Goal: Task Accomplishment & Management: Use online tool/utility

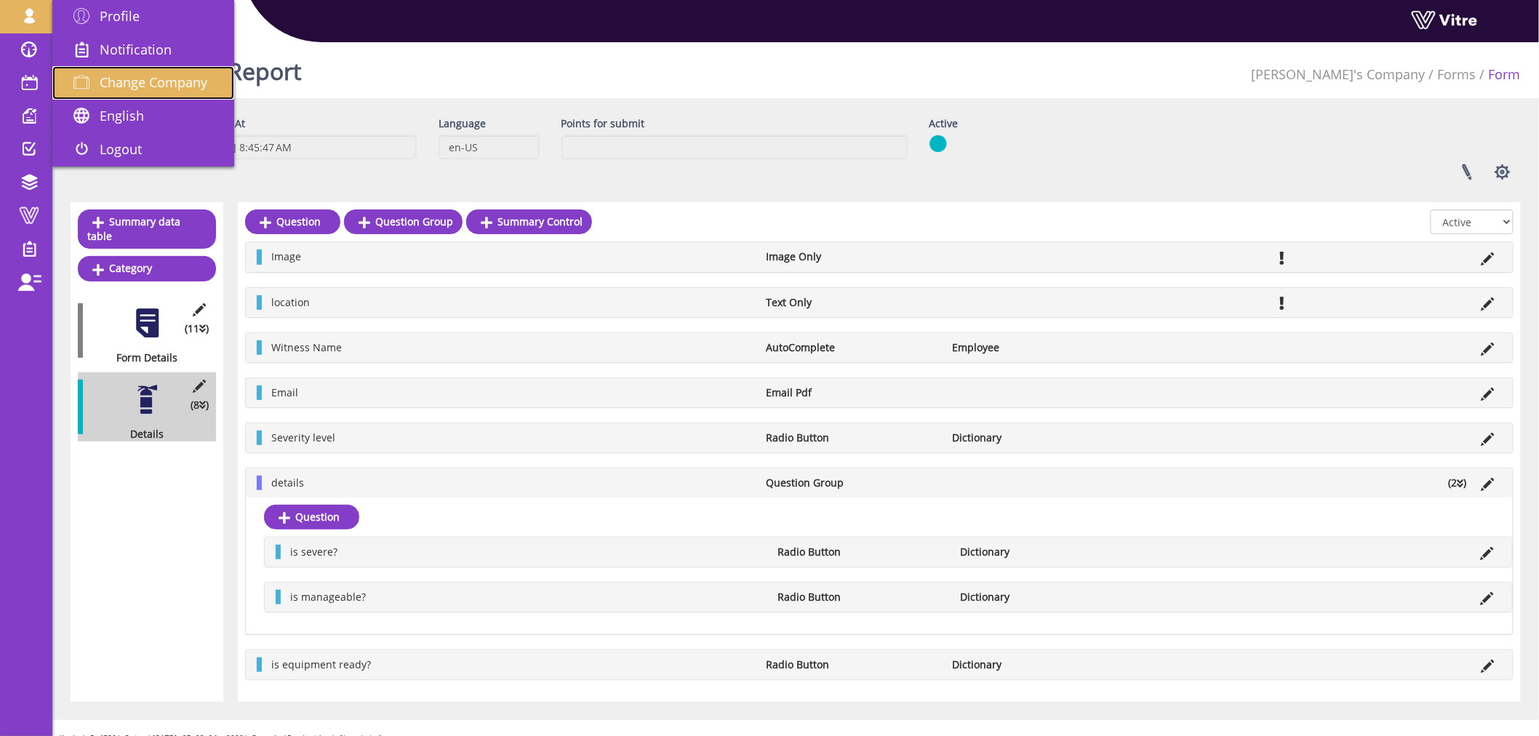
click at [153, 74] on span "Change Company" at bounding box center [154, 81] width 108 height 17
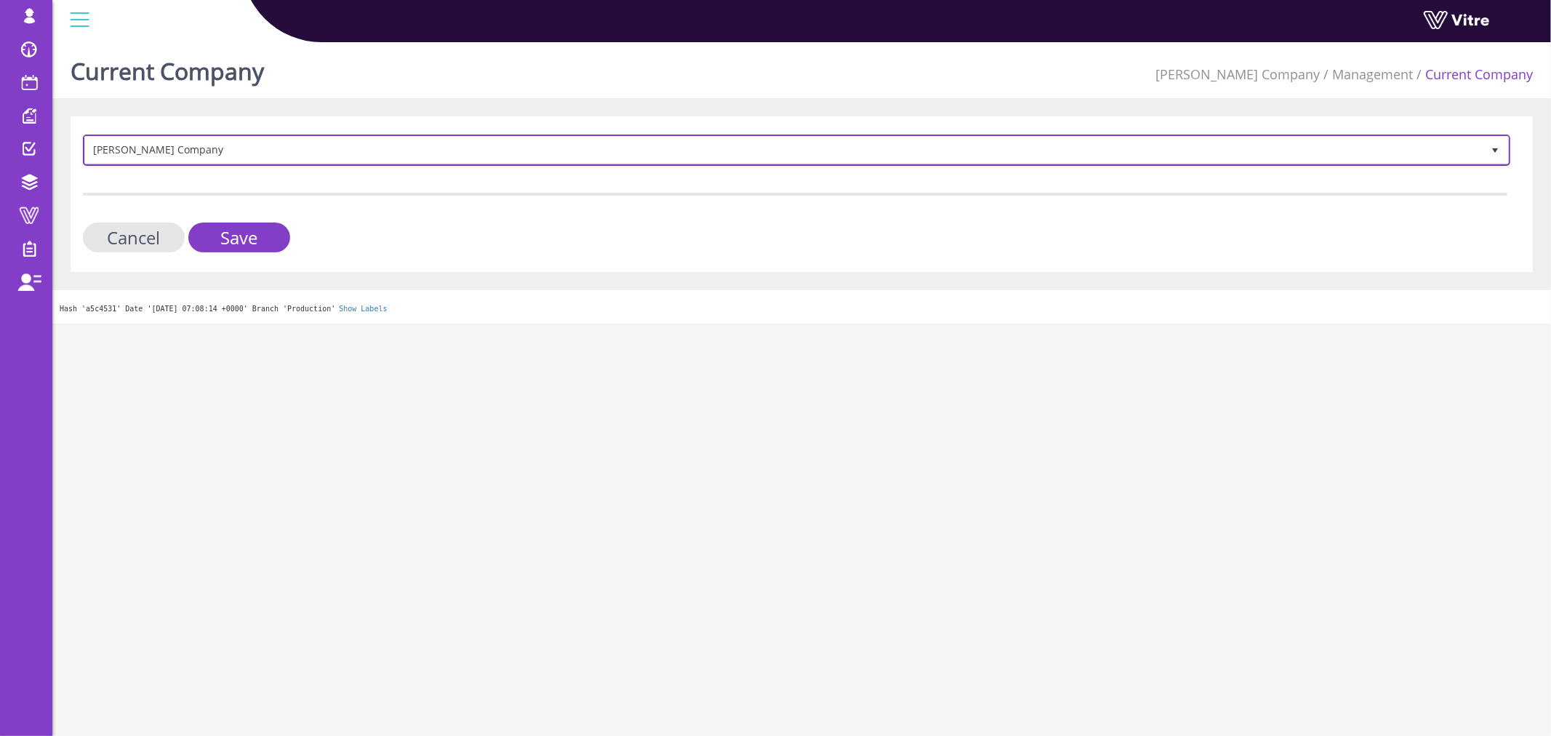
click at [248, 149] on span "Lishay's Company" at bounding box center [783, 150] width 1397 height 26
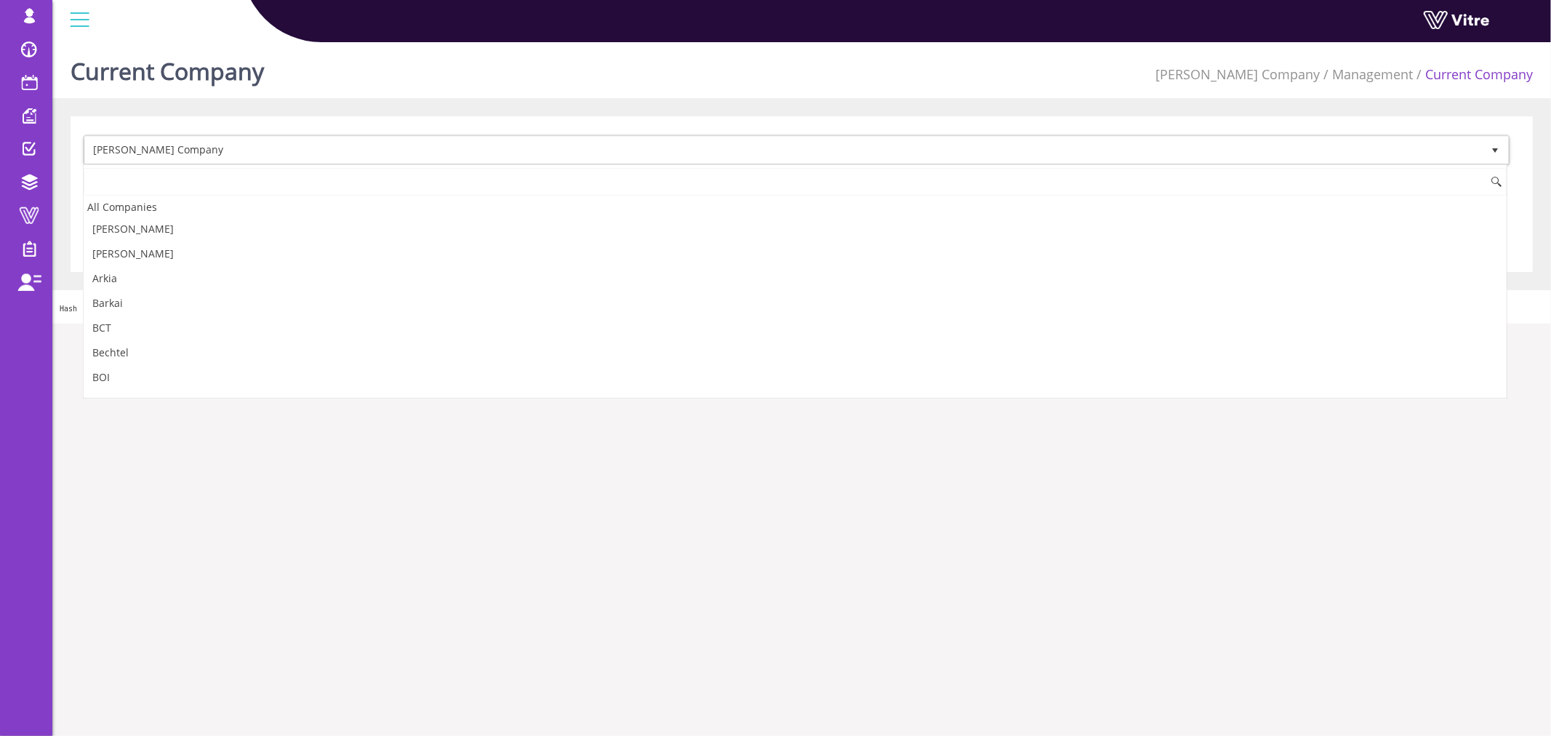
scroll to position [692, 0]
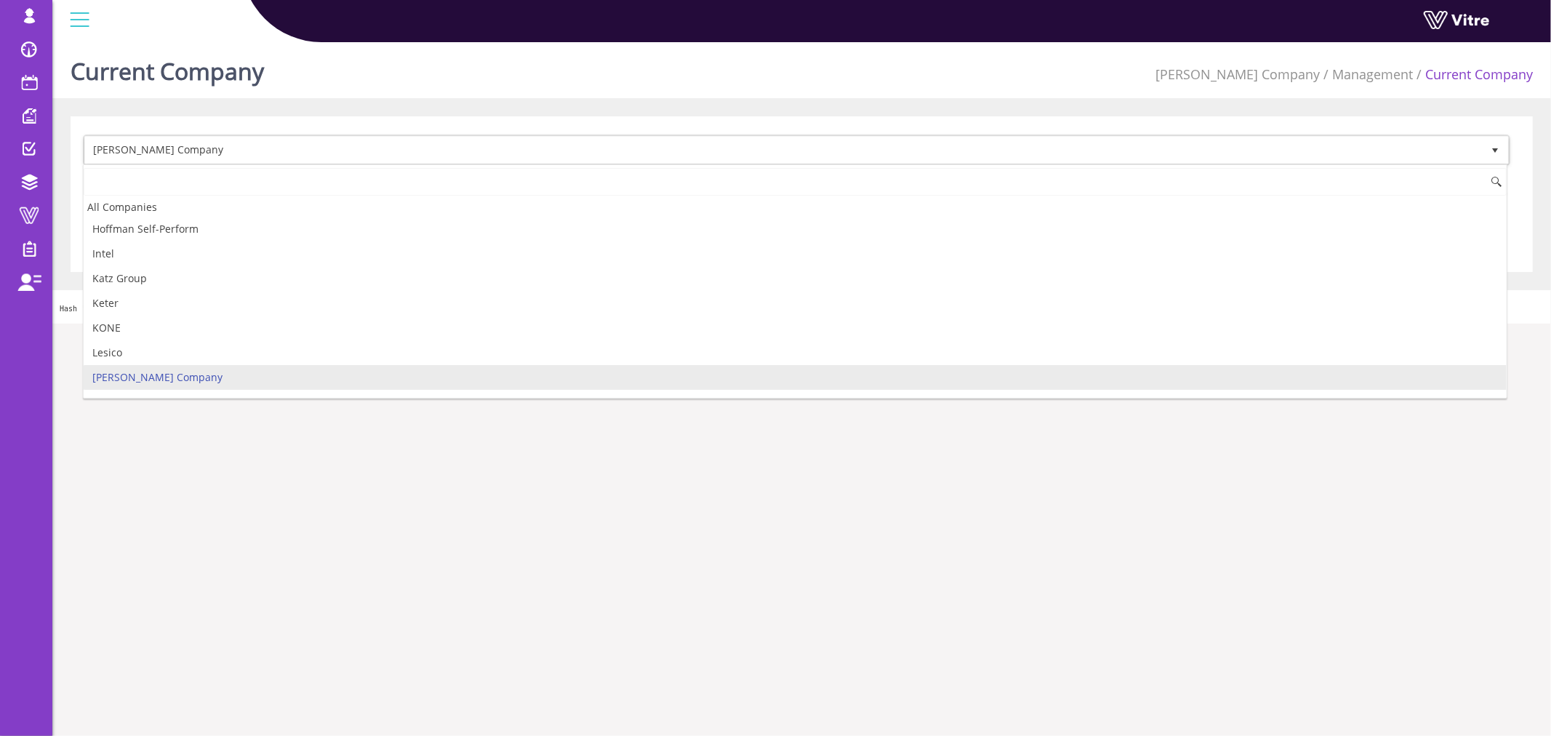
click at [231, 182] on input at bounding box center [795, 182] width 1423 height 28
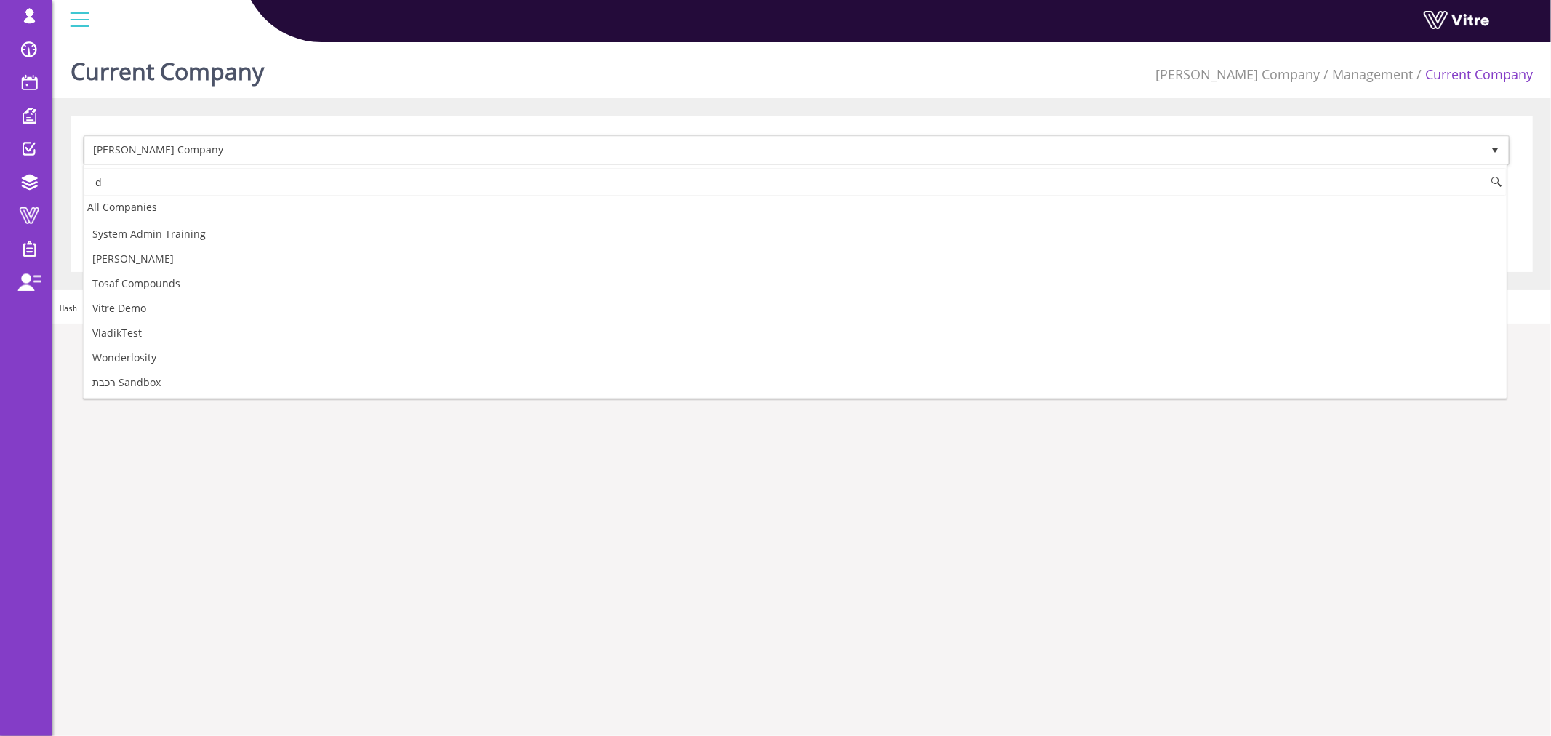
scroll to position [0, 0]
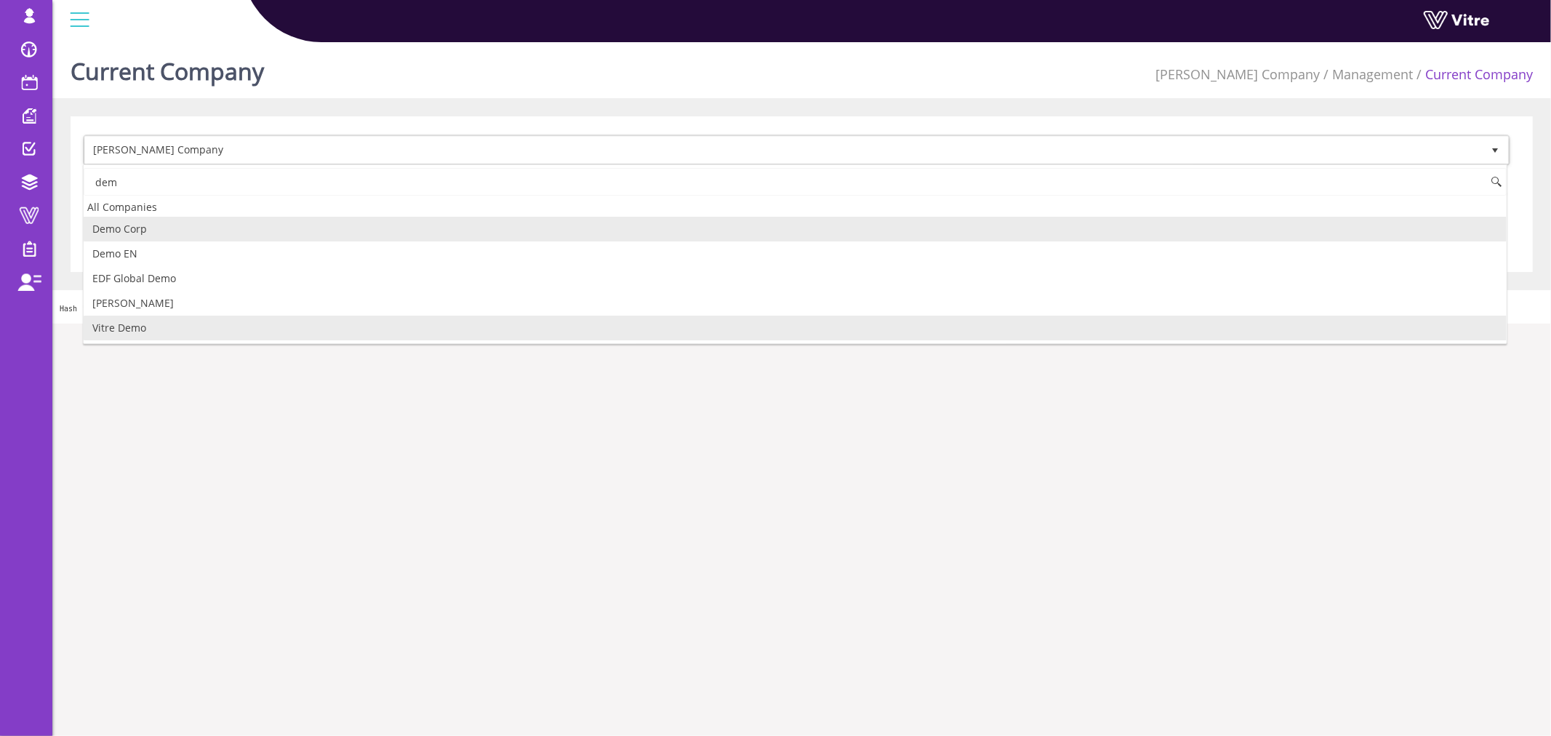
click at [200, 326] on li "Vitre Demo" at bounding box center [795, 328] width 1423 height 25
type input "dem"
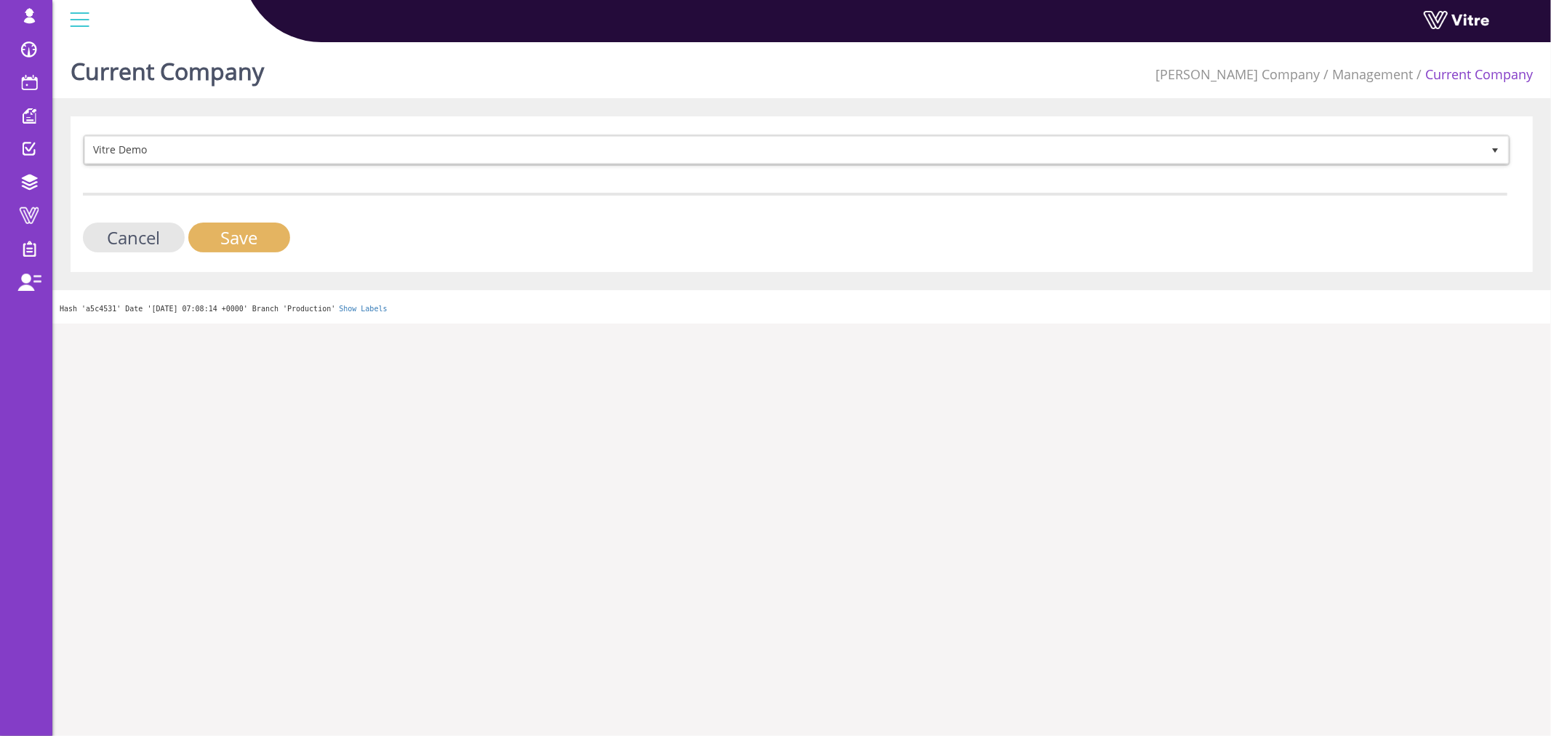
click at [246, 236] on input "Save" at bounding box center [239, 238] width 102 height 30
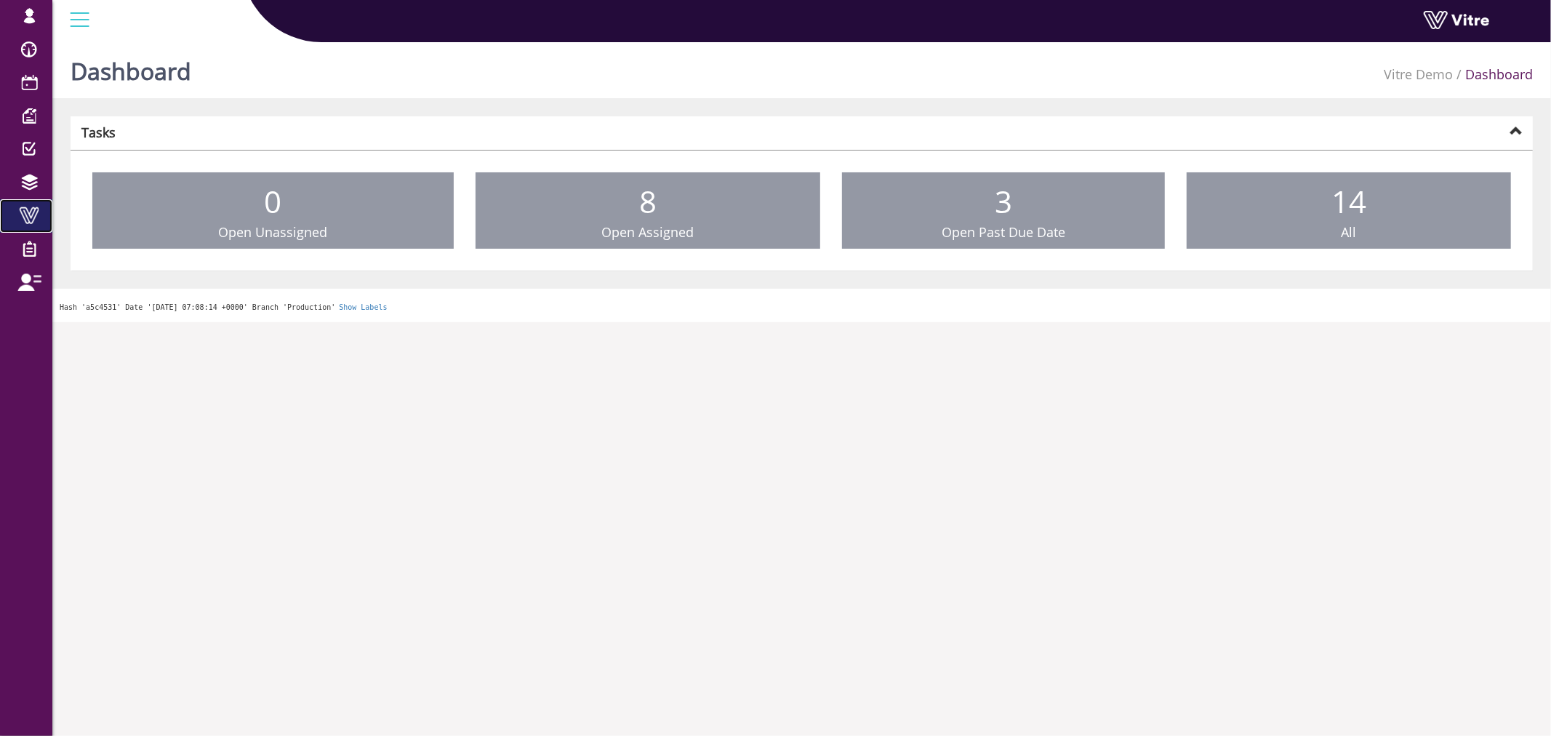
click at [25, 220] on span at bounding box center [29, 215] width 36 height 17
click at [30, 214] on span at bounding box center [29, 215] width 36 height 17
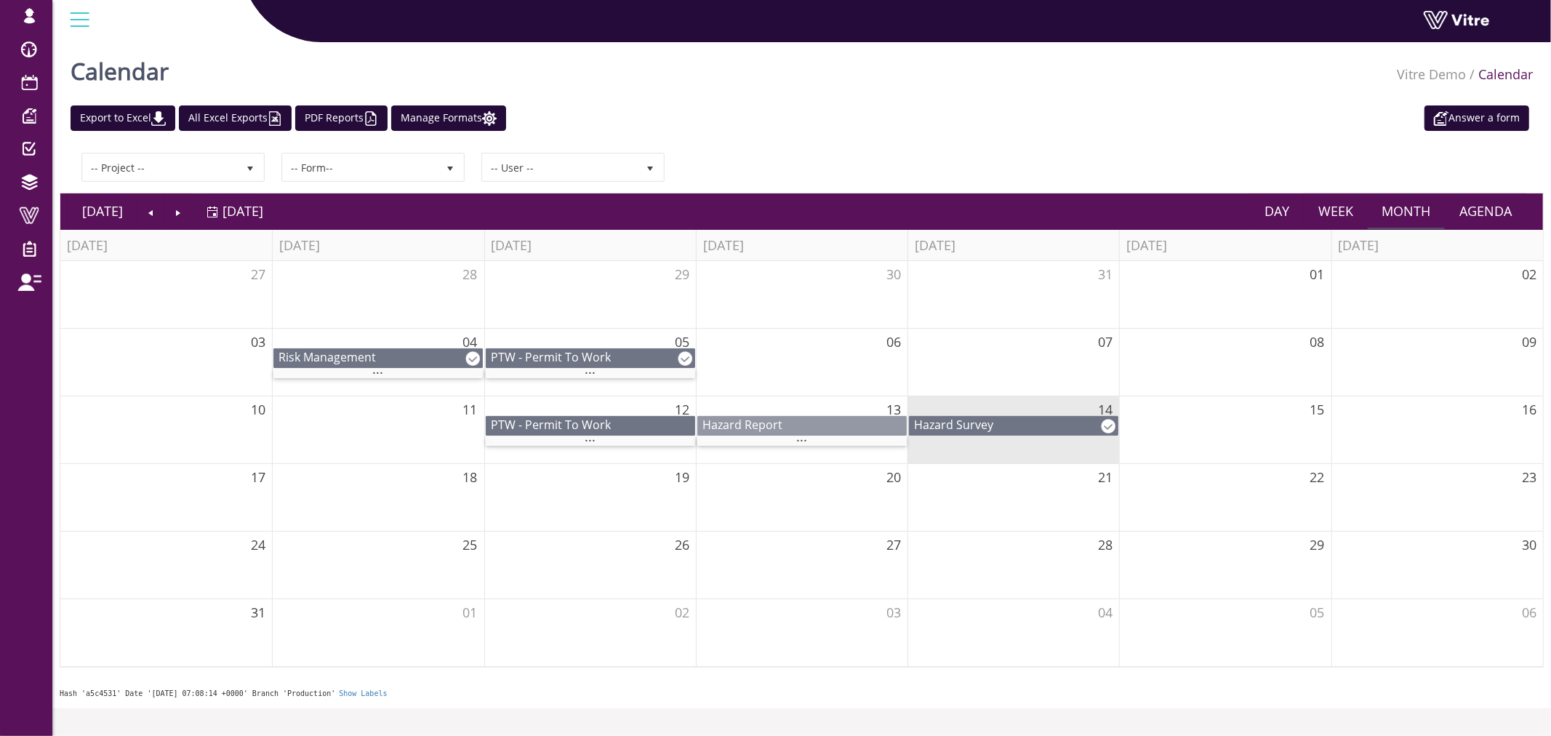
click at [780, 424] on span "Hazard Report" at bounding box center [743, 425] width 80 height 16
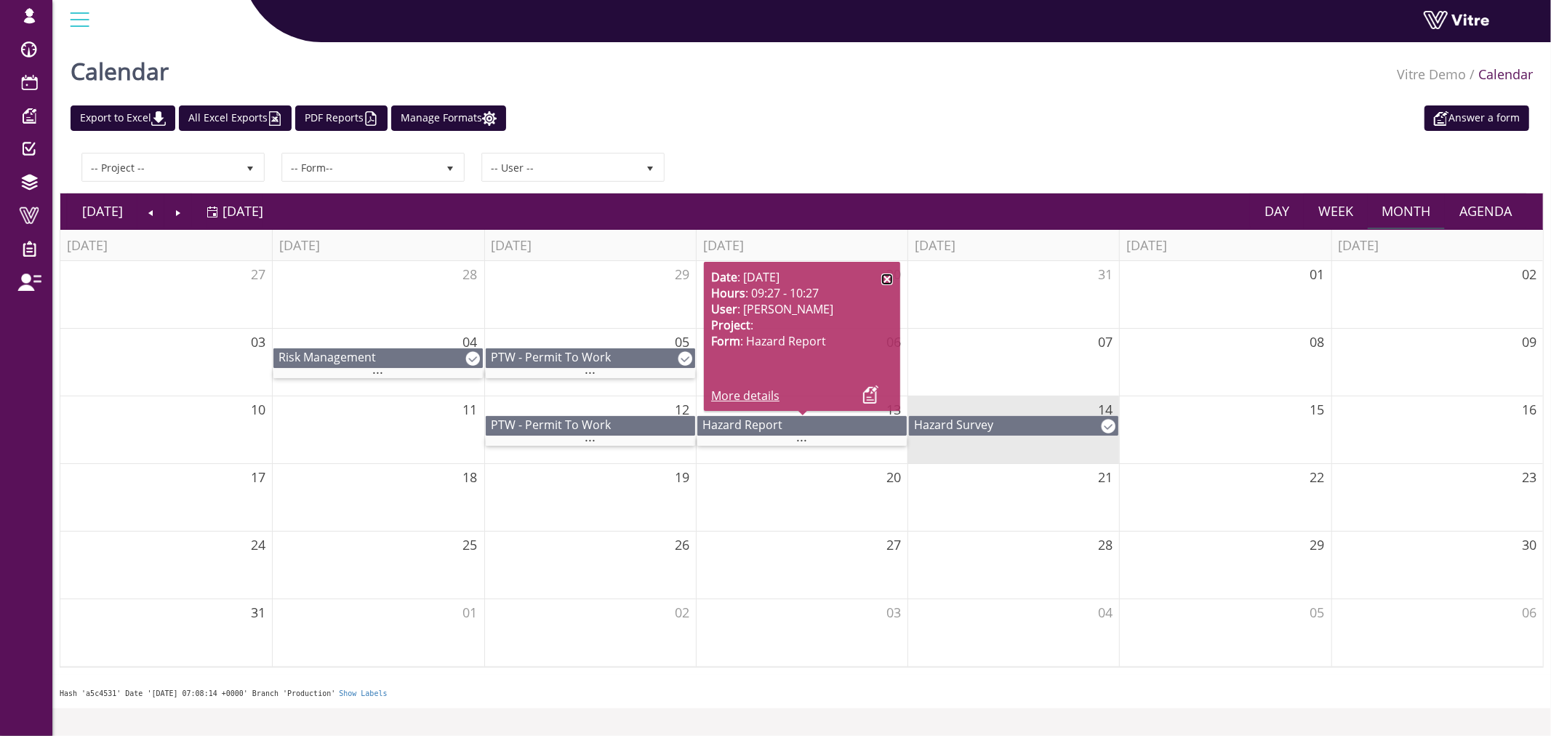
click at [882, 279] on link at bounding box center [887, 279] width 12 height 12
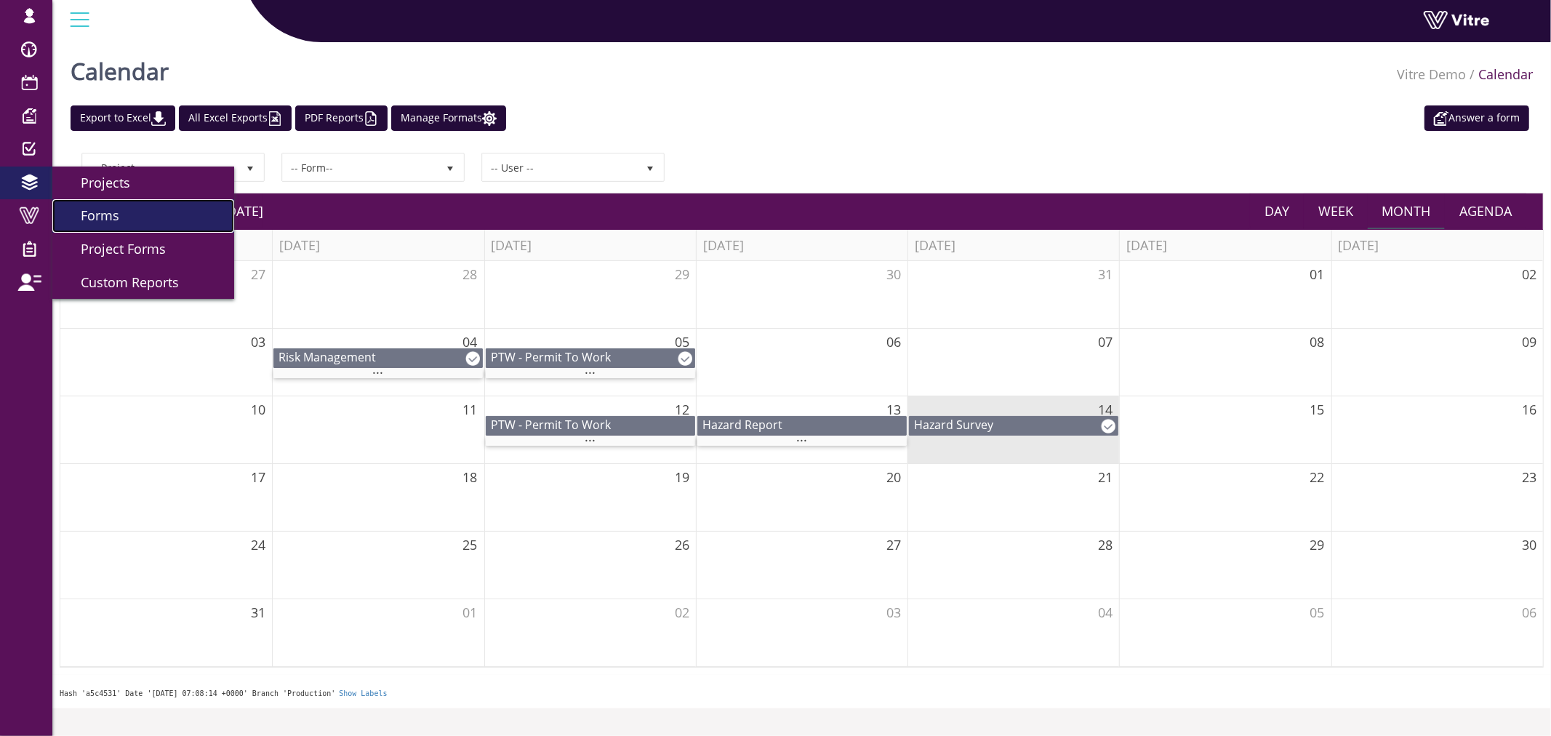
click at [95, 216] on span "Forms" at bounding box center [91, 215] width 56 height 17
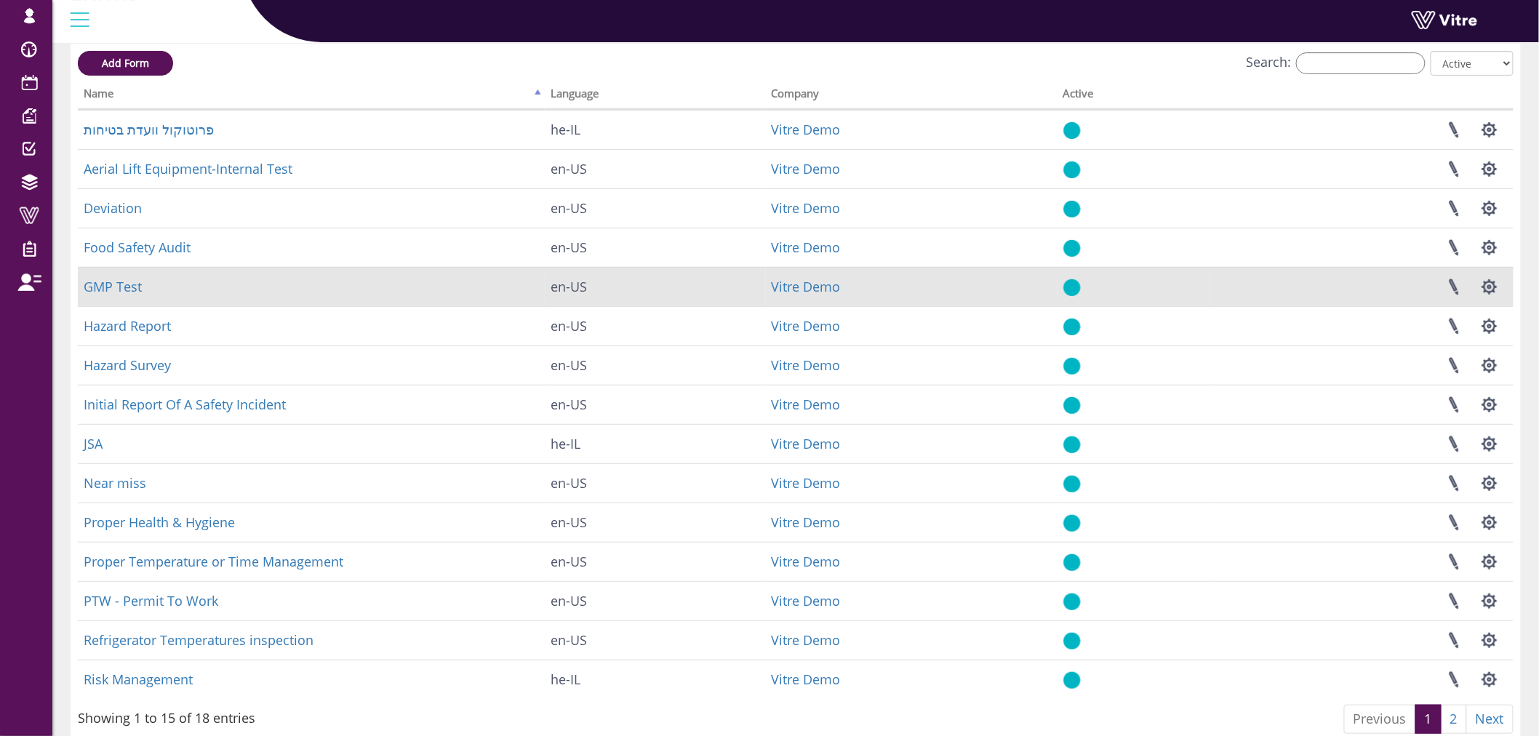
scroll to position [135, 0]
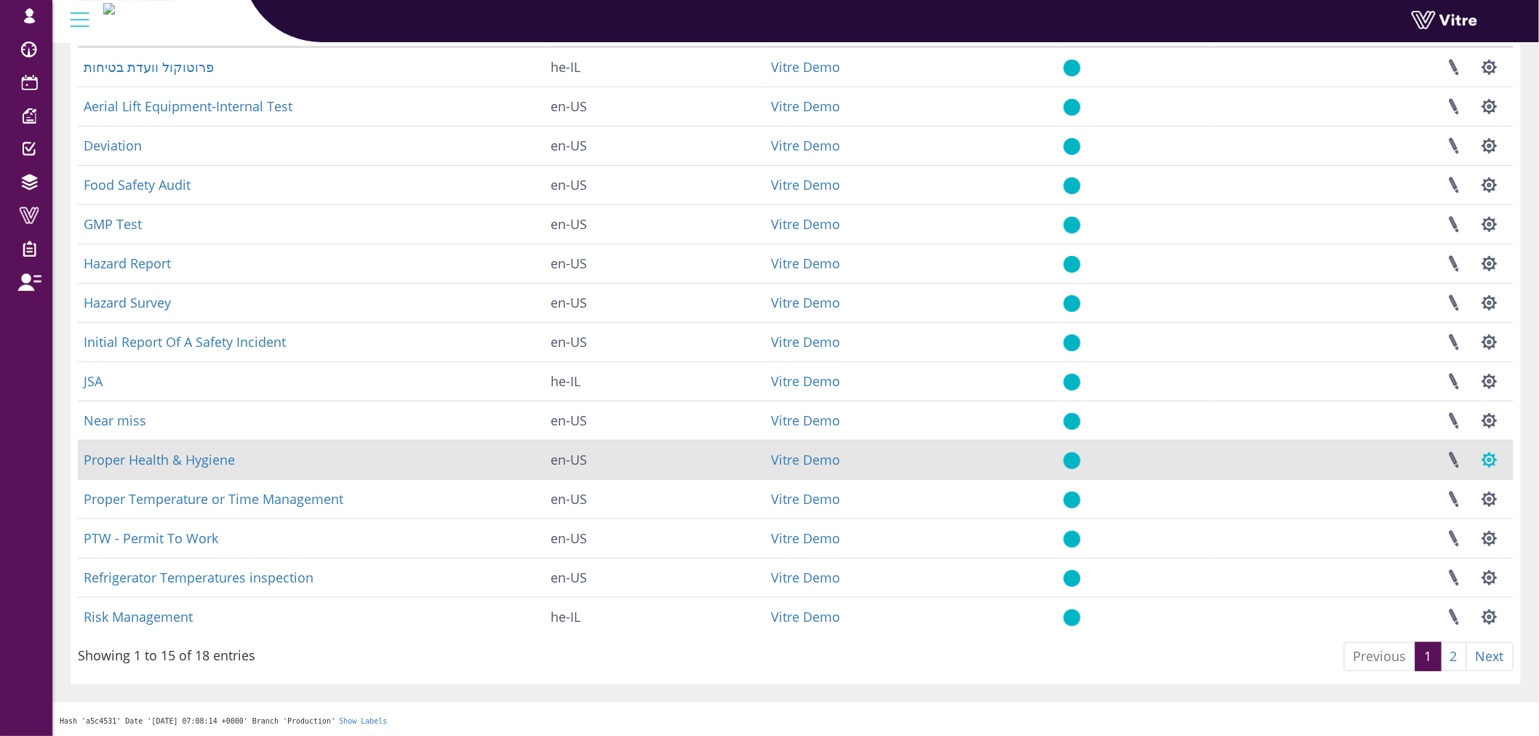
click at [1489, 460] on button "button" at bounding box center [1489, 460] width 36 height 39
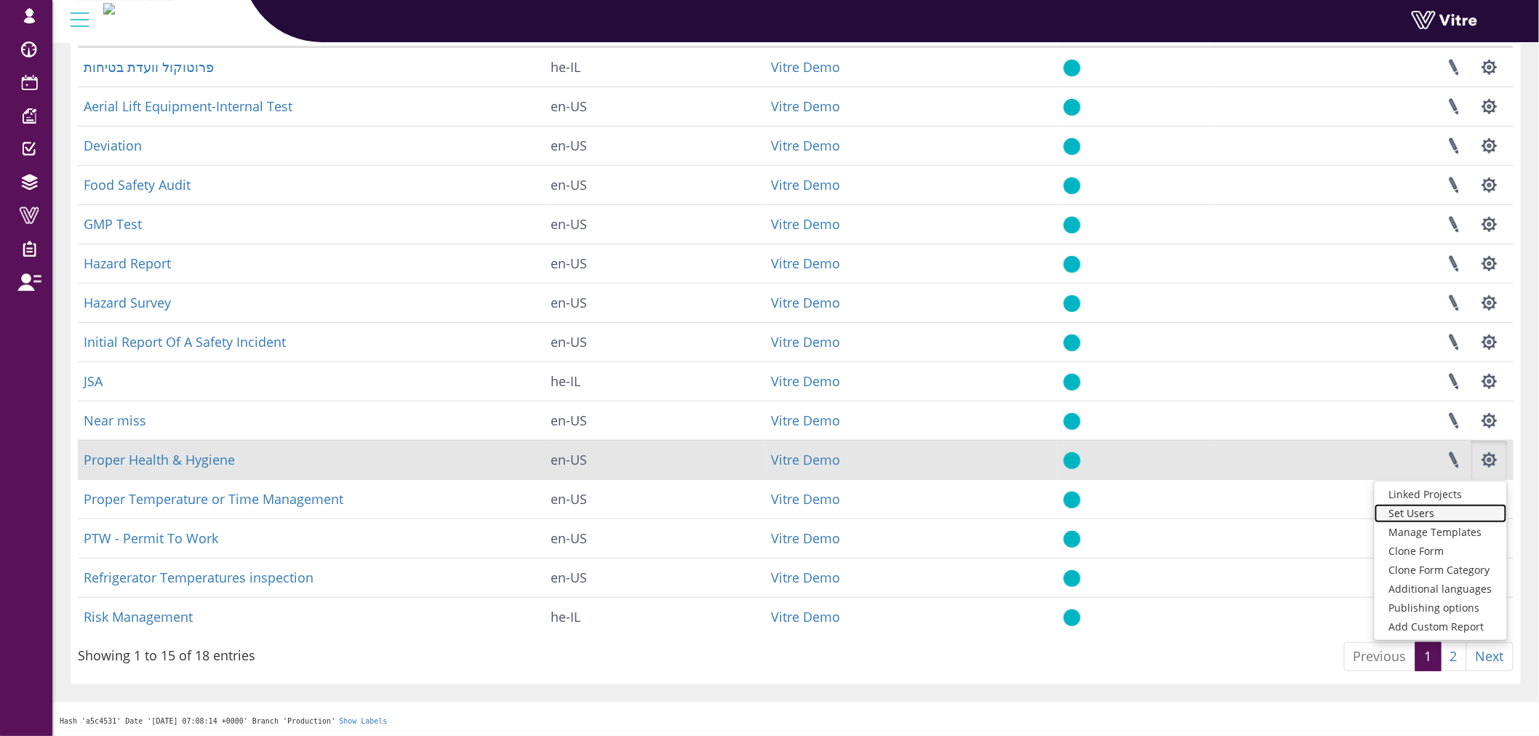
click at [1448, 516] on link "Set Users" at bounding box center [1440, 513] width 132 height 19
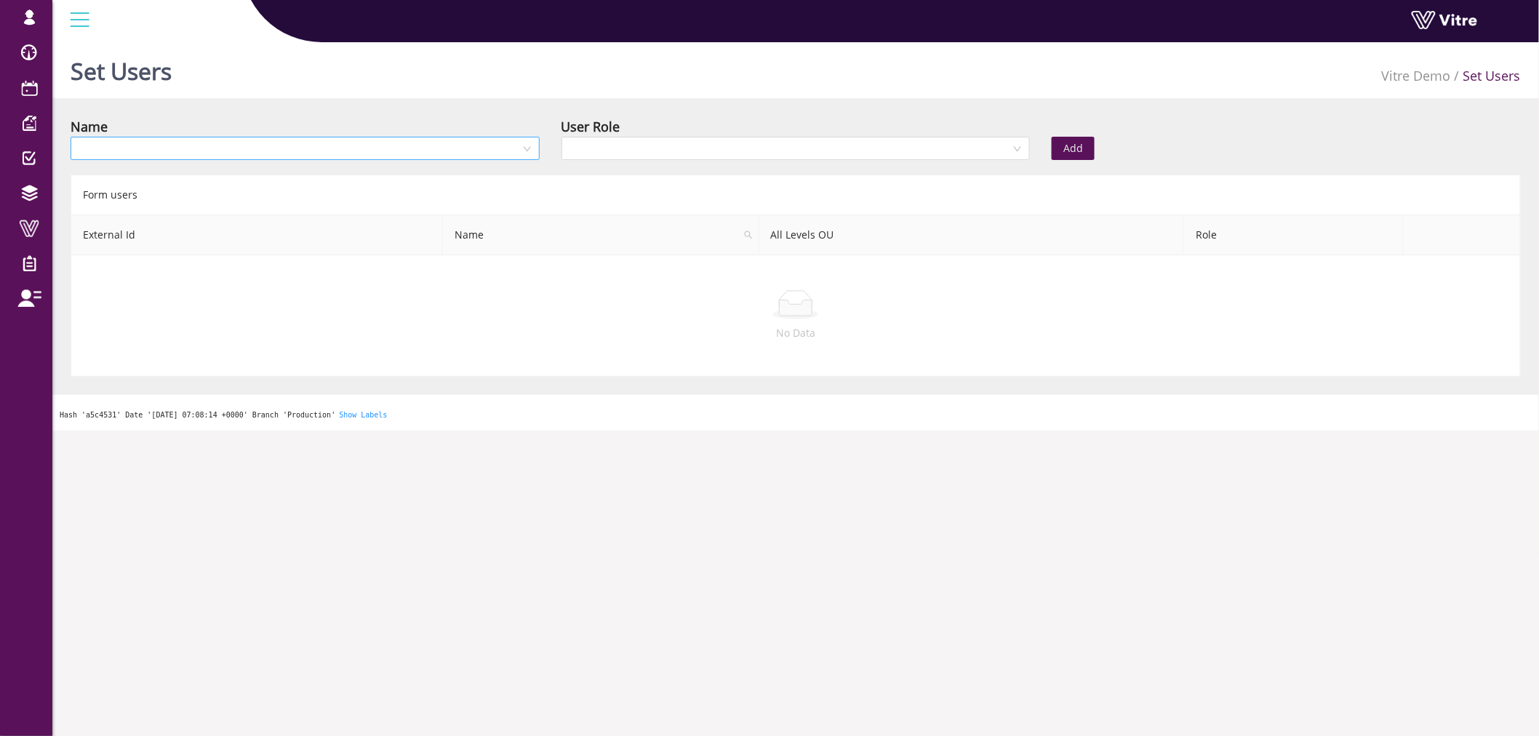
click at [473, 160] on div at bounding box center [305, 148] width 469 height 23
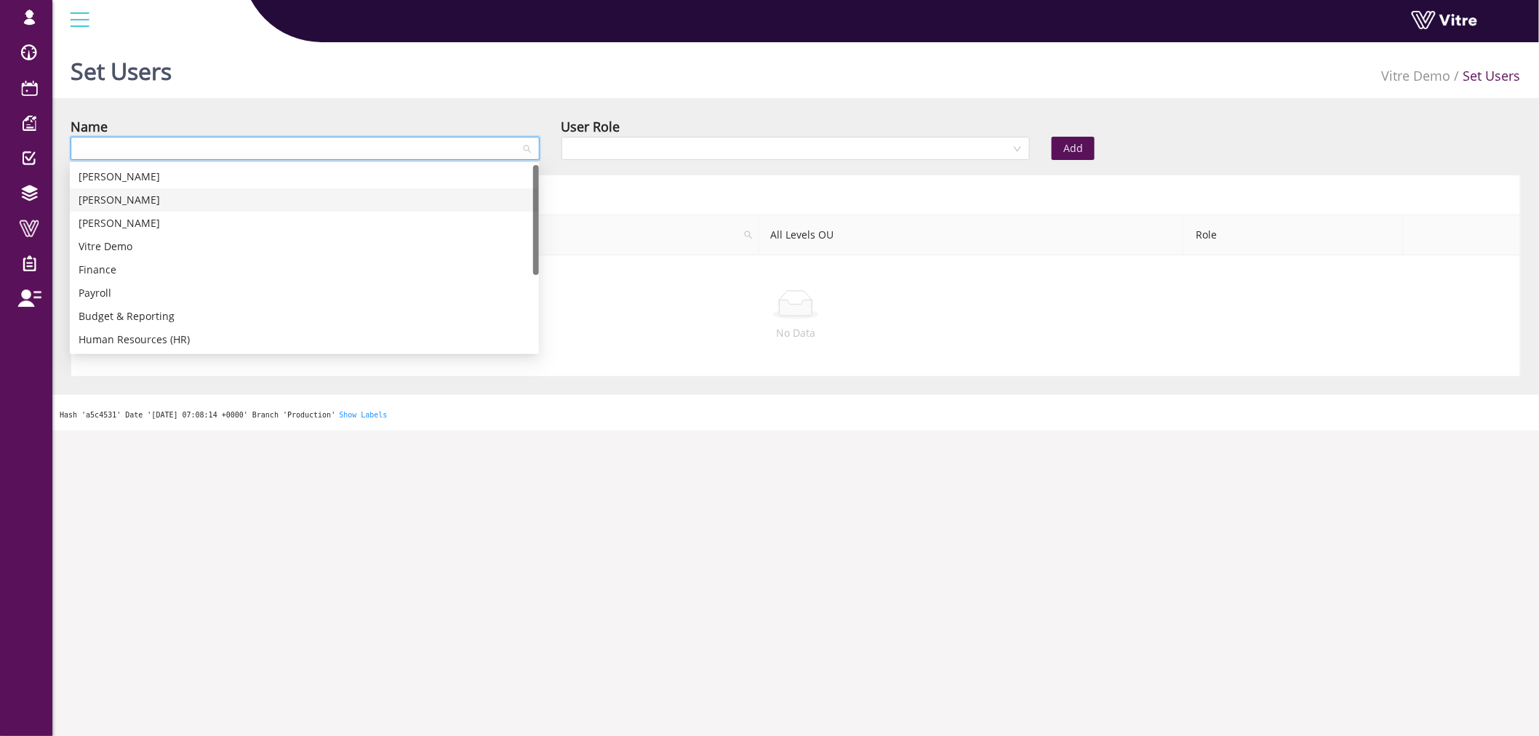
click at [117, 194] on div "[PERSON_NAME]" at bounding box center [305, 200] width 452 height 16
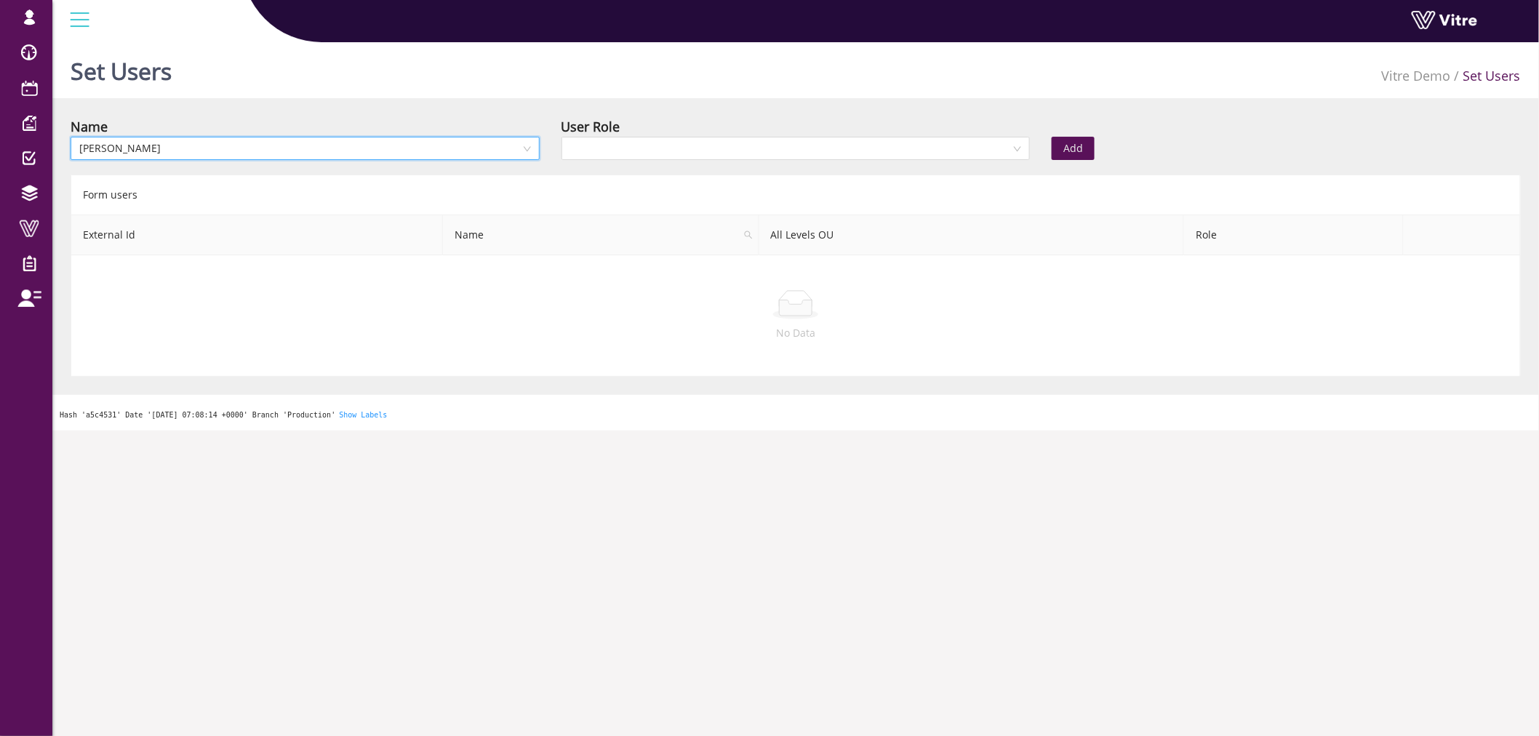
click at [720, 127] on div "User Role" at bounding box center [795, 126] width 469 height 20
click at [721, 143] on input "search" at bounding box center [790, 148] width 441 height 22
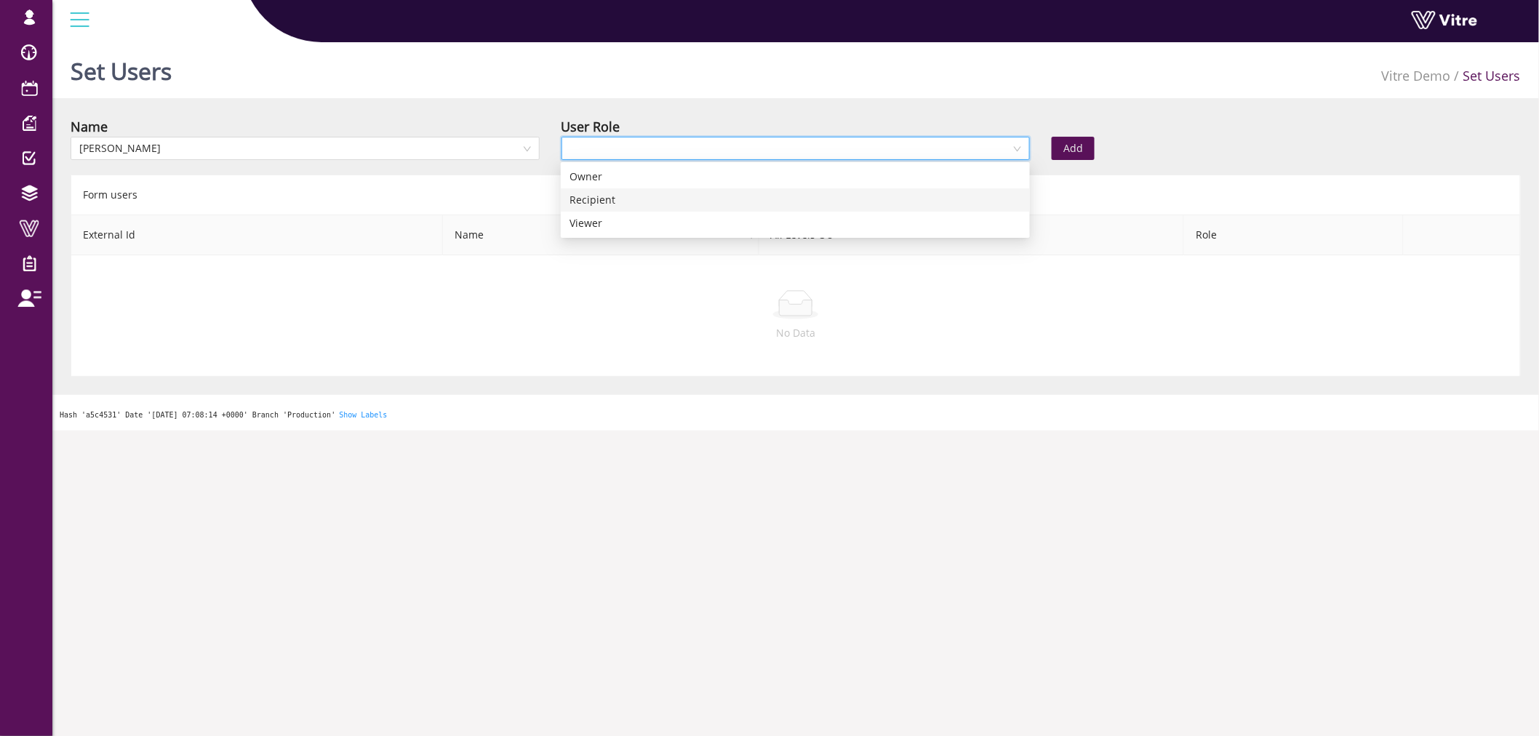
click at [704, 196] on div "Recipient" at bounding box center [795, 200] width 452 height 16
click at [715, 143] on span "Recipient" at bounding box center [796, 148] width 452 height 22
click at [704, 217] on div "Viewer" at bounding box center [795, 223] width 452 height 16
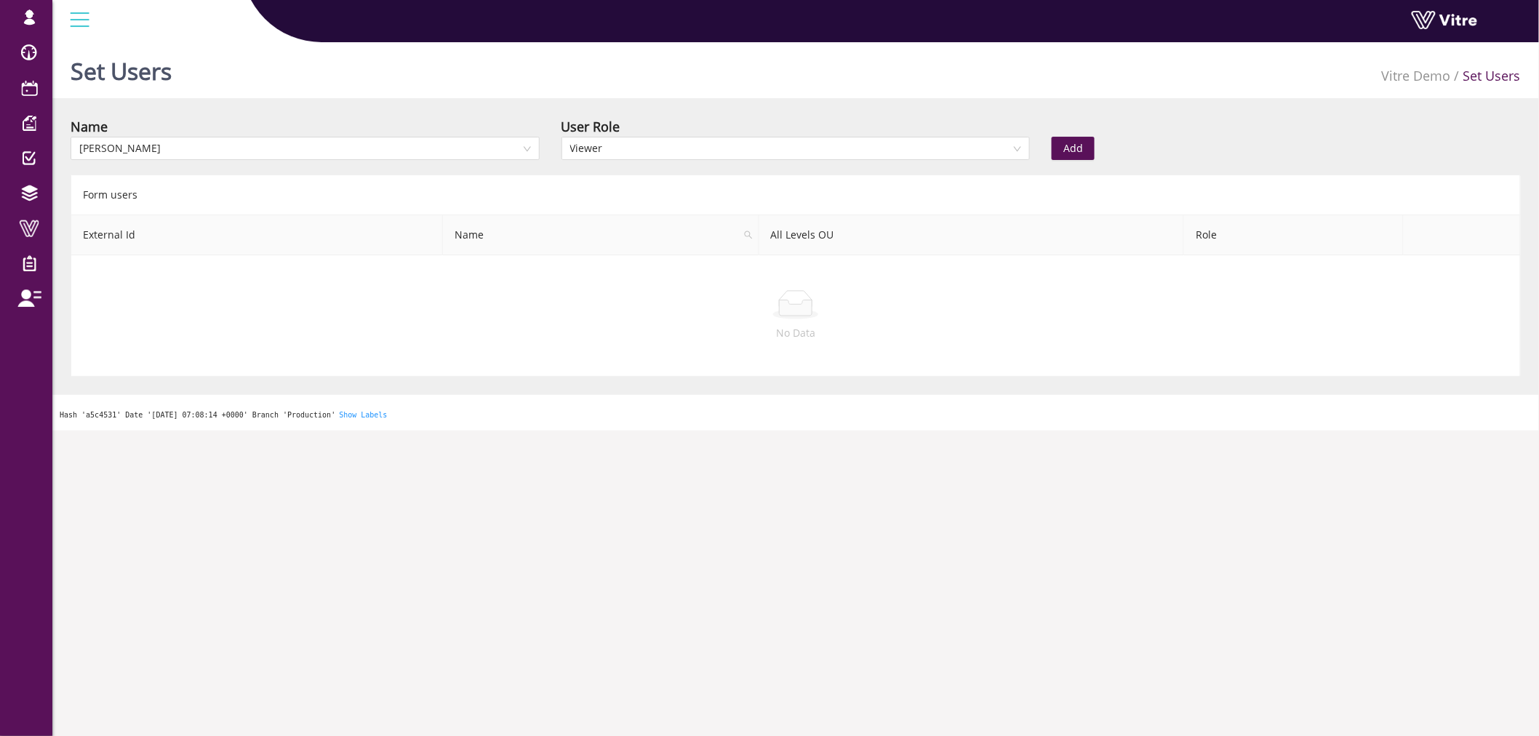
click at [911, 127] on div "User Role" at bounding box center [795, 126] width 469 height 20
click at [908, 141] on span "Viewer" at bounding box center [796, 148] width 452 height 22
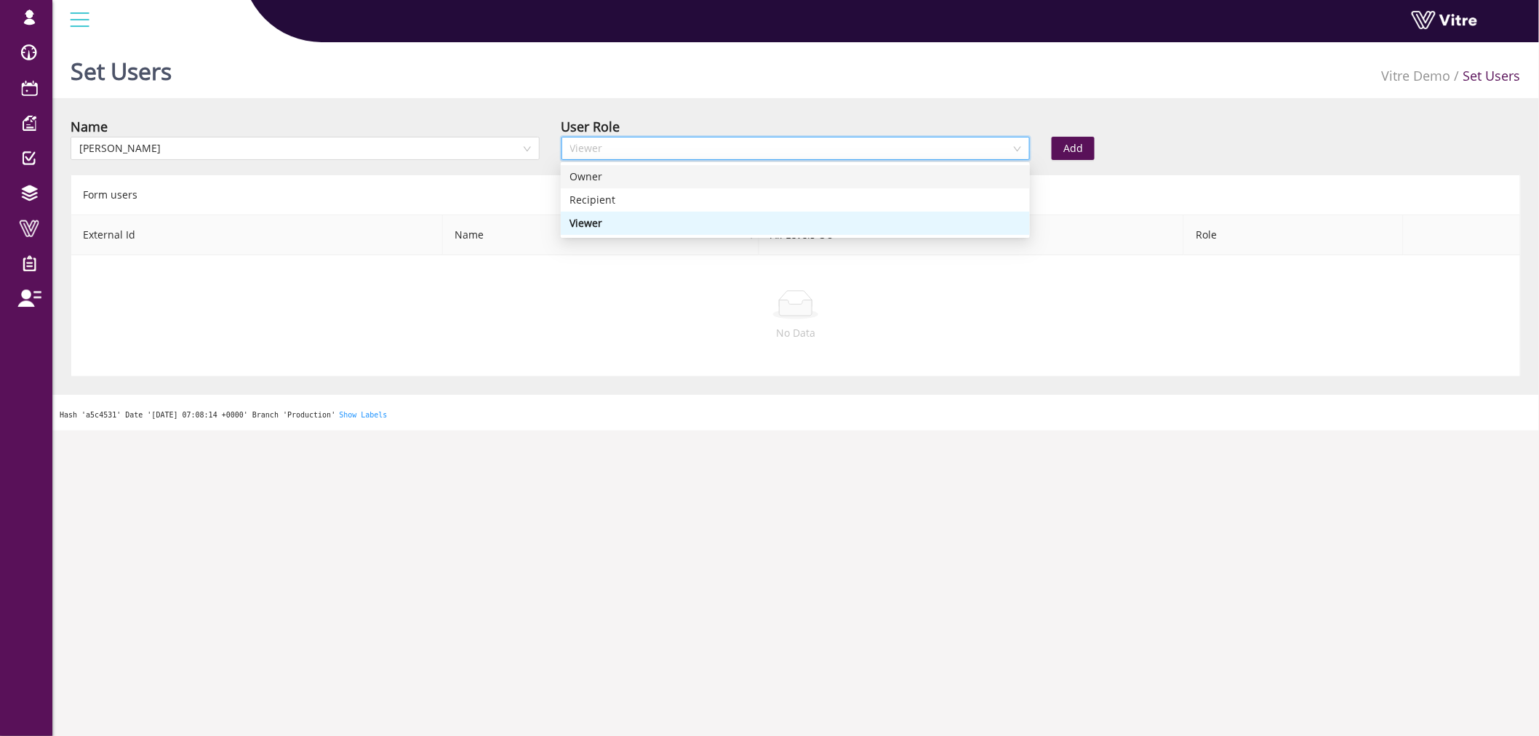
click at [873, 172] on div "Owner" at bounding box center [795, 177] width 452 height 16
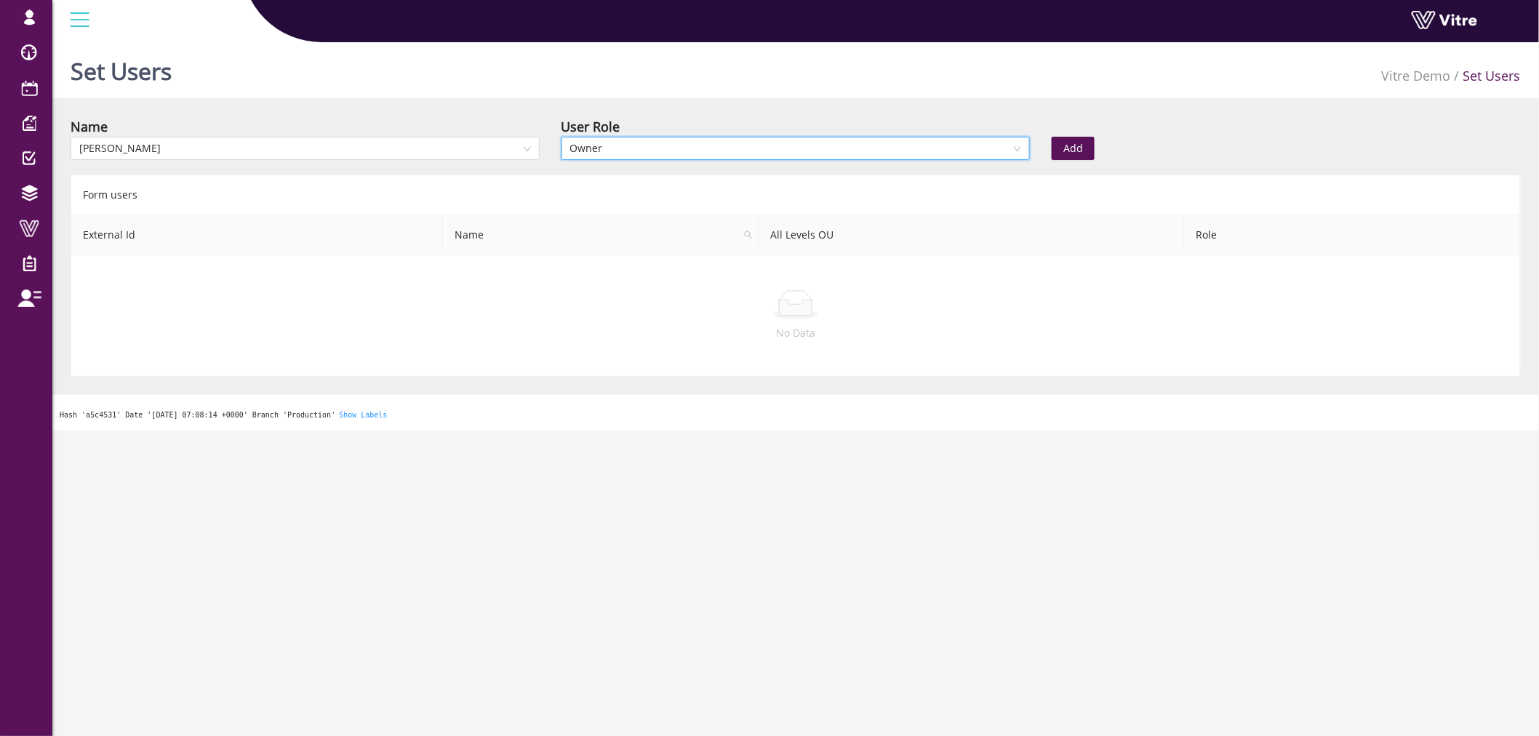
click at [1073, 145] on span "Add" at bounding box center [1073, 148] width 20 height 16
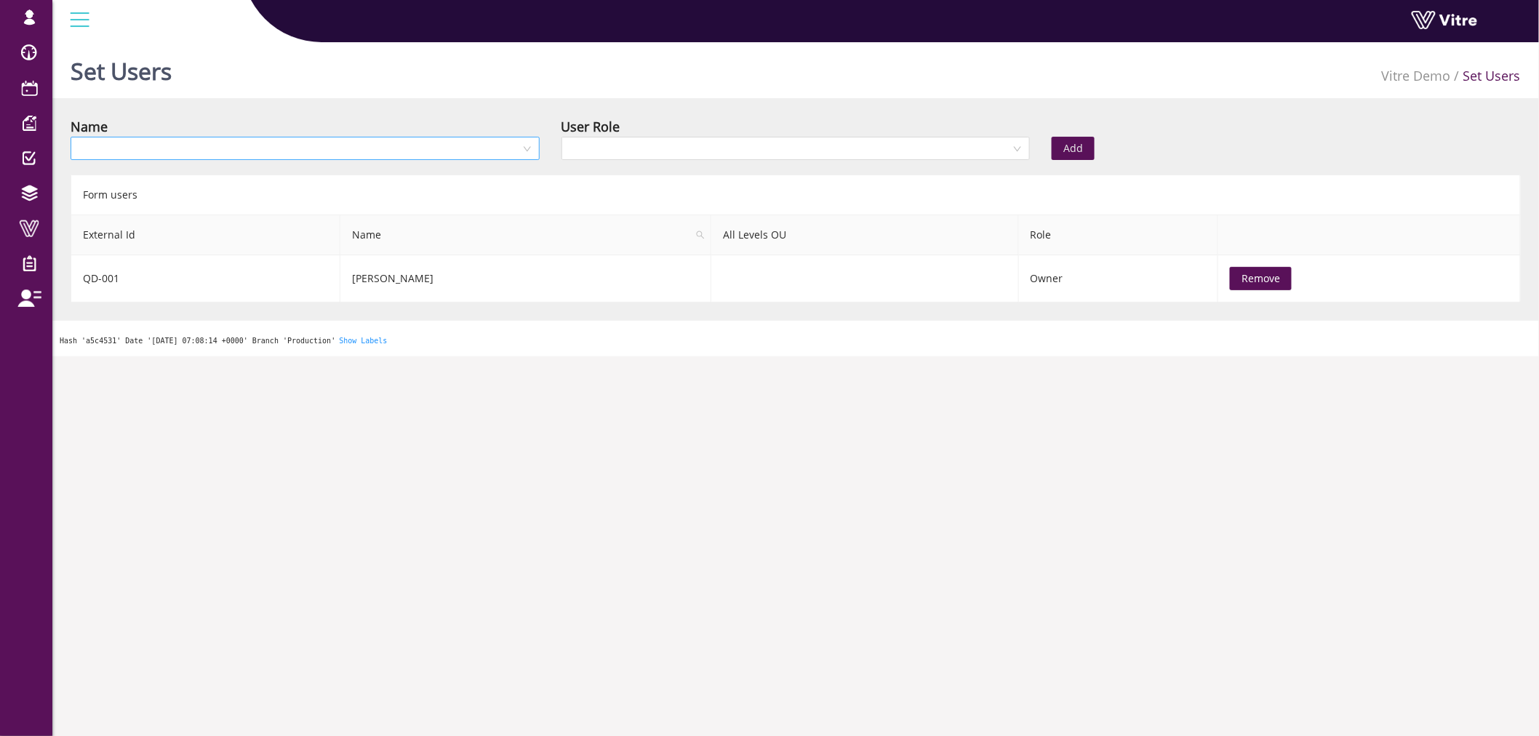
click at [474, 142] on input "search" at bounding box center [299, 148] width 441 height 22
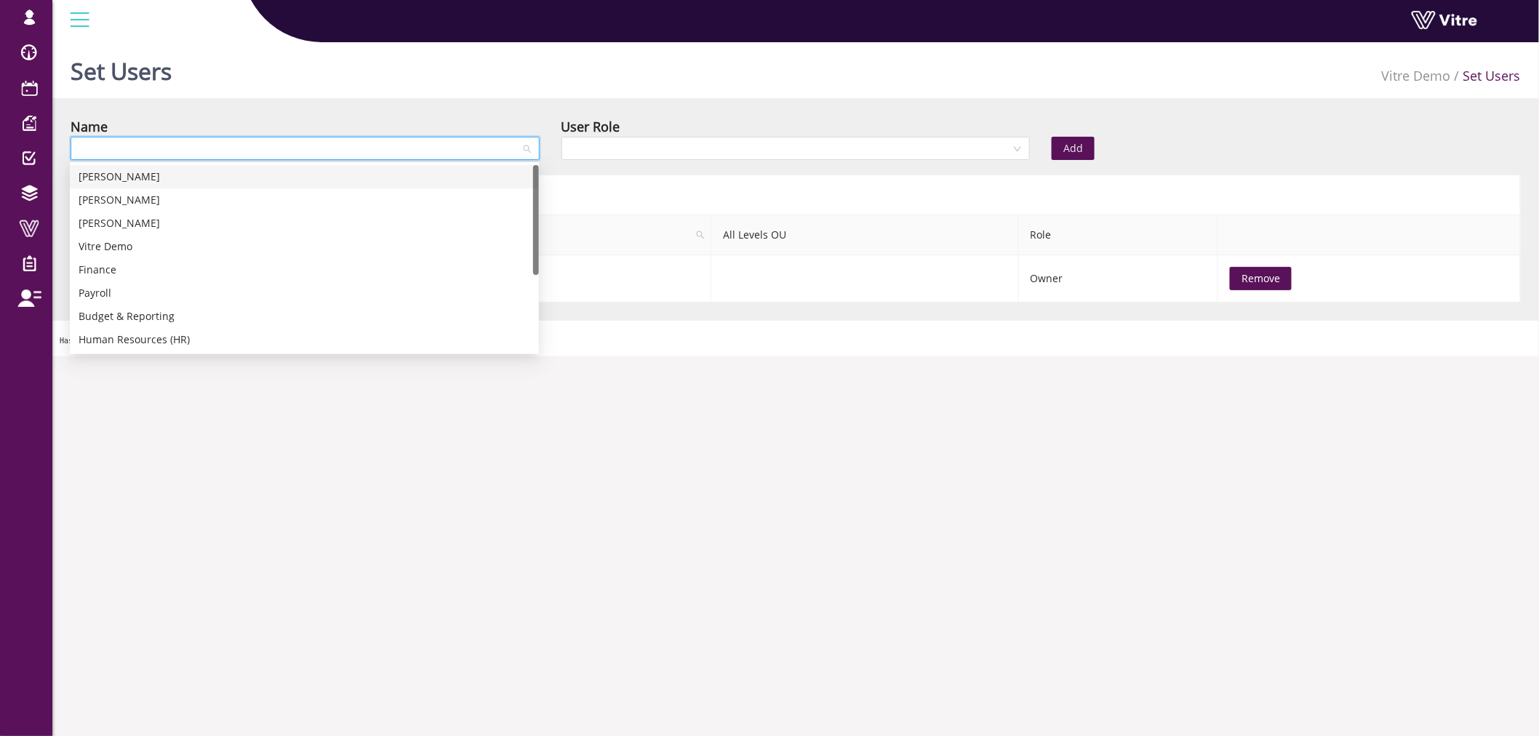
click at [316, 175] on div "Ben Adams" at bounding box center [305, 177] width 452 height 16
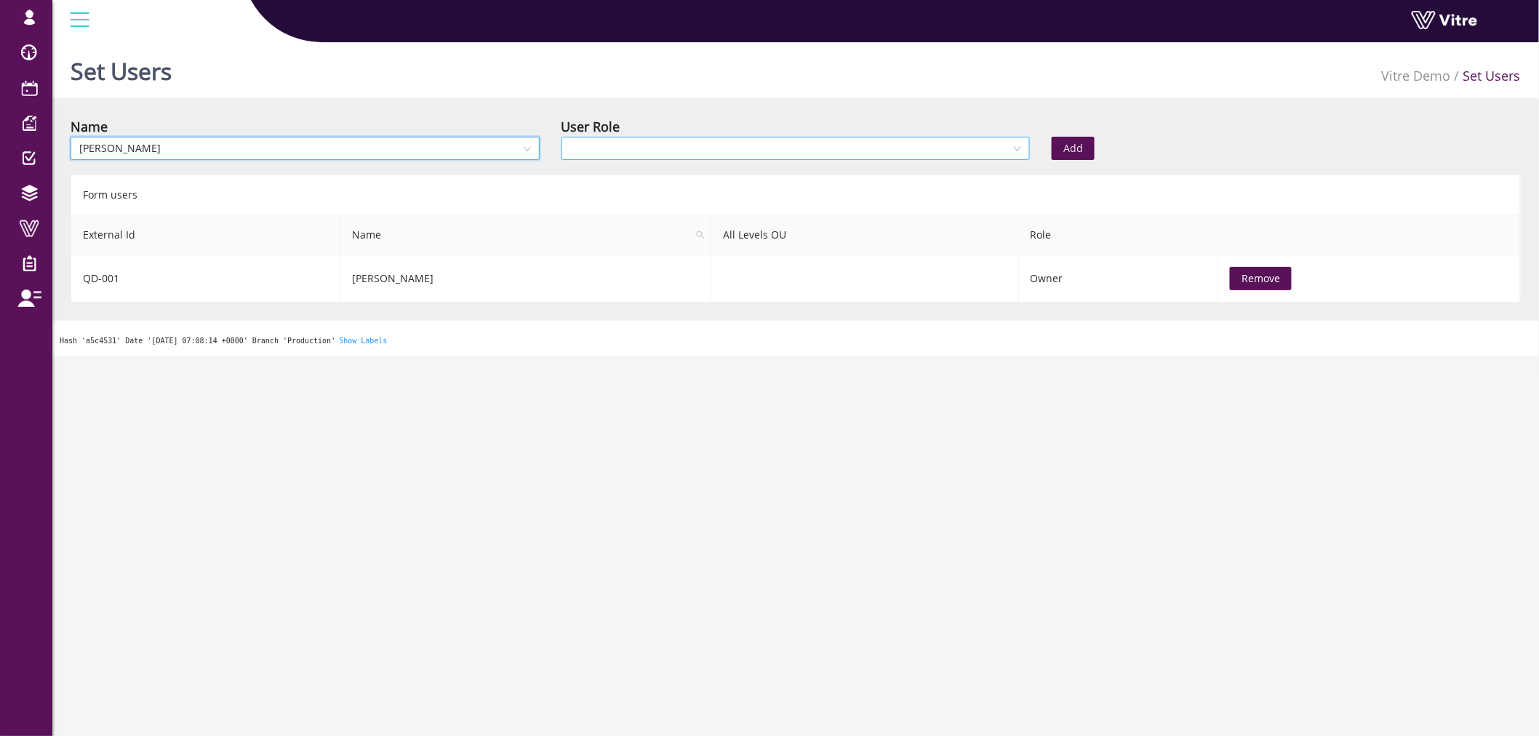
click at [759, 153] on input "search" at bounding box center [790, 148] width 441 height 22
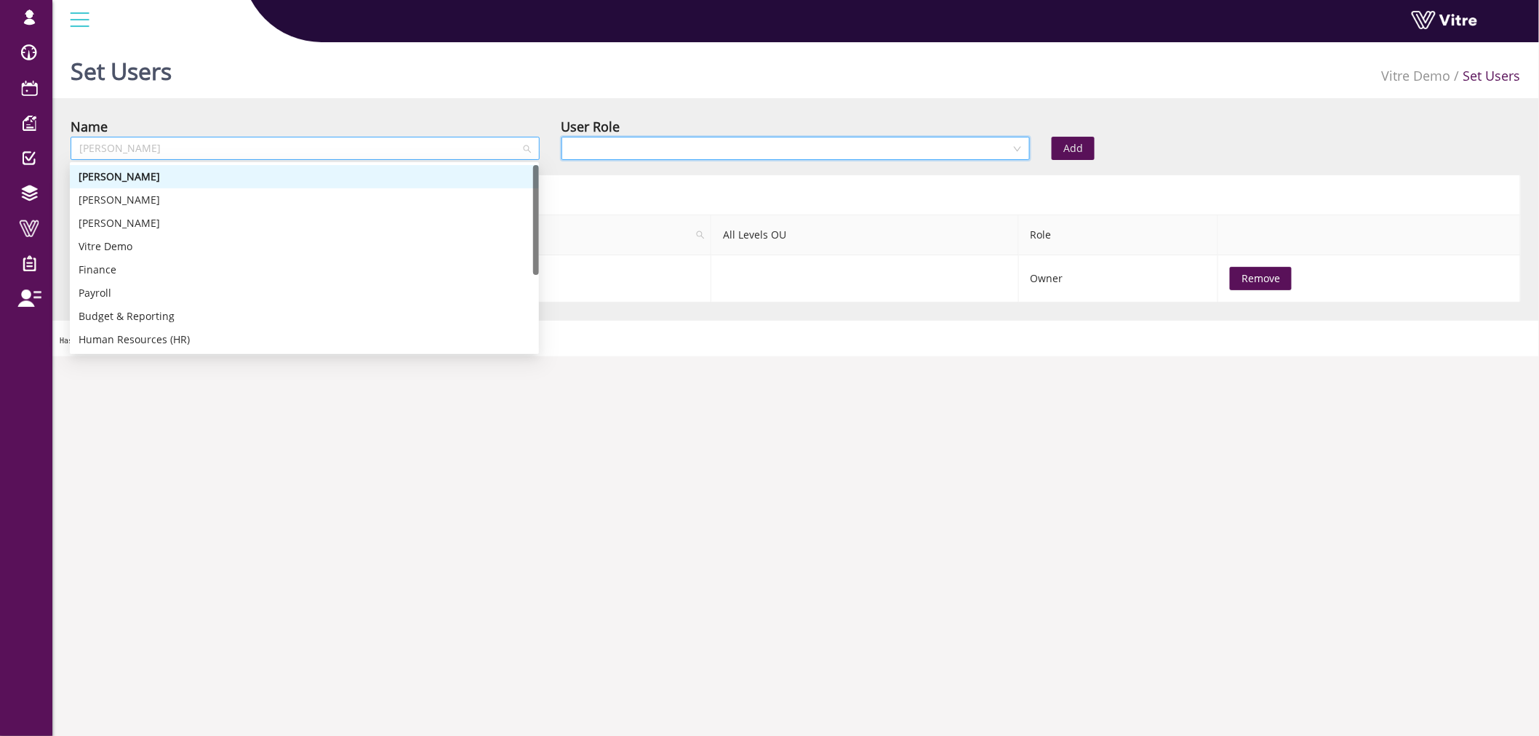
click at [500, 160] on div "Ben Adams" at bounding box center [305, 148] width 469 height 23
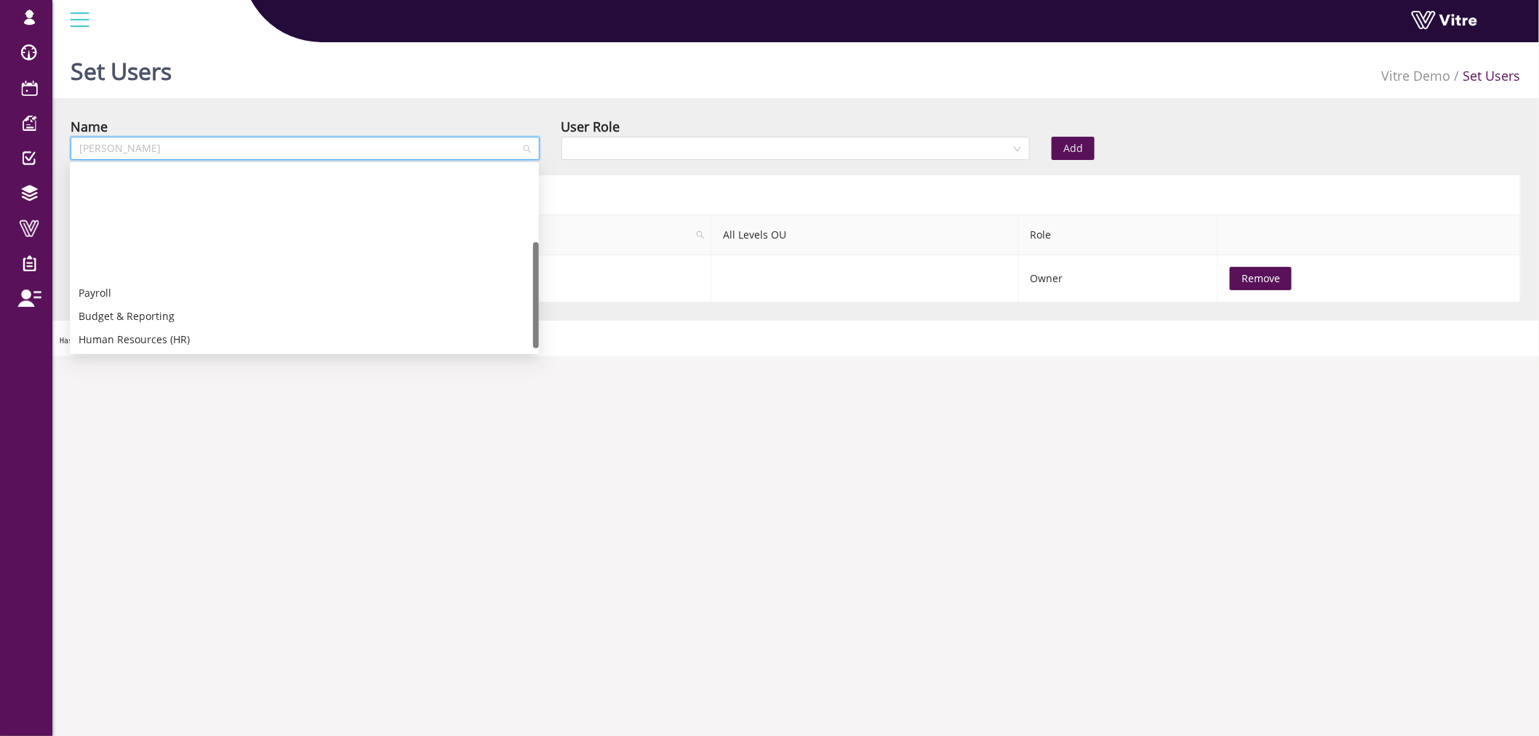
scroll to position [140, 0]
click at [127, 275] on div "Safety Department" at bounding box center [305, 270] width 452 height 16
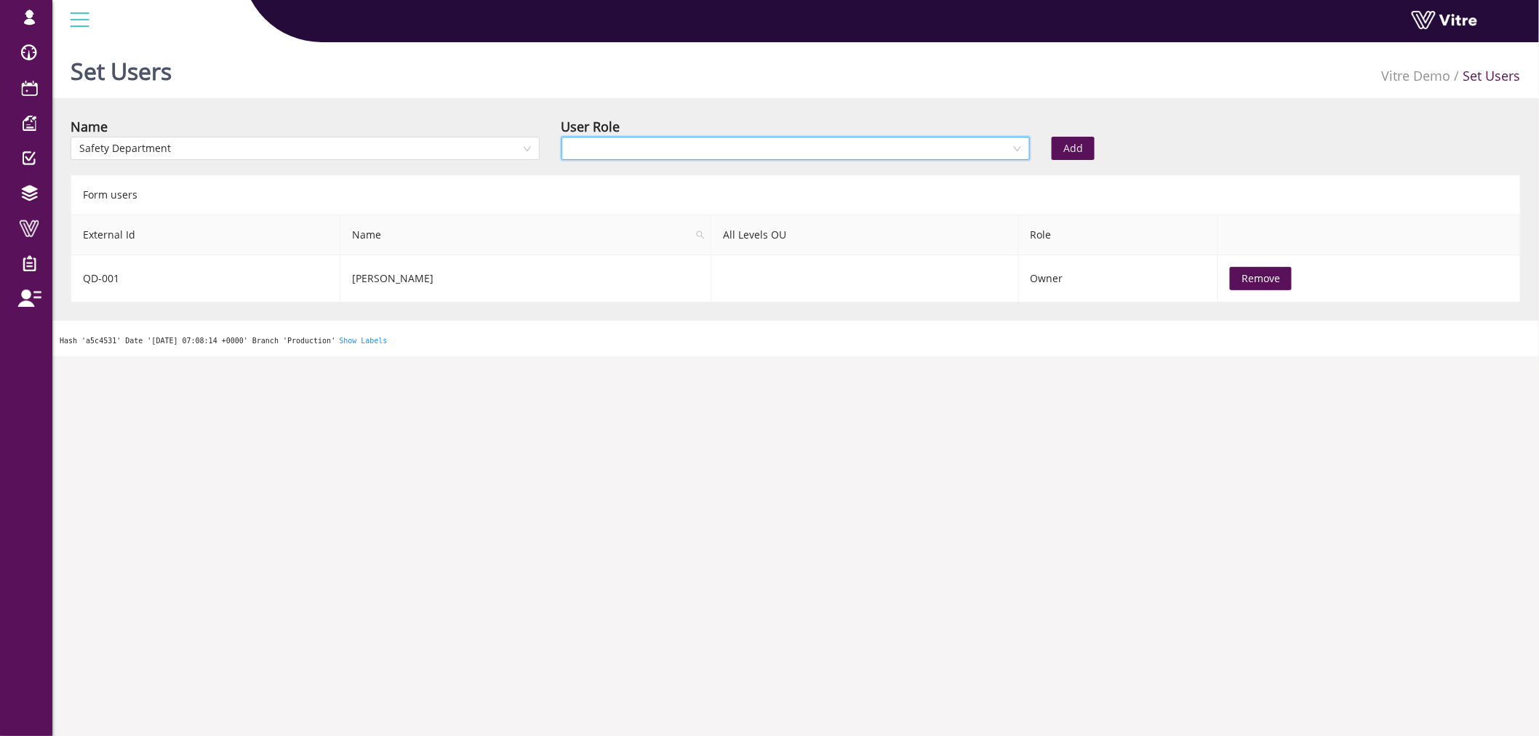
click at [800, 144] on input "search" at bounding box center [790, 148] width 441 height 22
click at [752, 220] on div "Viewer" at bounding box center [795, 223] width 452 height 16
click at [1081, 141] on span "Add" at bounding box center [1073, 148] width 20 height 16
click at [462, 156] on span "Safety Department" at bounding box center [305, 148] width 452 height 22
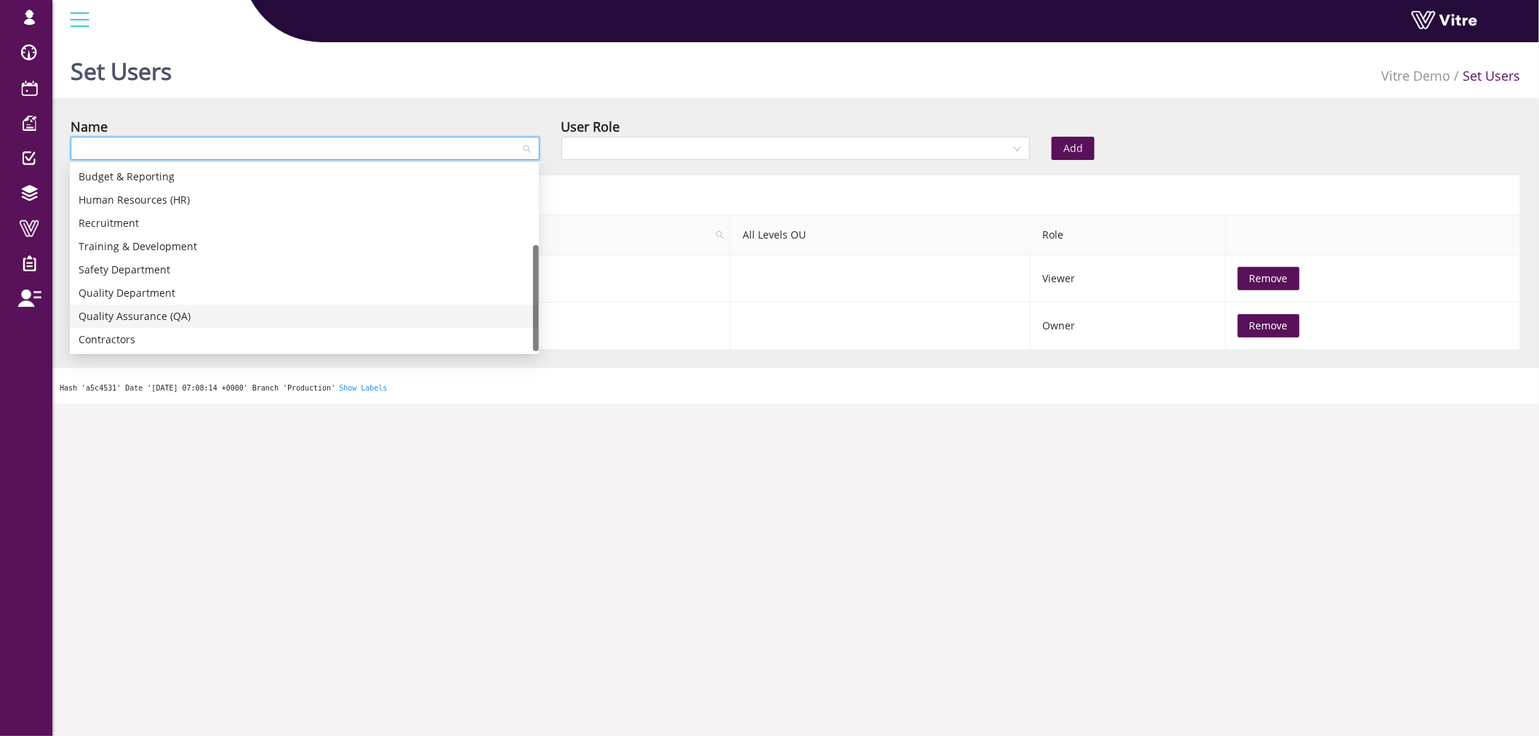
click at [132, 316] on div "Quality Assurance (QA)" at bounding box center [305, 316] width 452 height 16
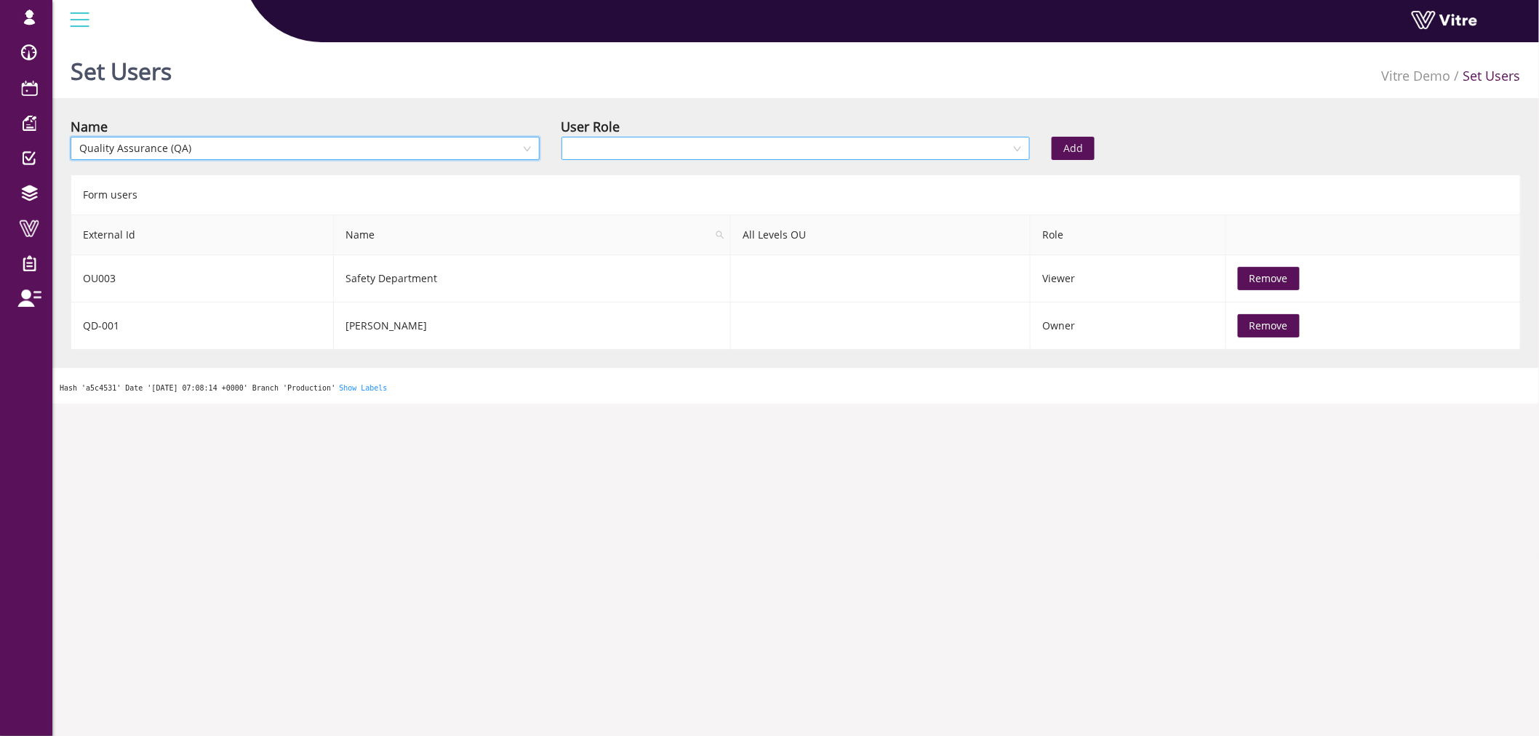
click at [625, 144] on input "search" at bounding box center [790, 148] width 441 height 22
click at [608, 201] on div "Recipient" at bounding box center [795, 200] width 452 height 16
click at [1126, 146] on input "search" at bounding box center [1158, 148] width 196 height 22
click at [1116, 173] on div "Yes" at bounding box center [1163, 177] width 206 height 16
click at [841, 143] on span "Recipient" at bounding box center [796, 148] width 452 height 22
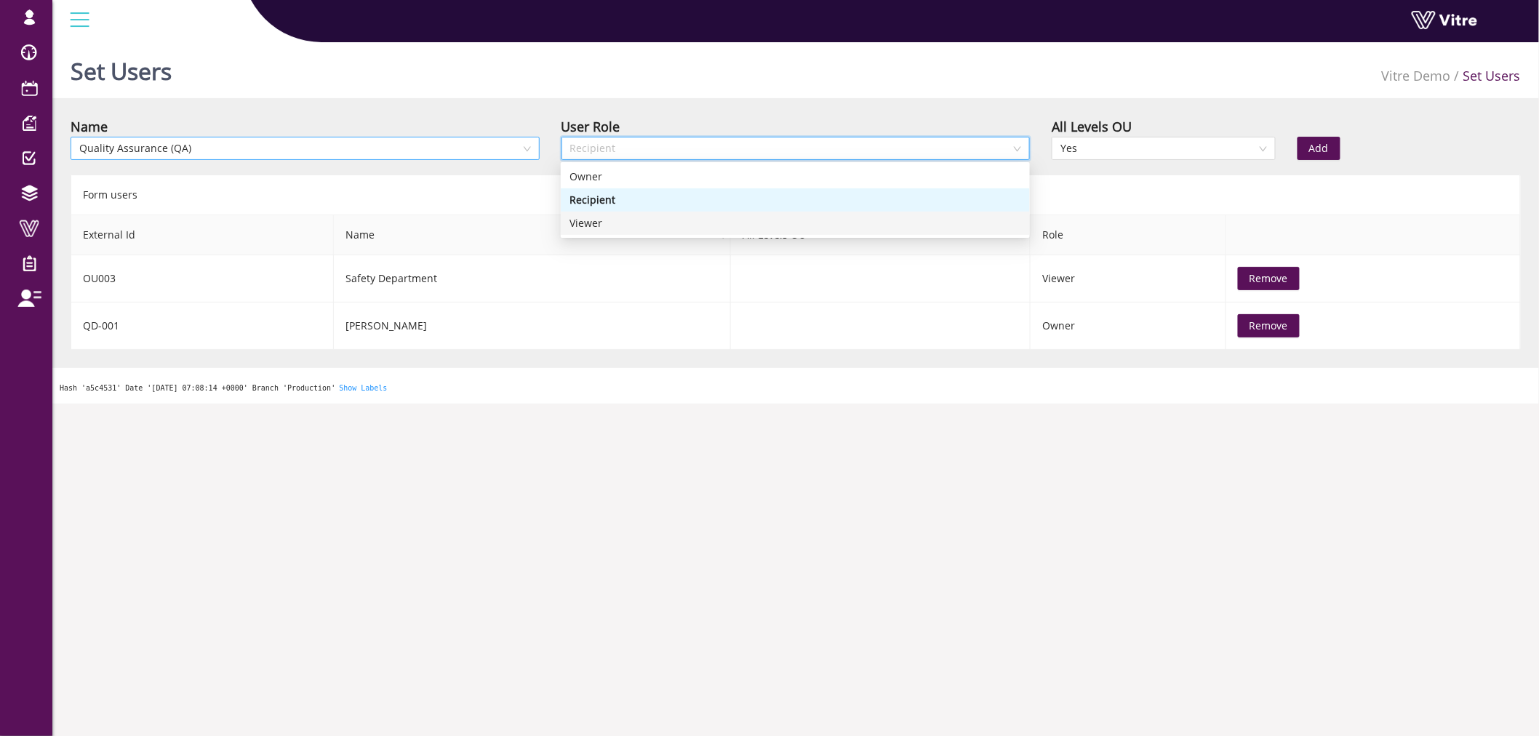
click at [640, 215] on div "Viewer" at bounding box center [795, 223] width 452 height 16
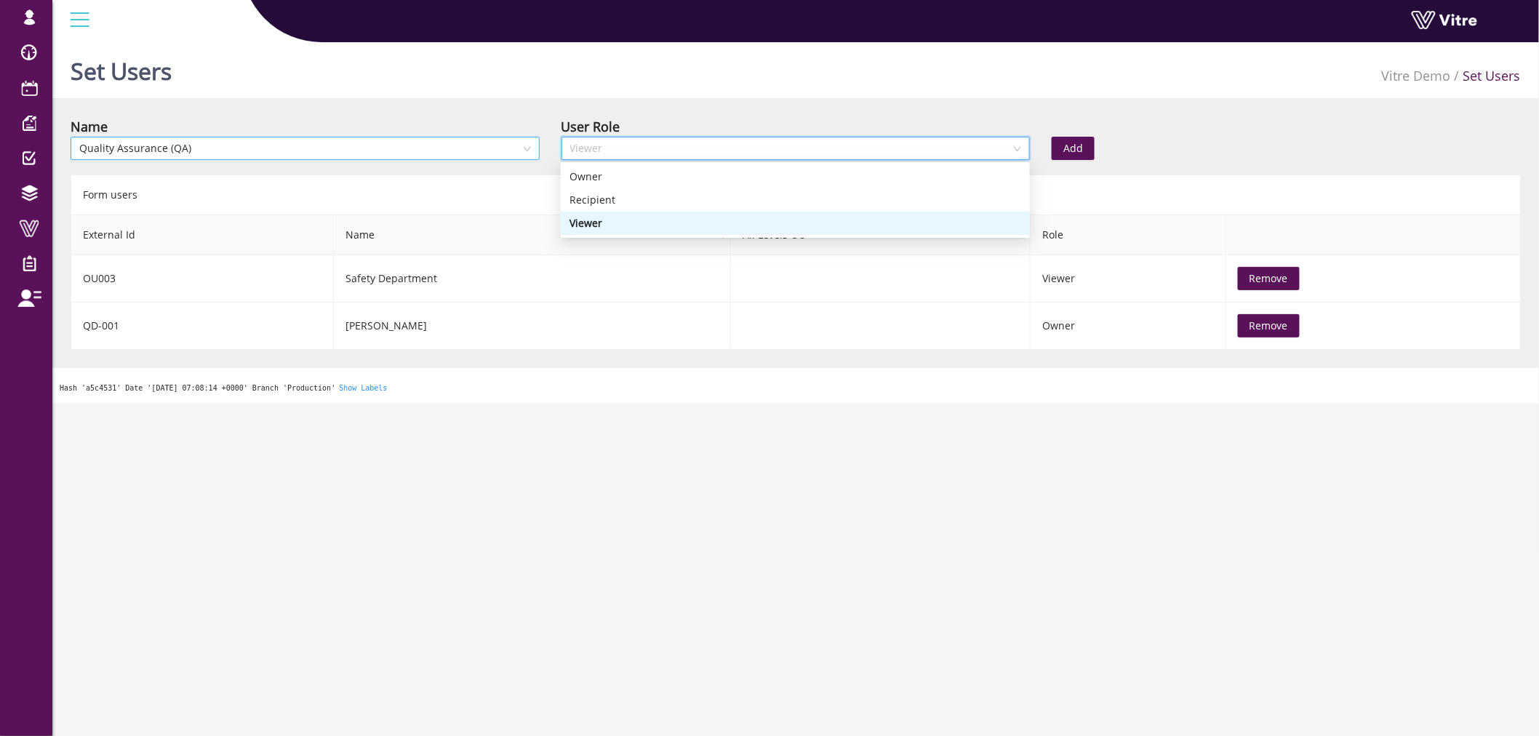
click at [694, 153] on span "Viewer" at bounding box center [796, 148] width 452 height 22
click at [949, 196] on div "Recipient" at bounding box center [795, 200] width 452 height 16
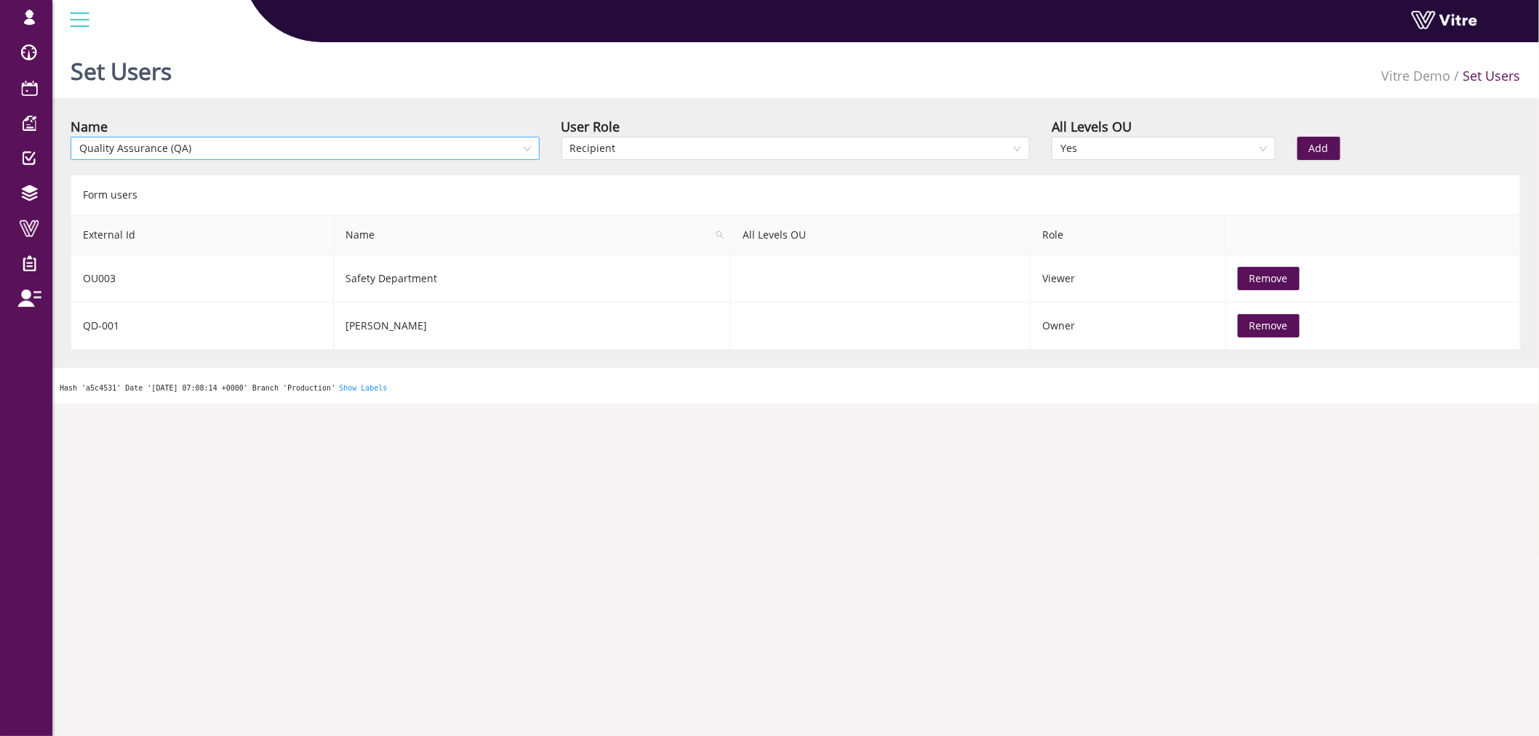
click at [1315, 144] on span "Add" at bounding box center [1319, 148] width 20 height 16
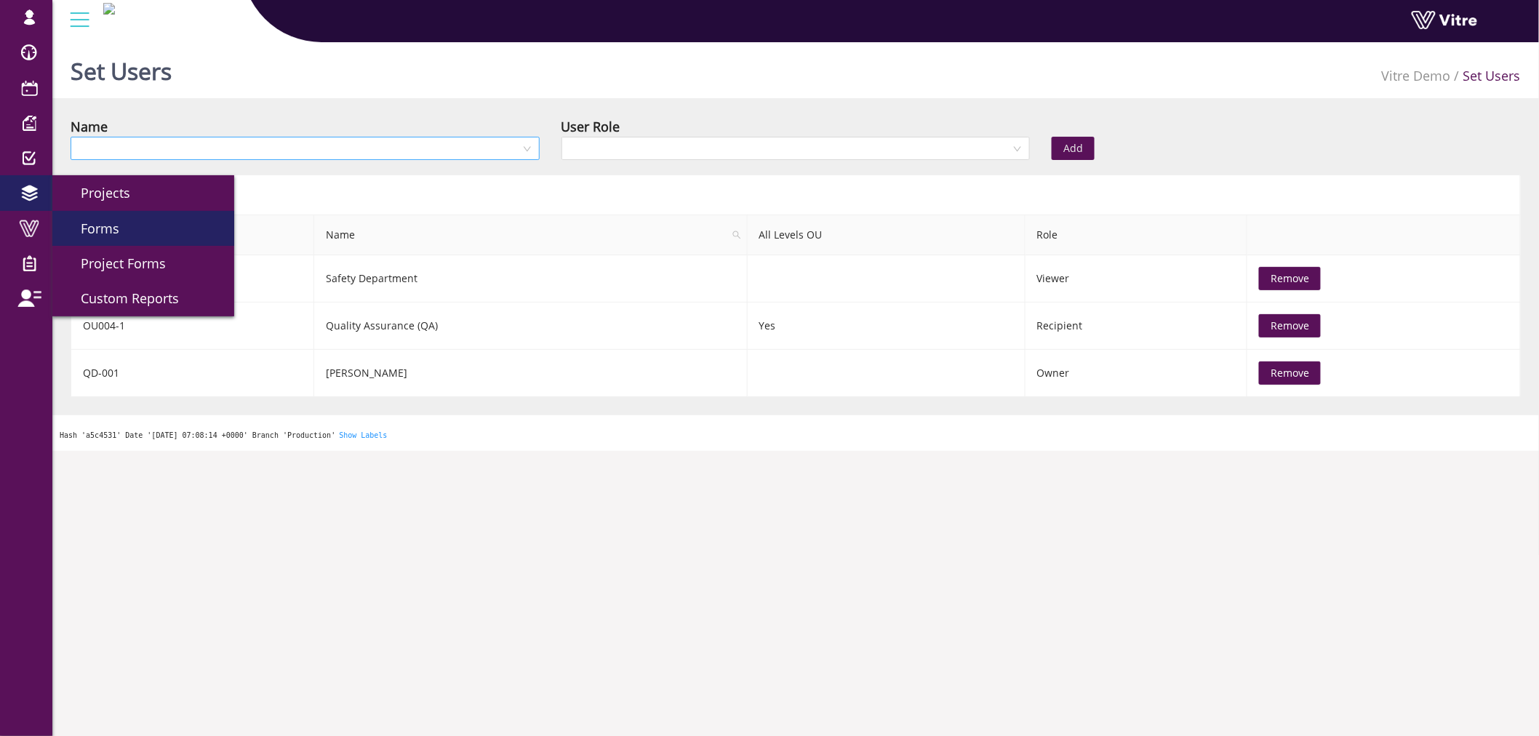
click at [111, 240] on link "Forms" at bounding box center [143, 228] width 182 height 35
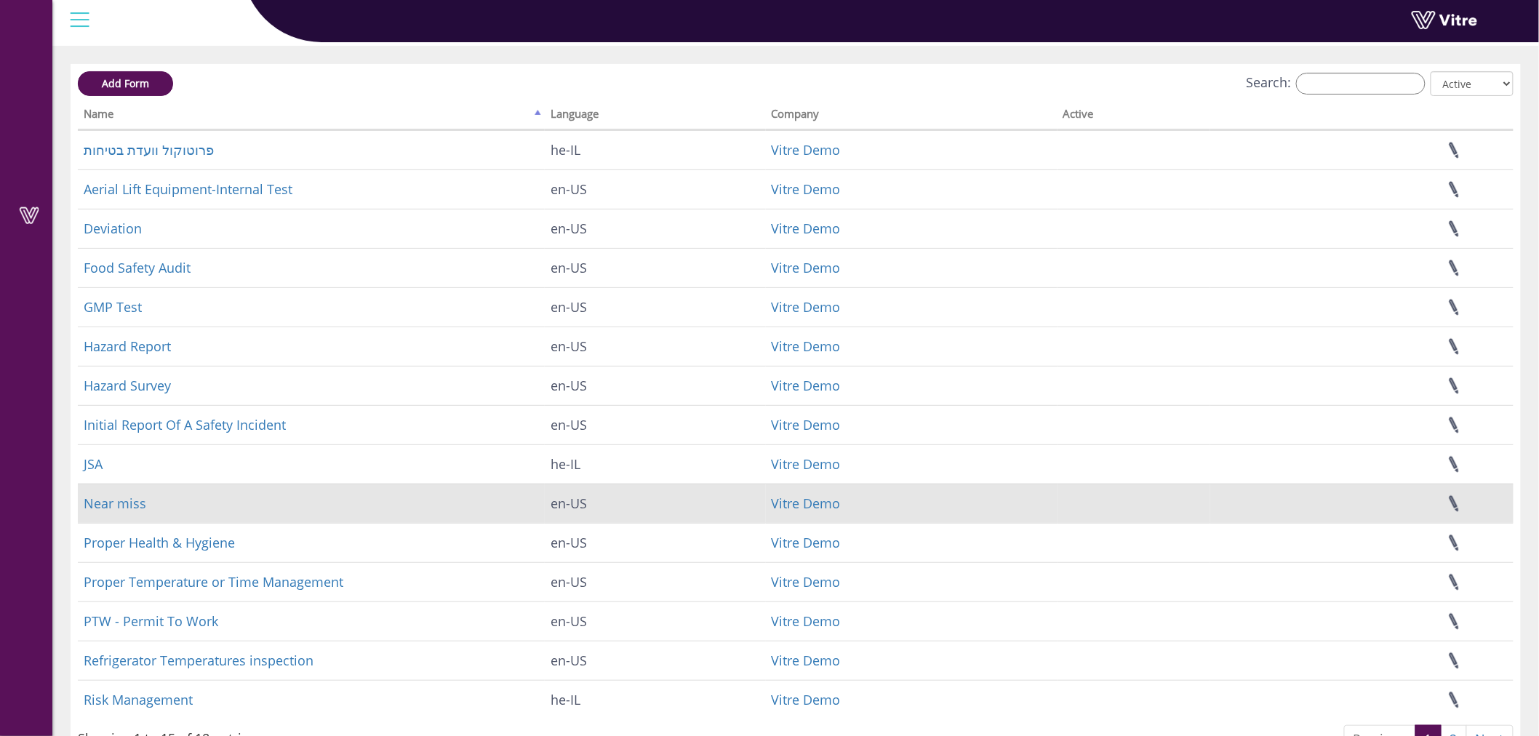
scroll to position [81, 0]
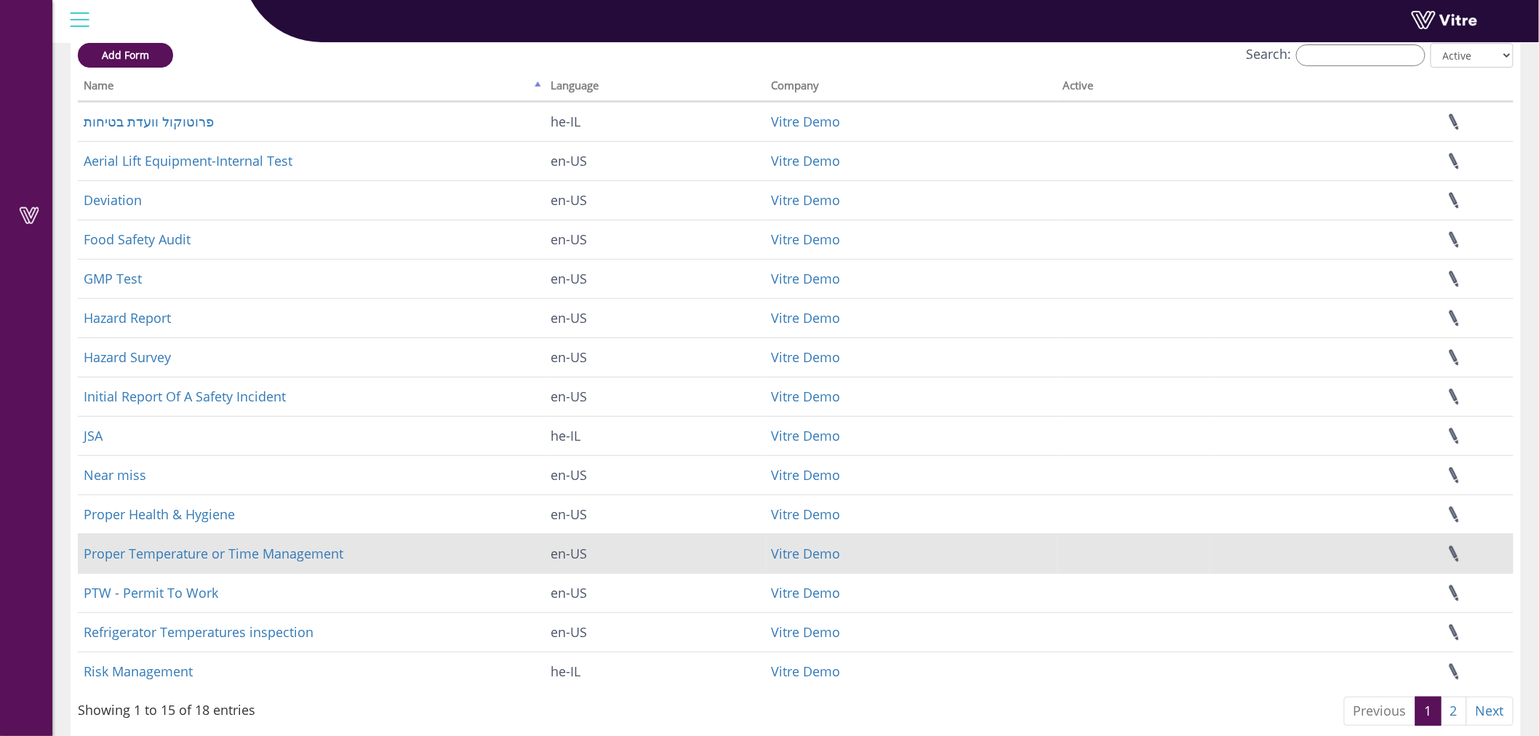
click at [1492, 551] on button "button" at bounding box center [1489, 554] width 36 height 39
click at [1412, 605] on link "Set Users" at bounding box center [1440, 607] width 132 height 19
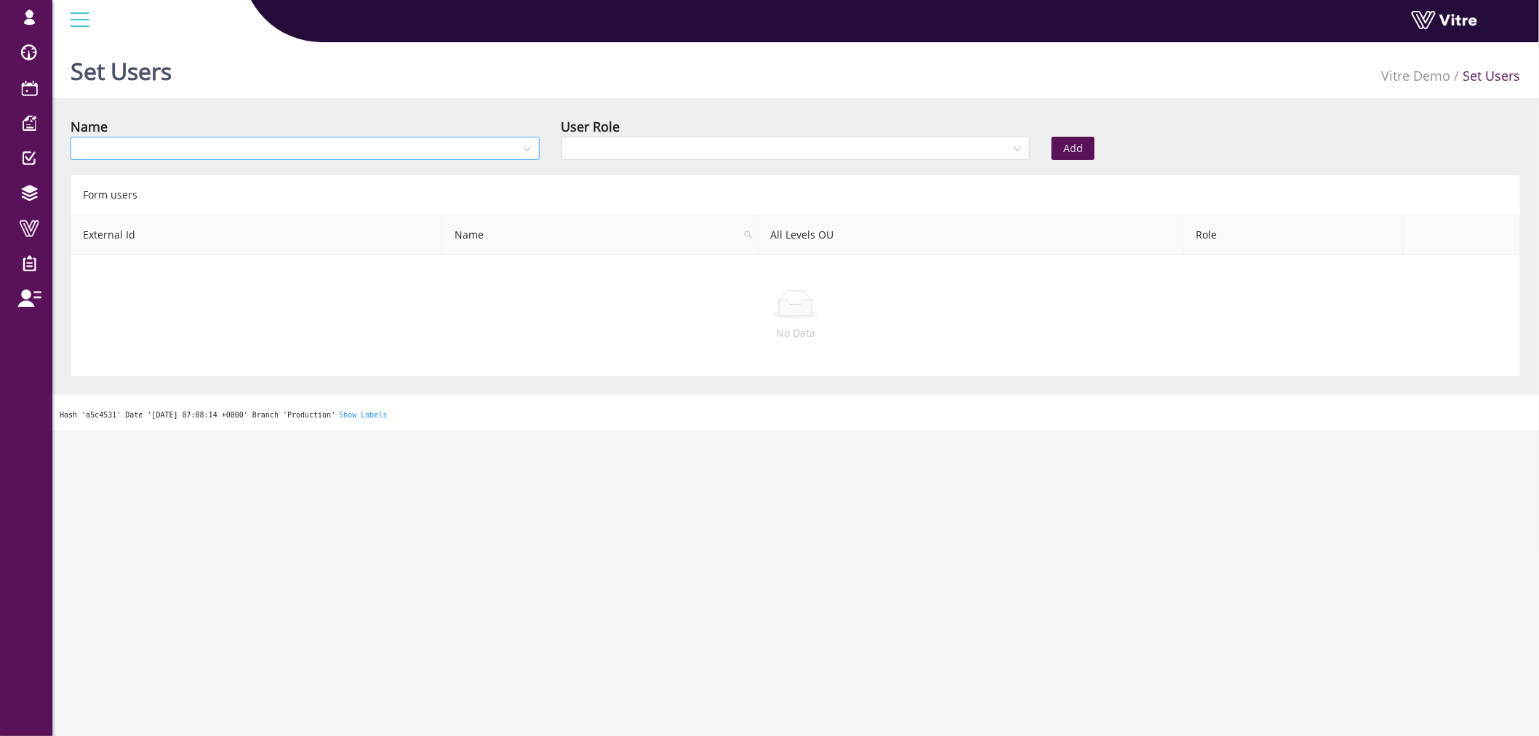
click at [404, 151] on input "search" at bounding box center [299, 148] width 441 height 22
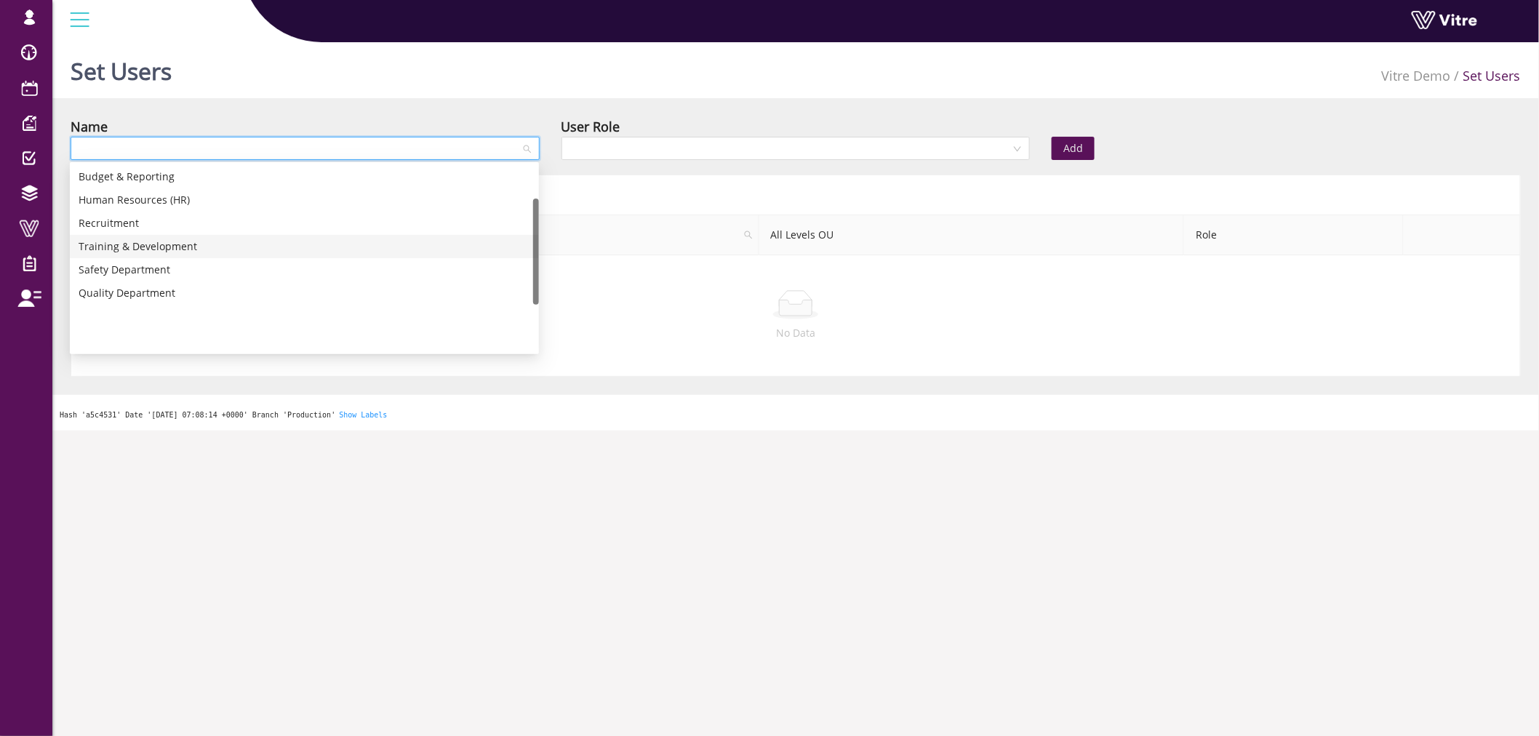
scroll to position [59, 0]
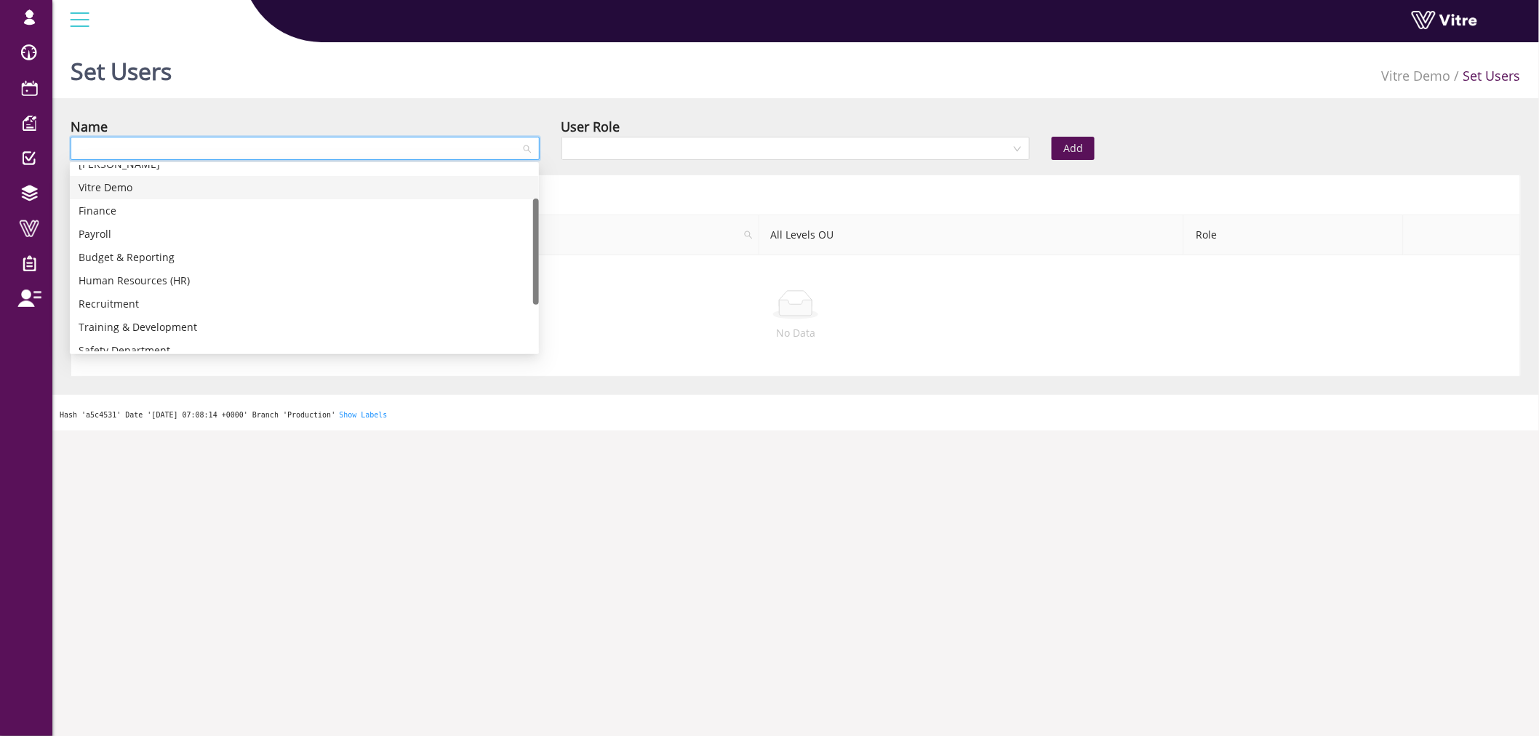
click at [129, 193] on div "Vitre Demo" at bounding box center [305, 188] width 452 height 16
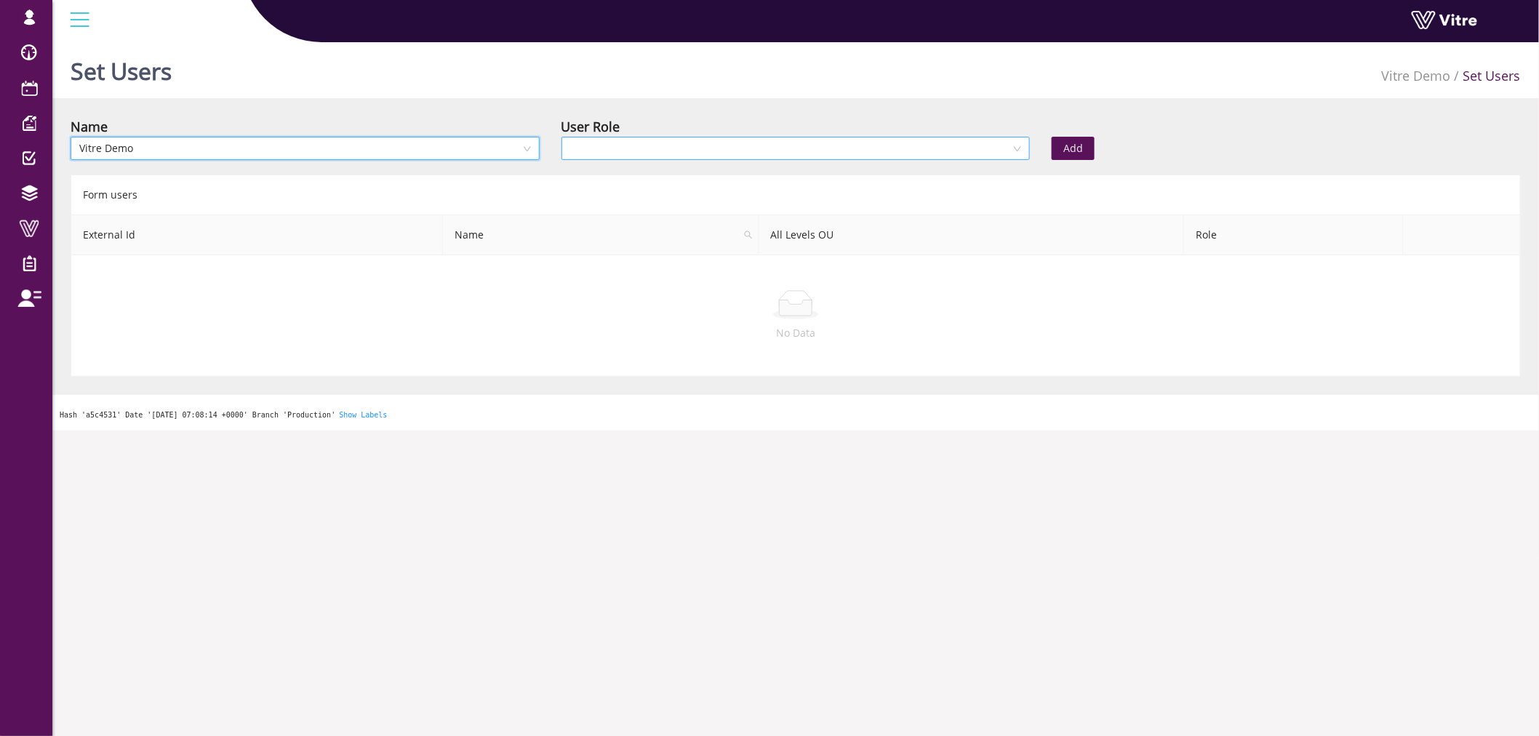
click at [736, 145] on input "search" at bounding box center [790, 148] width 441 height 22
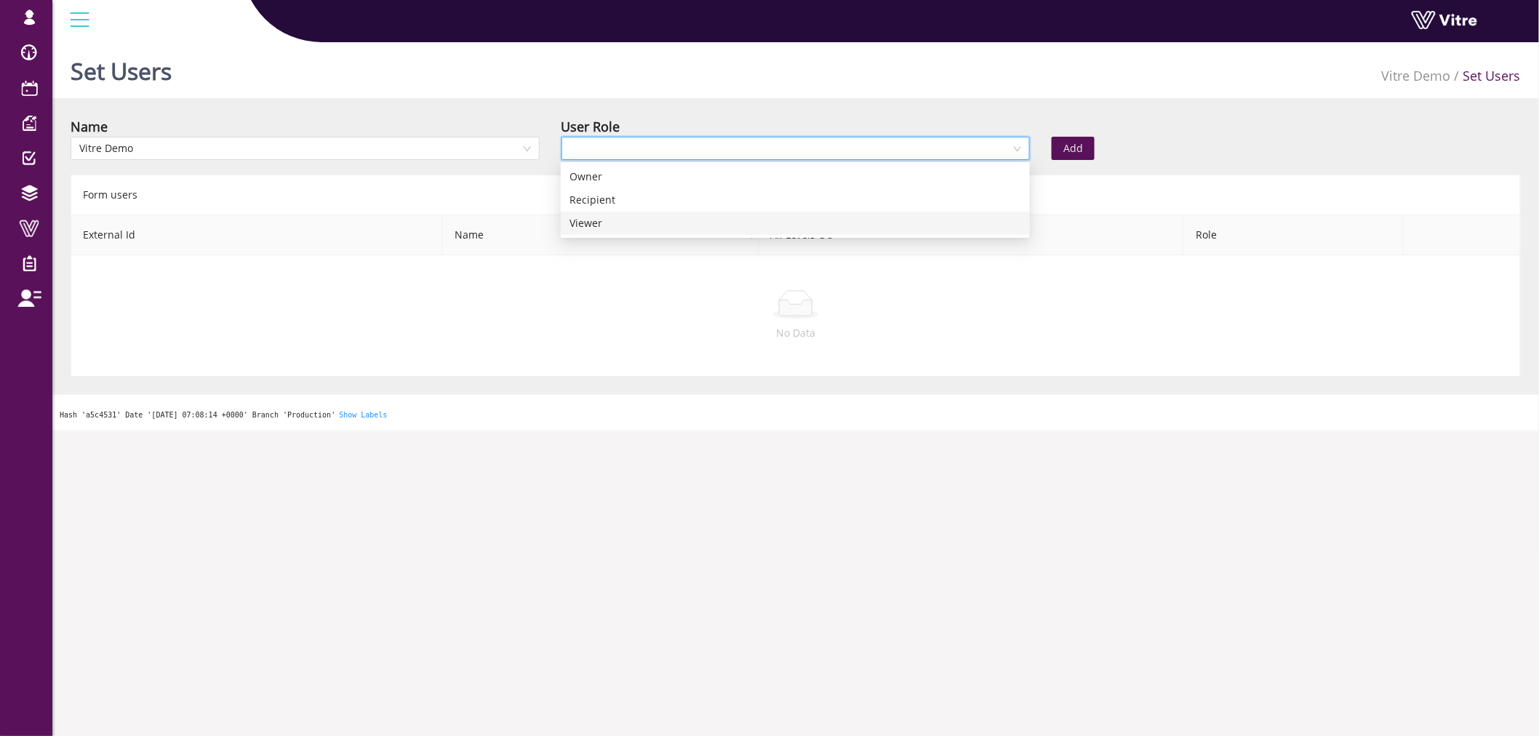
drag, startPoint x: 718, startPoint y: 224, endPoint x: 719, endPoint y: 215, distance: 9.5
click at [717, 224] on div "Viewer" at bounding box center [795, 223] width 452 height 16
click at [1069, 146] on span "Add" at bounding box center [1073, 148] width 20 height 16
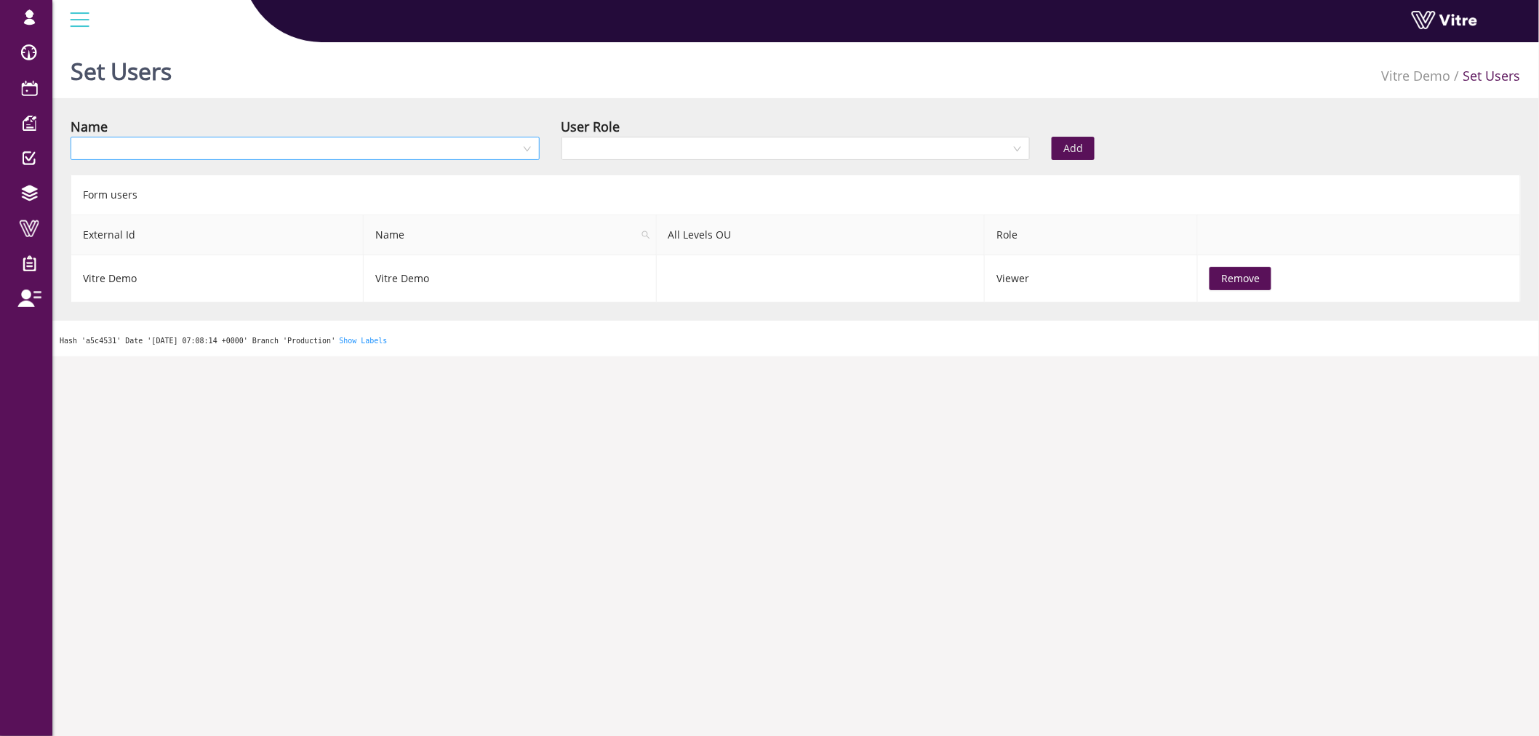
click at [353, 144] on input "search" at bounding box center [299, 148] width 441 height 22
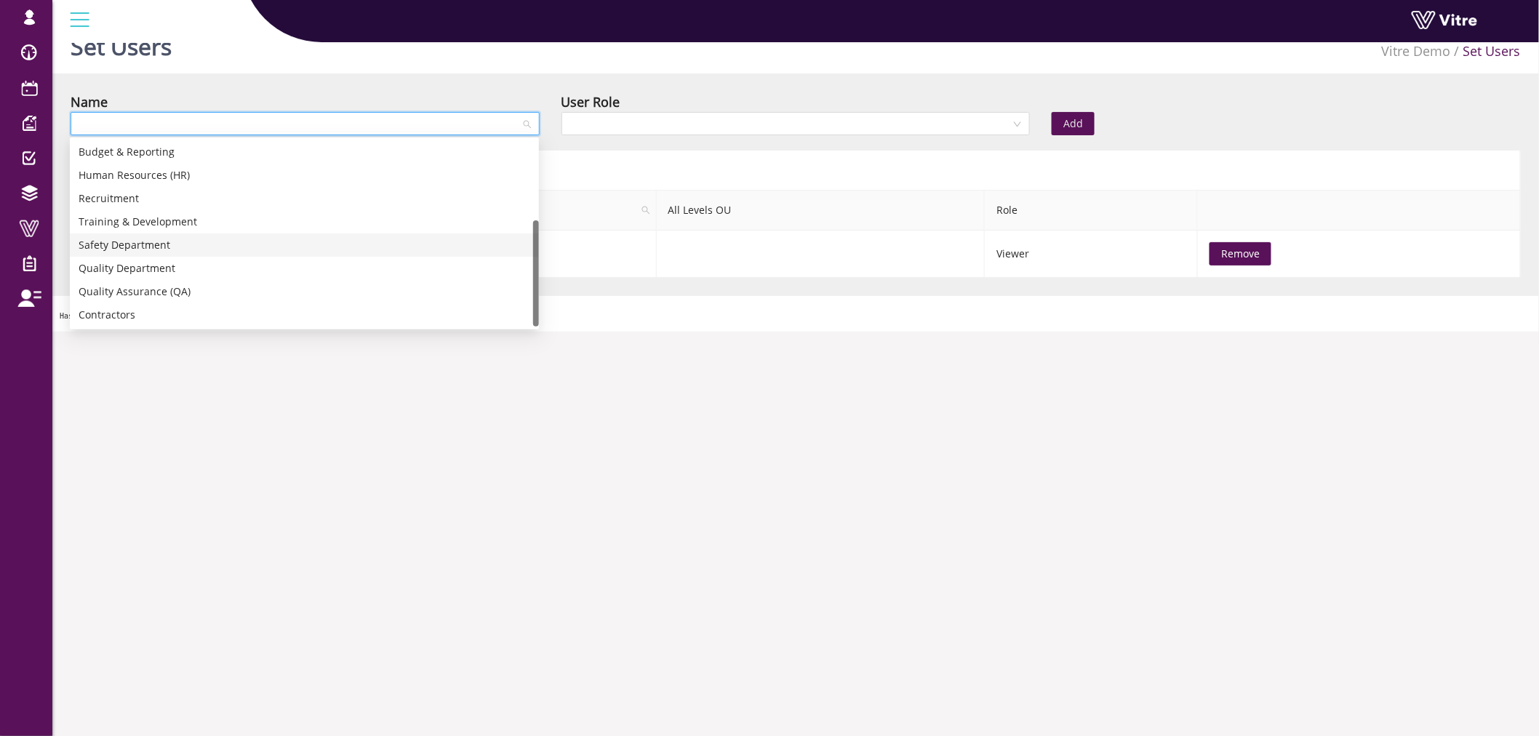
scroll to position [36, 0]
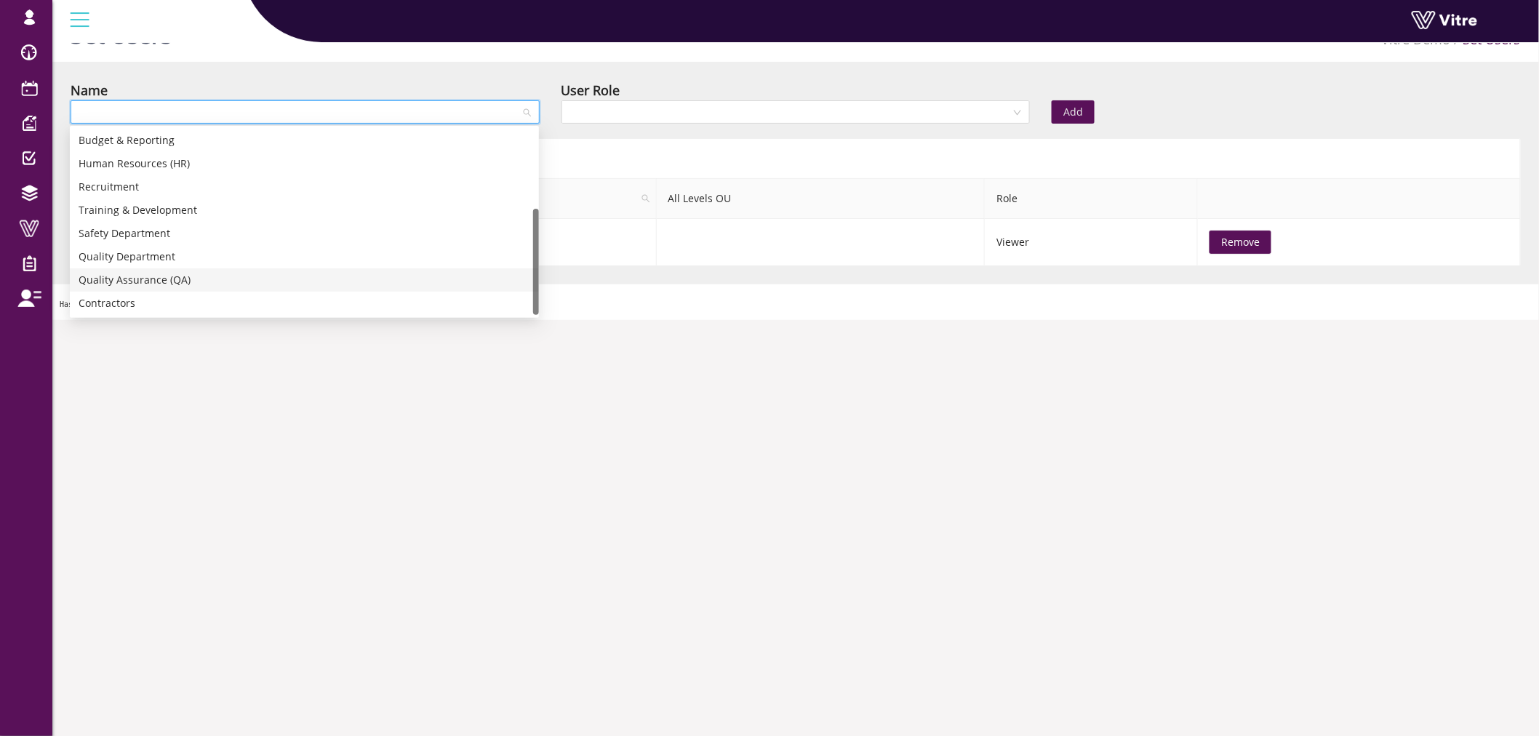
click at [157, 278] on div "Quality Assurance (QA)" at bounding box center [305, 280] width 452 height 16
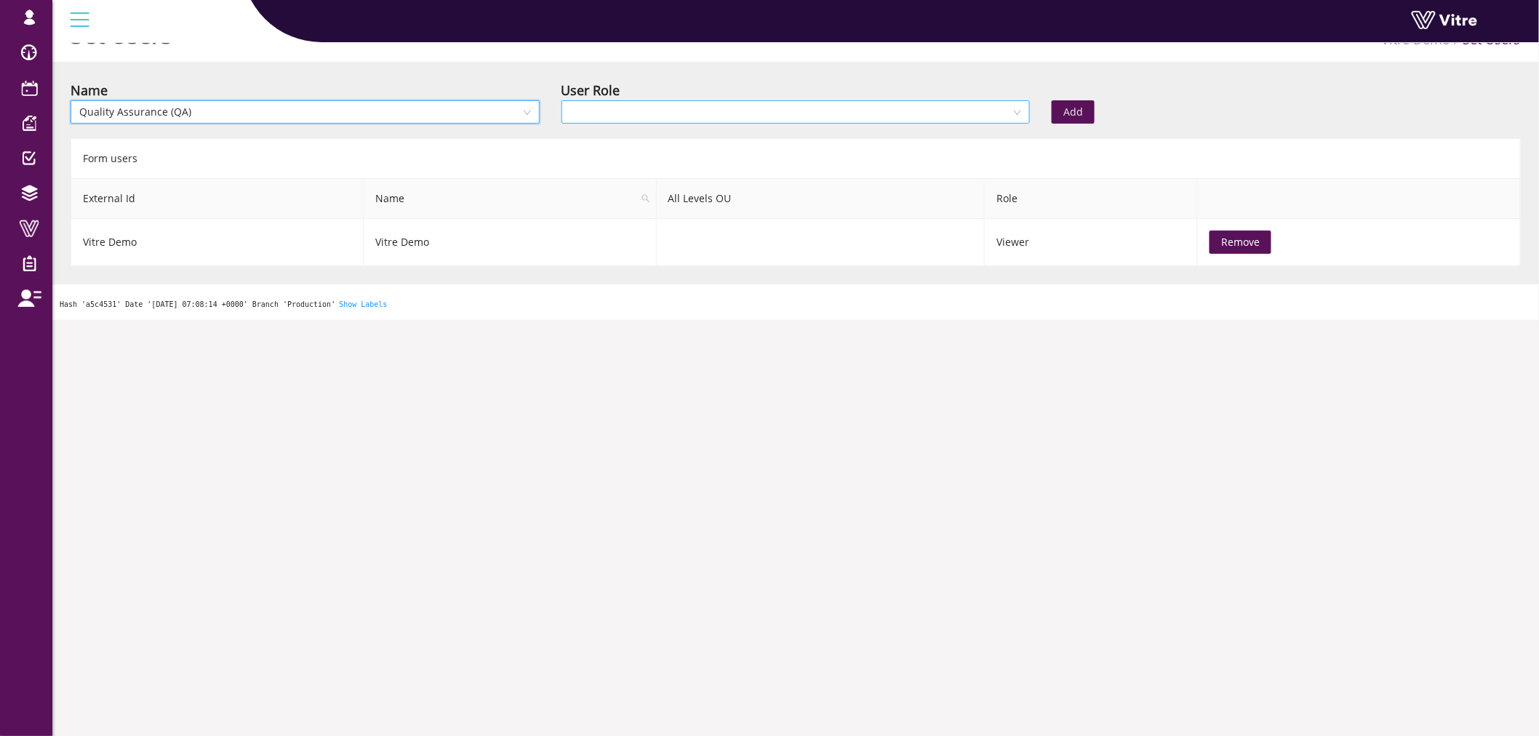
click at [673, 117] on input "search" at bounding box center [790, 112] width 441 height 22
click at [656, 144] on div "Owner" at bounding box center [795, 140] width 452 height 16
click at [1072, 113] on span "Add" at bounding box center [1073, 112] width 20 height 16
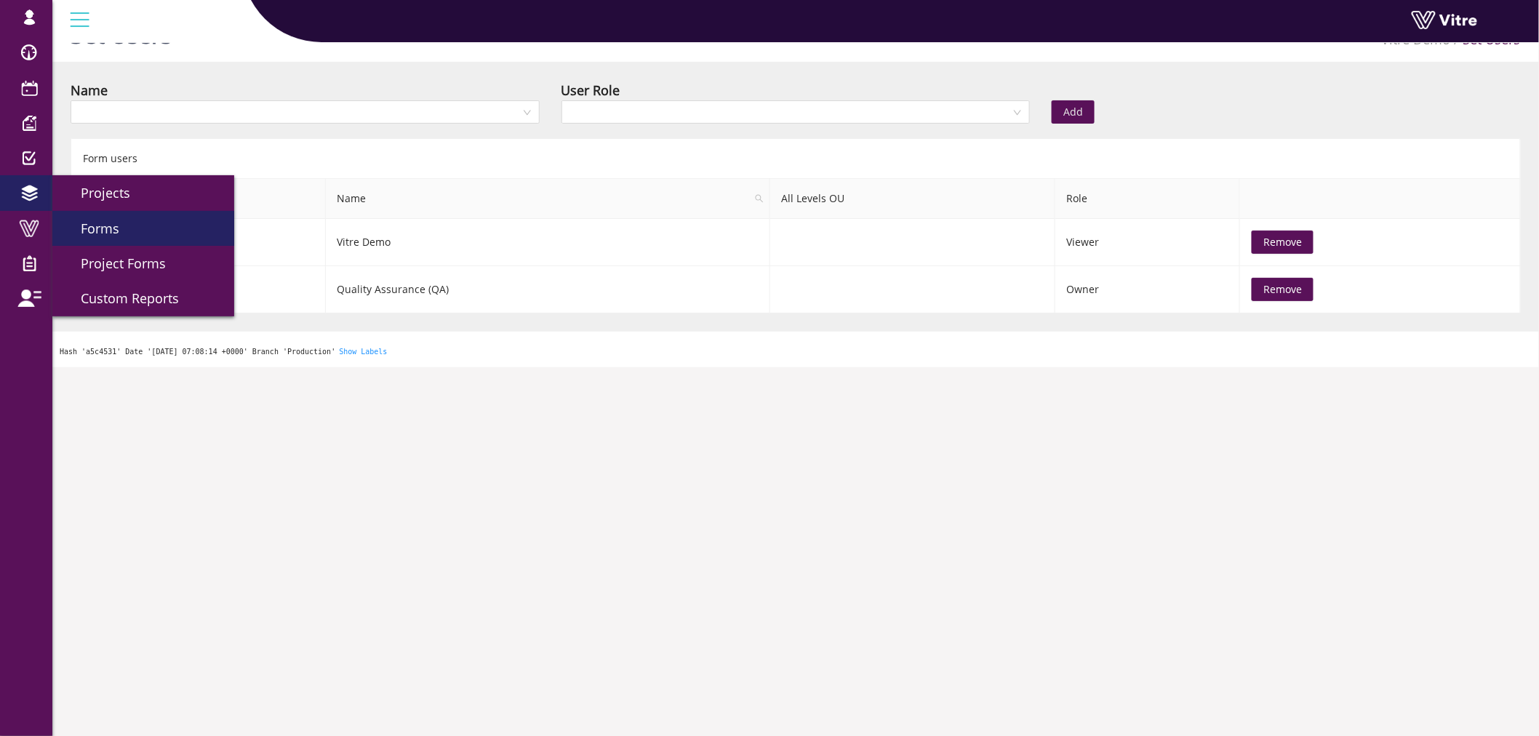
click at [105, 228] on span "Forms" at bounding box center [91, 228] width 56 height 17
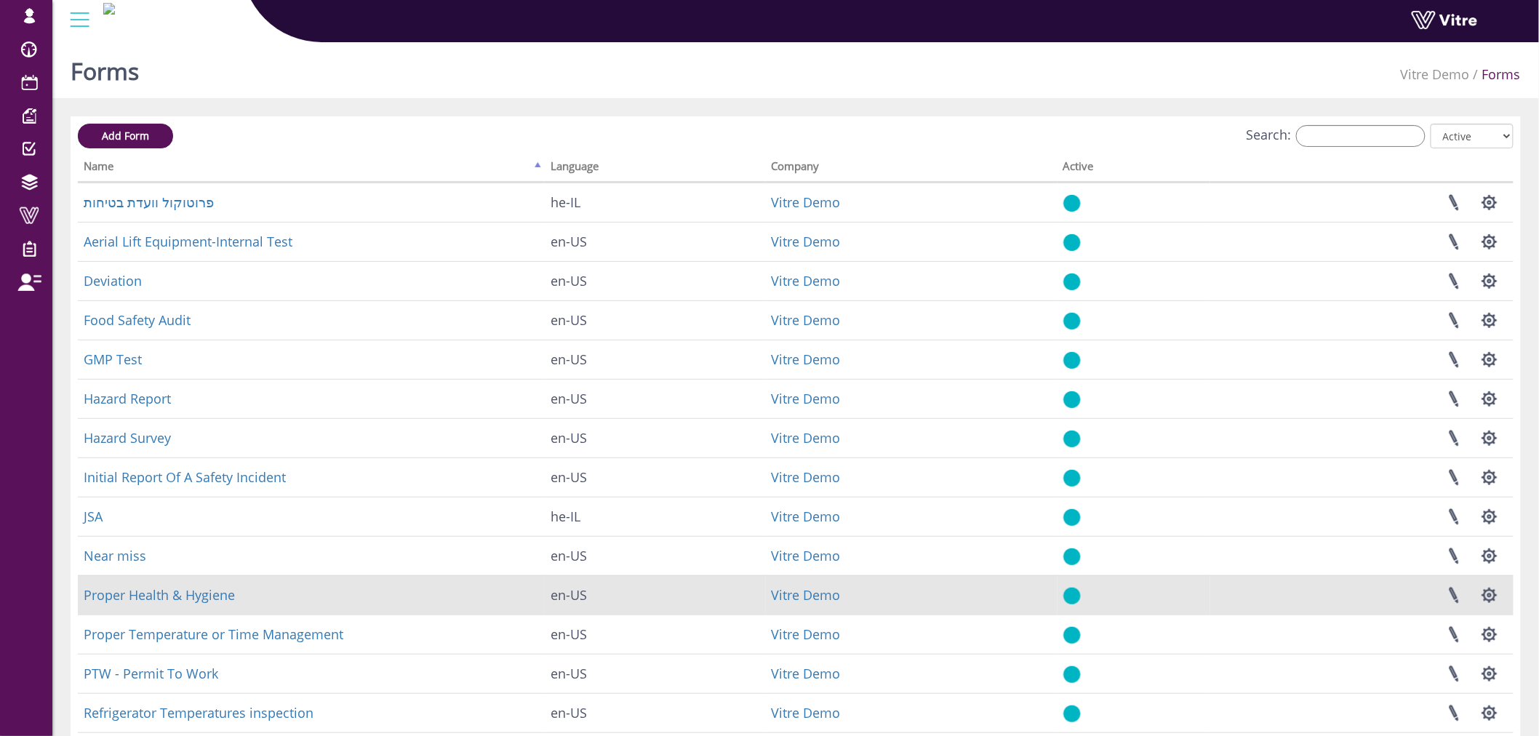
scroll to position [81, 0]
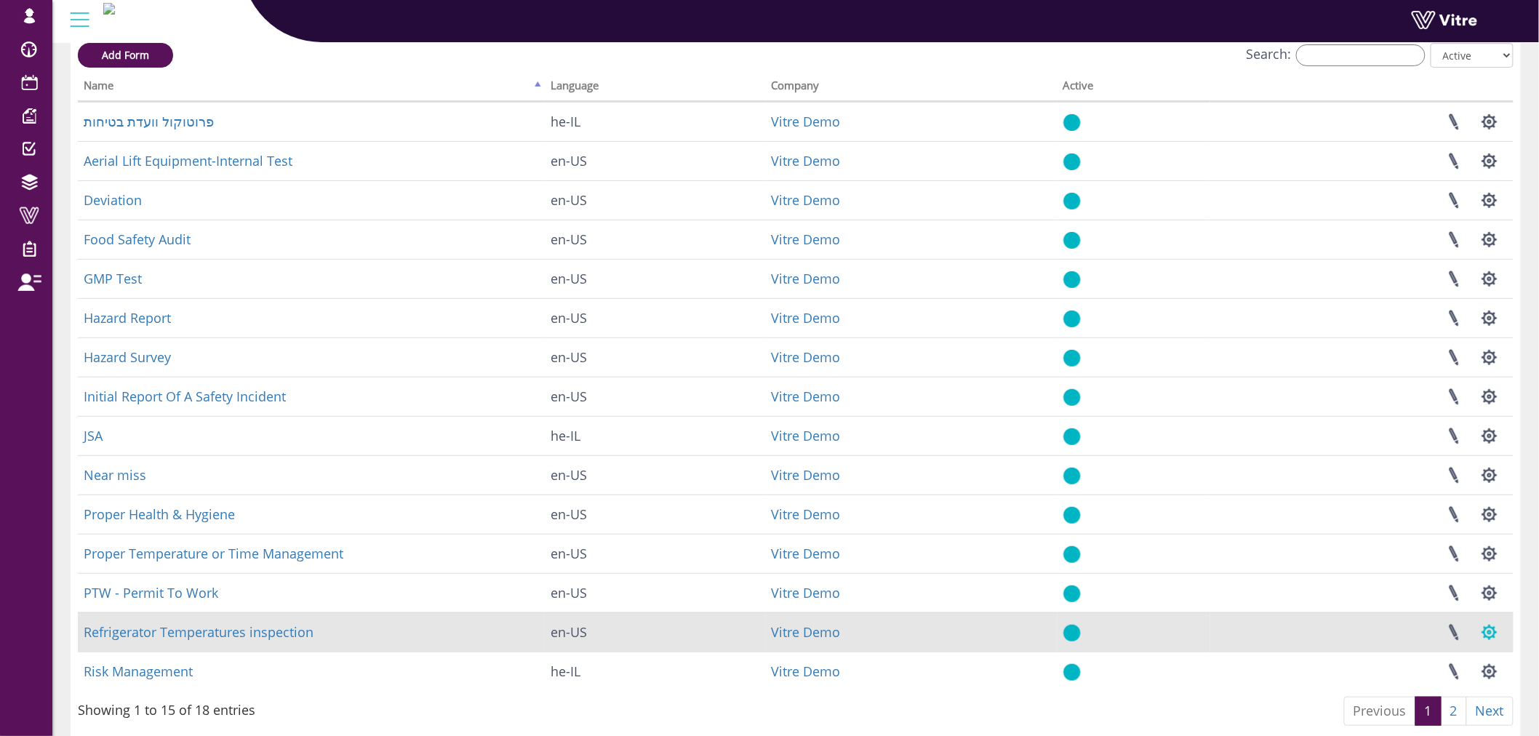
click at [1486, 635] on button "button" at bounding box center [1489, 632] width 36 height 39
click at [1449, 687] on link "Set Users" at bounding box center [1440, 685] width 132 height 19
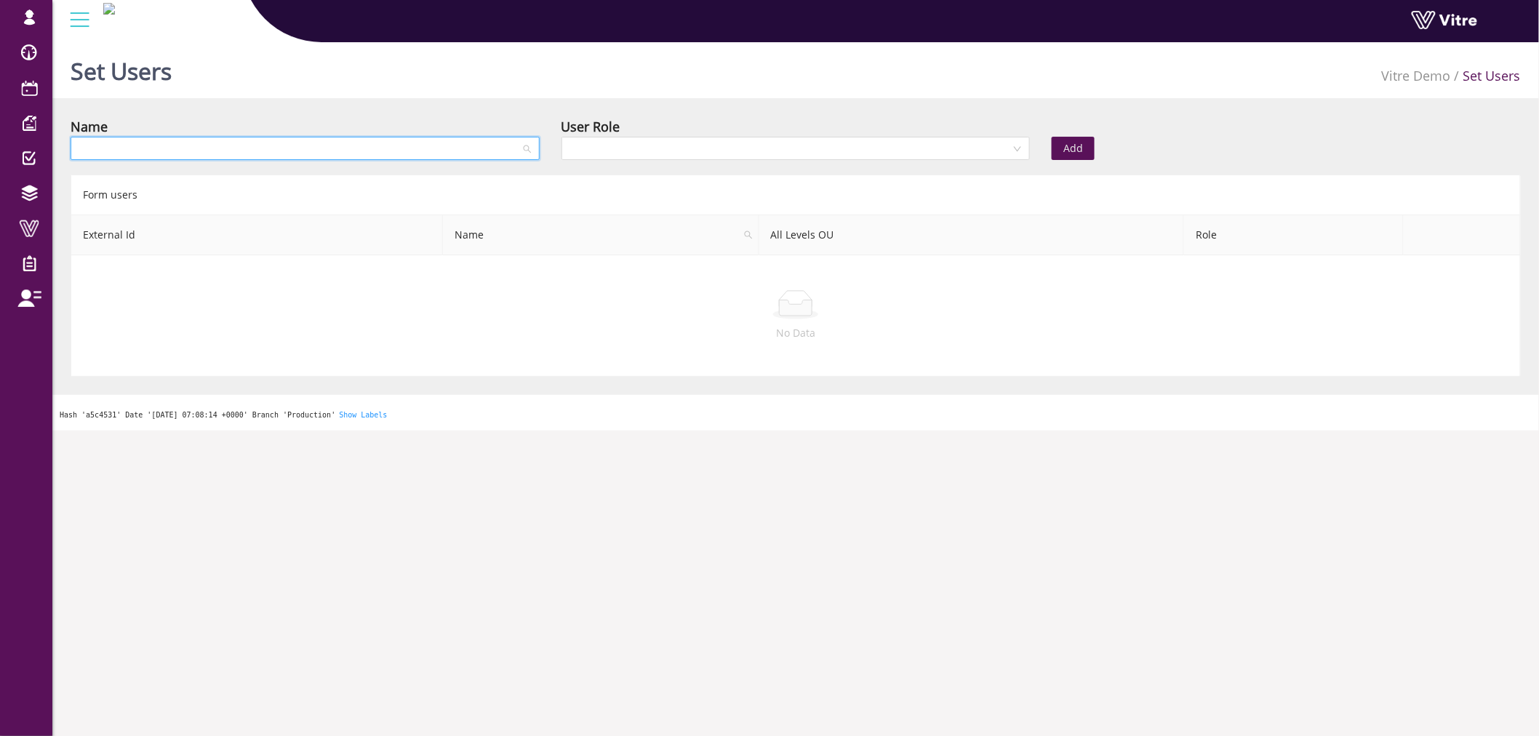
click at [311, 156] on input "search" at bounding box center [299, 148] width 441 height 22
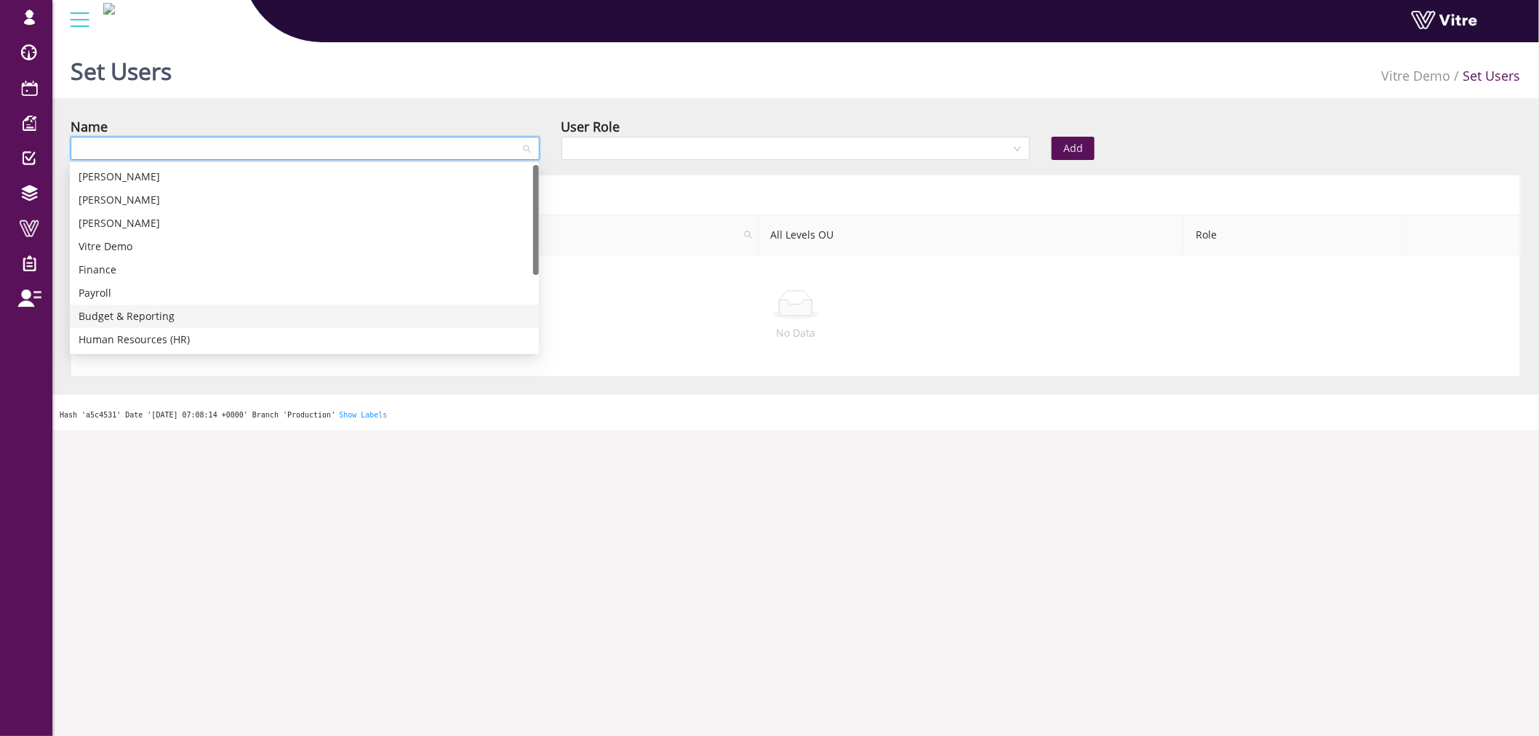
drag, startPoint x: 244, startPoint y: 201, endPoint x: 190, endPoint y: 339, distance: 148.3
click at [190, 339] on div "Ben Adams Ava Tennes Lily Blum Vitre Demo Finance Payroll Budget & Reporting Hu…" at bounding box center [304, 281] width 469 height 233
click at [100, 252] on div "Vitre Demo" at bounding box center [305, 247] width 452 height 16
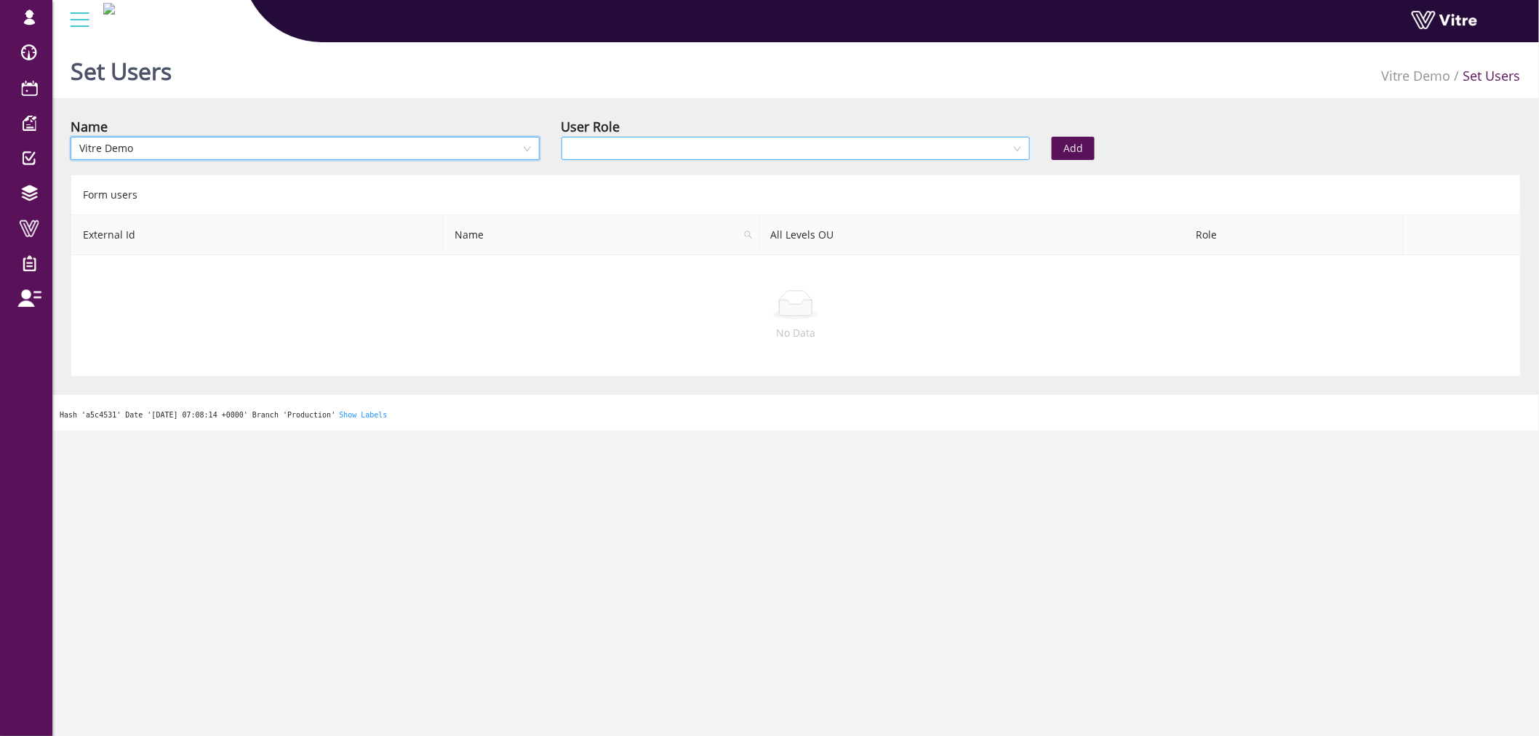
click at [677, 144] on input "search" at bounding box center [790, 148] width 441 height 22
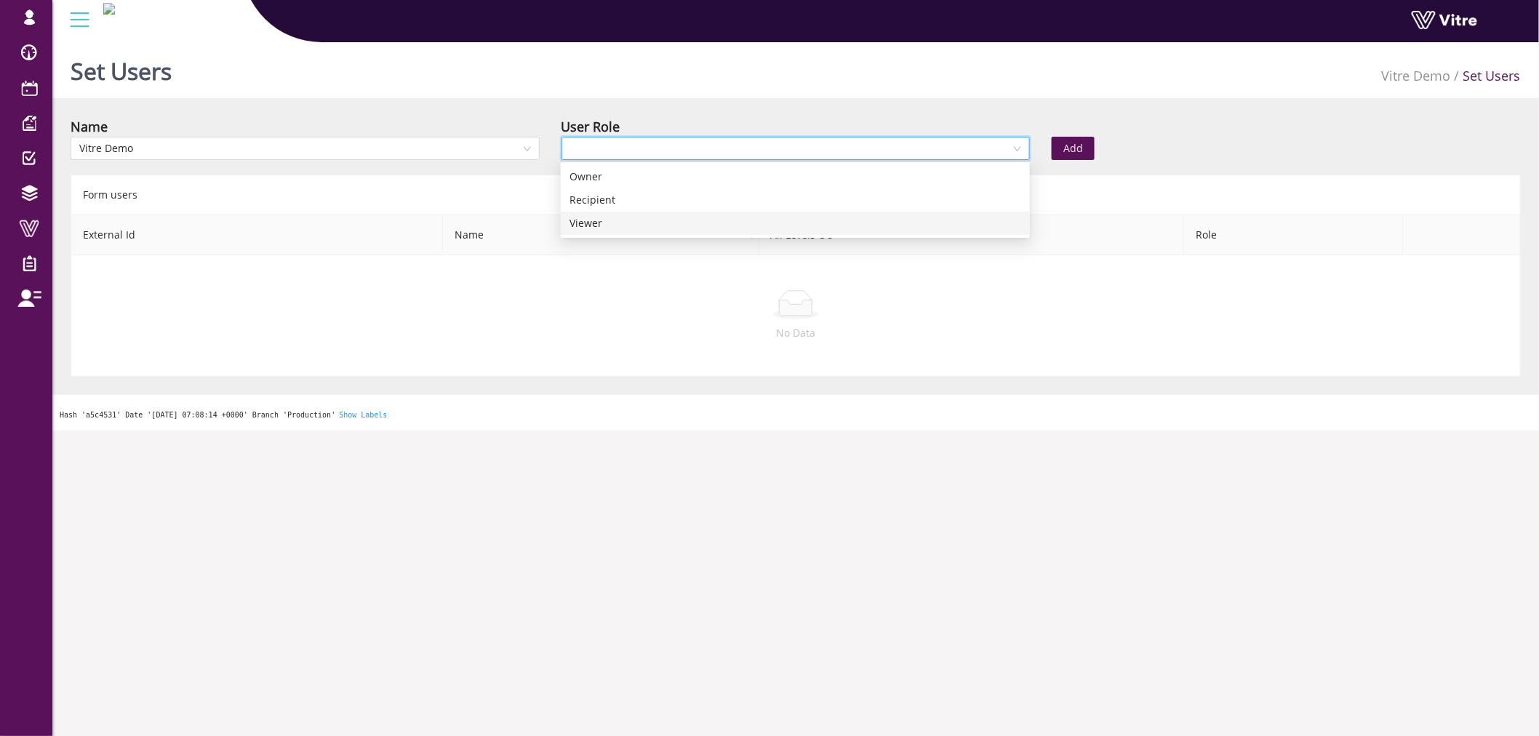
click at [642, 228] on div "Viewer" at bounding box center [795, 223] width 452 height 16
click at [1065, 151] on span "Add" at bounding box center [1073, 148] width 20 height 16
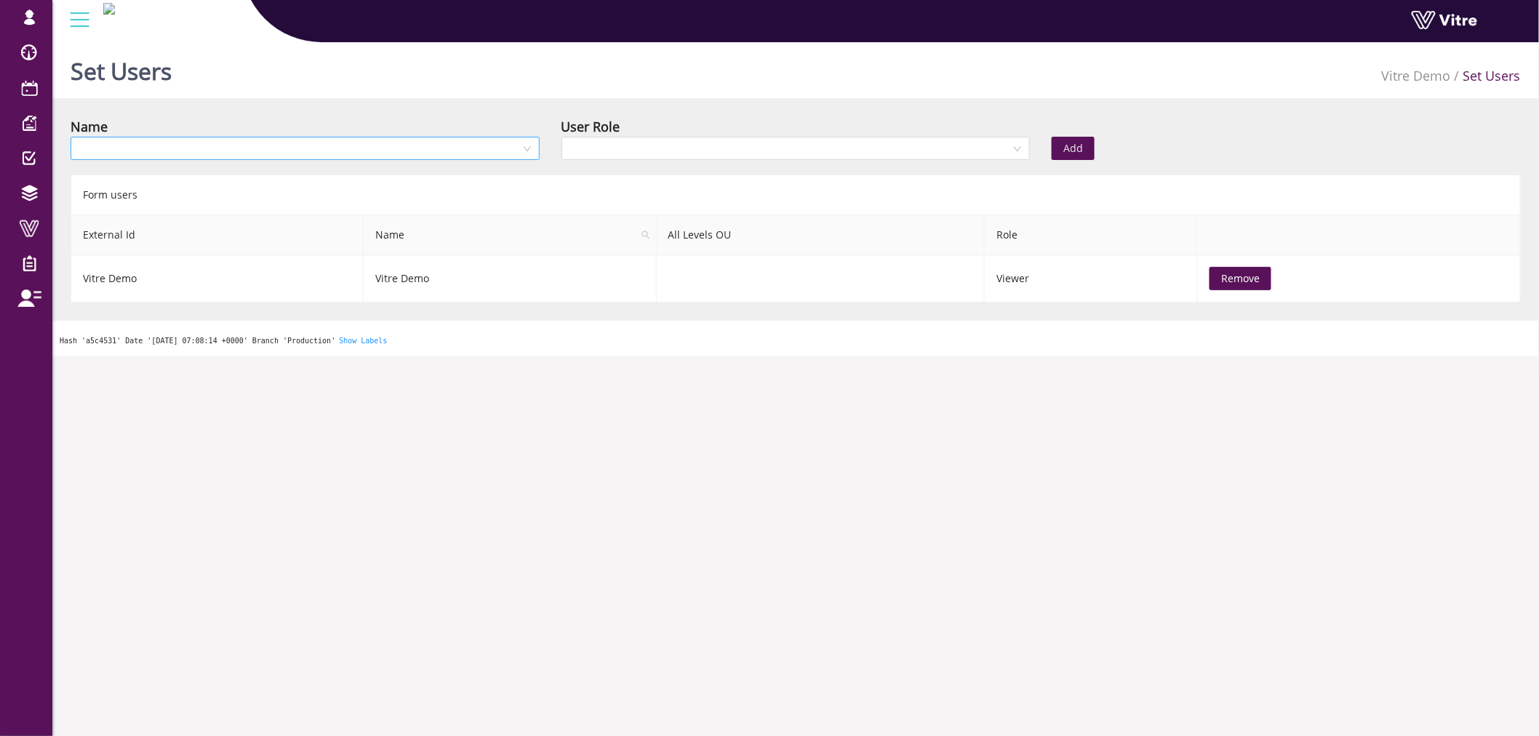
click at [476, 148] on input "search" at bounding box center [299, 148] width 441 height 22
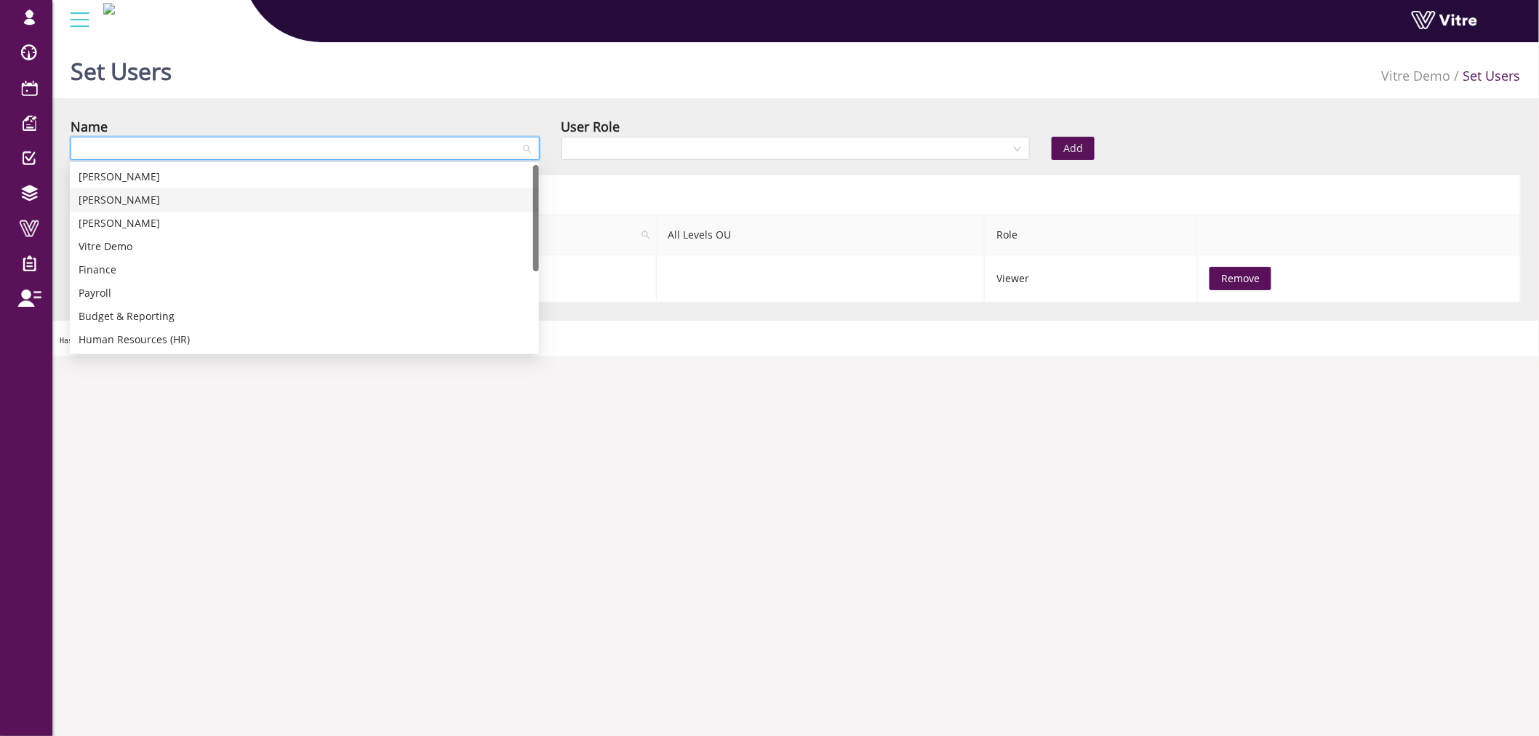
click at [114, 199] on div "Ava Tennes" at bounding box center [305, 200] width 452 height 16
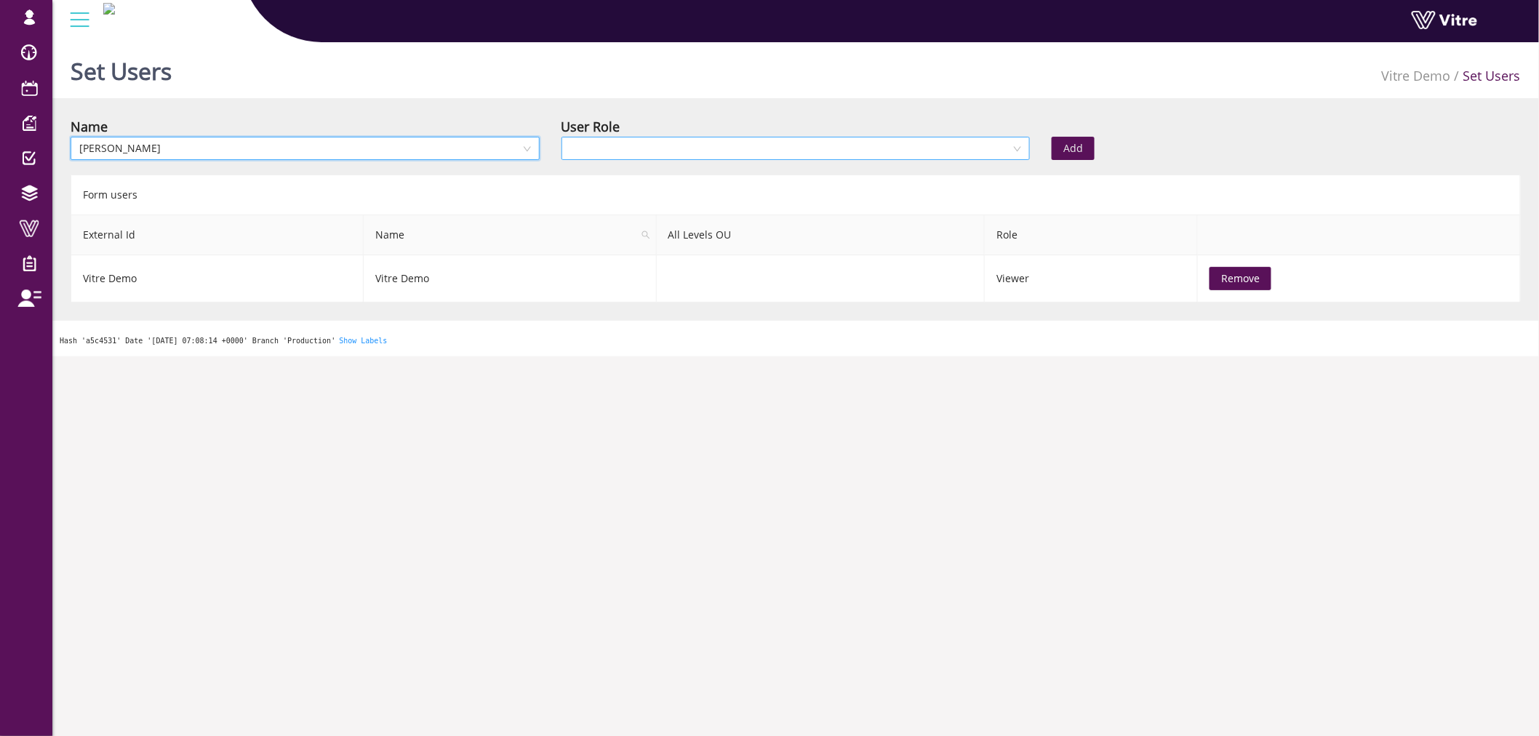
click at [680, 147] on input "search" at bounding box center [790, 148] width 441 height 22
click at [668, 173] on div "Owner" at bounding box center [795, 177] width 452 height 16
click at [1087, 138] on button "Add" at bounding box center [1073, 148] width 43 height 23
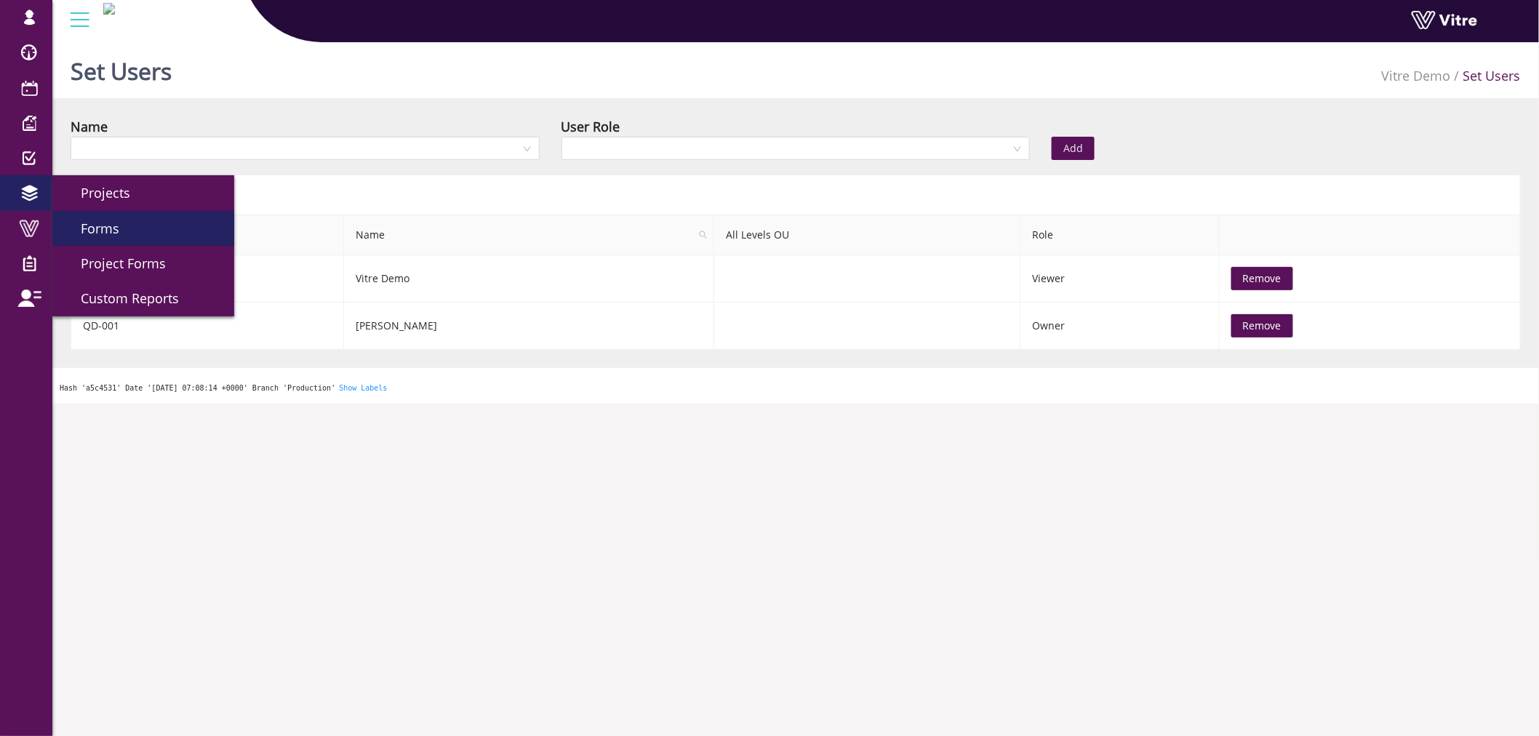
click at [97, 241] on link "Forms" at bounding box center [143, 228] width 182 height 35
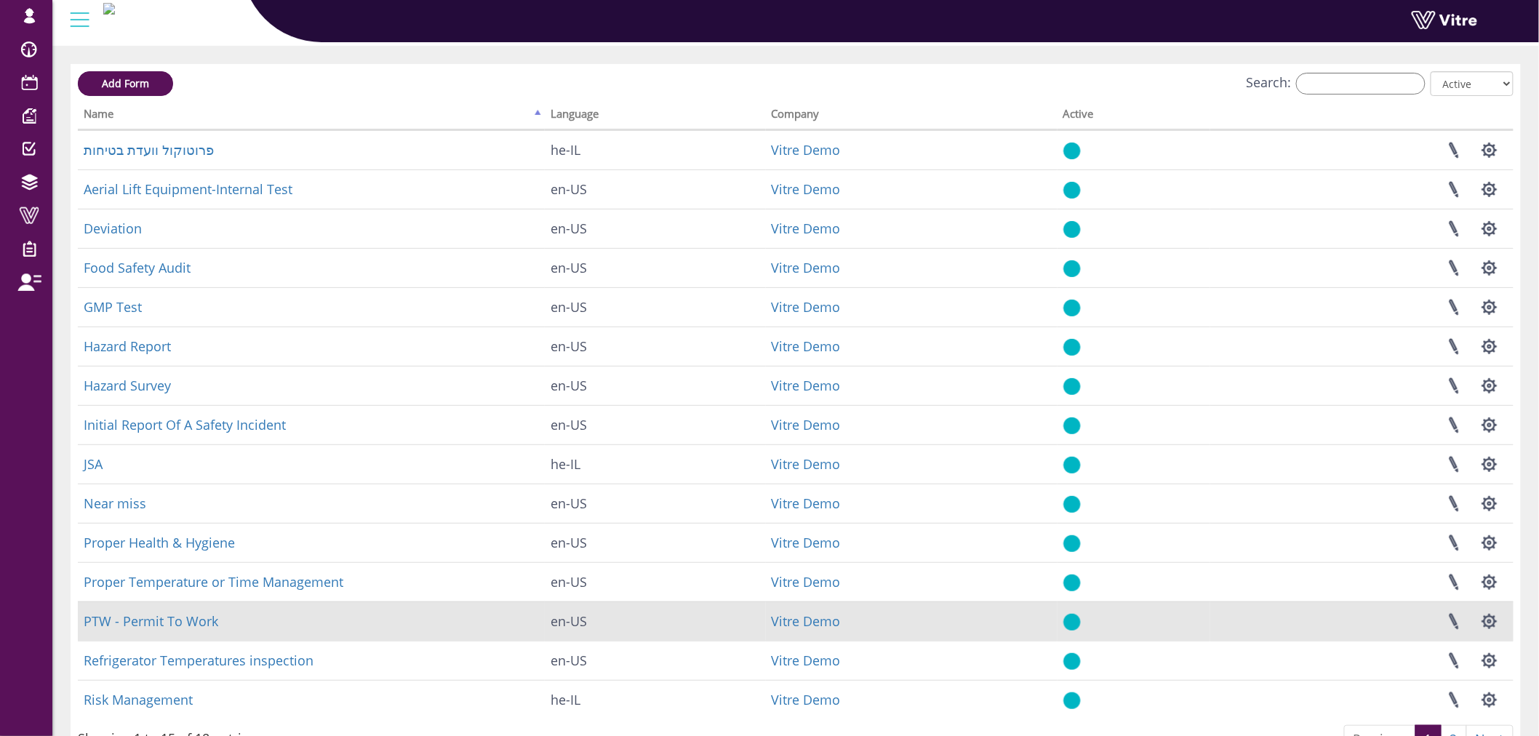
scroll to position [81, 0]
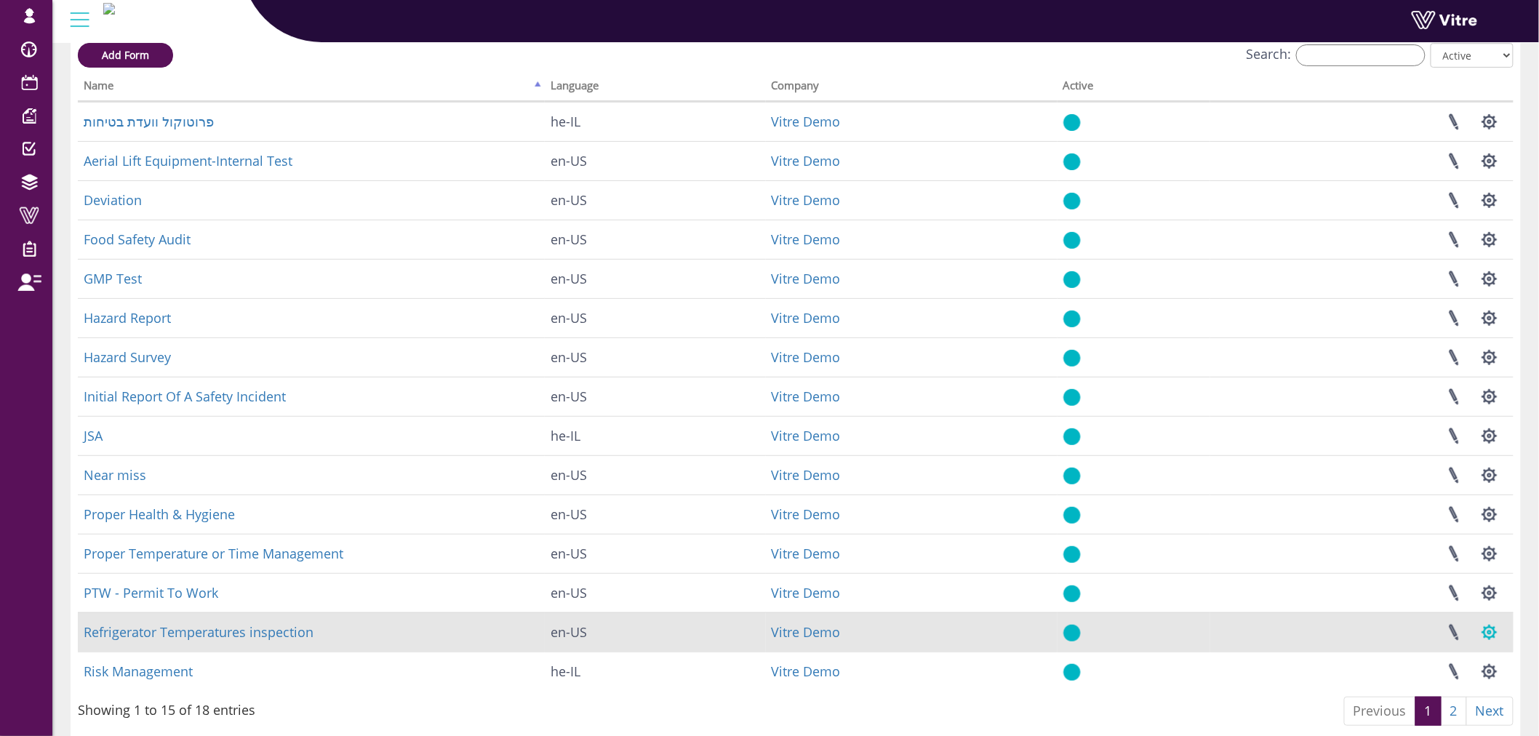
click at [1481, 633] on button "button" at bounding box center [1489, 632] width 36 height 39
click at [1422, 684] on link "Set Users" at bounding box center [1440, 685] width 132 height 19
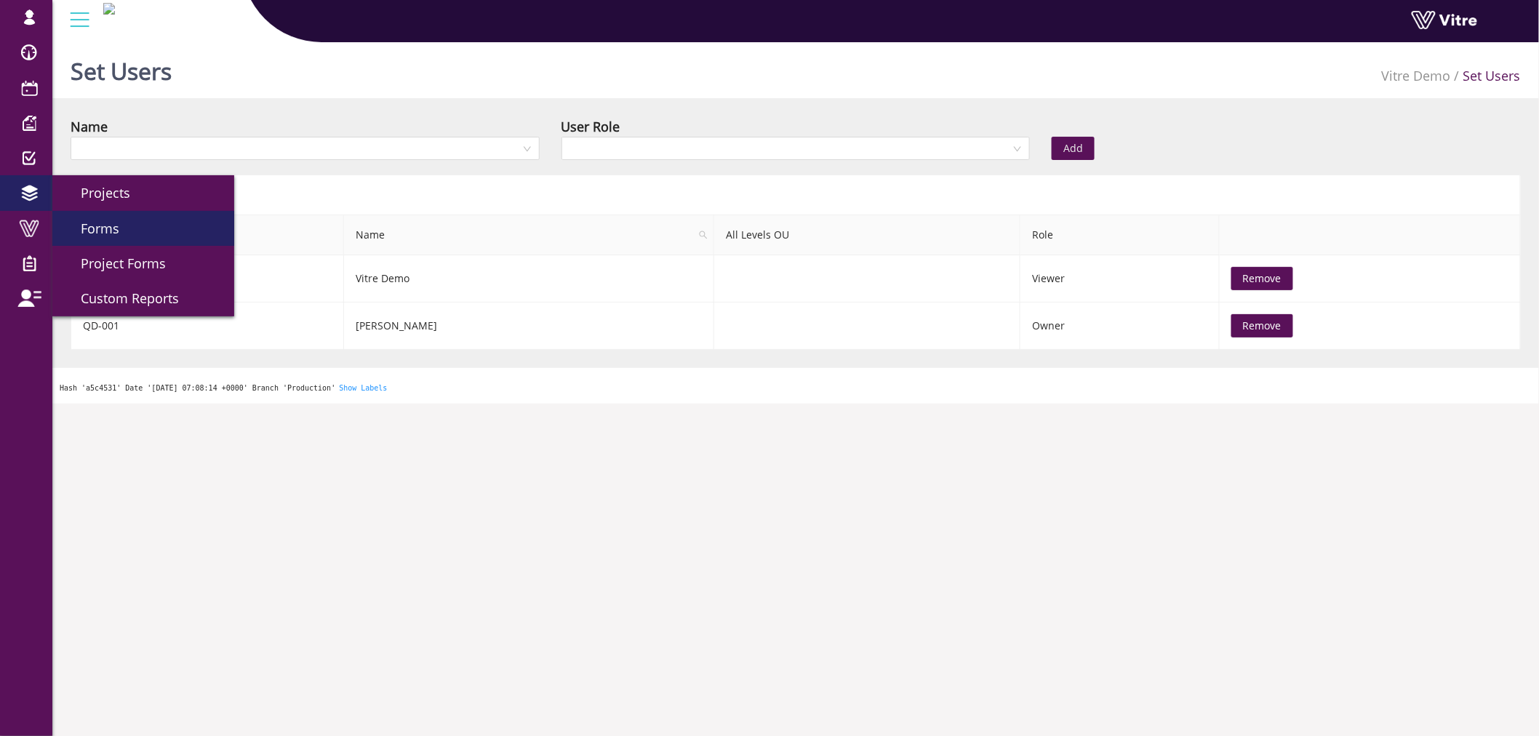
click at [108, 221] on span "Forms" at bounding box center [91, 228] width 56 height 17
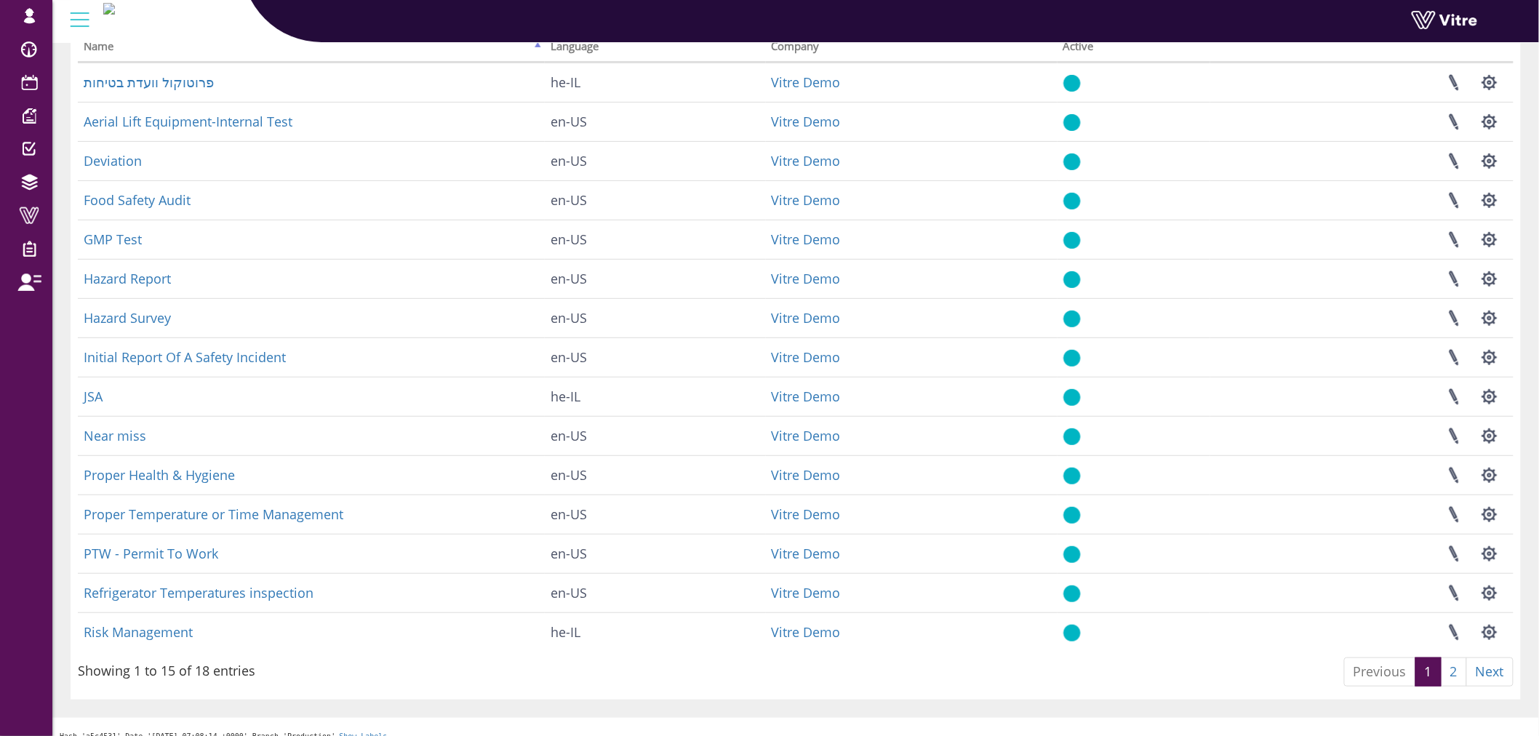
scroll to position [135, 0]
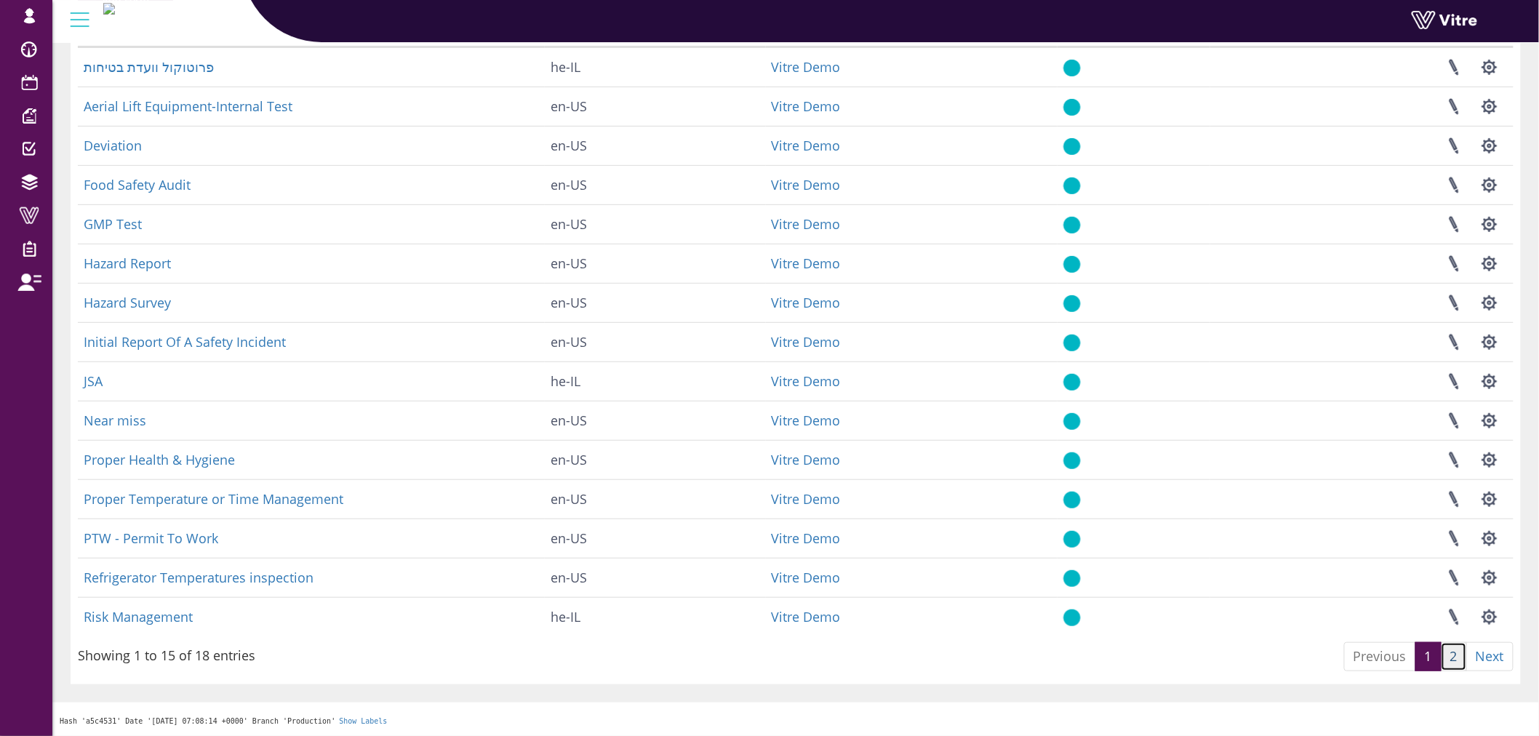
click at [1464, 660] on link "2" at bounding box center [1454, 656] width 26 height 29
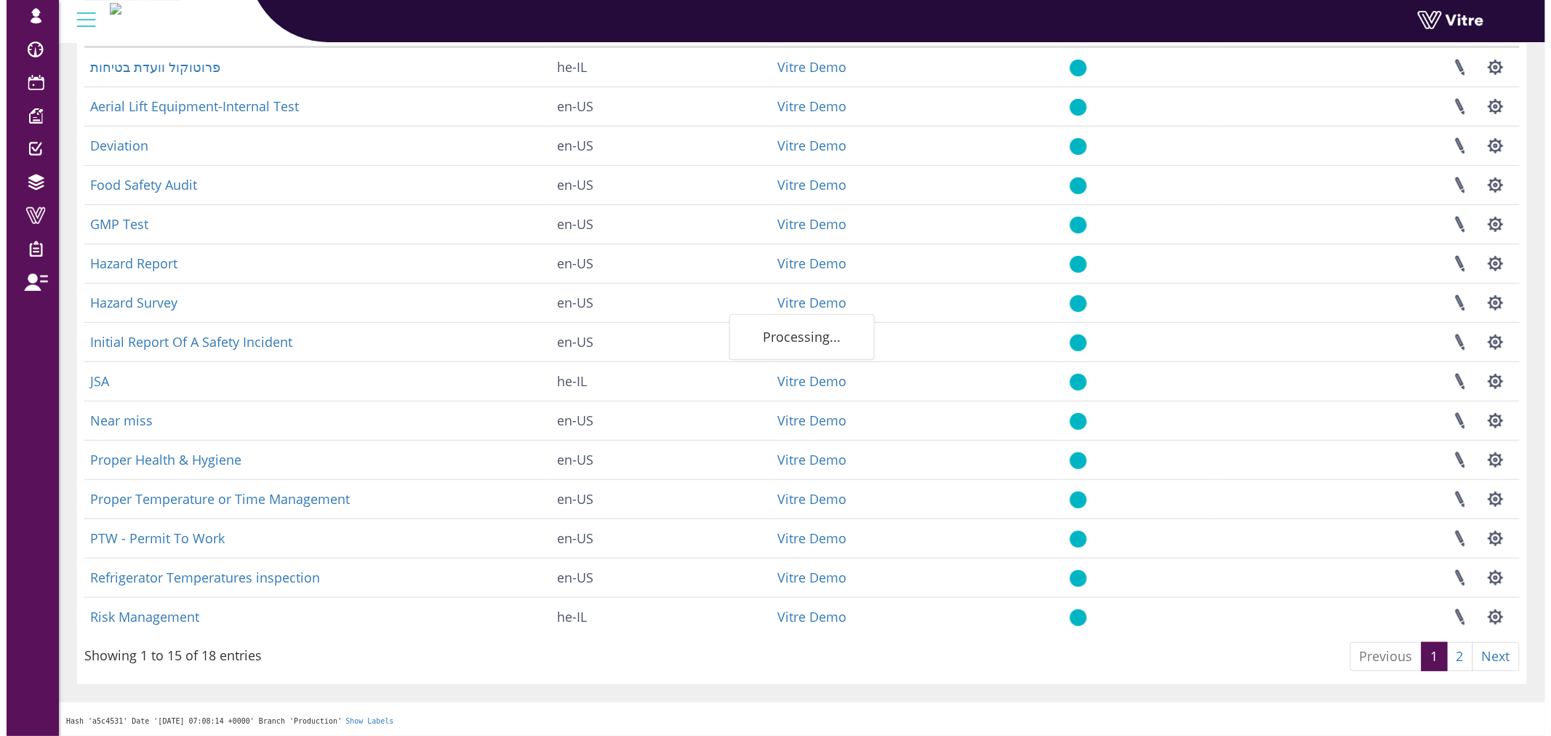
scroll to position [0, 0]
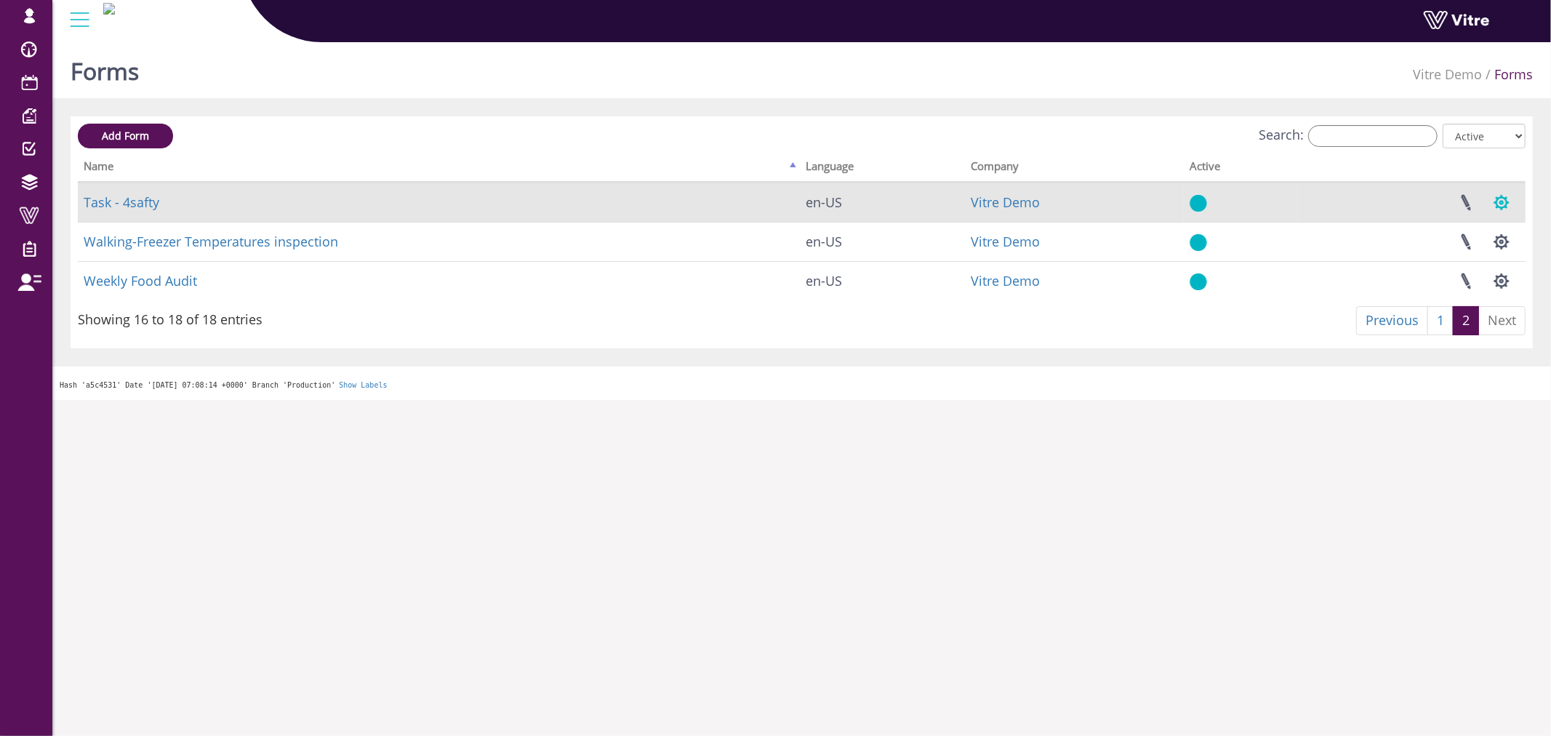
click at [1506, 202] on button "button" at bounding box center [1502, 202] width 36 height 39
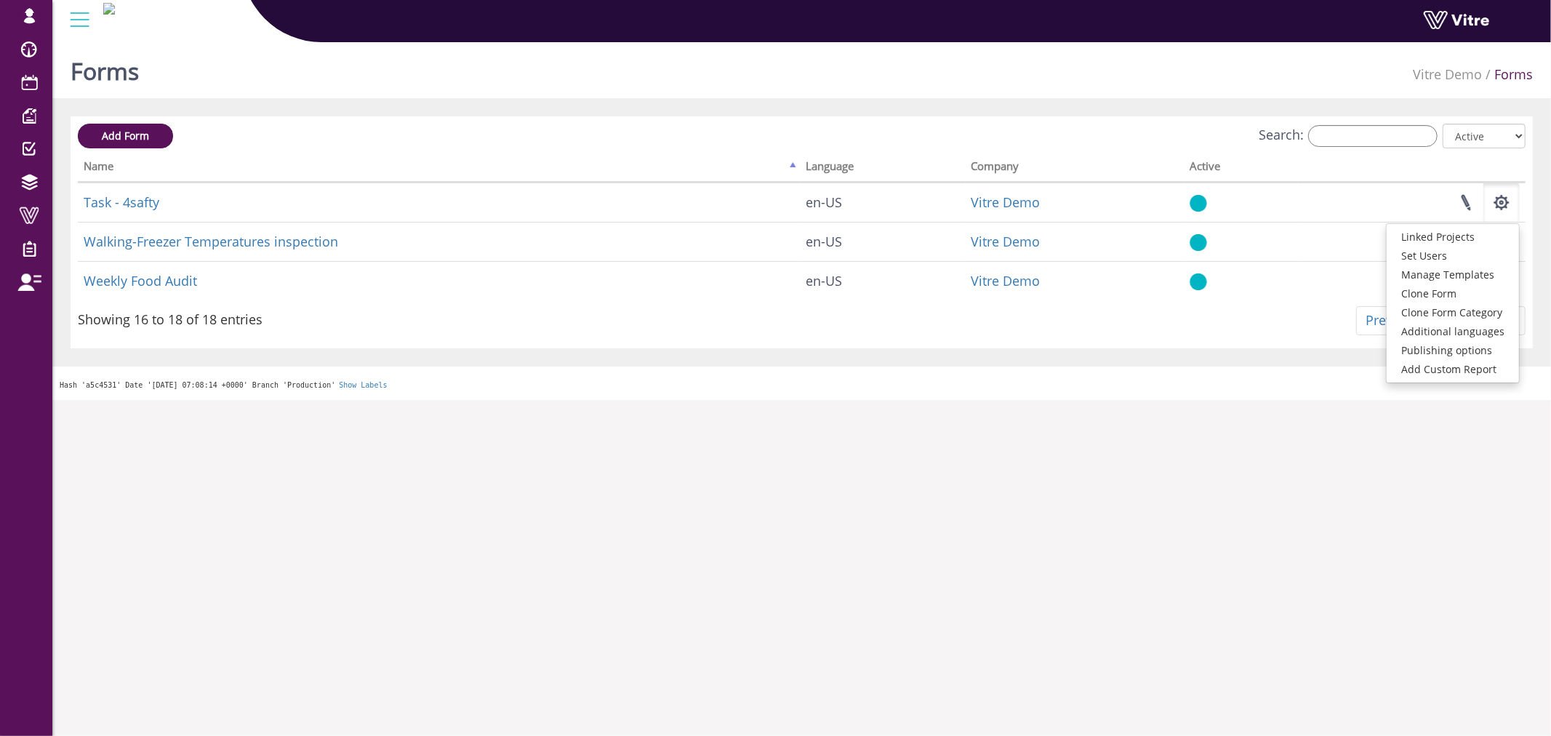
click at [950, 400] on html "lishay@vitre.io Profile Notification Change Company English English Español Fra…" at bounding box center [775, 200] width 1551 height 400
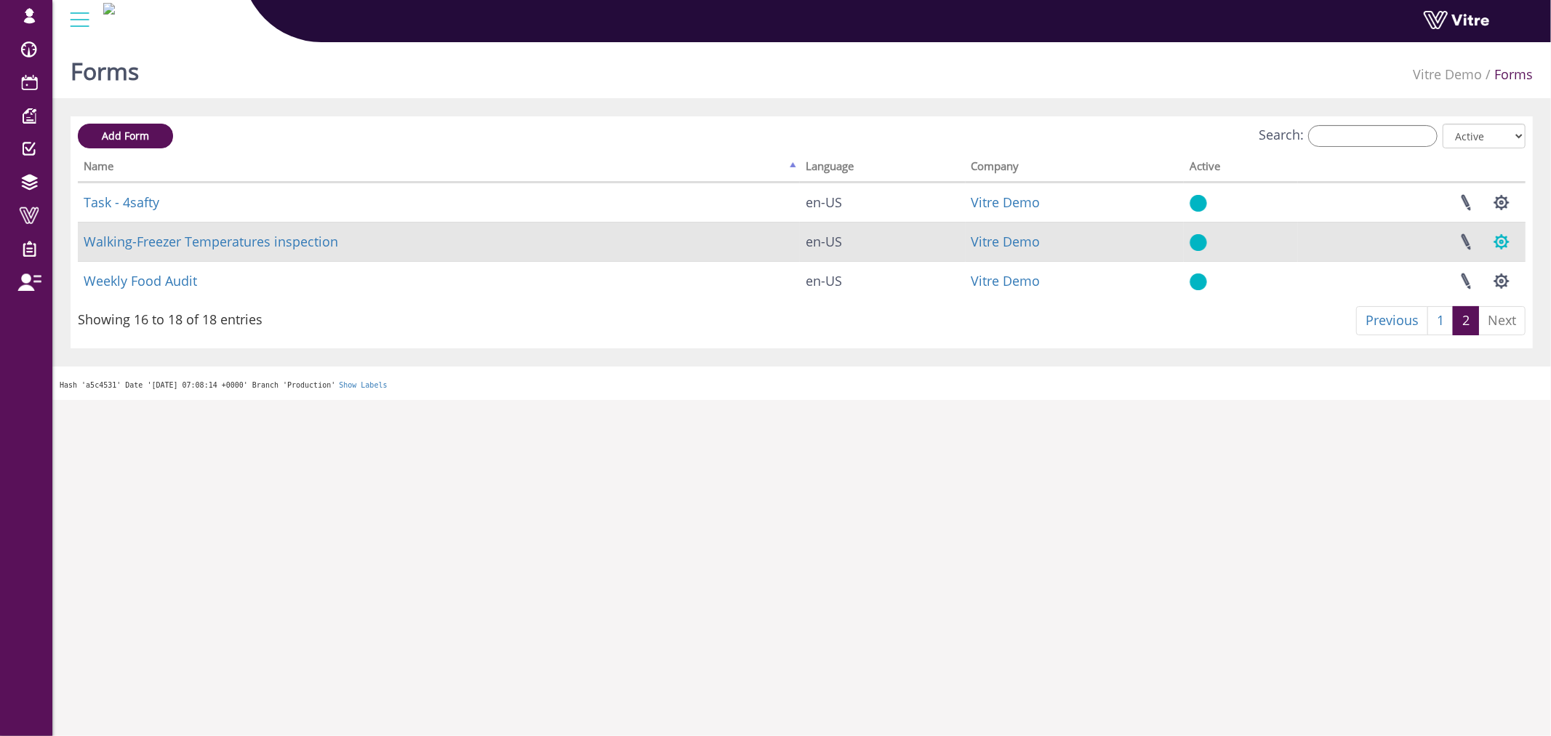
click at [1501, 238] on button "button" at bounding box center [1502, 242] width 36 height 39
click at [1423, 292] on link "Set Users" at bounding box center [1453, 295] width 132 height 19
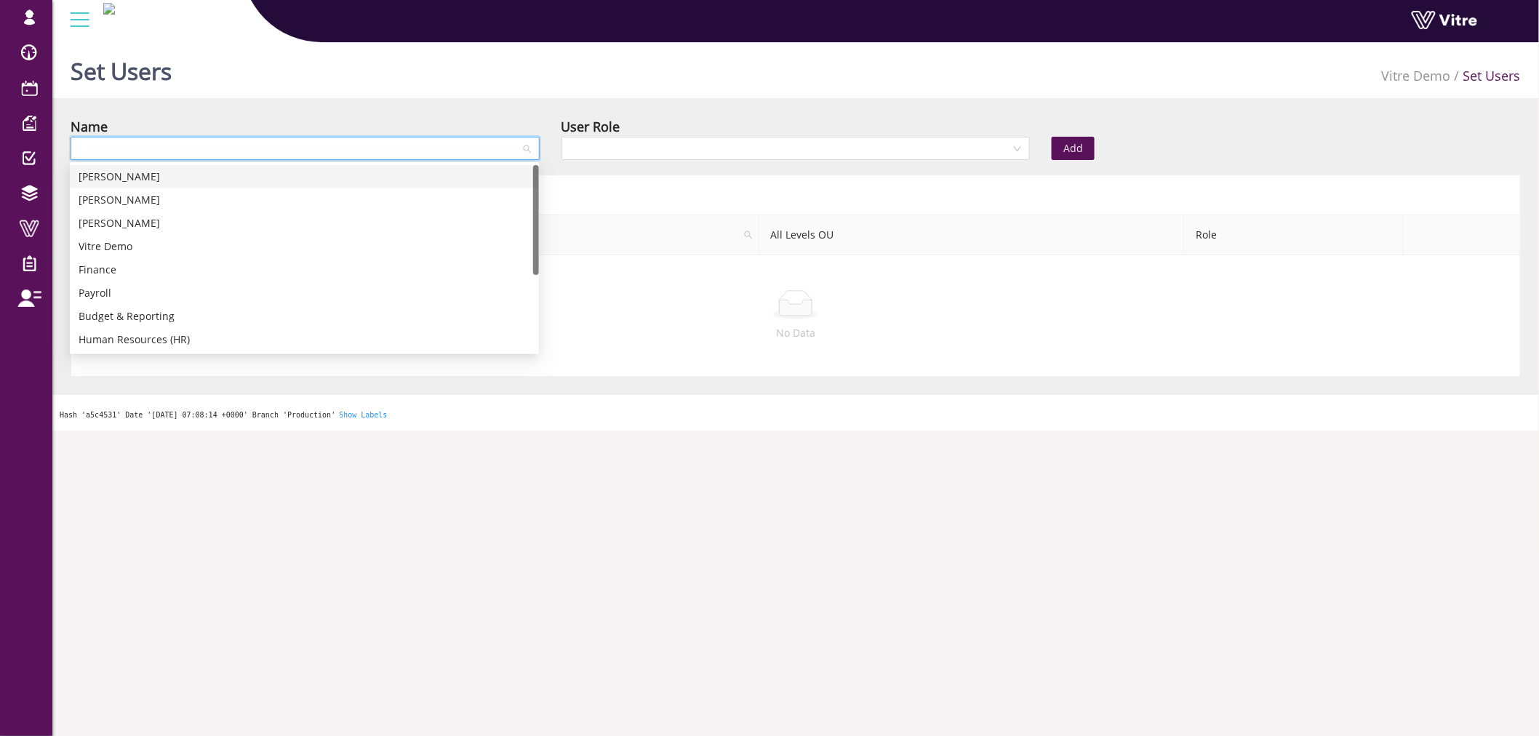
click at [431, 147] on input "search" at bounding box center [299, 148] width 441 height 22
click at [267, 250] on div "Vitre Demo" at bounding box center [305, 247] width 452 height 16
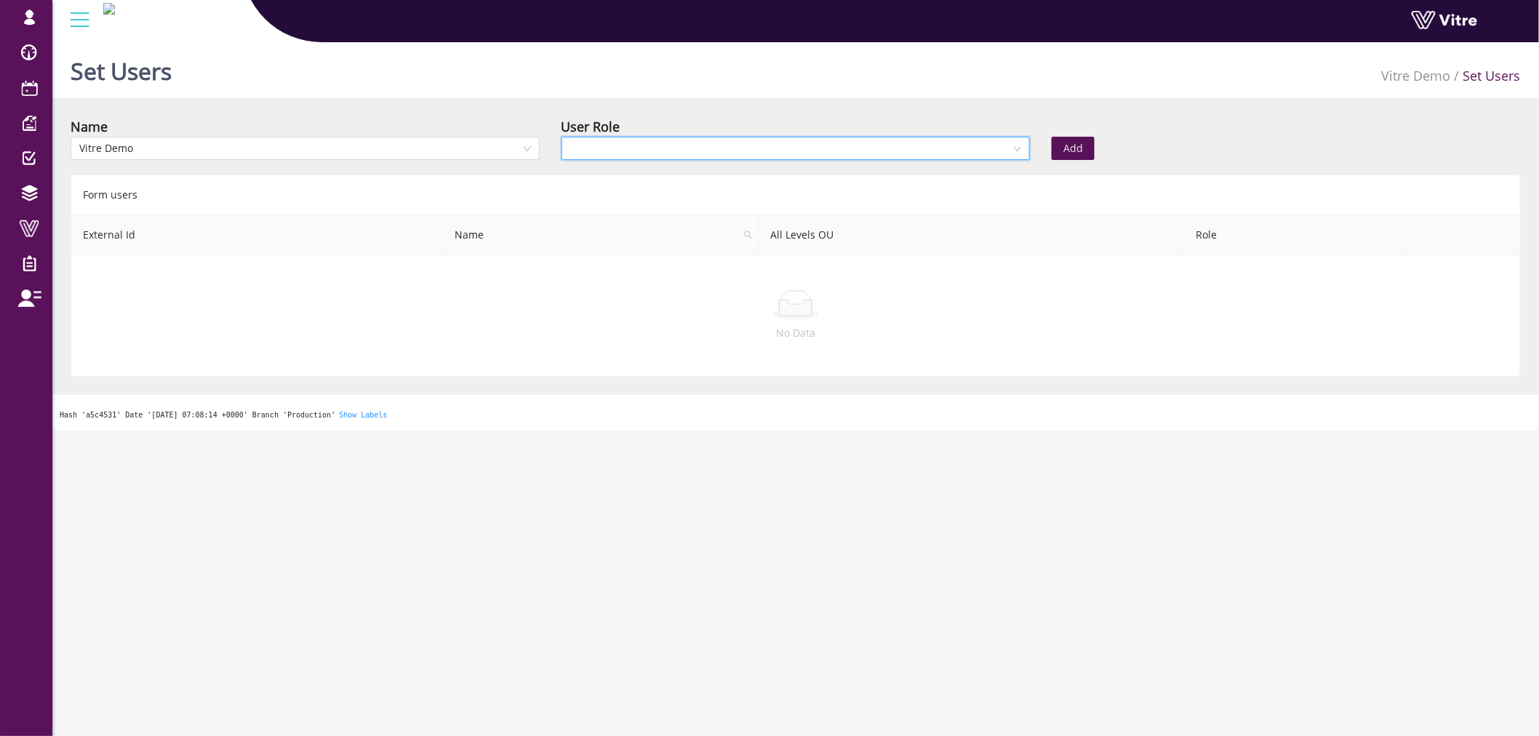
click at [699, 143] on input "search" at bounding box center [790, 148] width 441 height 22
click at [675, 231] on div "Viewer" at bounding box center [795, 223] width 452 height 16
click at [1067, 138] on button "Add" at bounding box center [1073, 148] width 43 height 23
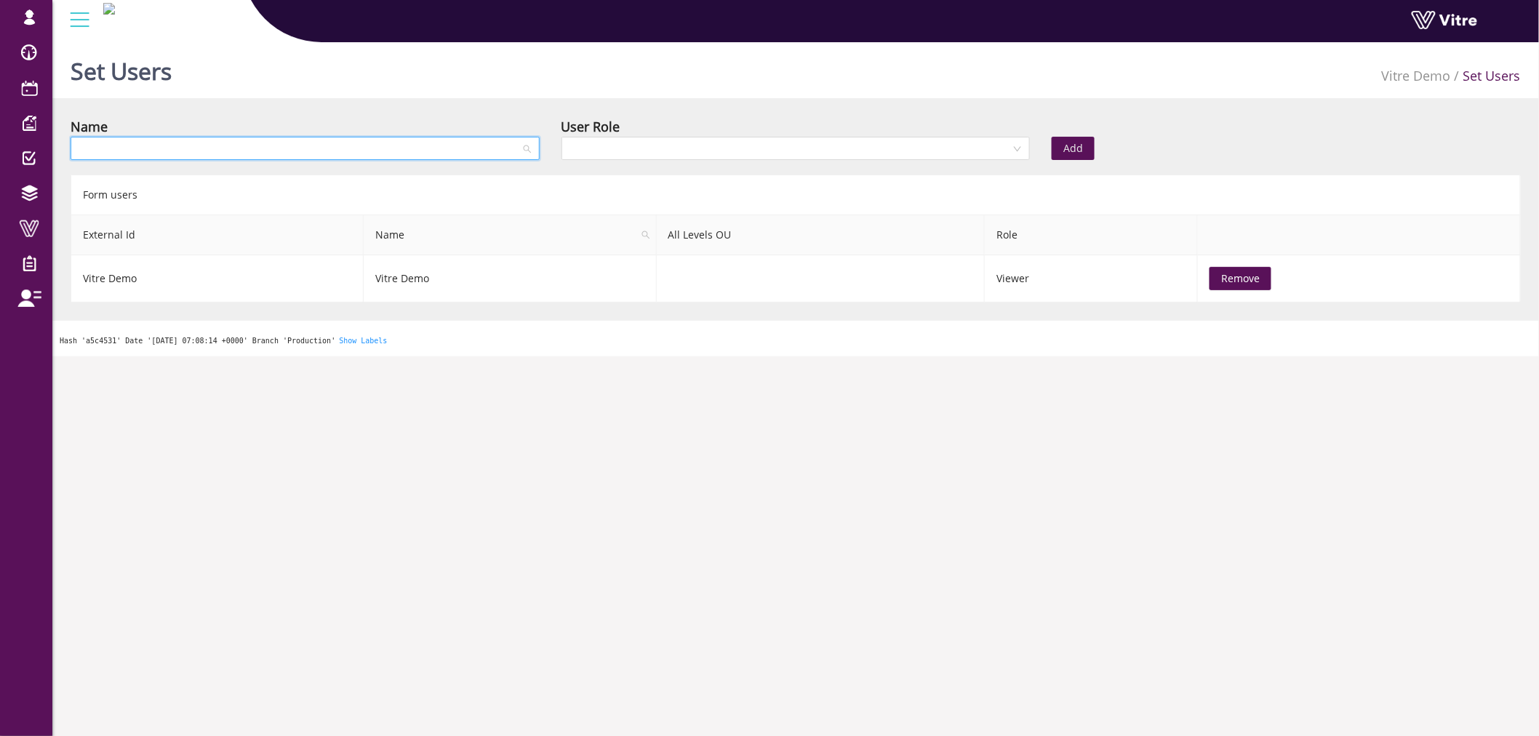
click at [441, 149] on input "search" at bounding box center [299, 148] width 441 height 22
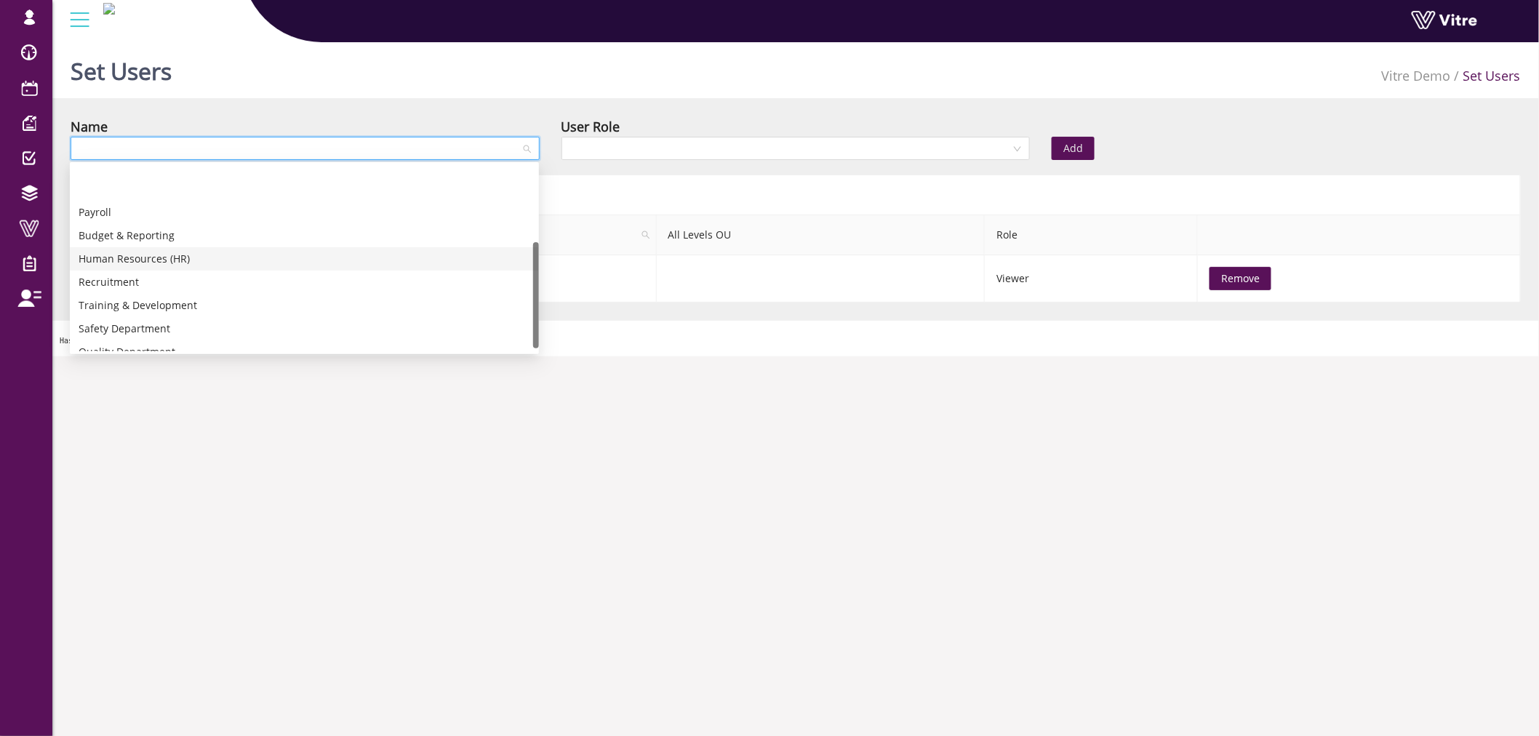
scroll to position [134, 0]
click at [273, 317] on div "Quality Assurance (QA)" at bounding box center [305, 322] width 452 height 16
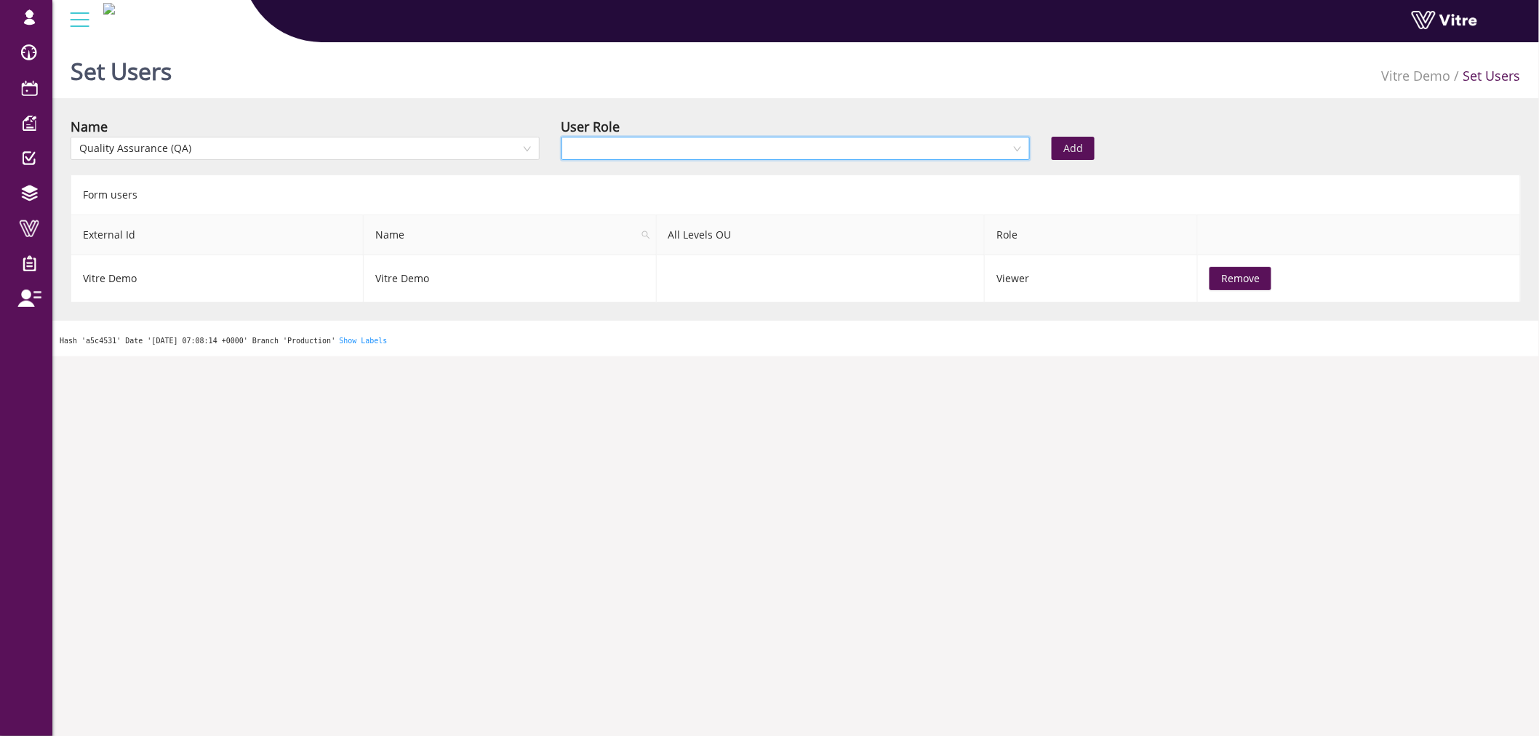
click at [827, 146] on input "search" at bounding box center [790, 148] width 441 height 22
click at [704, 180] on div "Owner" at bounding box center [795, 177] width 452 height 16
click at [1079, 141] on span "Add" at bounding box center [1073, 148] width 20 height 16
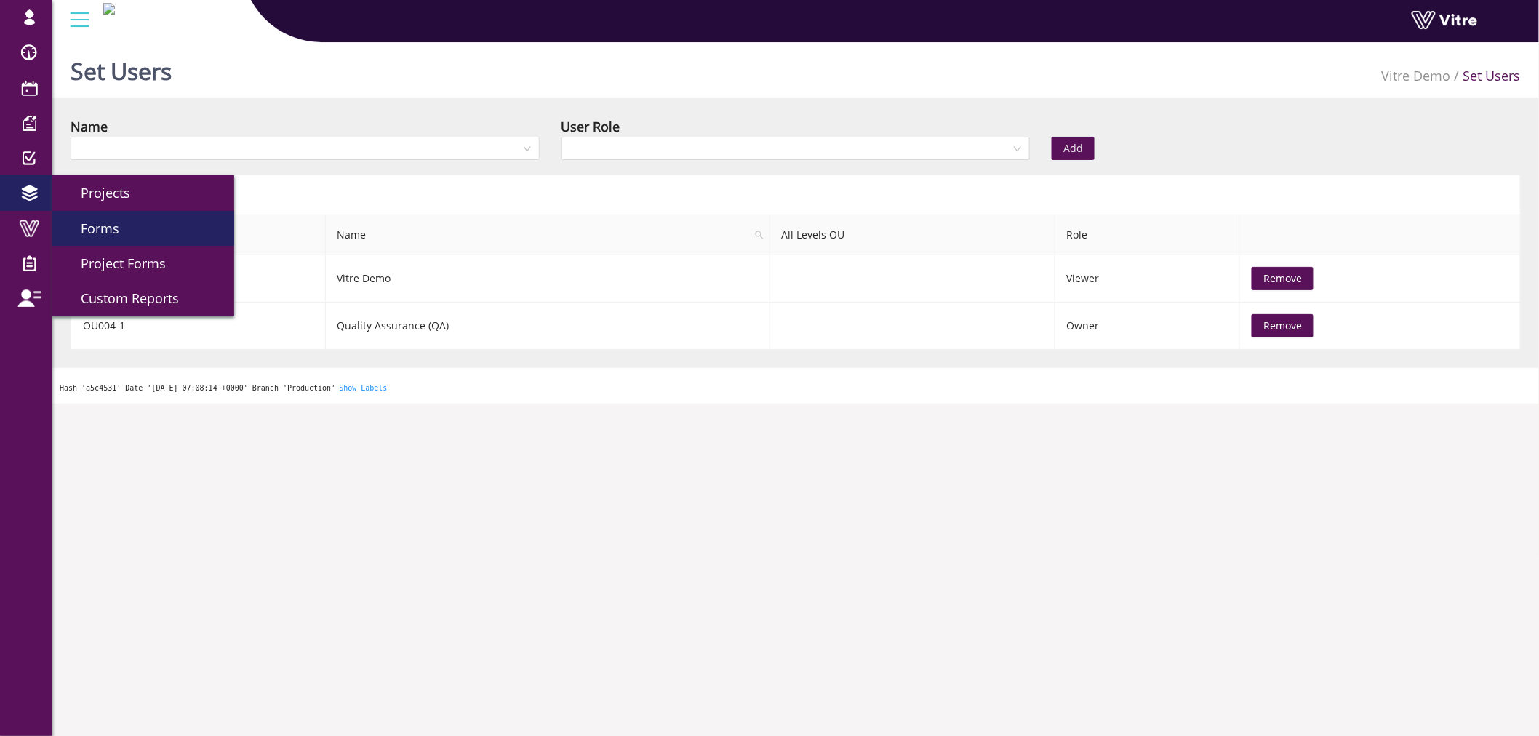
click at [115, 233] on span "Forms" at bounding box center [91, 228] width 56 height 17
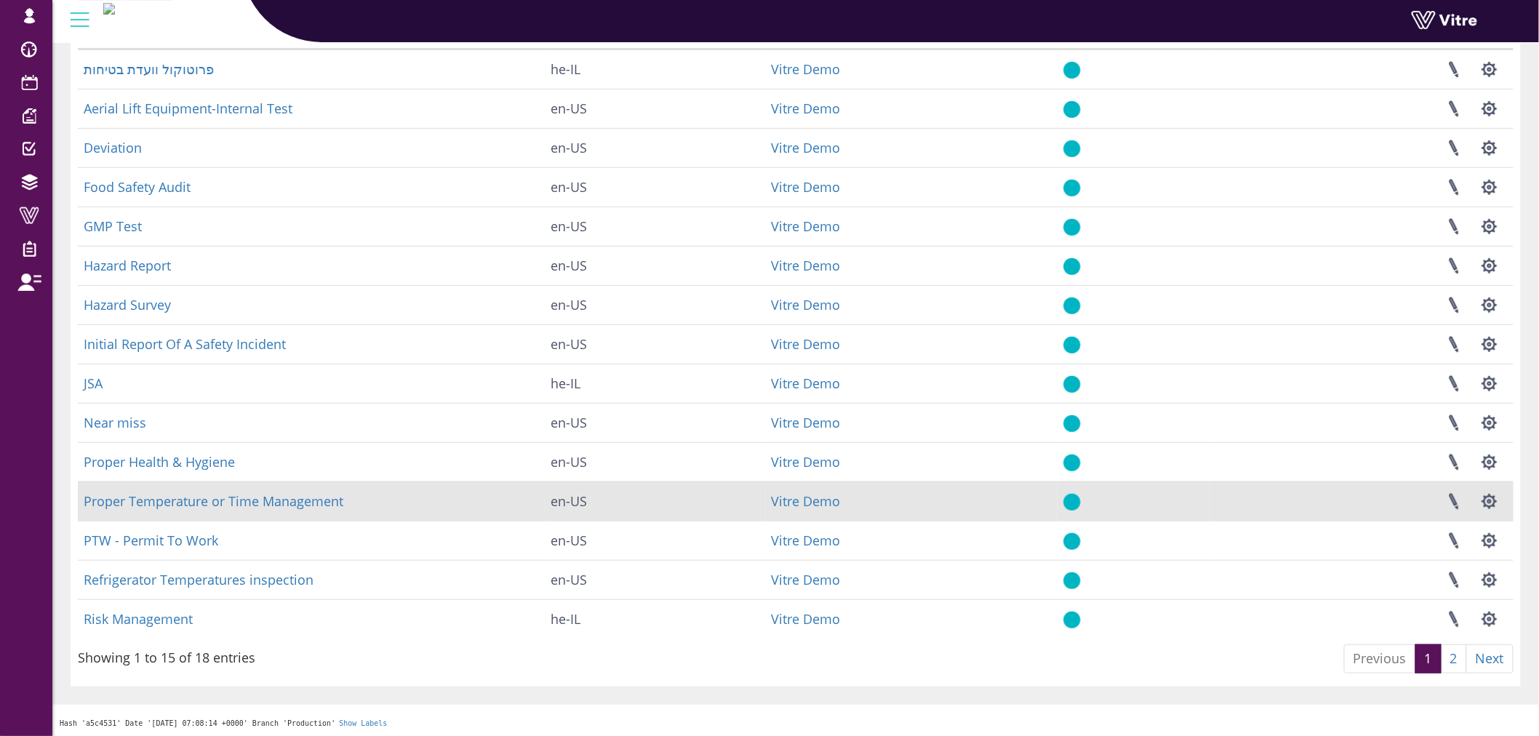
scroll to position [135, 0]
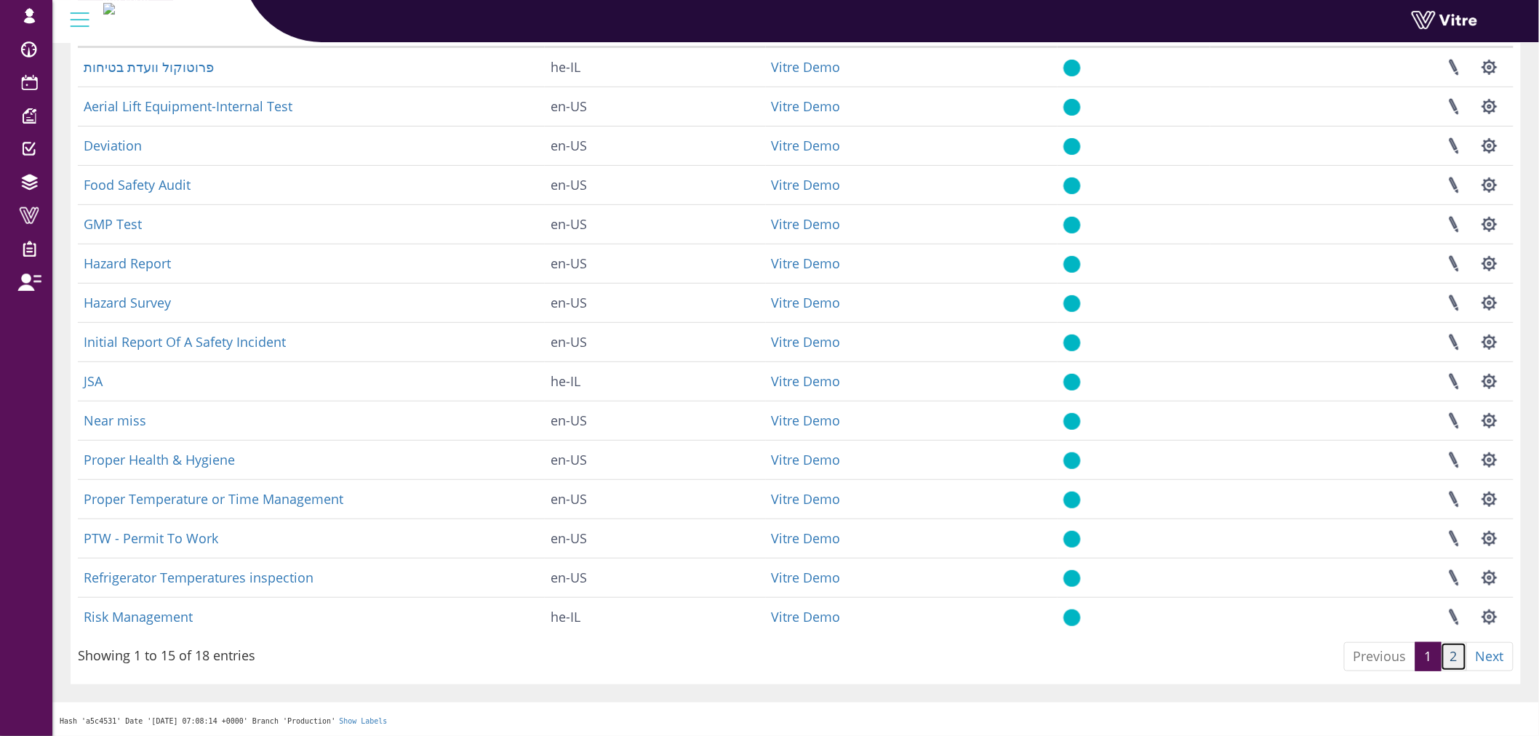
click at [1444, 662] on link "2" at bounding box center [1454, 656] width 26 height 29
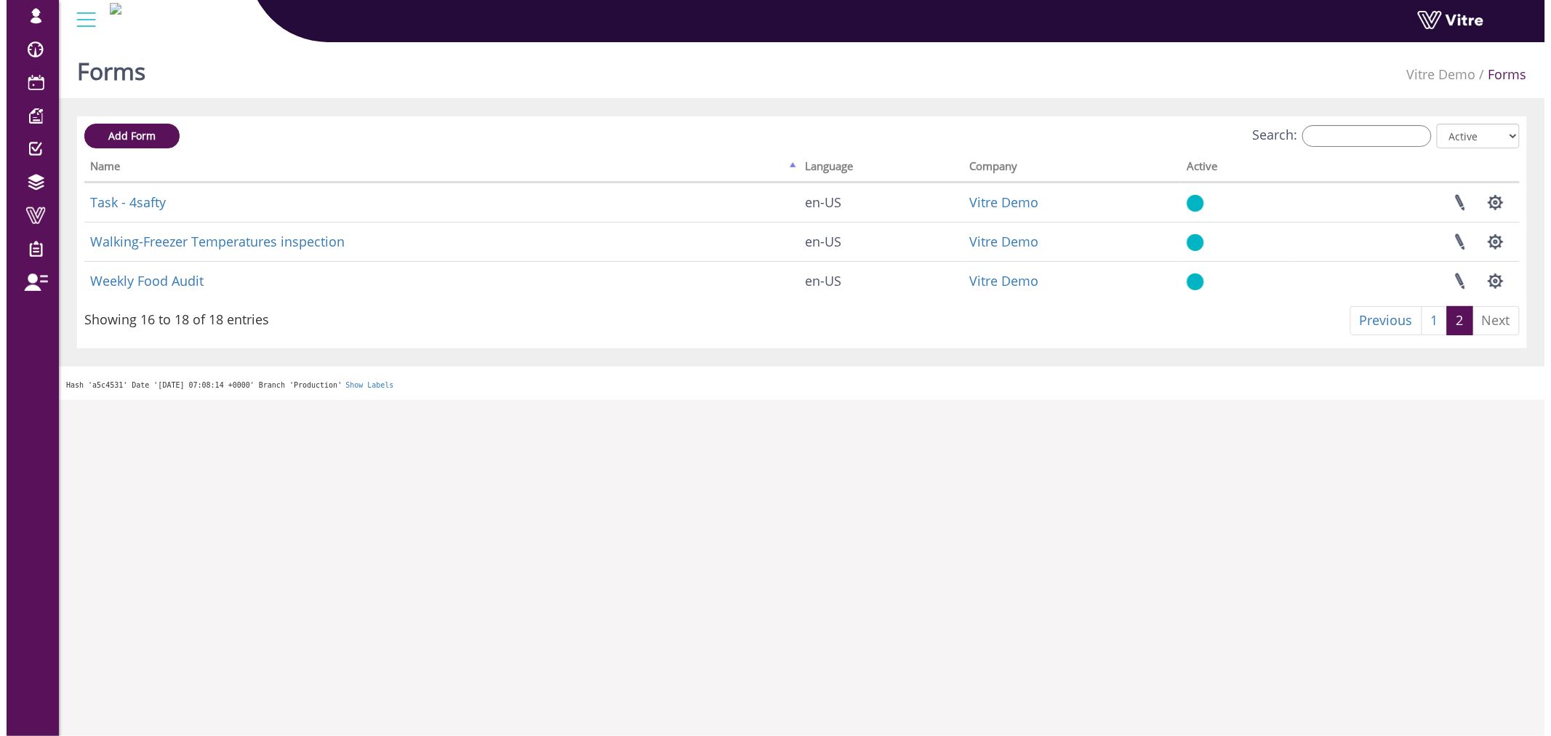
scroll to position [0, 0]
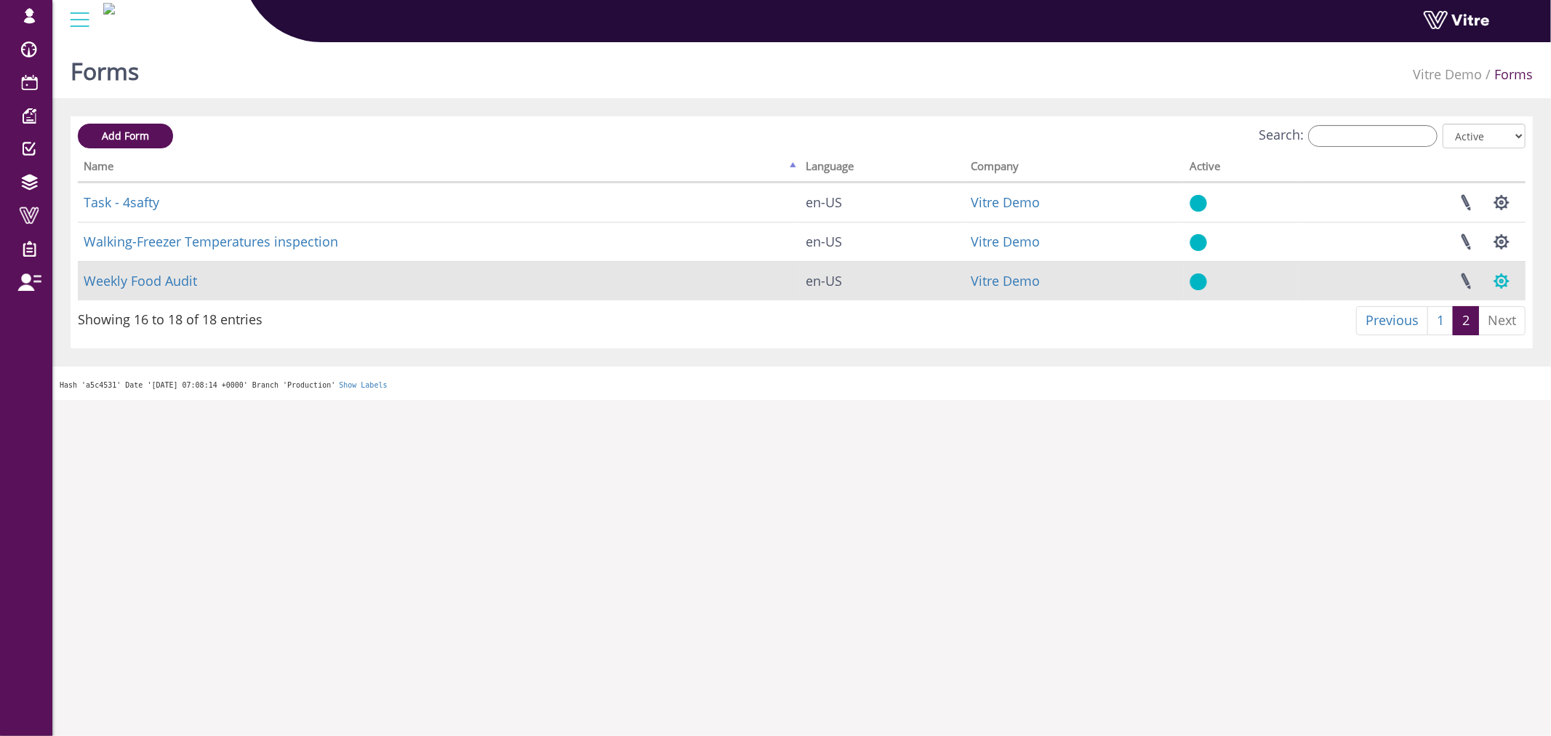
click at [1502, 286] on button "button" at bounding box center [1502, 281] width 36 height 39
click at [1431, 330] on link "Set Users" at bounding box center [1453, 334] width 132 height 19
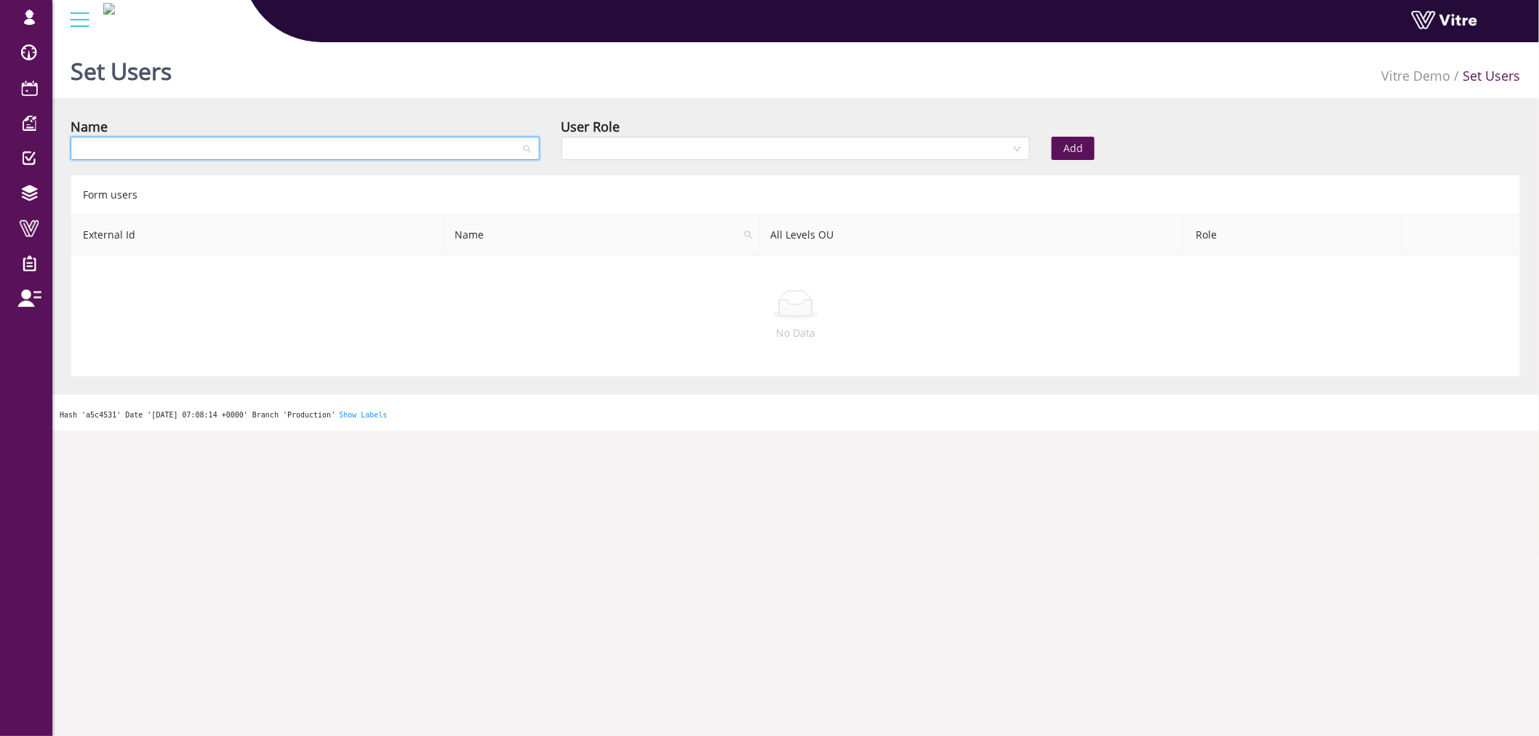
click at [307, 140] on input "search" at bounding box center [299, 148] width 441 height 22
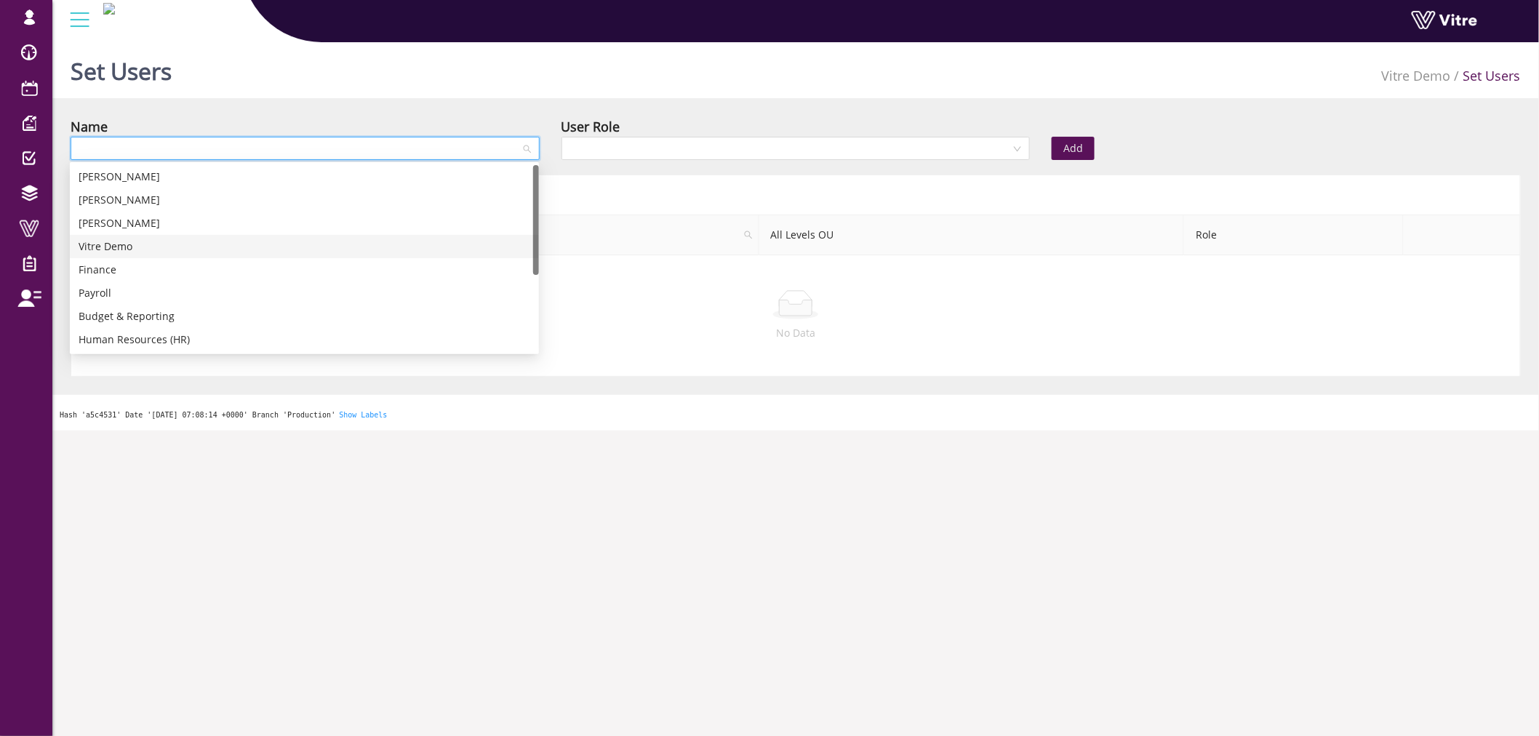
click at [289, 248] on div "Vitre Demo" at bounding box center [305, 247] width 452 height 16
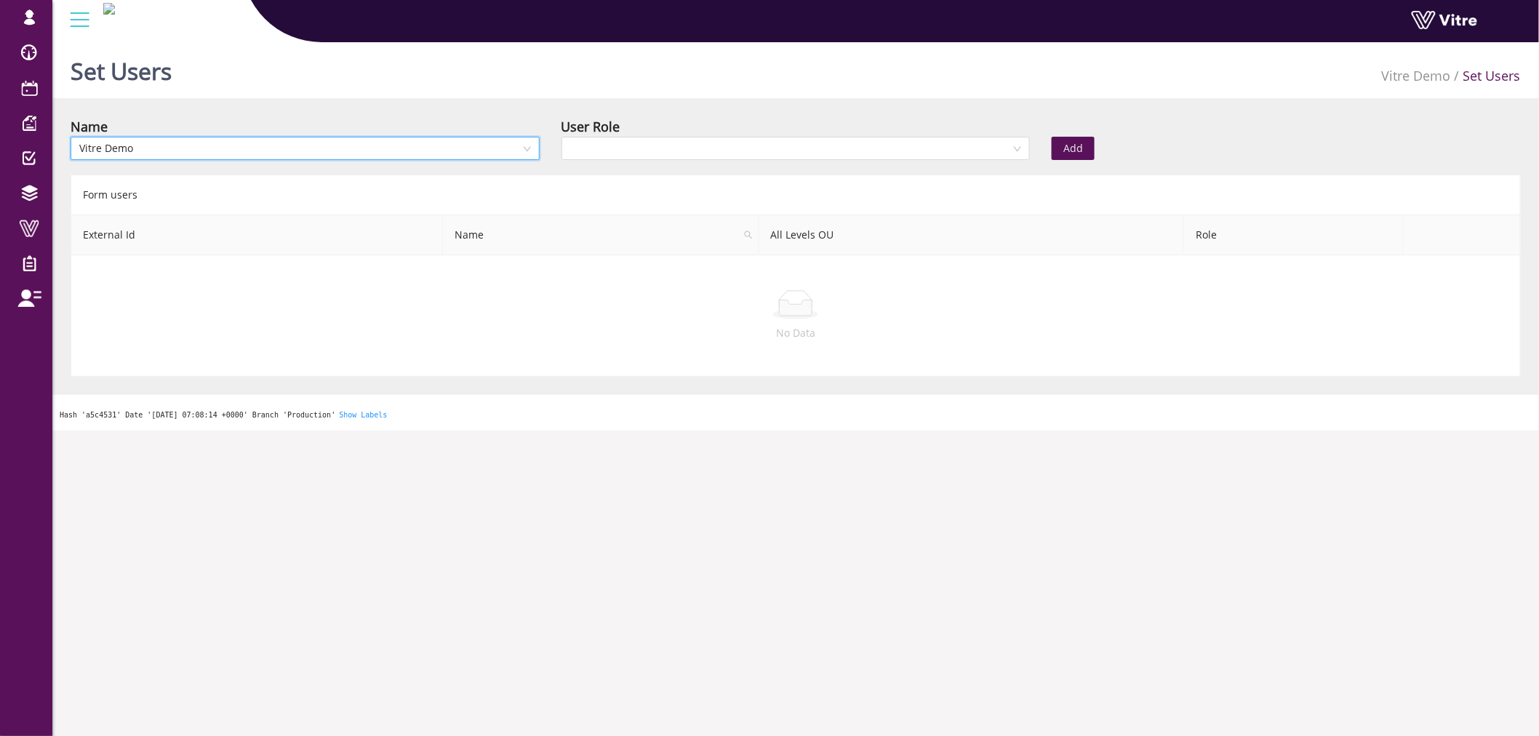
click at [817, 173] on div "Name 3 Vitre Demo User Role Add Form users External Id Name All Levels OU Role …" at bounding box center [796, 246] width 1450 height 260
click at [828, 147] on input "search" at bounding box center [790, 148] width 441 height 22
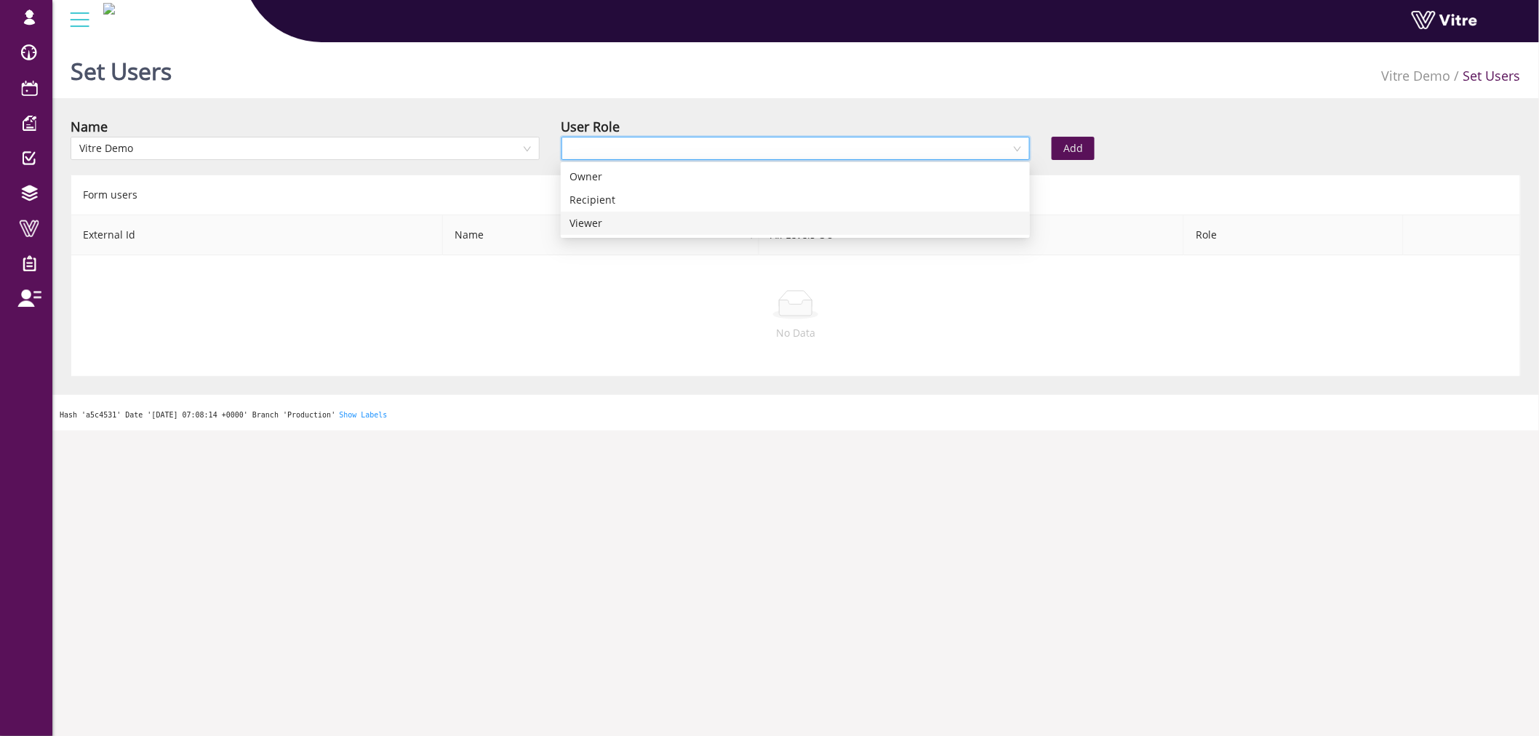
click at [768, 223] on div "Viewer" at bounding box center [795, 223] width 452 height 16
click at [1066, 151] on span "Add" at bounding box center [1073, 148] width 20 height 16
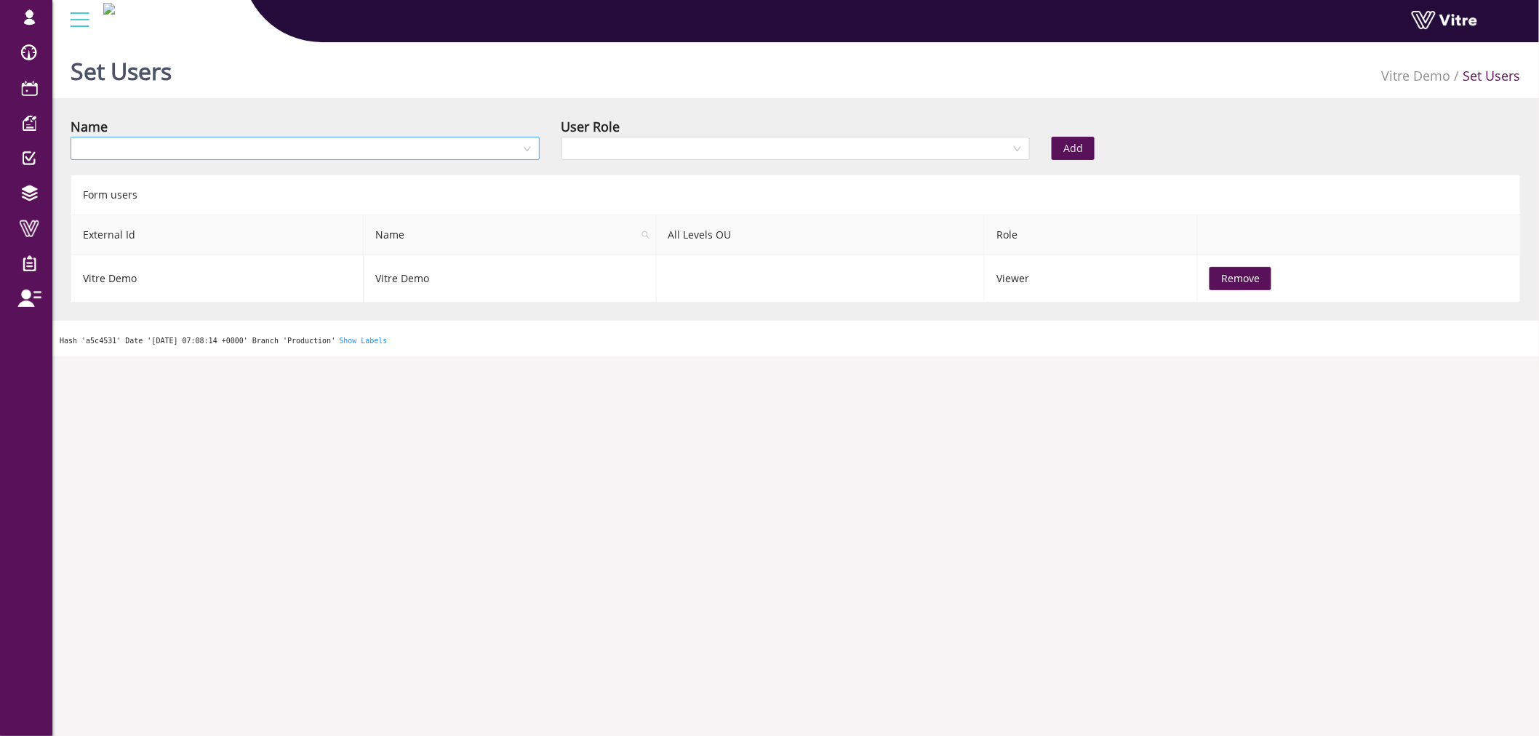
click at [265, 151] on input "search" at bounding box center [299, 148] width 441 height 22
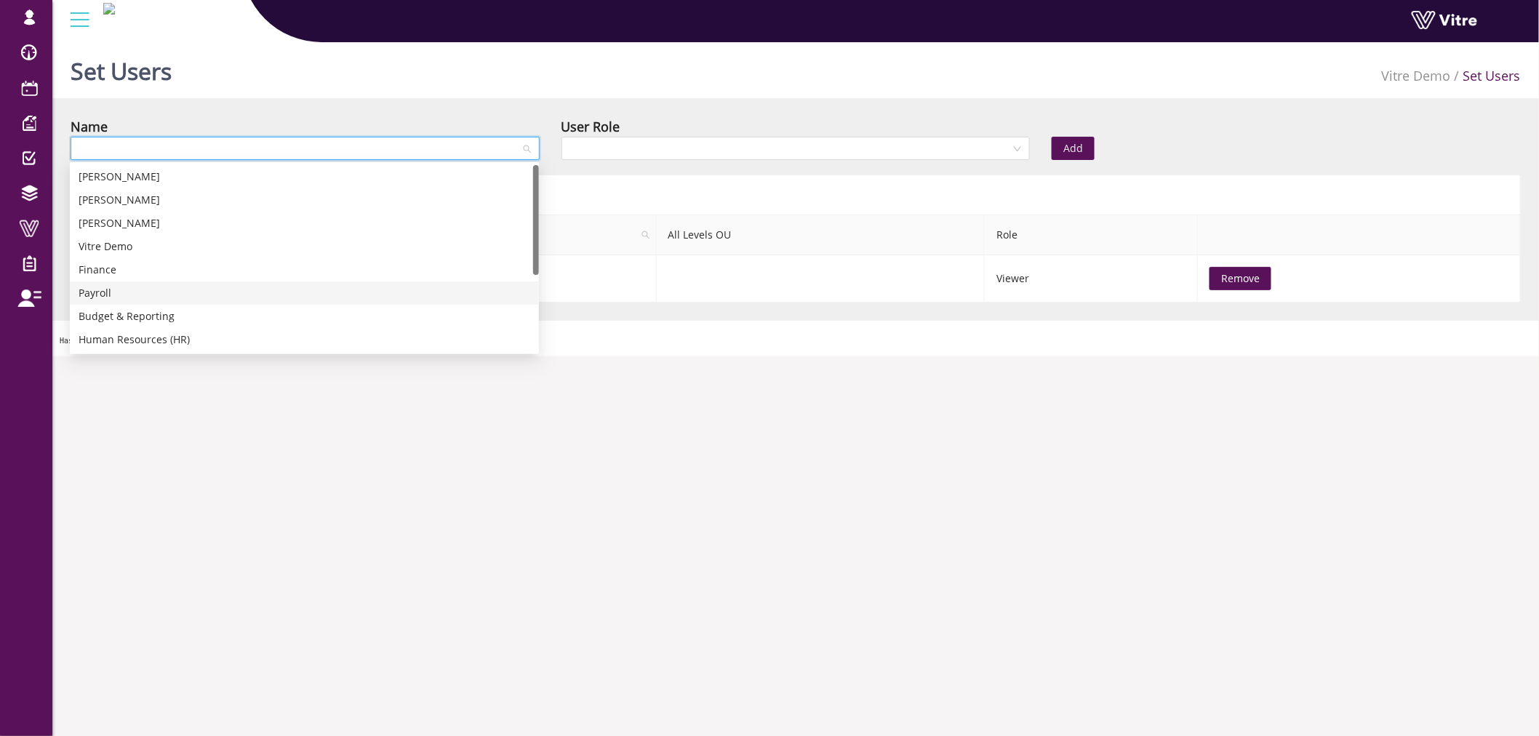
scroll to position [140, 0]
click at [192, 324] on div "Quality Assurance (QA)" at bounding box center [305, 316] width 452 height 16
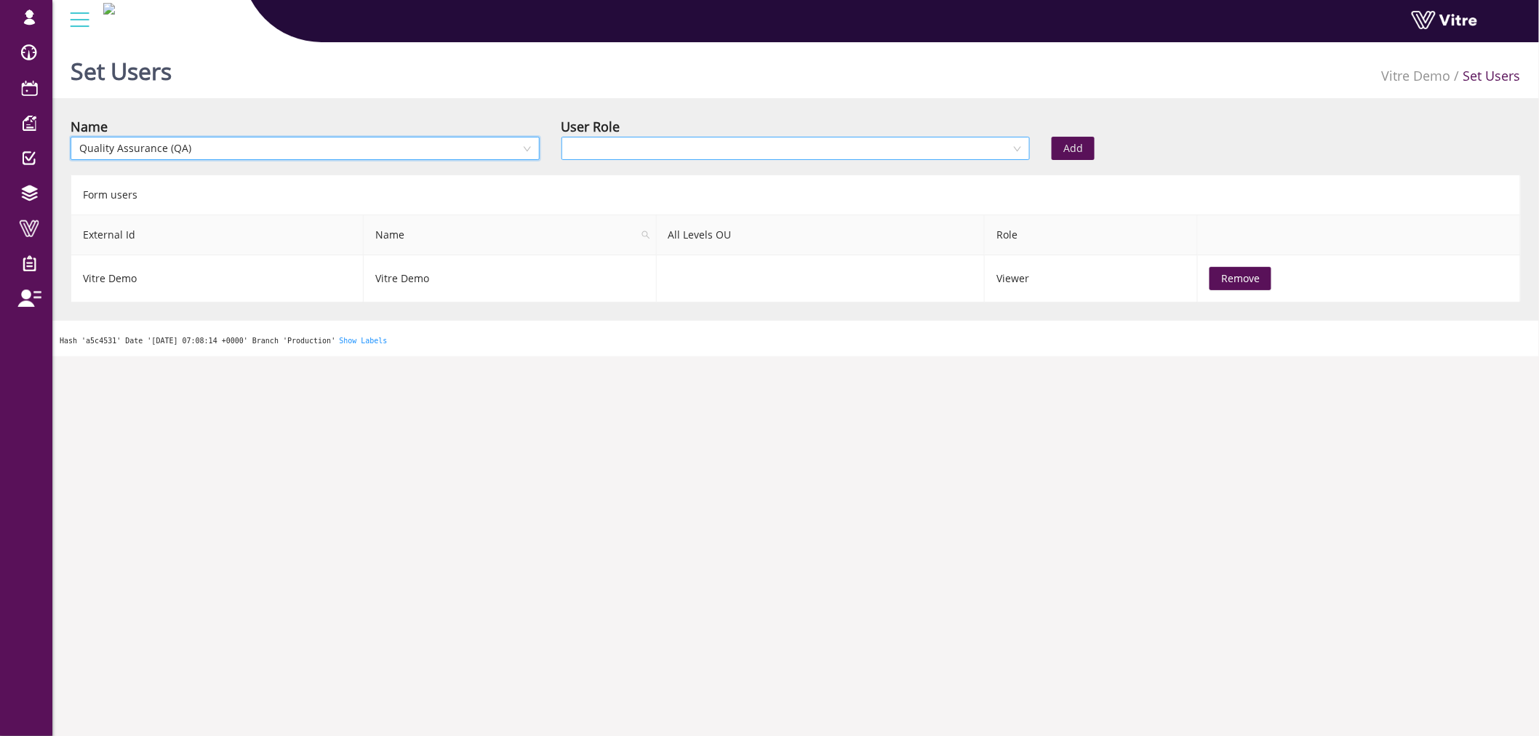
click at [767, 160] on div at bounding box center [795, 148] width 469 height 23
click at [602, 179] on div "Owner" at bounding box center [795, 177] width 452 height 16
click at [1078, 149] on span "Add" at bounding box center [1073, 148] width 20 height 16
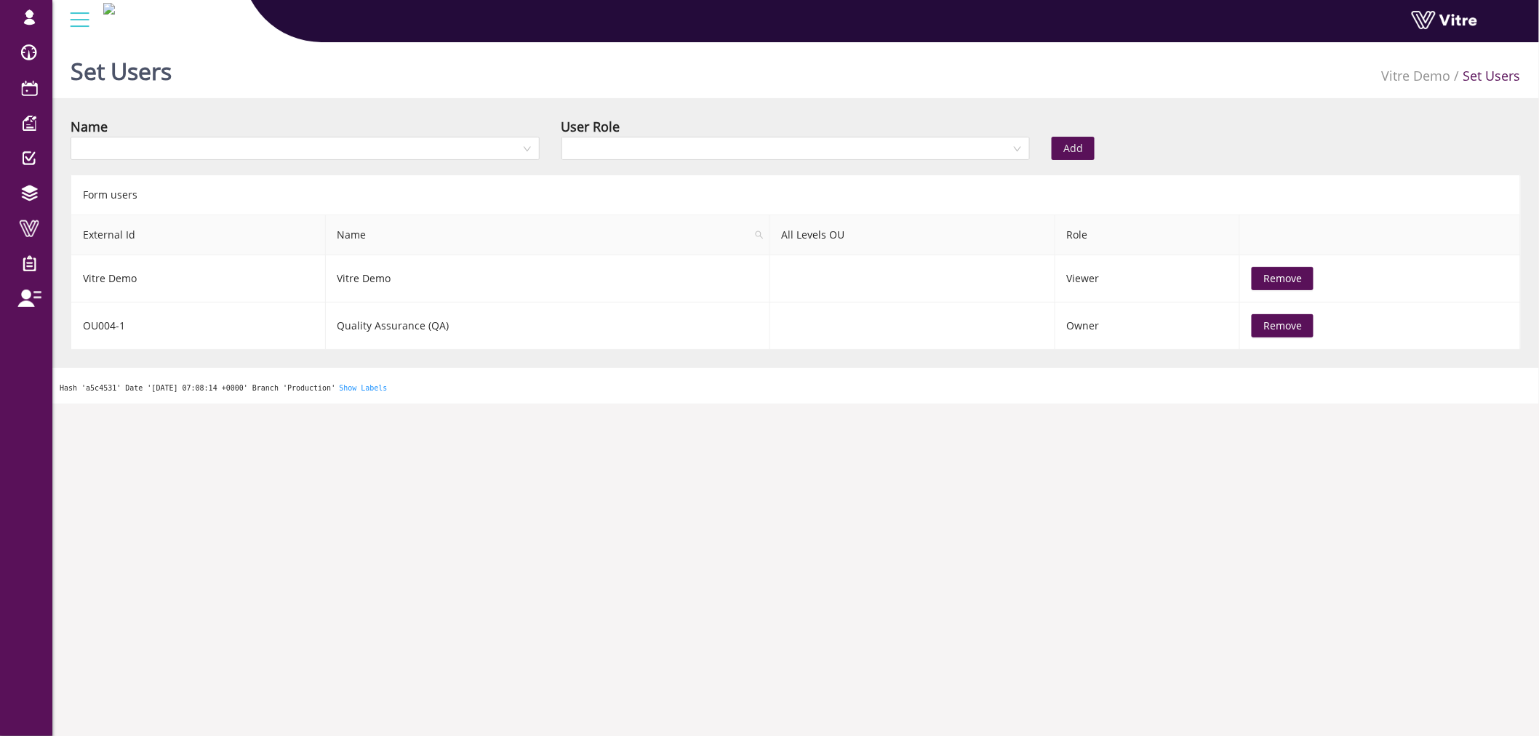
click at [562, 548] on body "[EMAIL_ADDRESS][DOMAIN_NAME] Profile Notification Change Company English Englis…" at bounding box center [769, 404] width 1539 height 736
click at [487, 164] on div "Name" at bounding box center [305, 141] width 491 height 51
click at [486, 149] on input "search" at bounding box center [299, 148] width 441 height 22
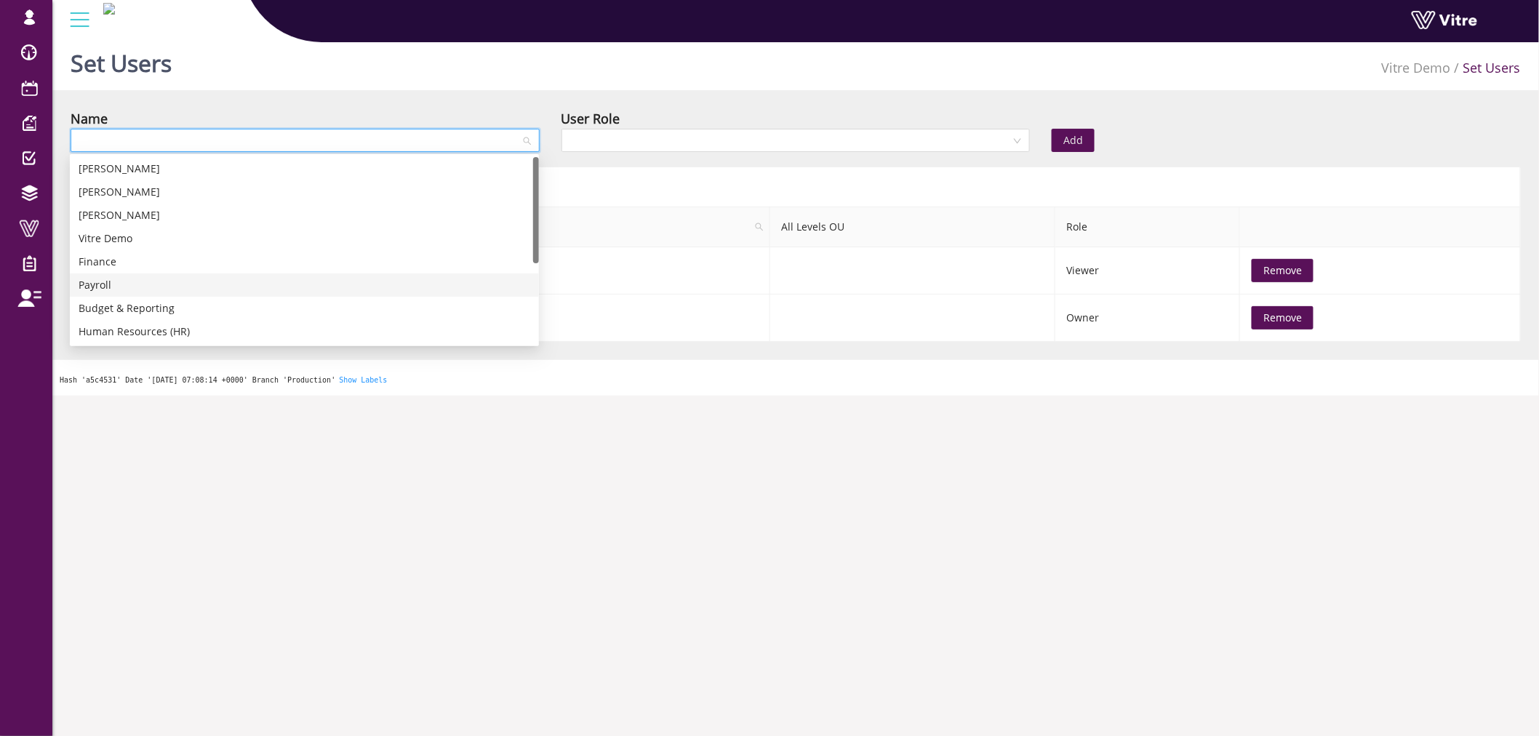
scroll to position [0, 0]
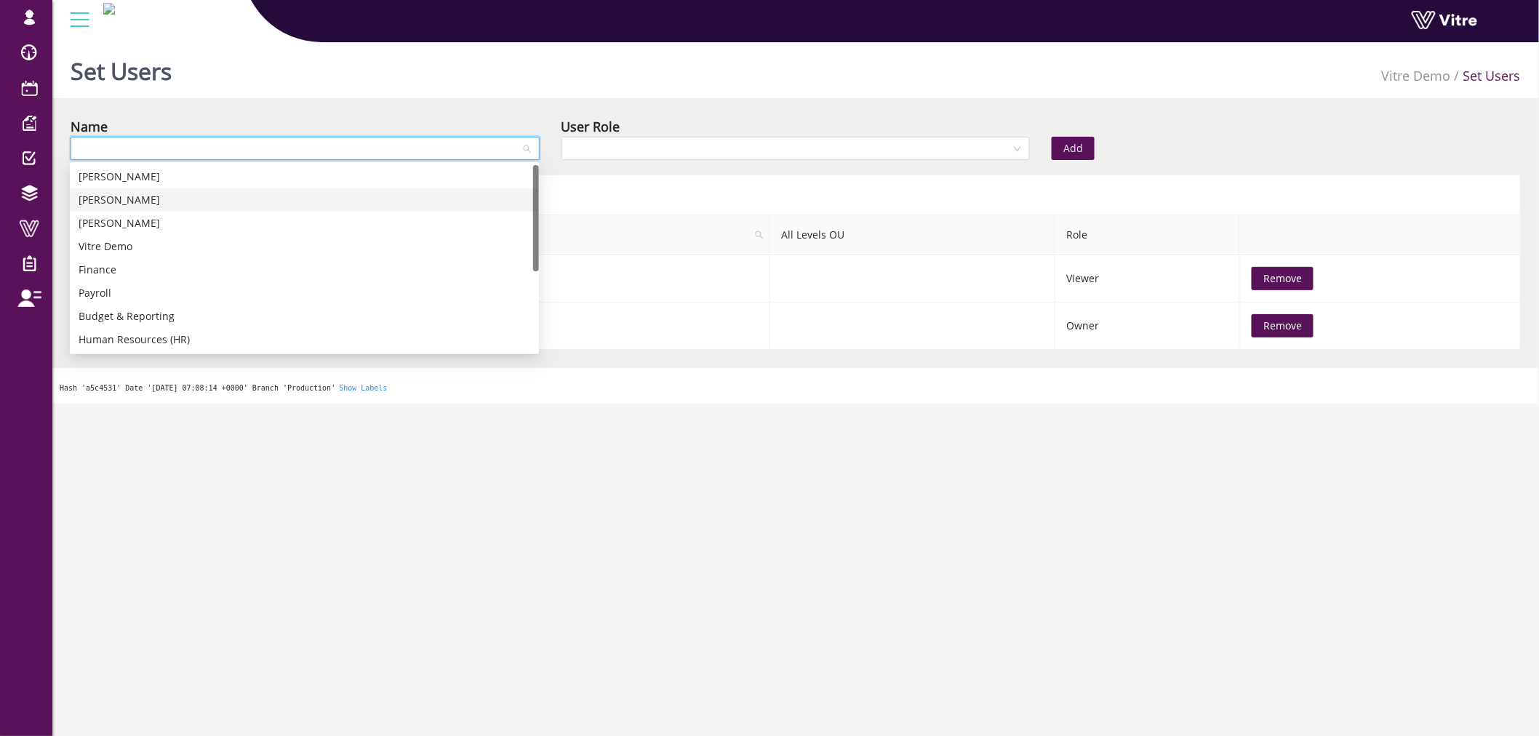
click at [173, 193] on div "[PERSON_NAME]" at bounding box center [305, 200] width 452 height 16
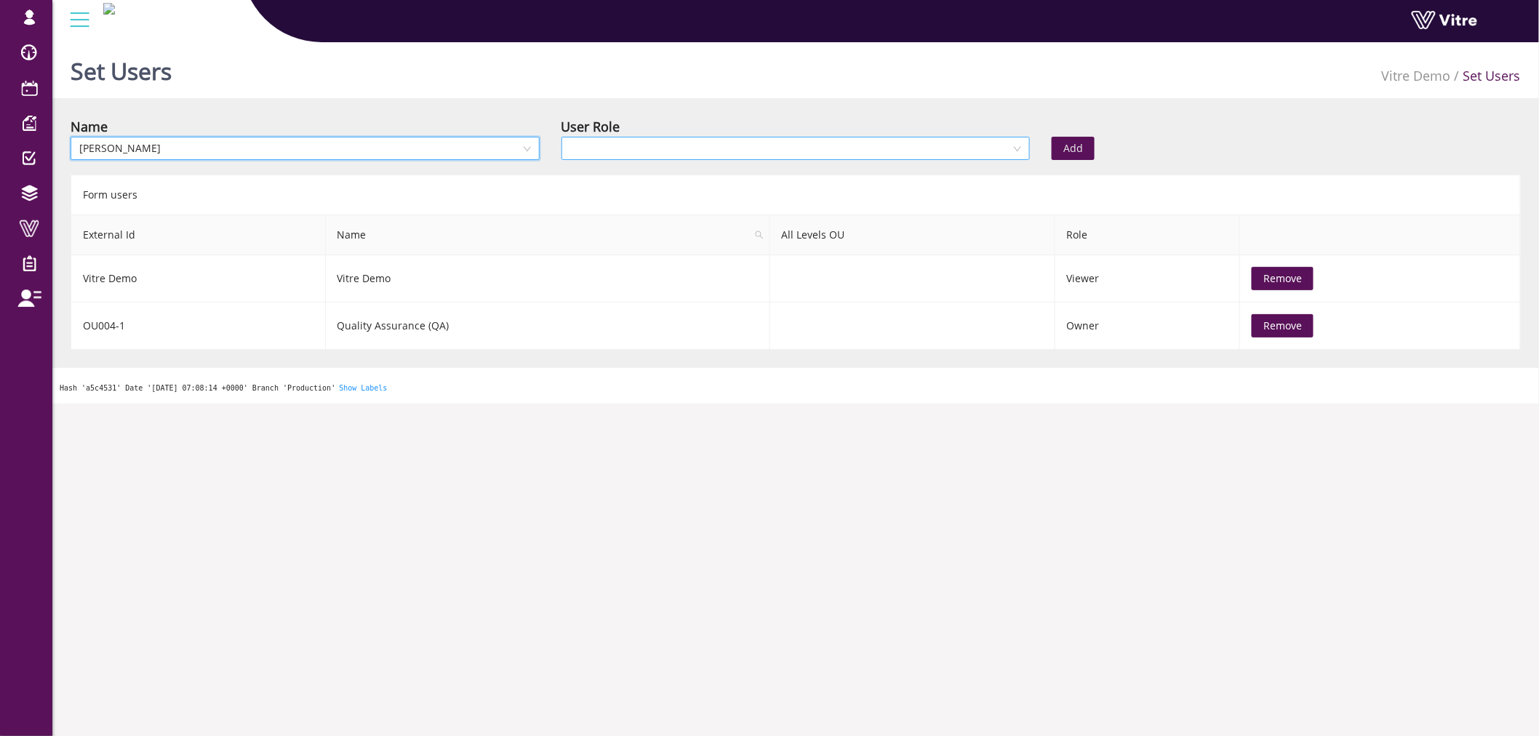
click at [891, 153] on input "search" at bounding box center [790, 148] width 441 height 22
click at [776, 172] on div "Owner" at bounding box center [795, 177] width 452 height 16
click at [1094, 132] on div "Add" at bounding box center [1163, 138] width 245 height 44
click at [1084, 144] on button "Add" at bounding box center [1073, 148] width 43 height 23
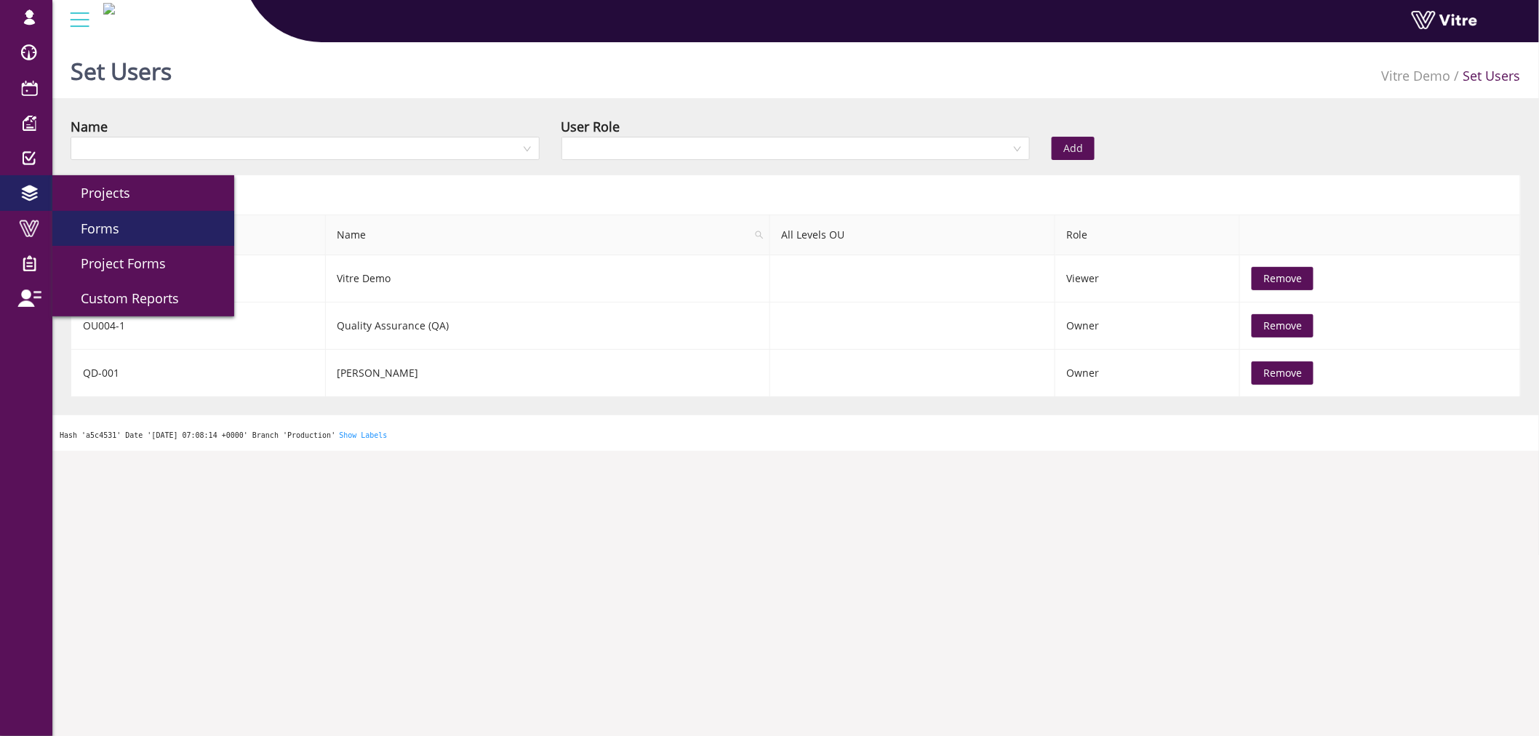
click at [137, 240] on link "Forms" at bounding box center [143, 228] width 182 height 35
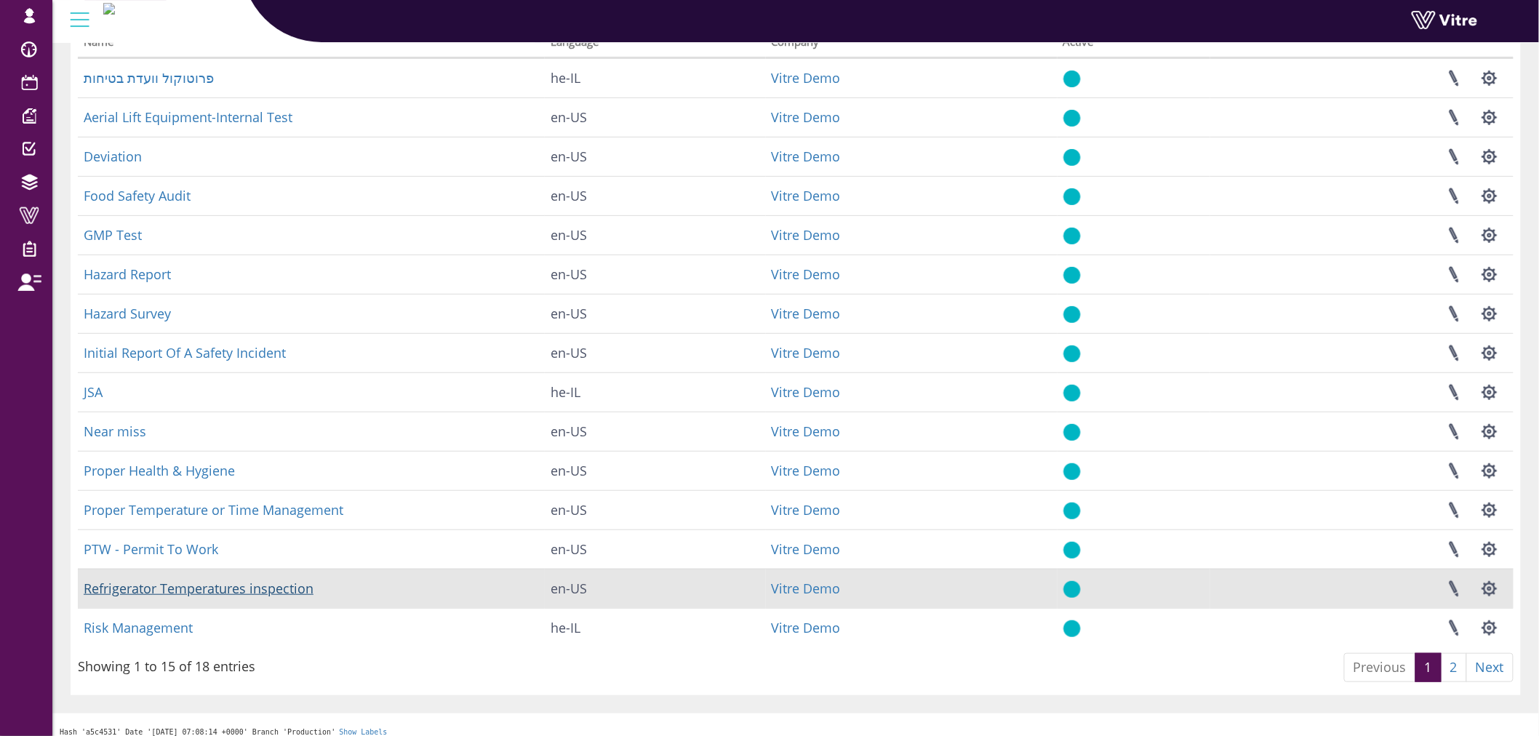
scroll to position [135, 0]
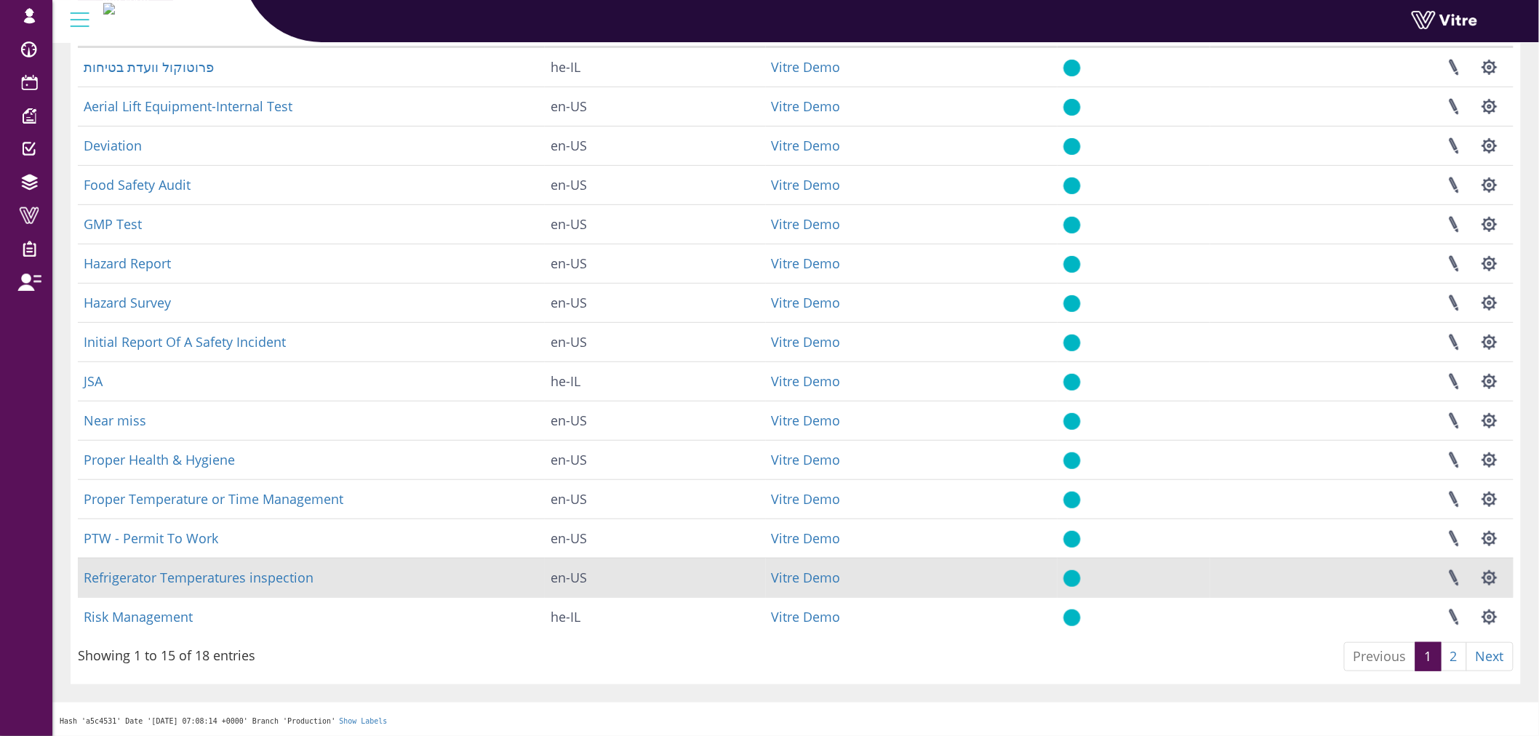
click at [677, 585] on tr "Refrigerator Temperatures inspection en-US Vitre Demo Linked Projects Set Users…" at bounding box center [796, 577] width 1436 height 39
click at [1496, 584] on button "button" at bounding box center [1489, 578] width 36 height 39
click at [1441, 633] on link "Set Users" at bounding box center [1440, 631] width 132 height 19
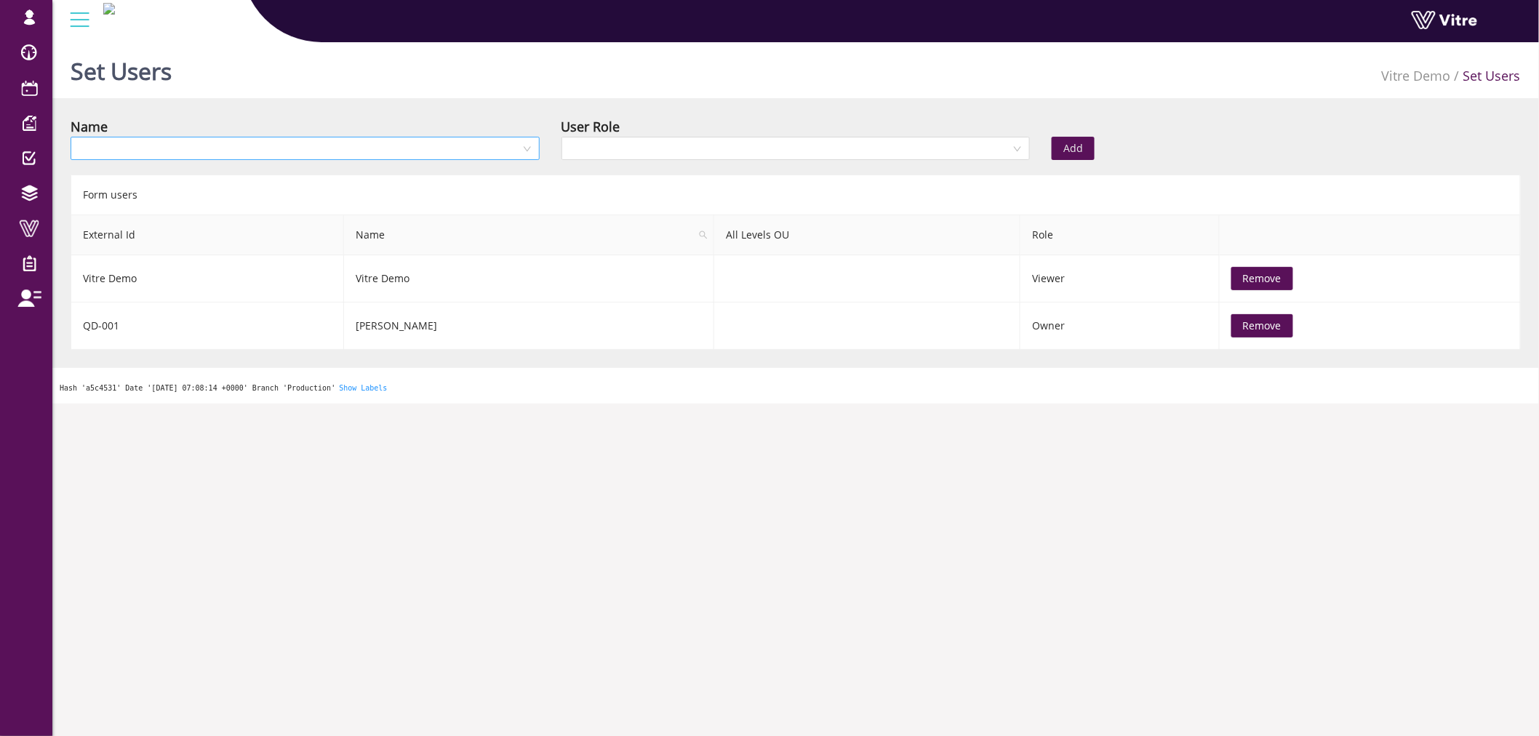
click at [488, 140] on input "search" at bounding box center [299, 148] width 441 height 22
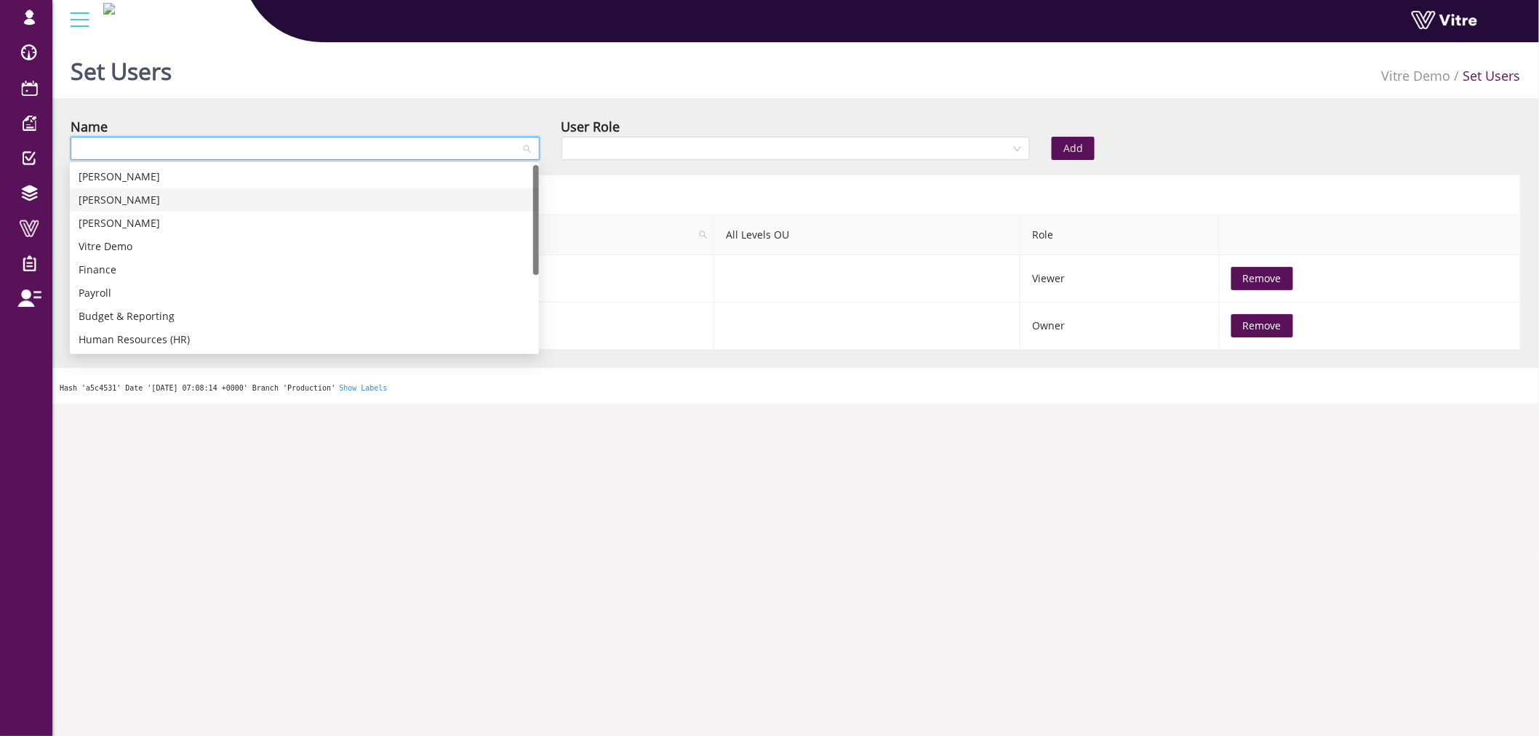
click at [120, 199] on div "[PERSON_NAME]" at bounding box center [305, 200] width 452 height 16
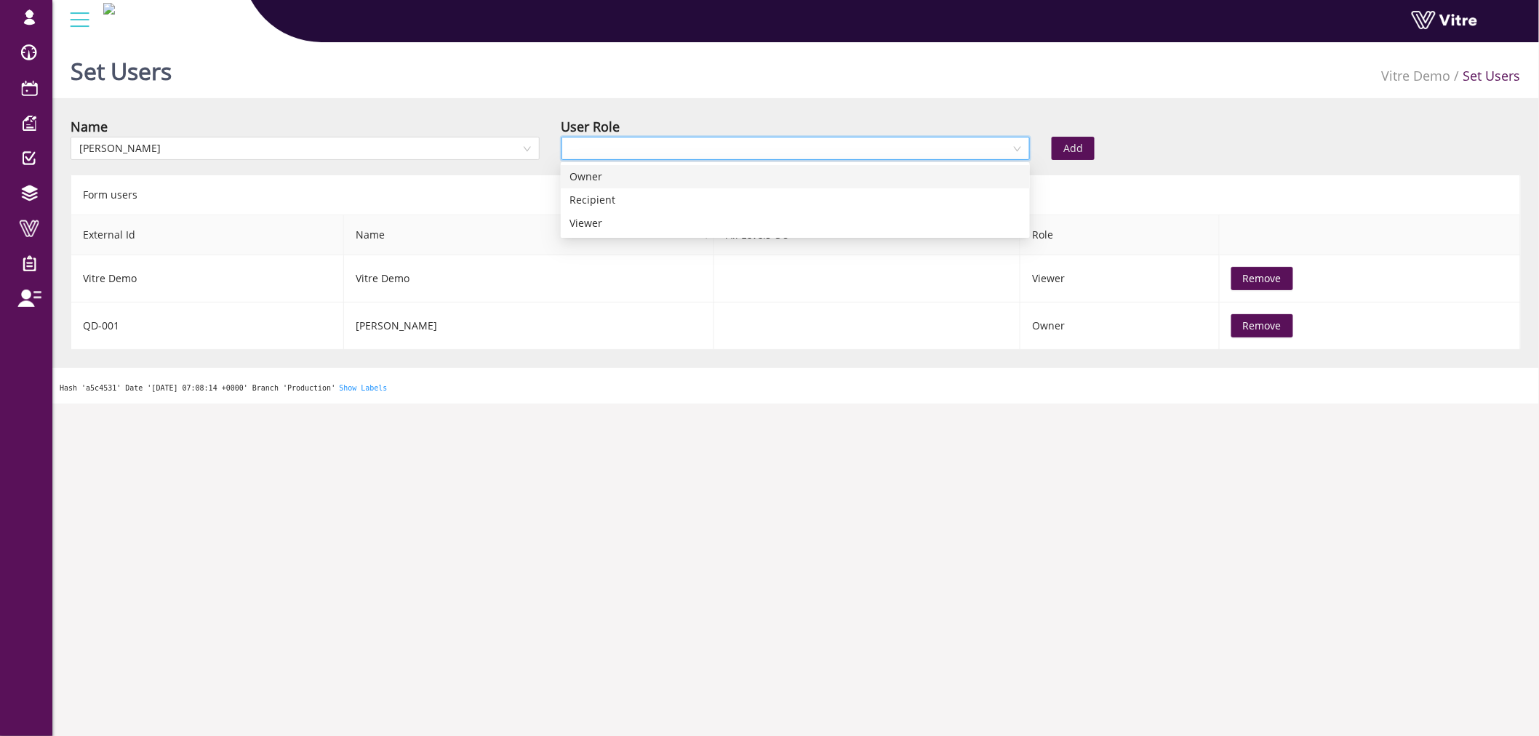
click at [687, 138] on input "search" at bounding box center [790, 148] width 441 height 22
click at [643, 175] on div "Owner" at bounding box center [795, 177] width 452 height 16
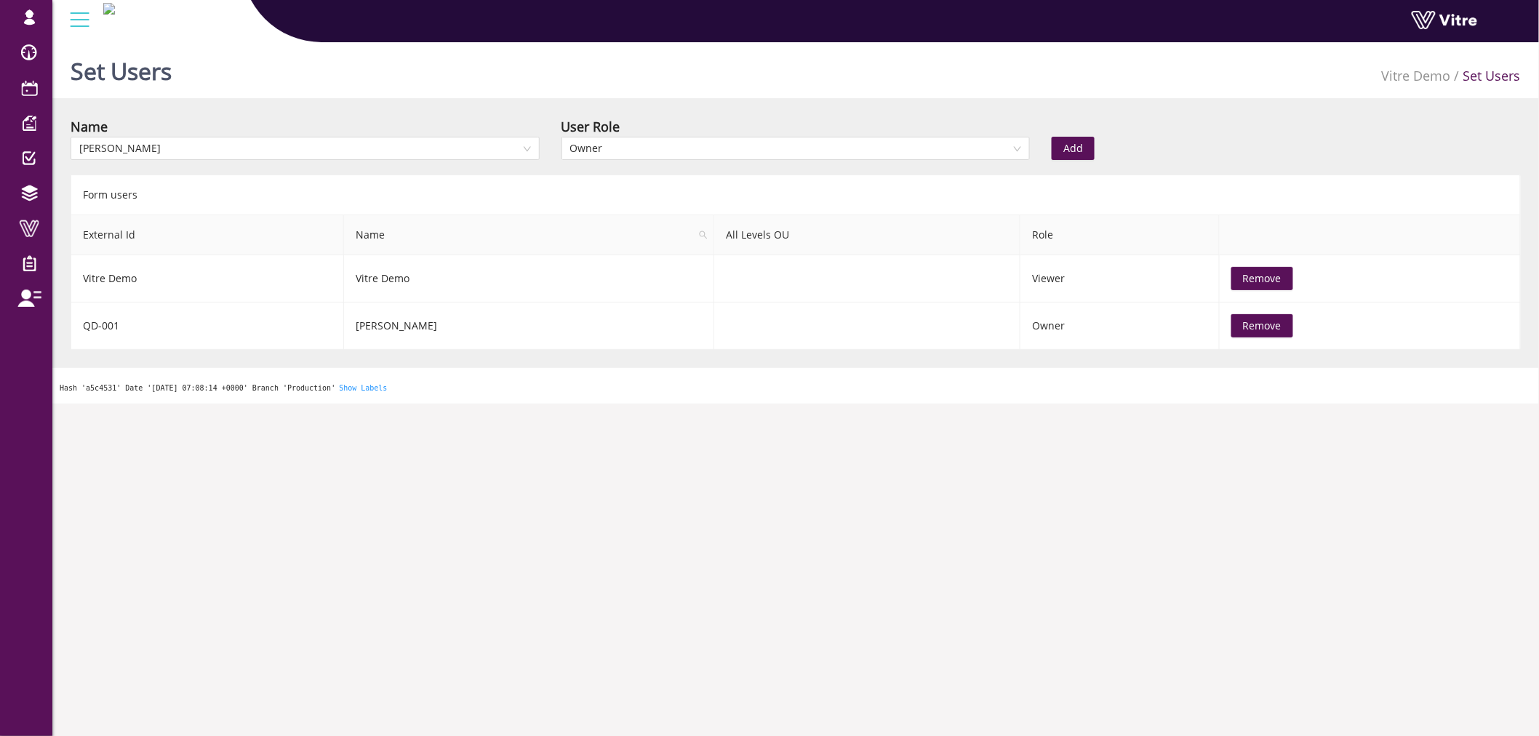
click at [1076, 151] on span "Add" at bounding box center [1073, 148] width 20 height 16
click at [1101, 158] on div "Add" at bounding box center [1163, 138] width 245 height 44
click at [1087, 156] on button "Add" at bounding box center [1073, 148] width 43 height 23
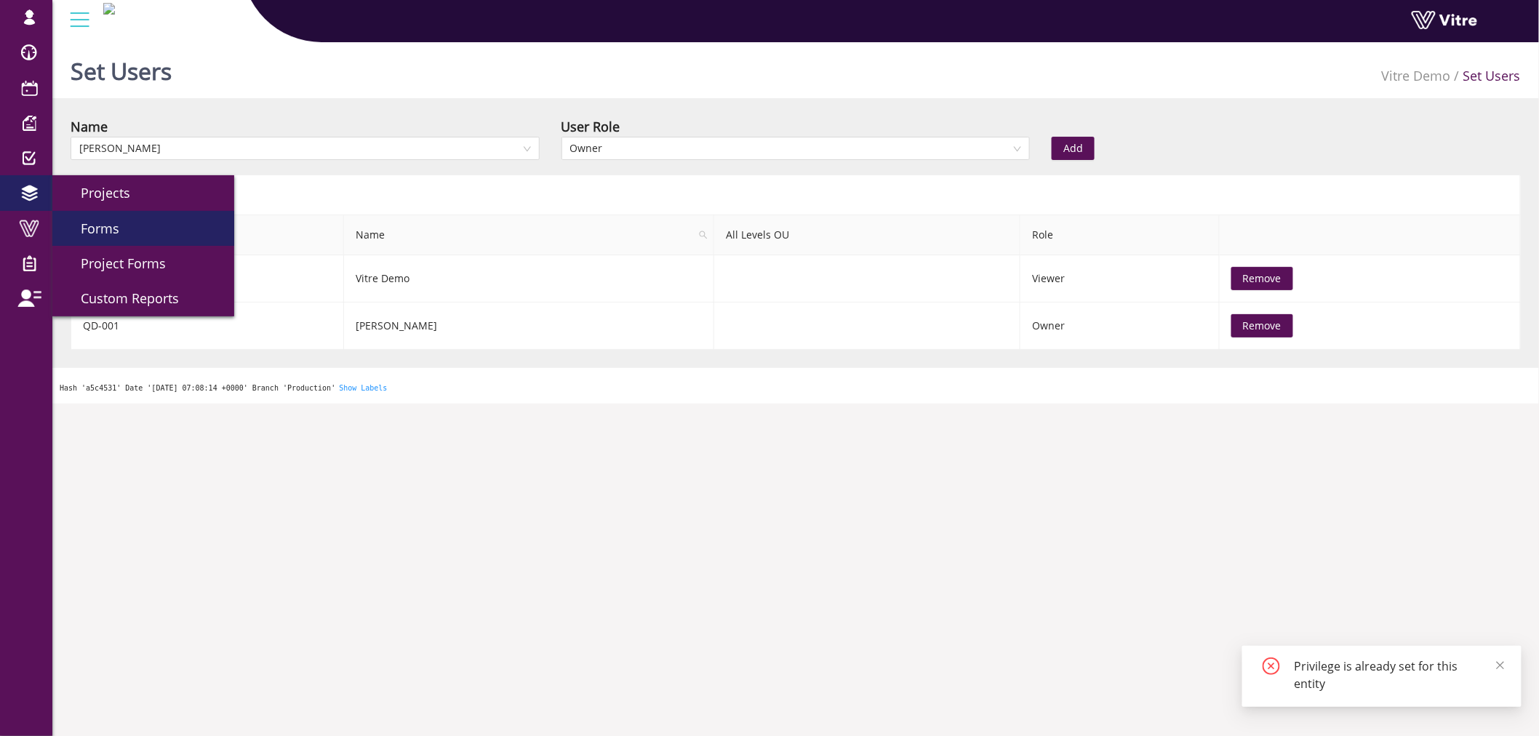
click at [132, 236] on link "Forms" at bounding box center [143, 228] width 182 height 35
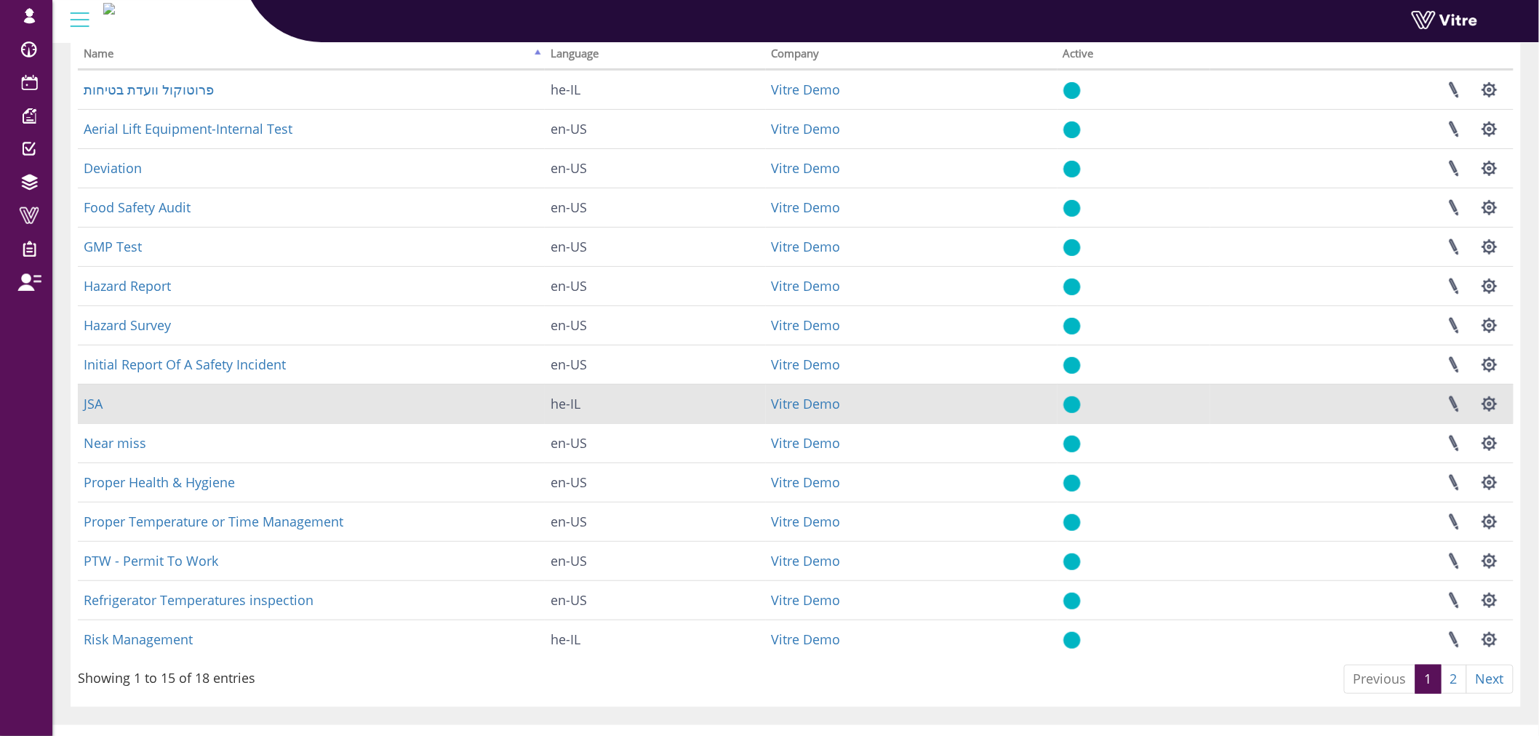
scroll to position [135, 0]
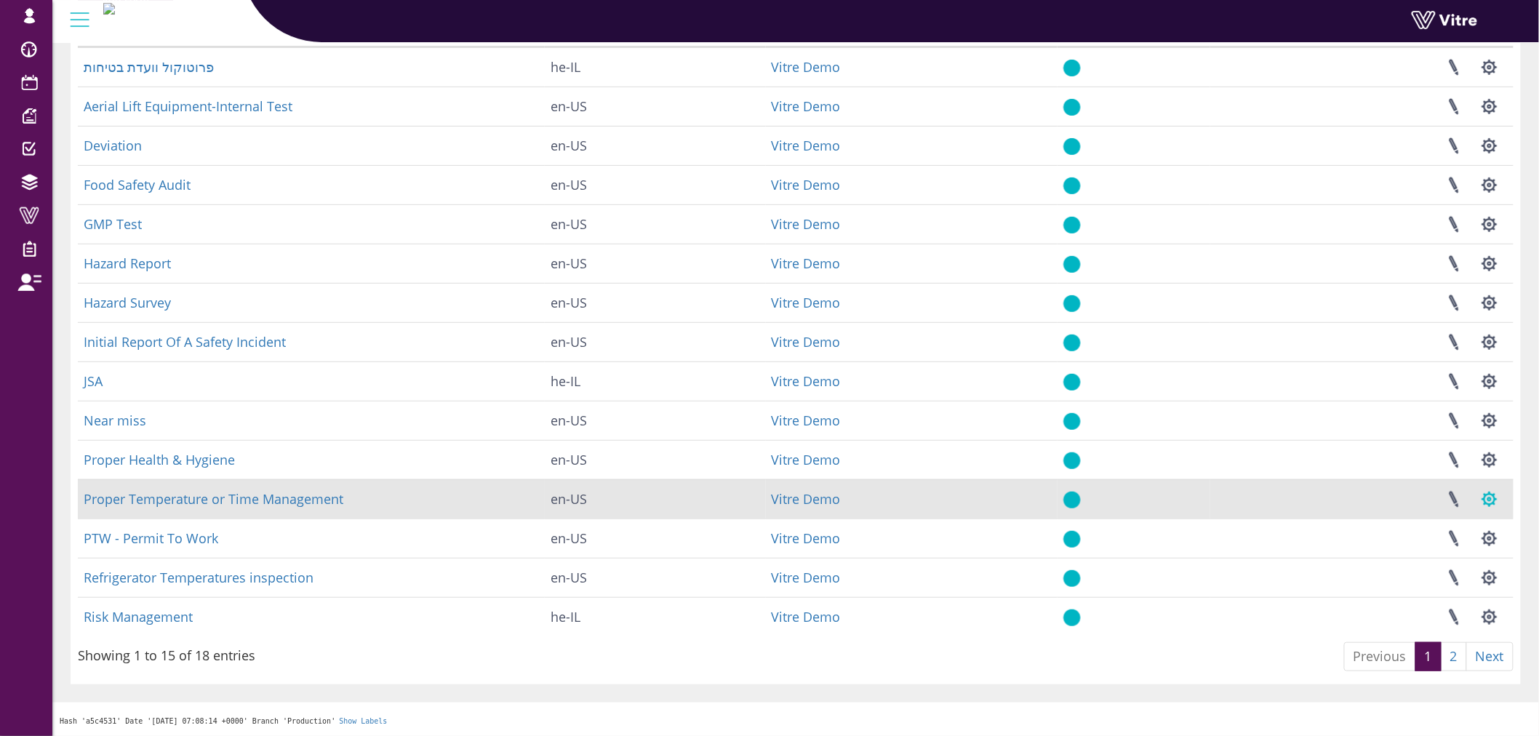
click at [1484, 499] on button "button" at bounding box center [1489, 499] width 36 height 39
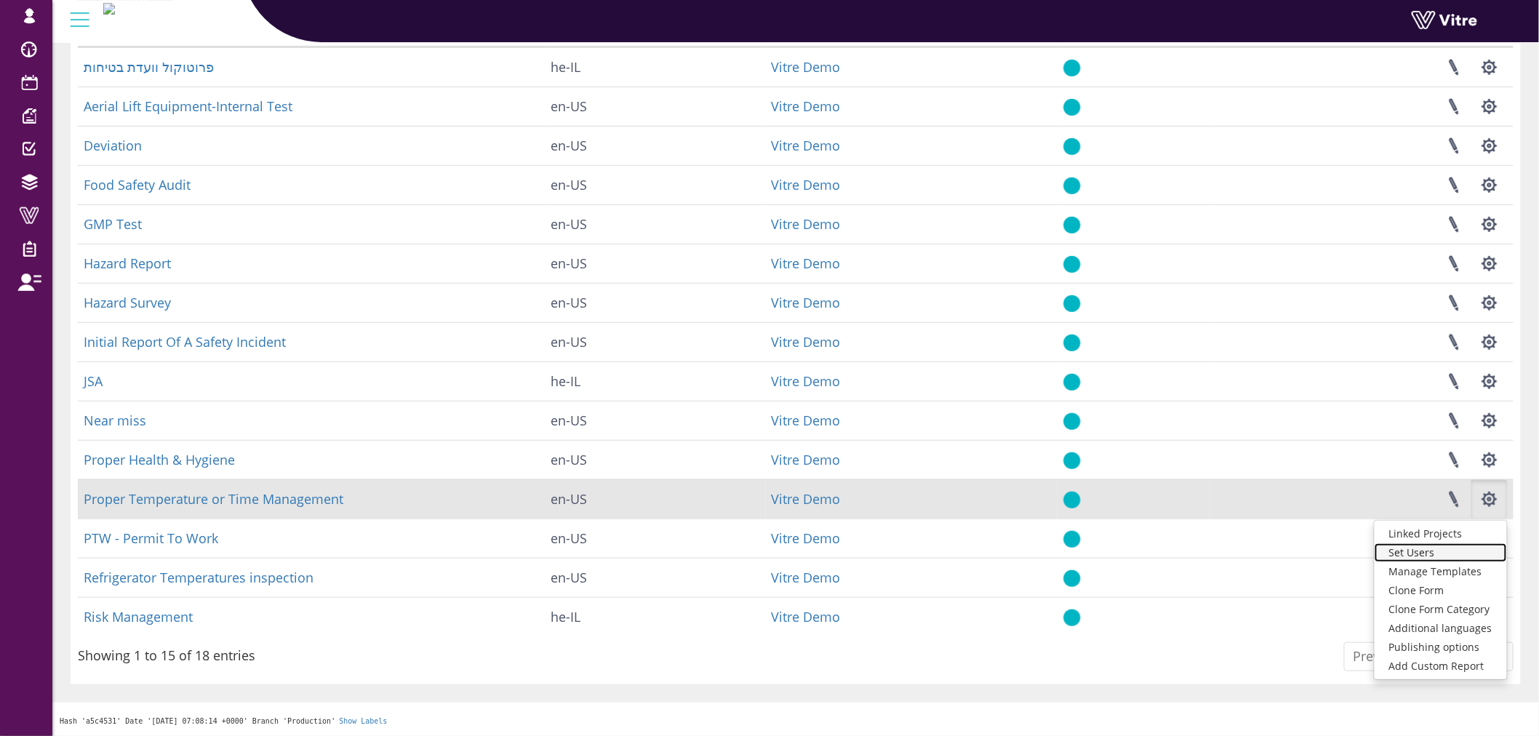
click at [1420, 553] on link "Set Users" at bounding box center [1440, 552] width 132 height 19
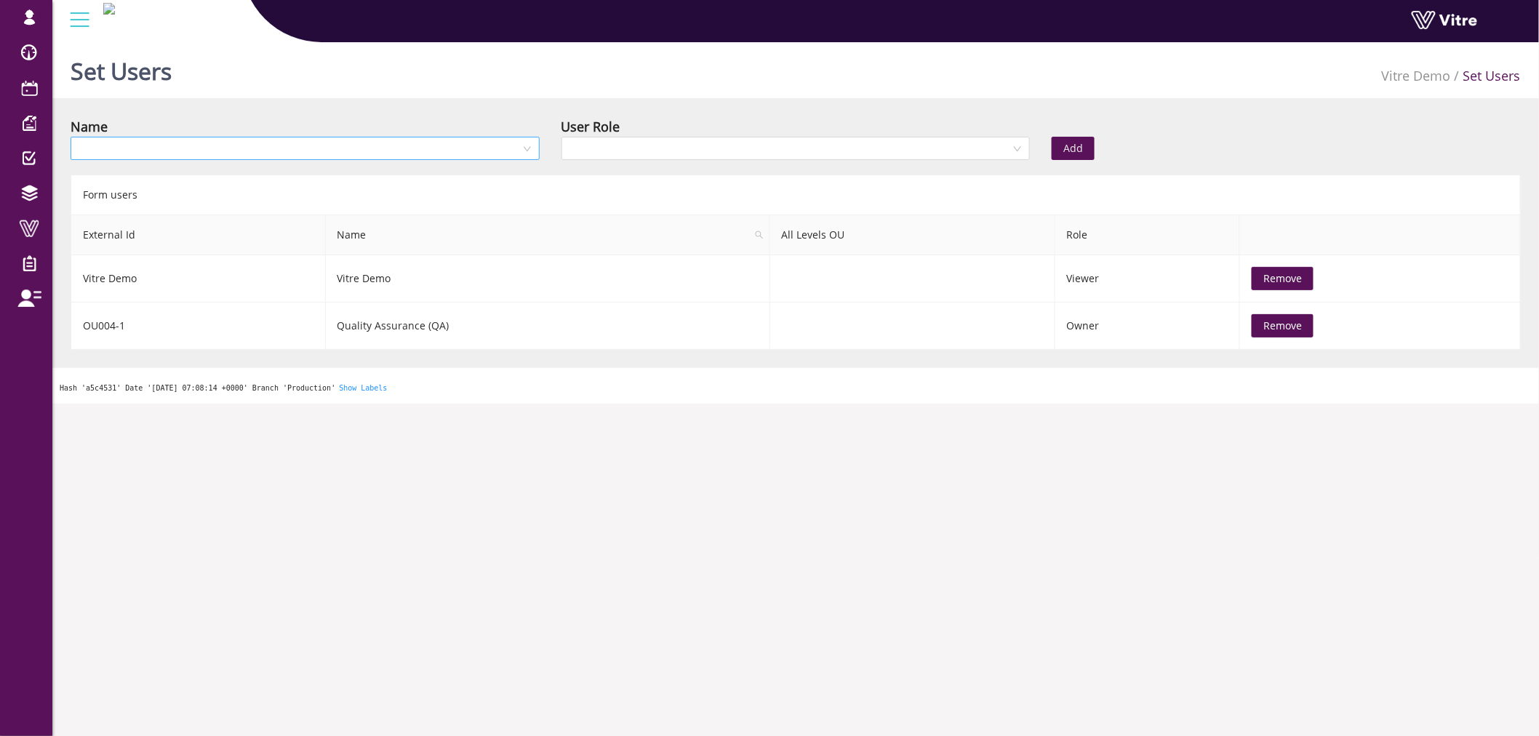
click at [396, 151] on input "search" at bounding box center [299, 148] width 441 height 22
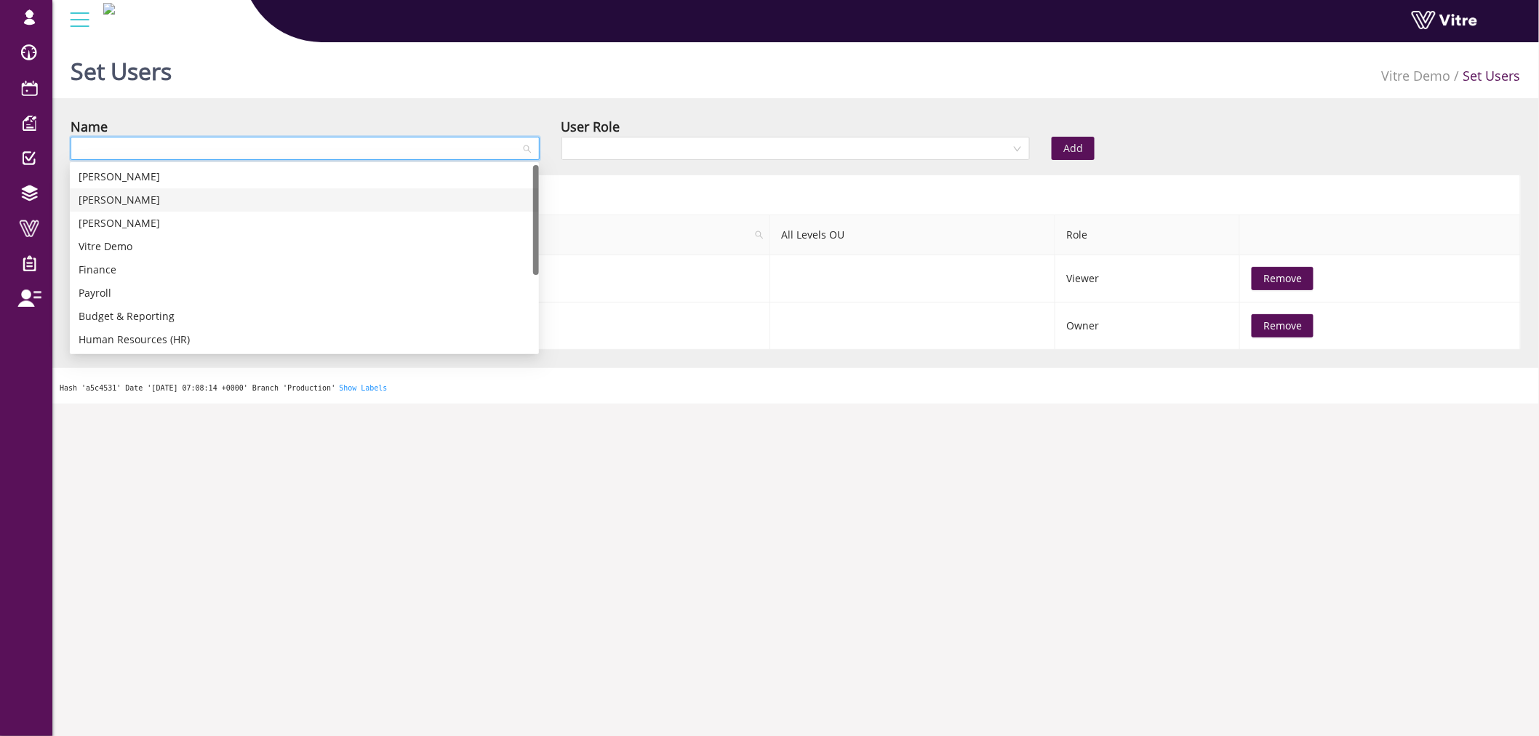
click at [121, 206] on div "[PERSON_NAME]" at bounding box center [305, 200] width 452 height 16
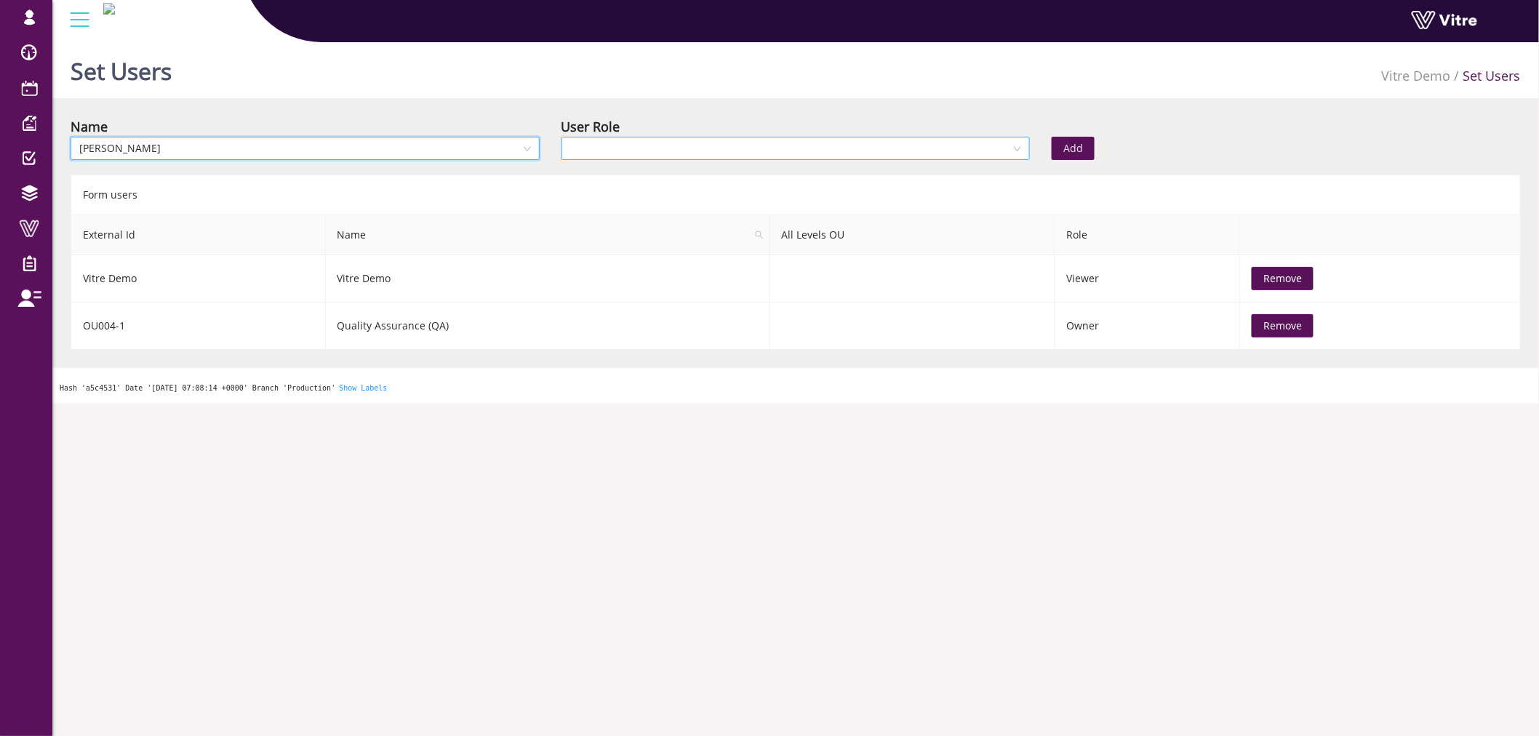
click at [602, 149] on input "search" at bounding box center [790, 148] width 441 height 22
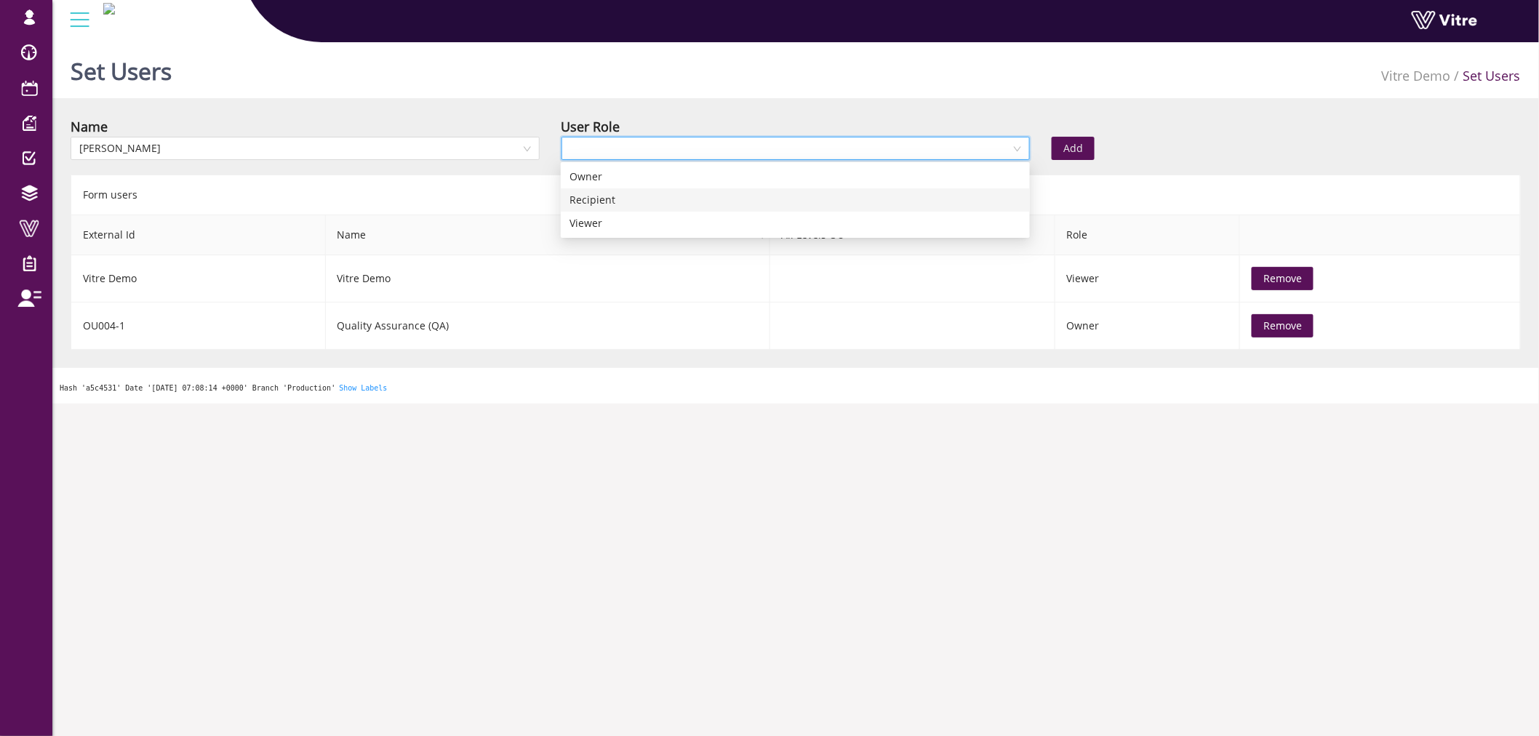
click at [609, 179] on div "Owner" at bounding box center [795, 177] width 452 height 16
click at [1099, 148] on div "Add" at bounding box center [1163, 138] width 245 height 44
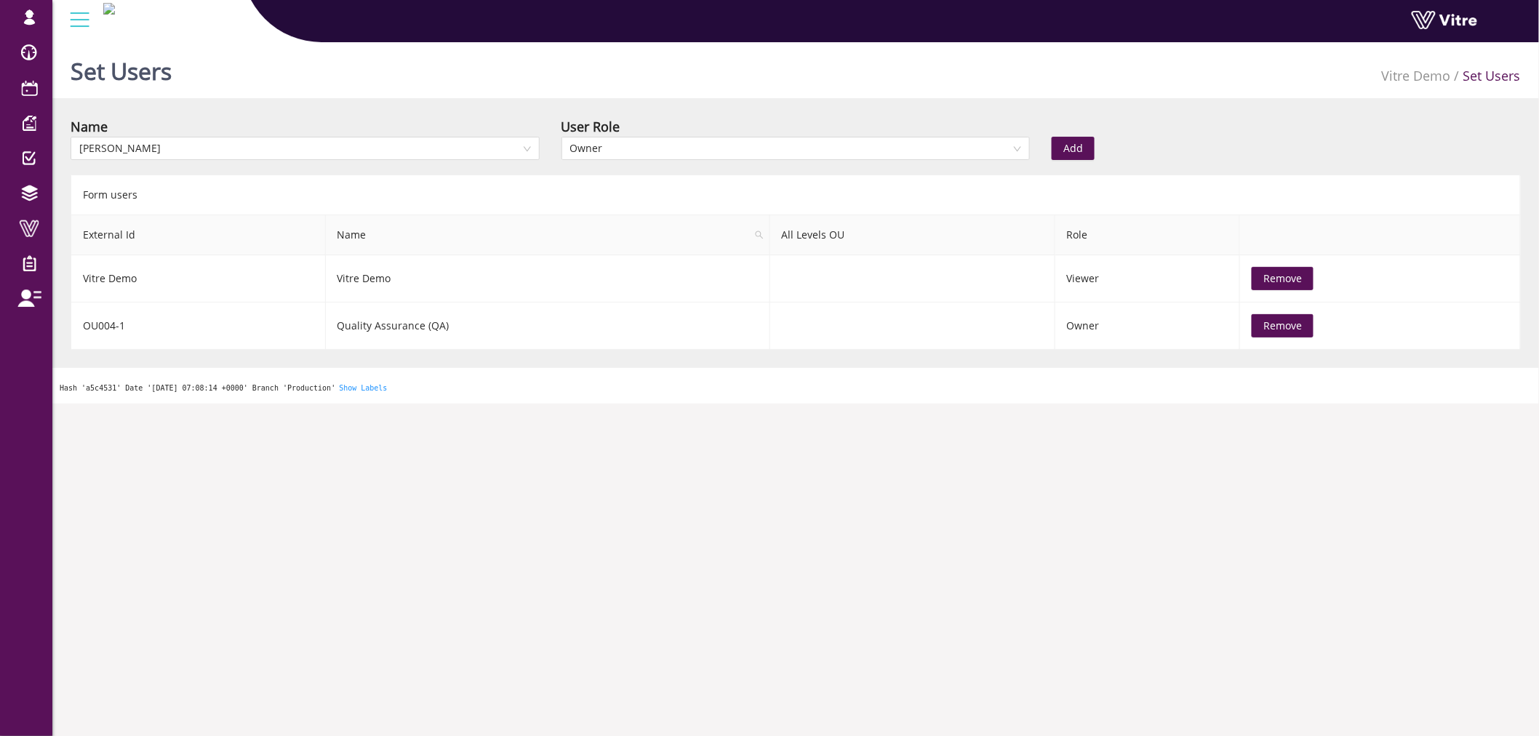
click at [1081, 148] on span "Add" at bounding box center [1073, 148] width 20 height 16
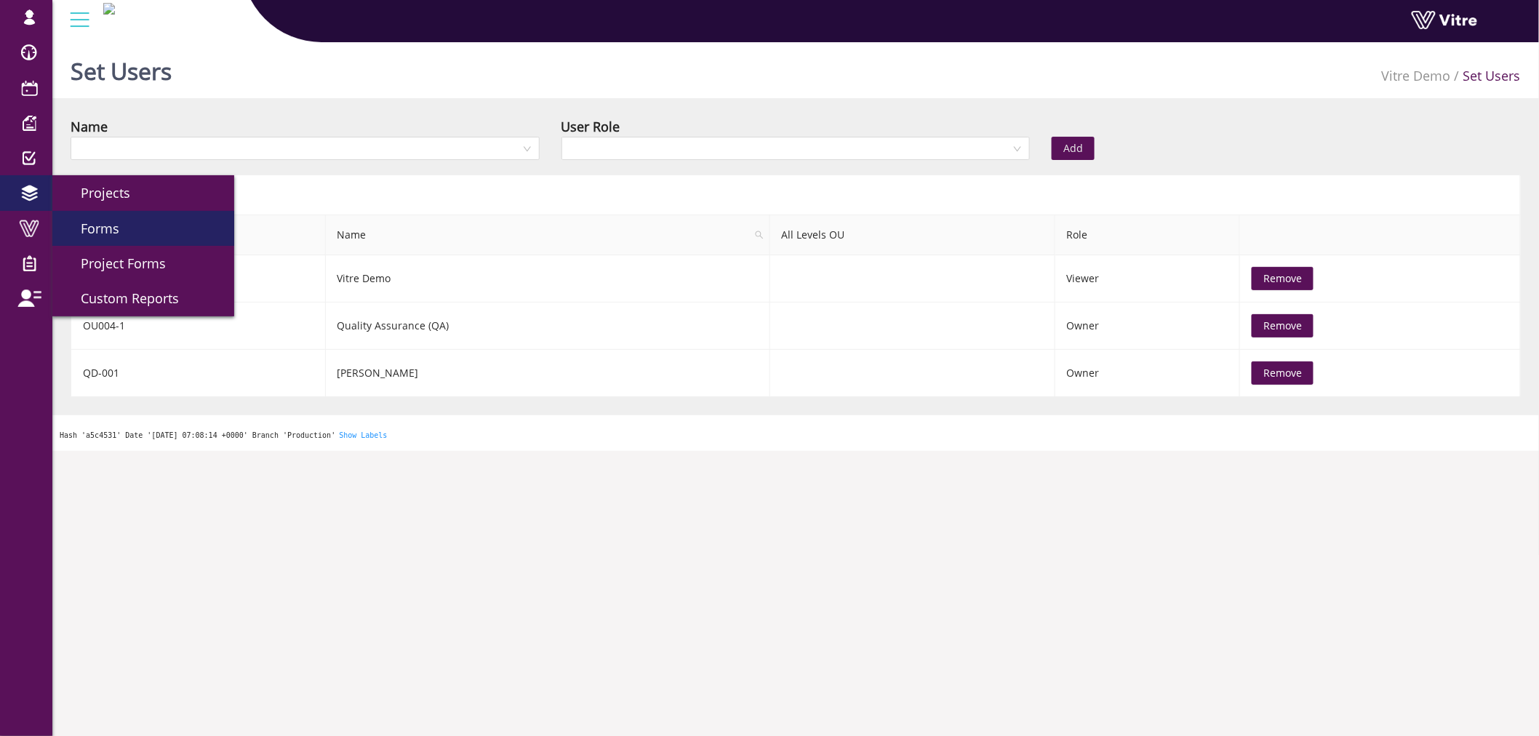
click at [107, 223] on span "Forms" at bounding box center [91, 228] width 56 height 17
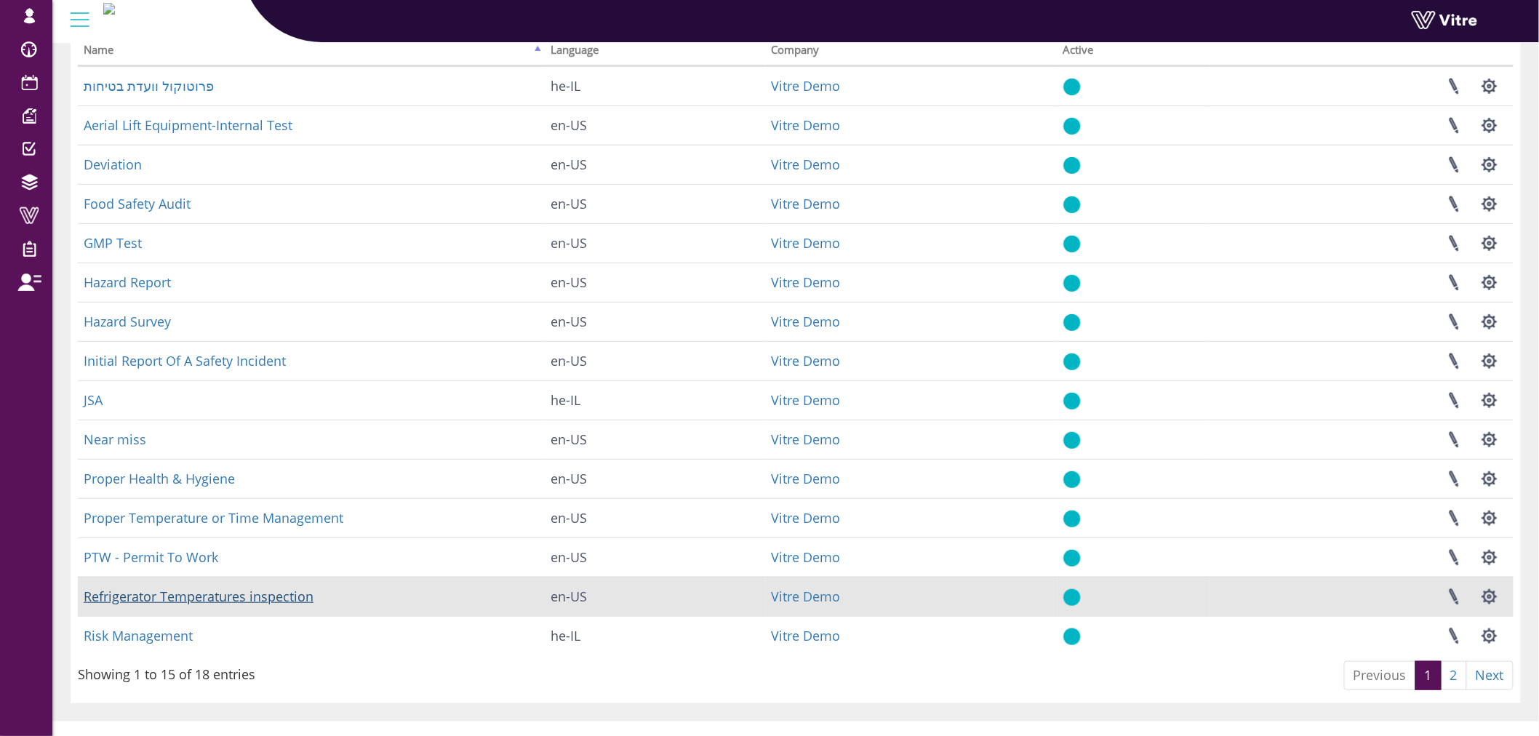
scroll to position [135, 0]
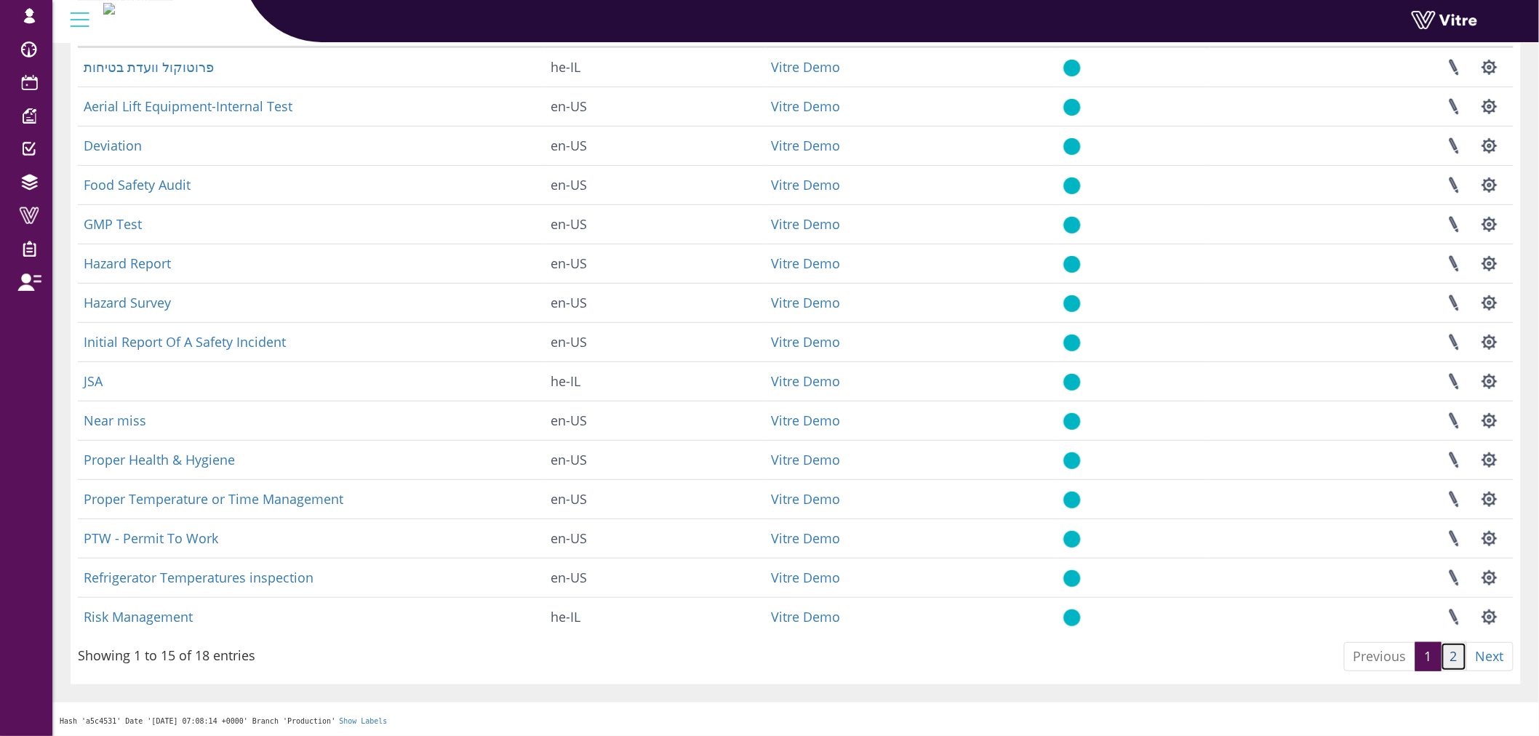
click at [1455, 652] on link "2" at bounding box center [1454, 656] width 26 height 29
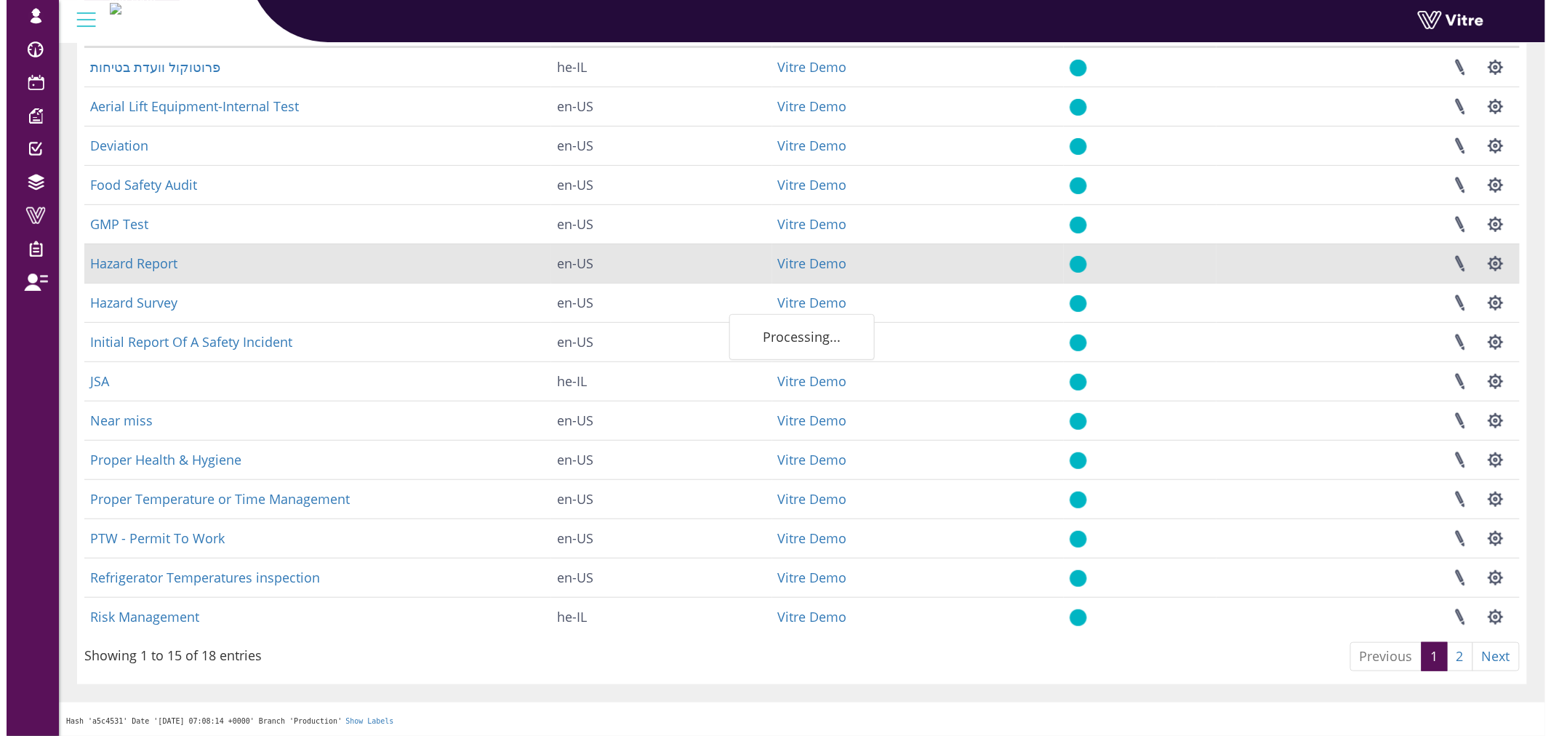
scroll to position [0, 0]
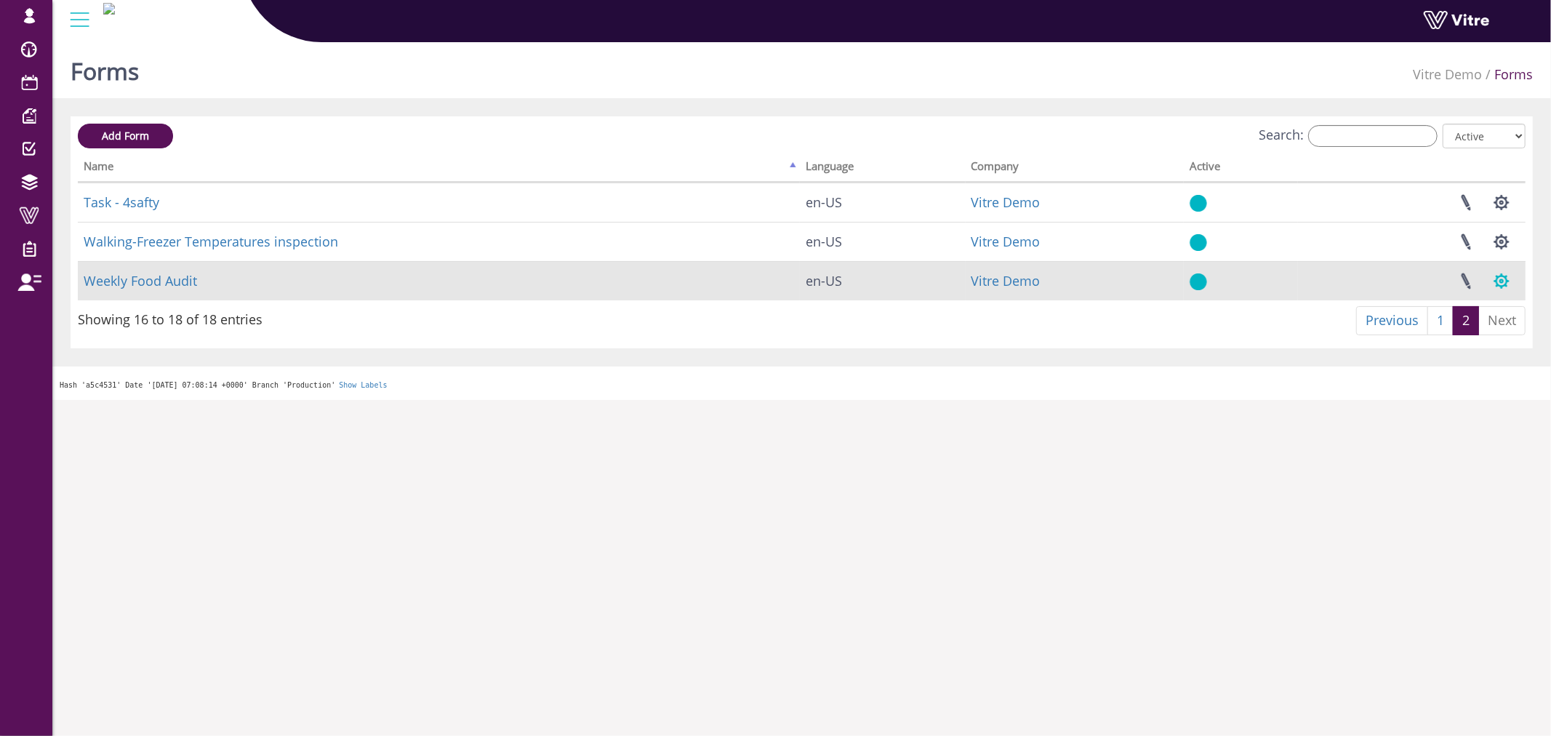
click at [1494, 282] on button "button" at bounding box center [1502, 281] width 36 height 39
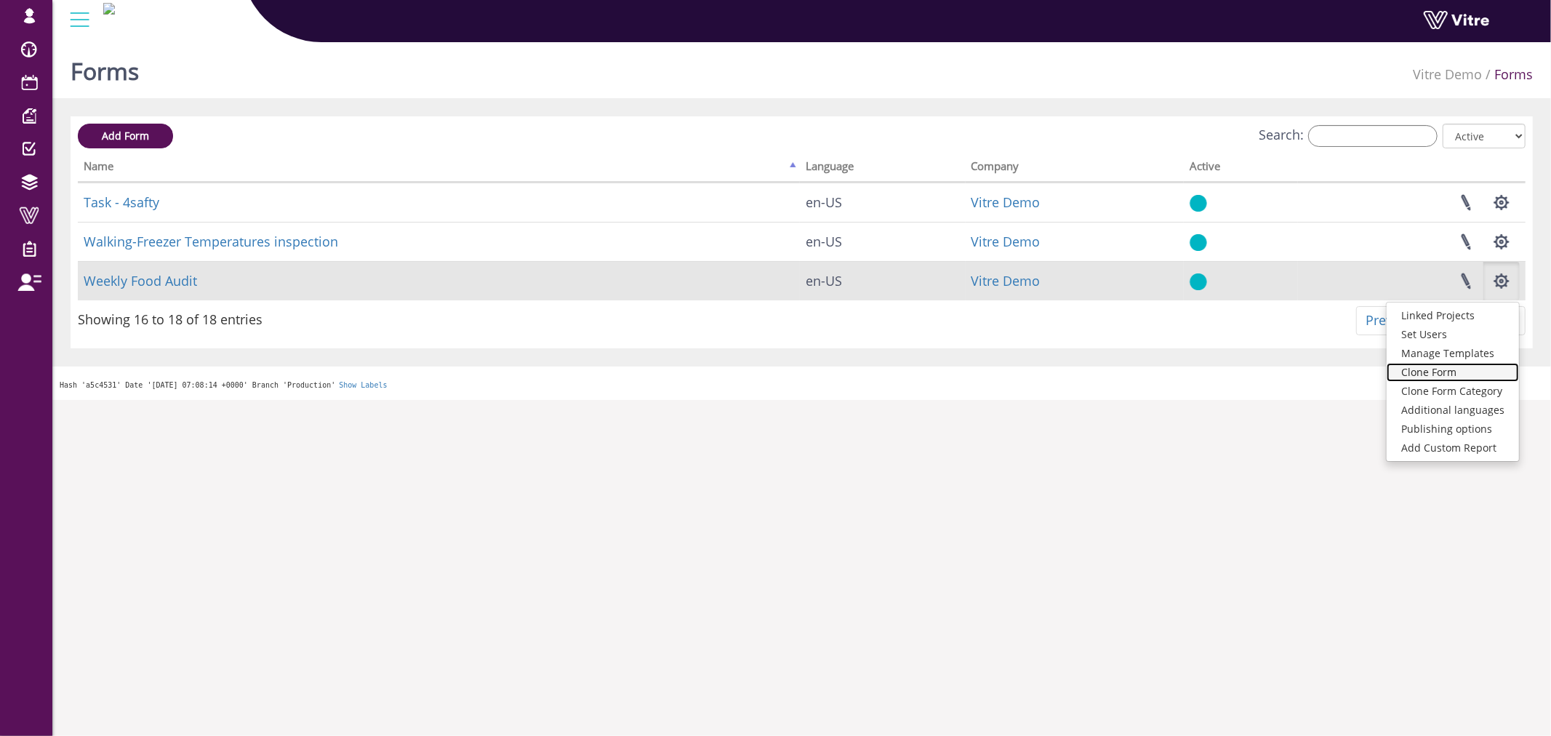
click at [1436, 369] on link "Clone Form" at bounding box center [1453, 372] width 132 height 19
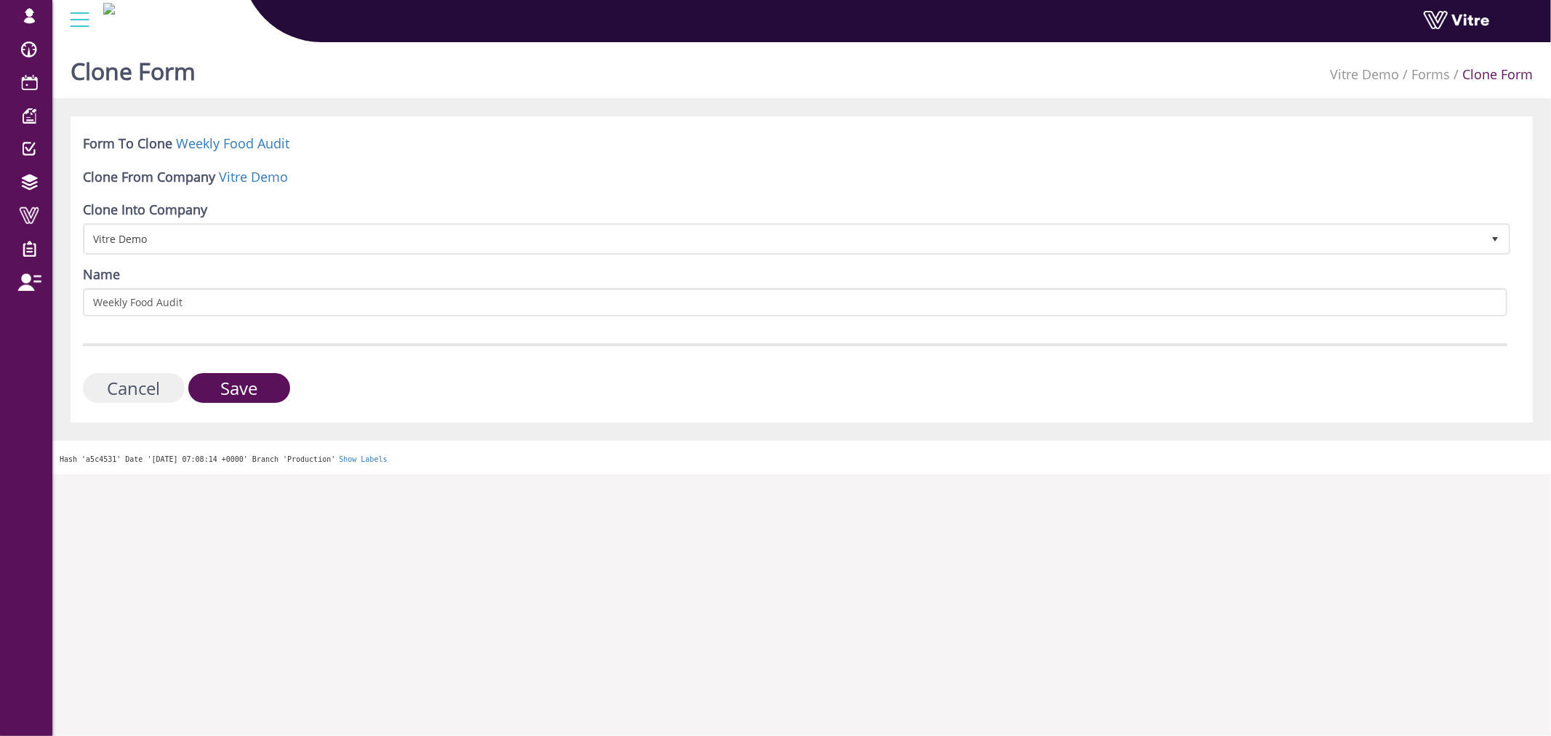
click at [114, 373] on input "Cancel" at bounding box center [134, 388] width 102 height 30
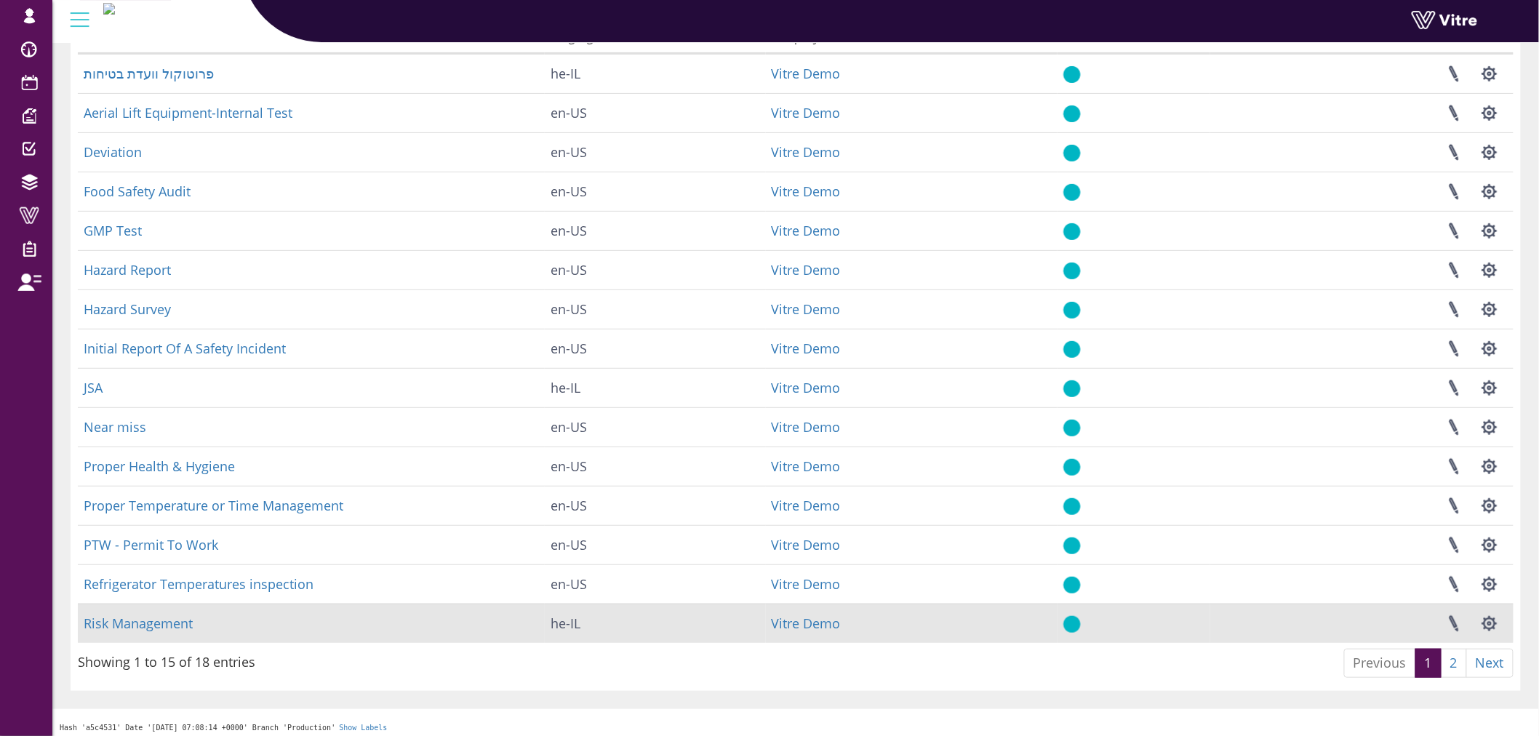
scroll to position [135, 0]
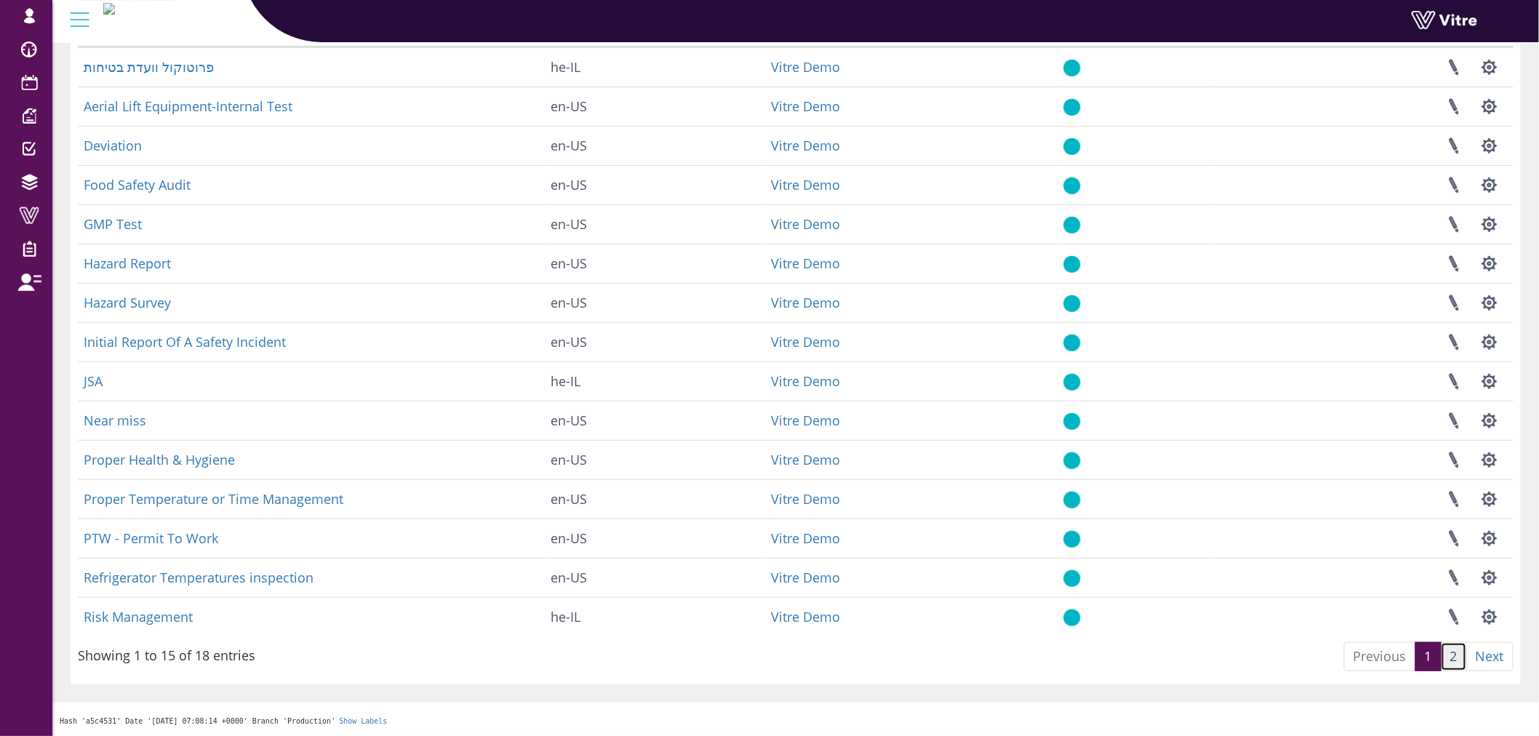
click at [1448, 657] on link "2" at bounding box center [1454, 656] width 26 height 29
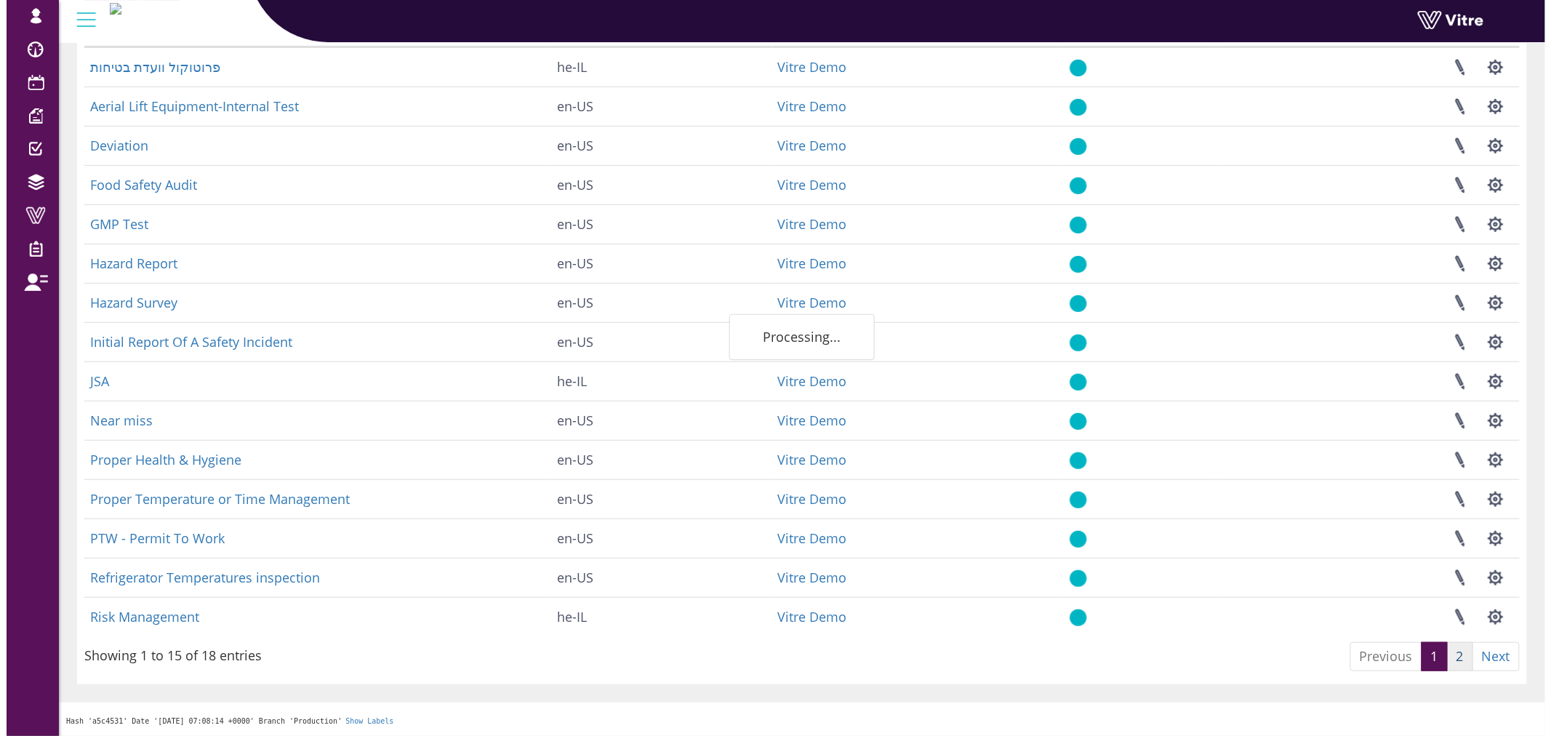
scroll to position [0, 0]
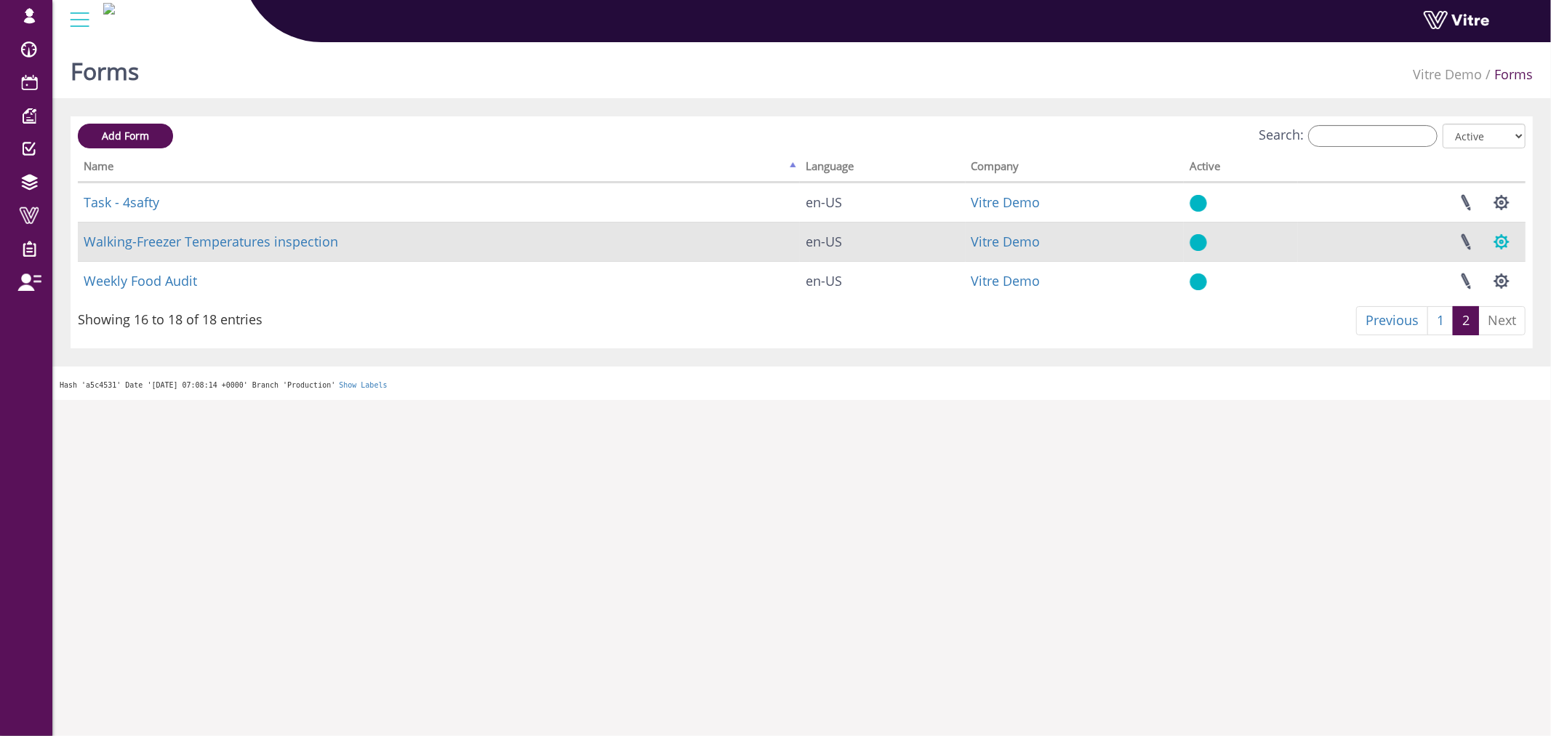
click at [1497, 255] on button "button" at bounding box center [1502, 242] width 36 height 39
click at [1442, 295] on link "Set Users" at bounding box center [1453, 295] width 132 height 19
click at [1507, 236] on button "button" at bounding box center [1502, 242] width 36 height 39
click at [1428, 296] on link "Set Users" at bounding box center [1453, 295] width 132 height 19
click at [1508, 234] on button "button" at bounding box center [1502, 242] width 36 height 39
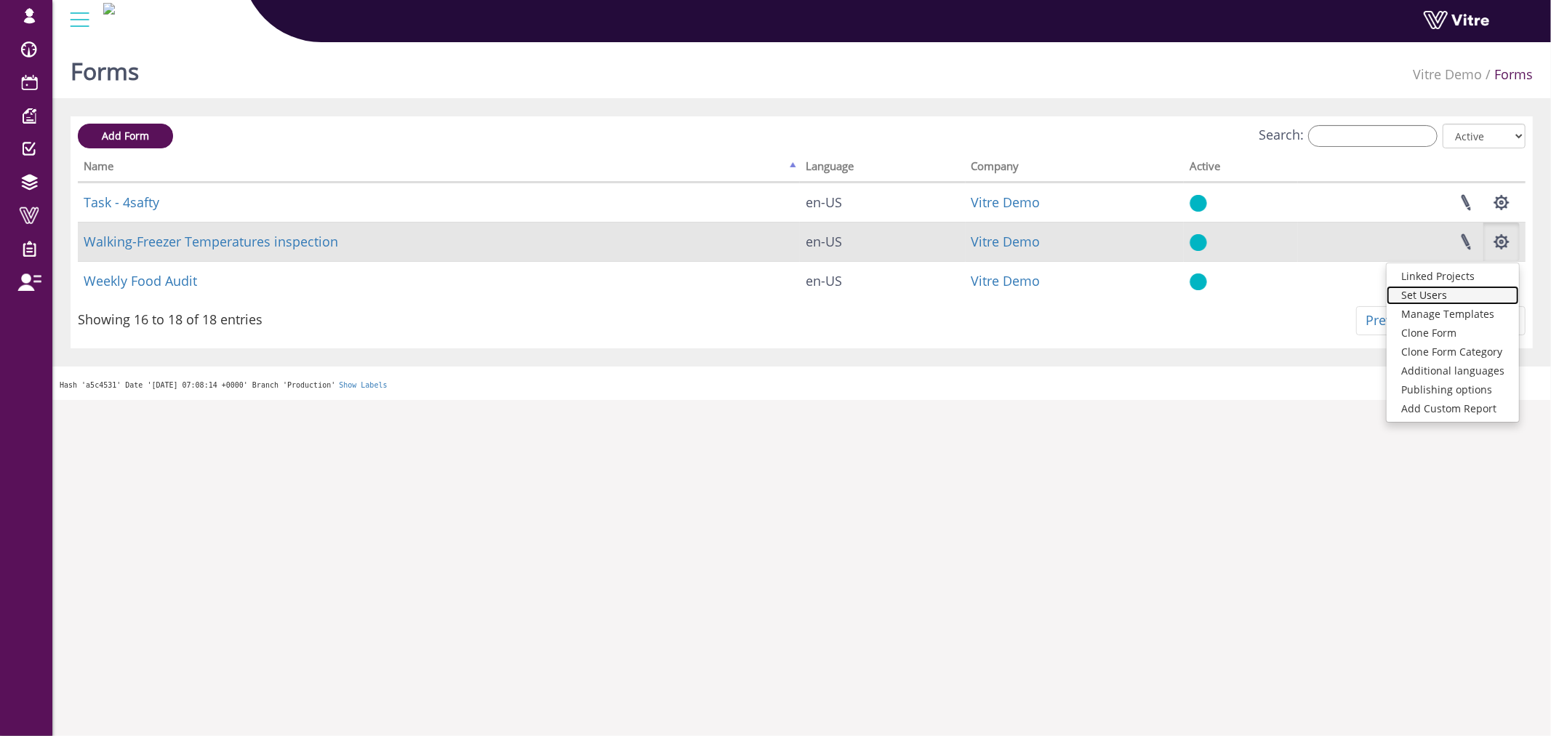
click at [1433, 293] on link "Set Users" at bounding box center [1453, 295] width 132 height 19
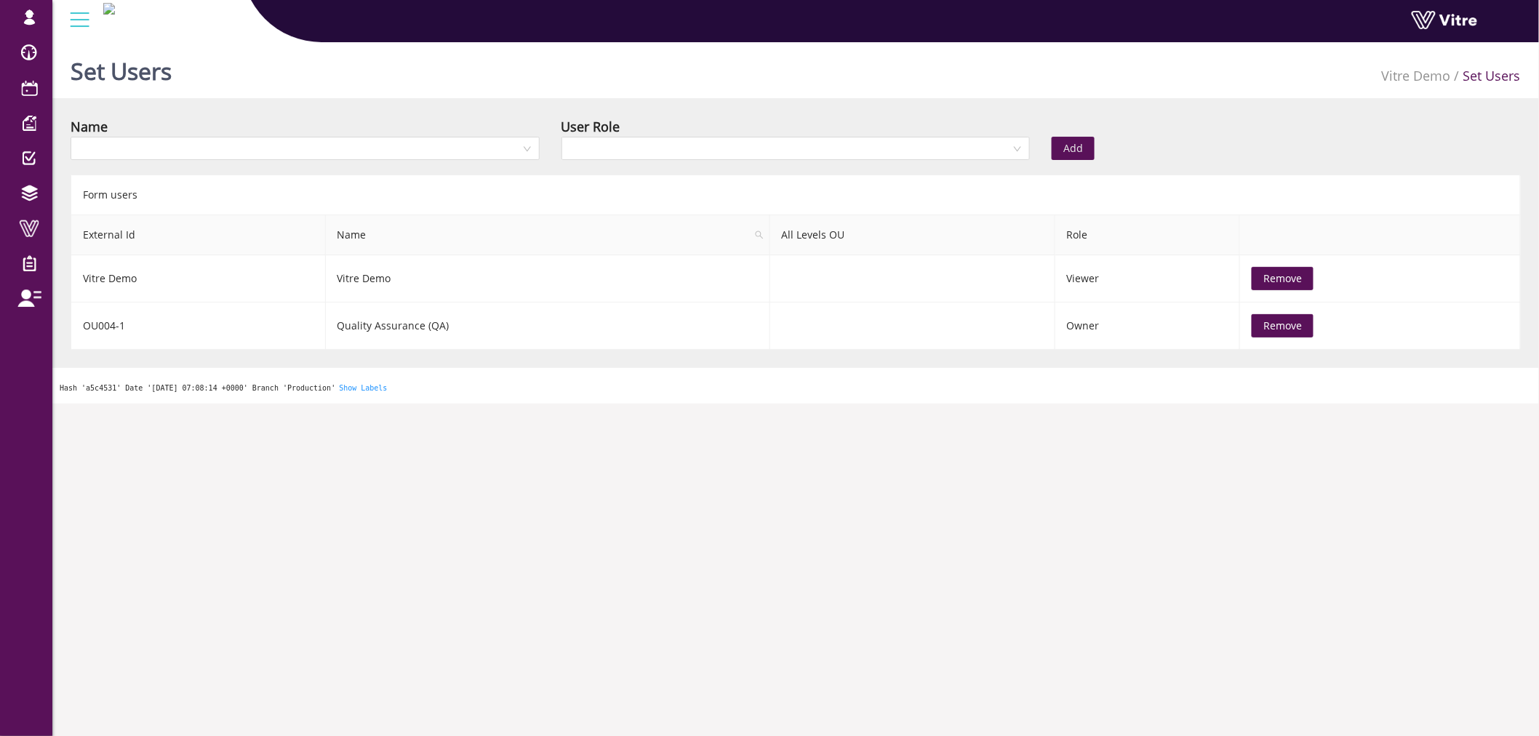
click at [358, 161] on div "Name" at bounding box center [305, 141] width 491 height 51
click at [364, 153] on input "search" at bounding box center [299, 148] width 441 height 22
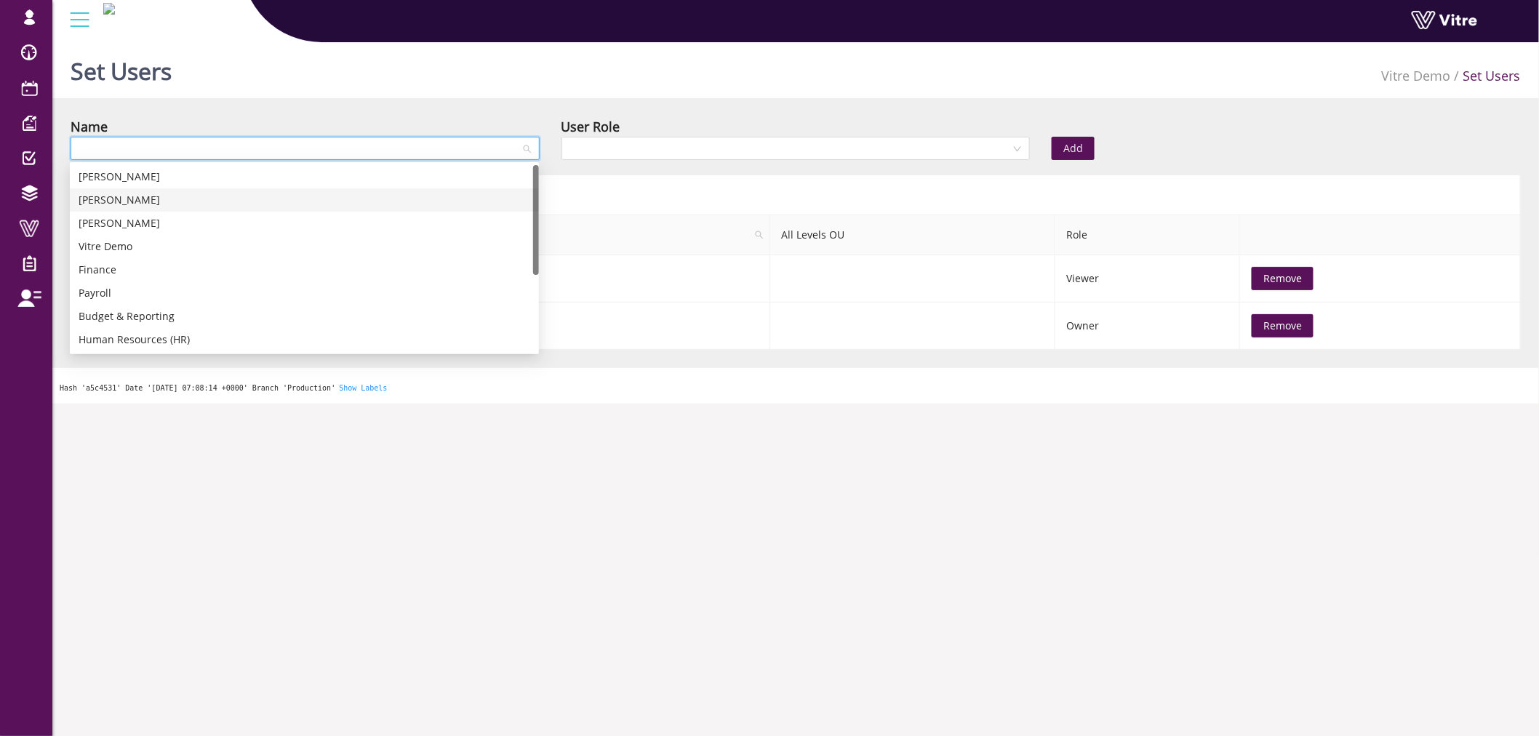
click at [128, 204] on div "[PERSON_NAME]" at bounding box center [305, 200] width 452 height 16
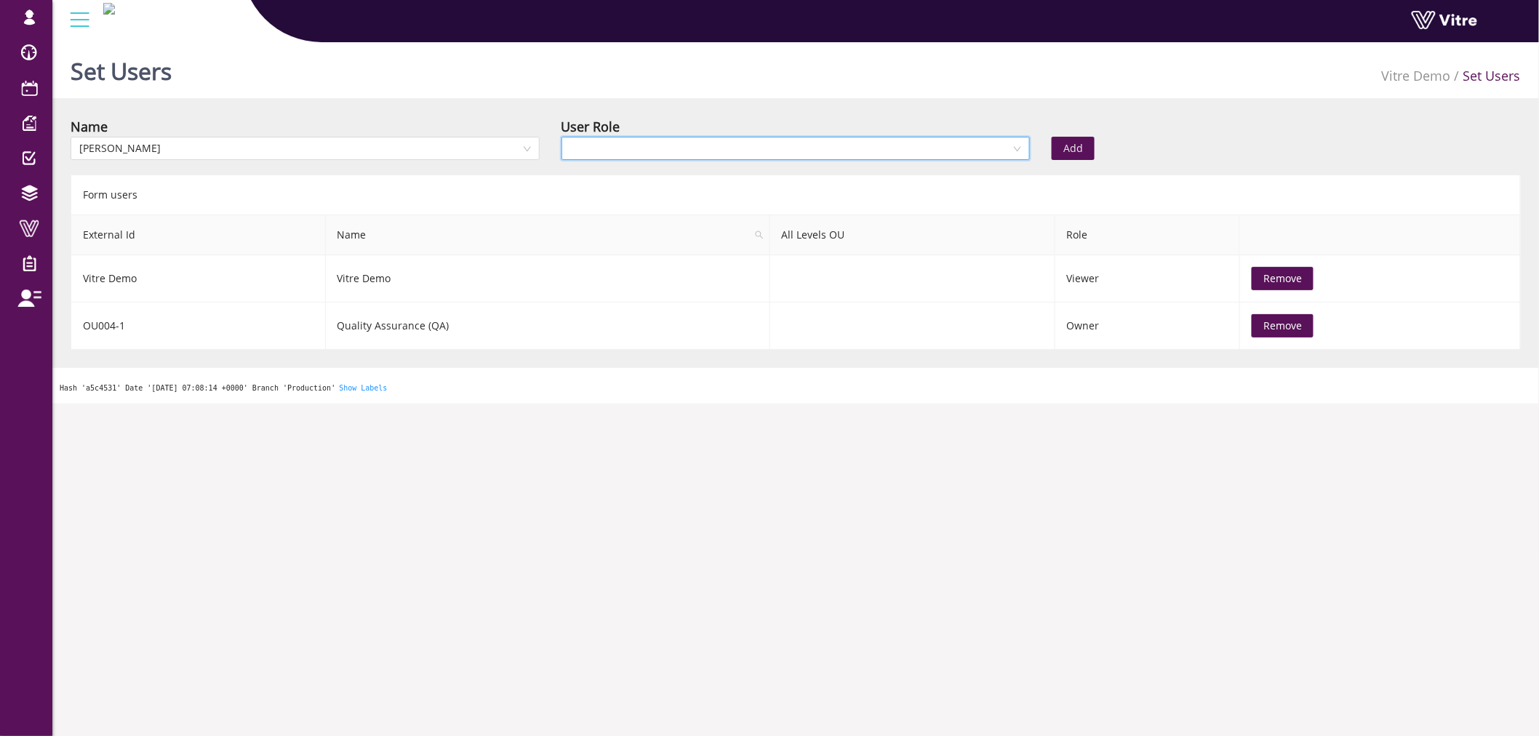
click at [912, 141] on input "search" at bounding box center [790, 148] width 441 height 22
click at [679, 179] on div "Owner" at bounding box center [795, 177] width 452 height 16
click at [1062, 143] on button "Add" at bounding box center [1073, 148] width 43 height 23
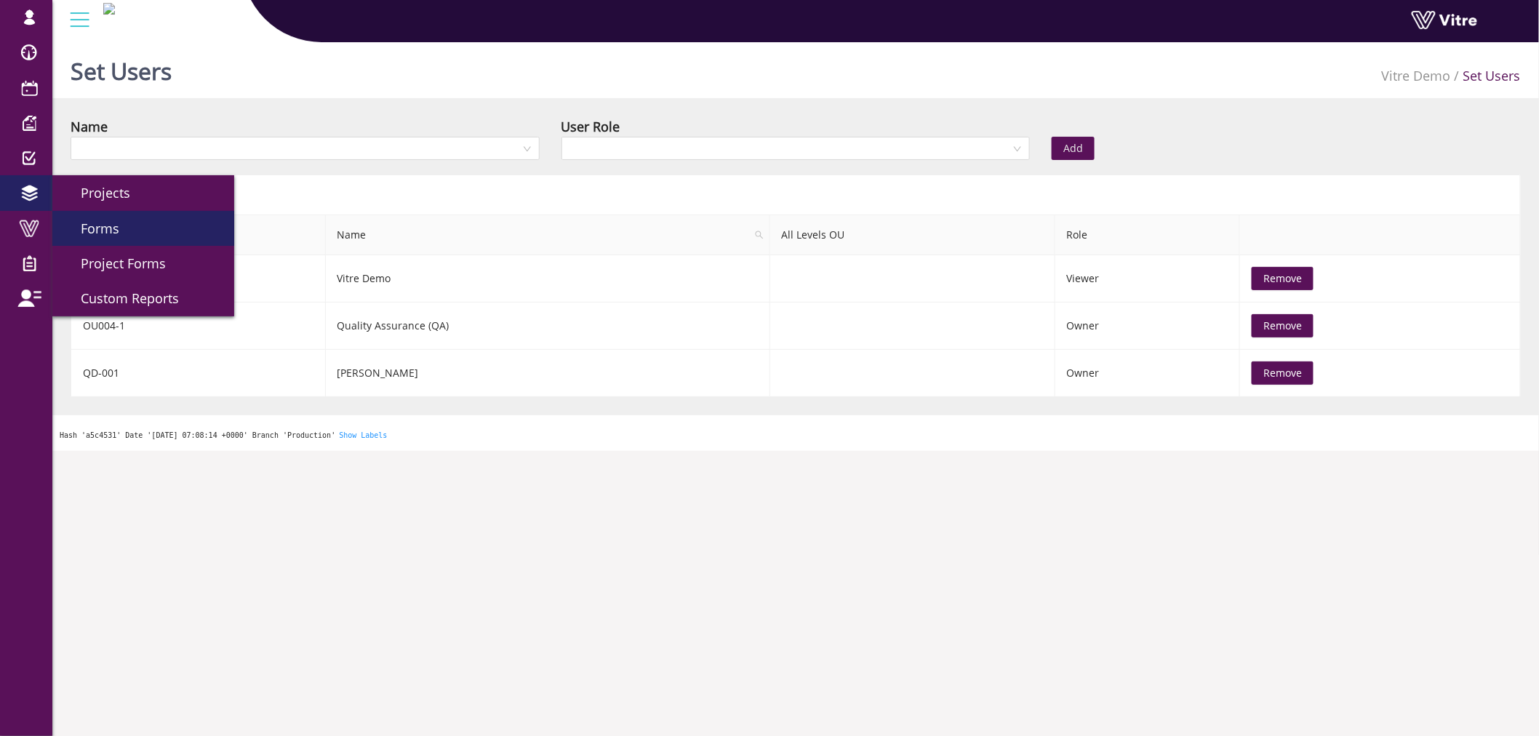
click at [135, 229] on link "Forms" at bounding box center [143, 228] width 182 height 35
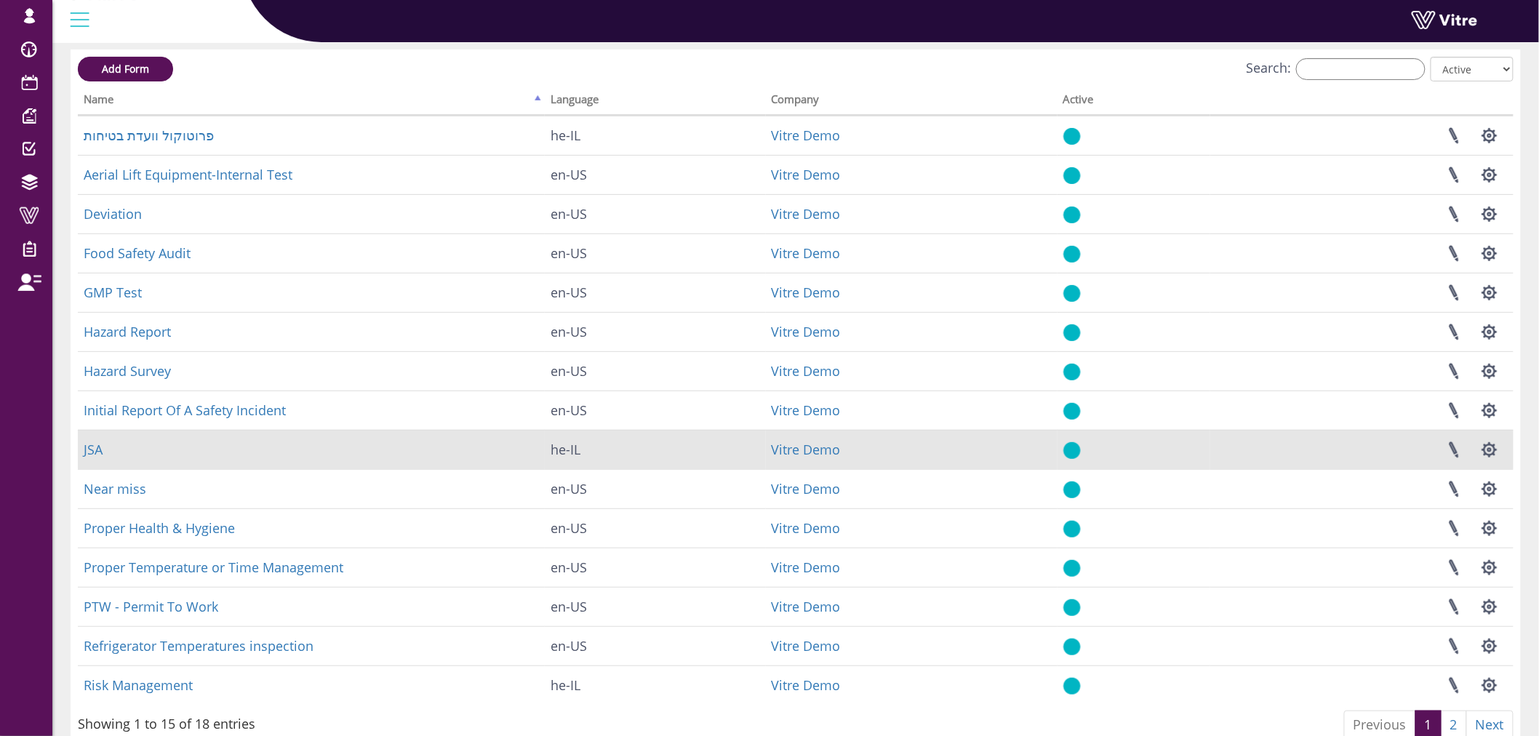
scroll to position [135, 0]
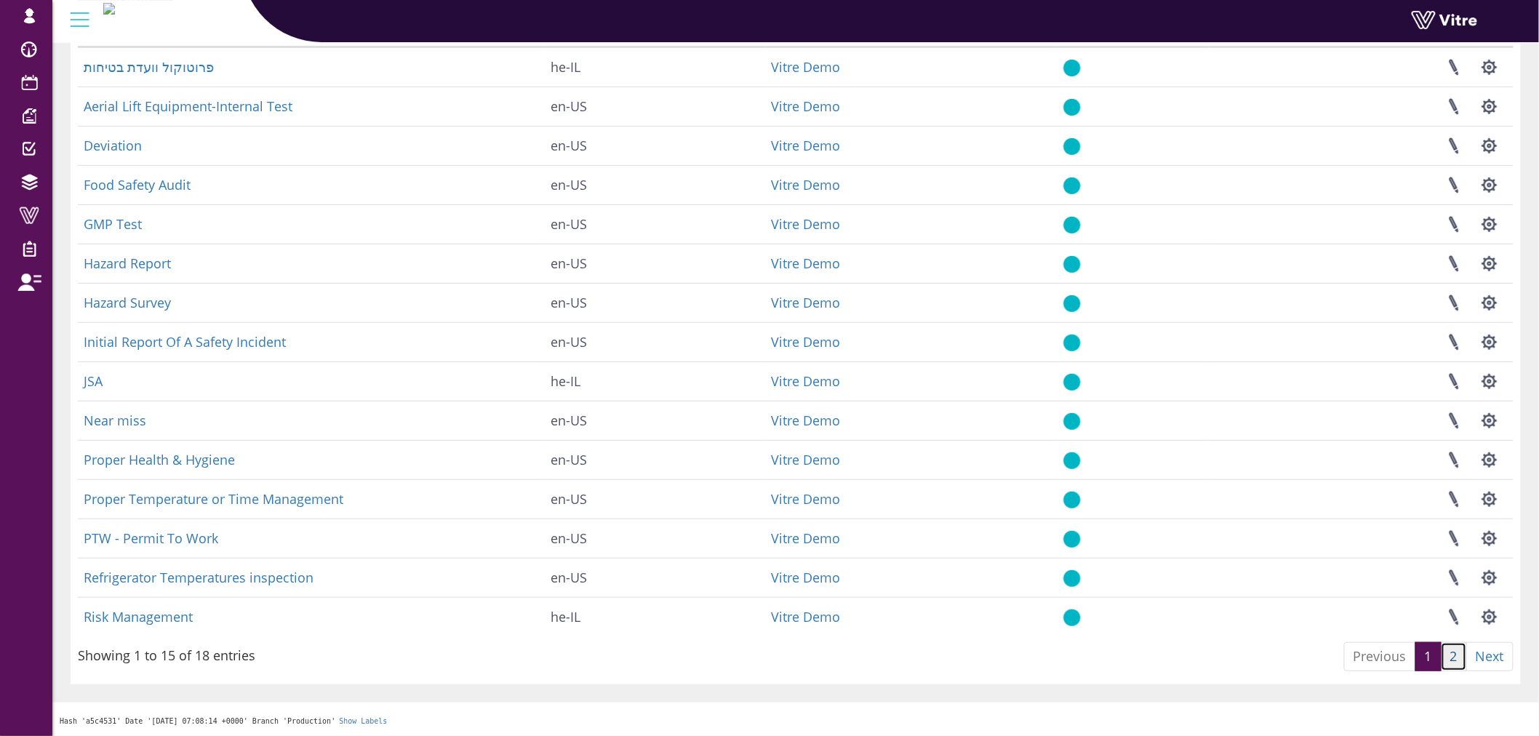
click at [1449, 665] on link "2" at bounding box center [1454, 656] width 26 height 29
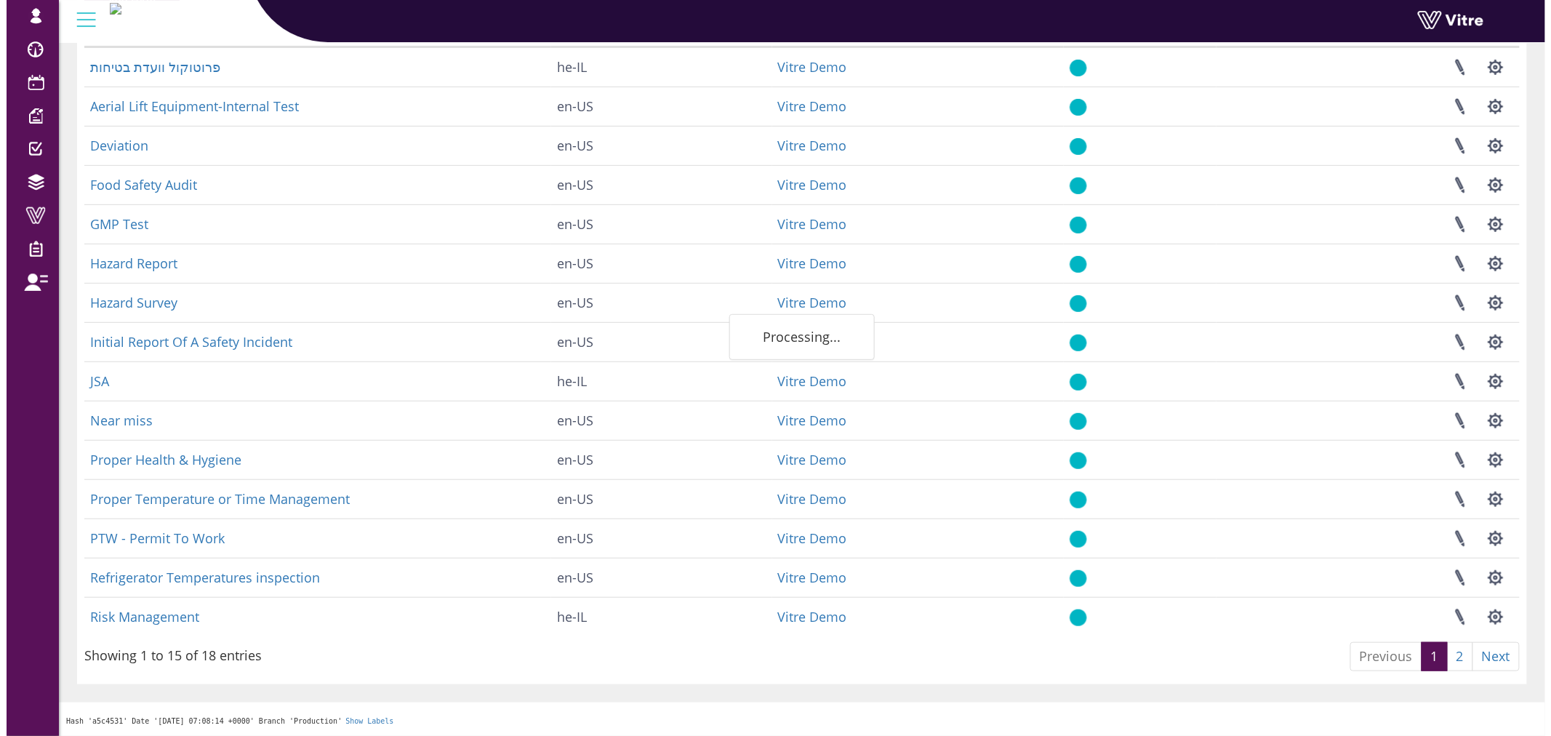
scroll to position [0, 0]
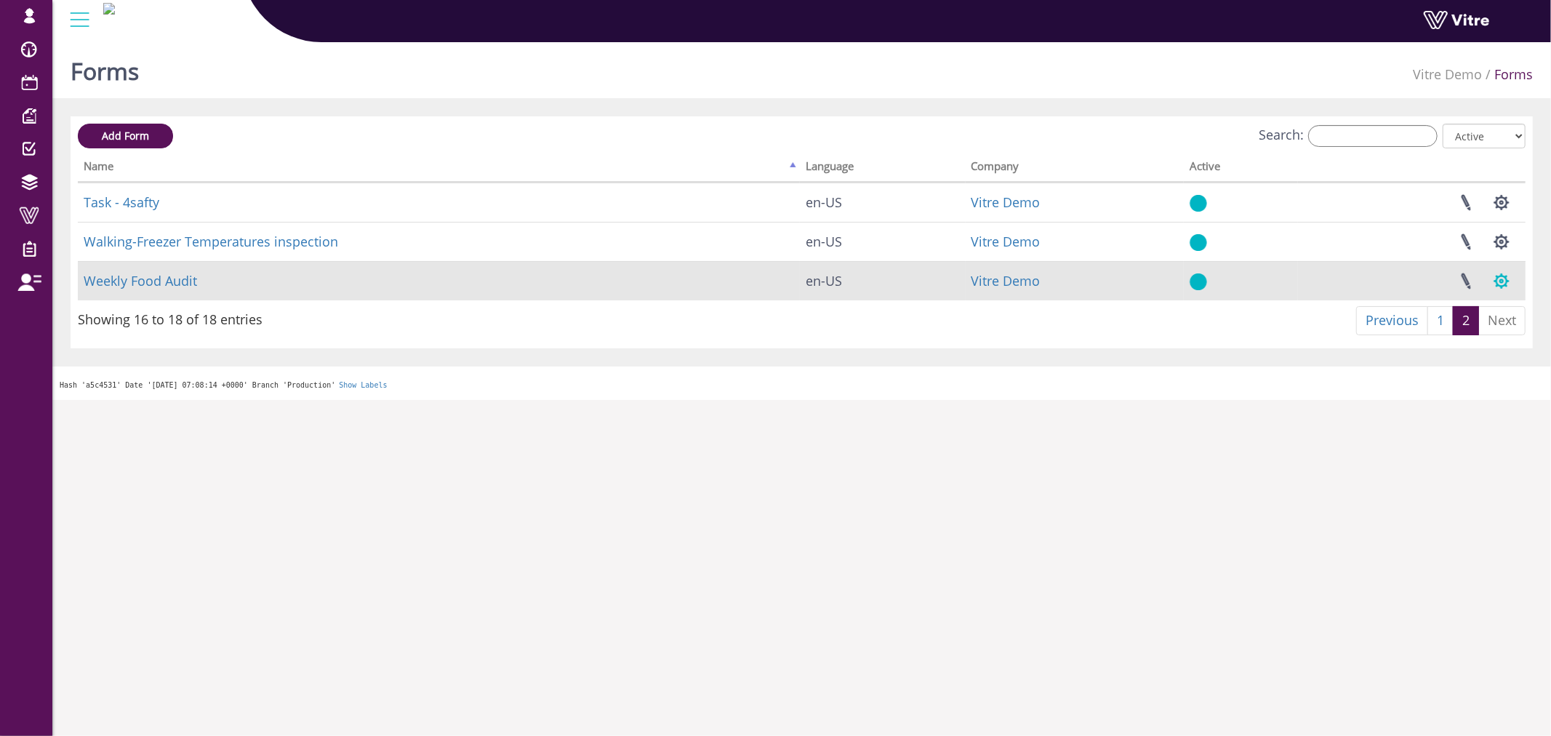
click at [1495, 285] on button "button" at bounding box center [1502, 281] width 36 height 39
click at [1430, 330] on link "Set Users" at bounding box center [1453, 334] width 132 height 19
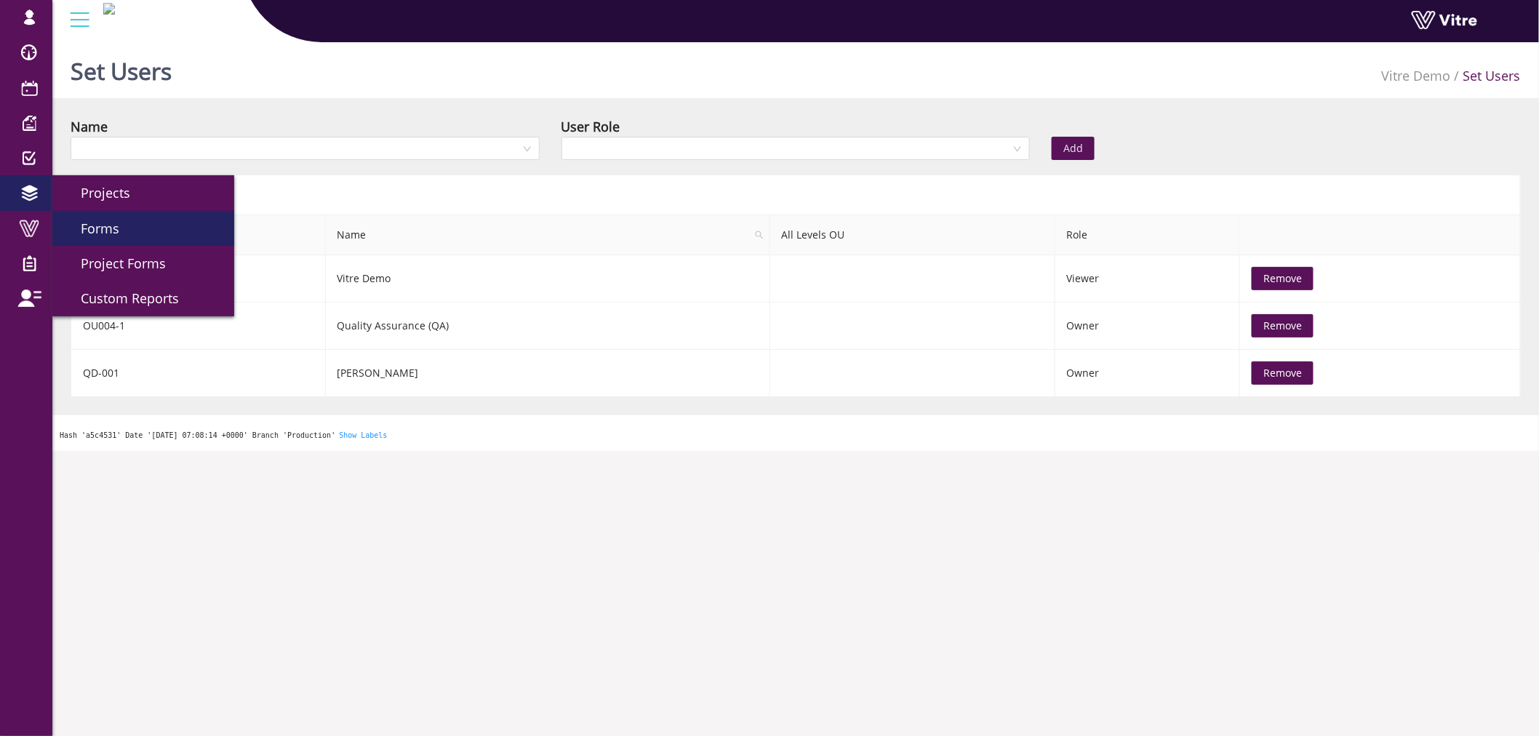
click at [146, 236] on link "Forms" at bounding box center [143, 228] width 182 height 35
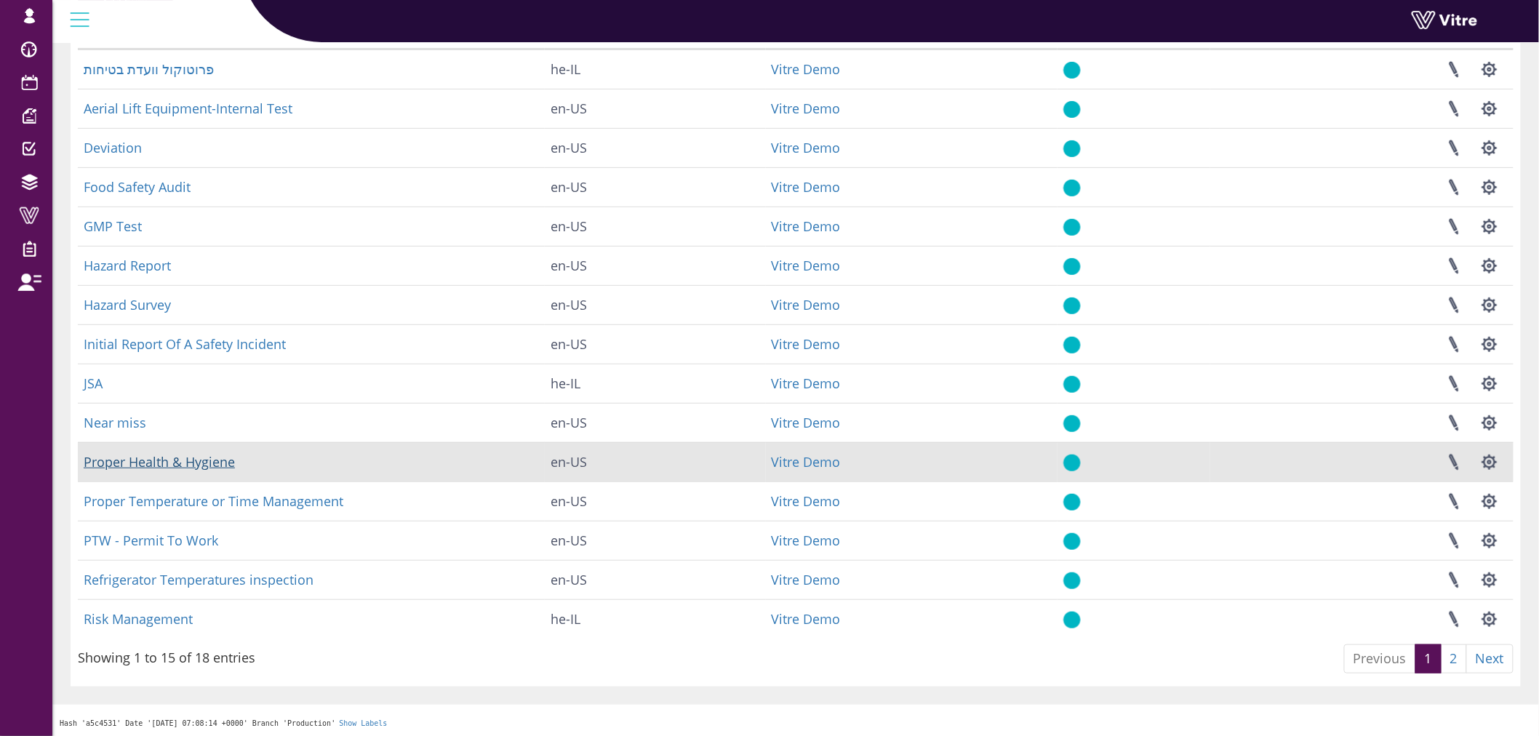
scroll to position [135, 0]
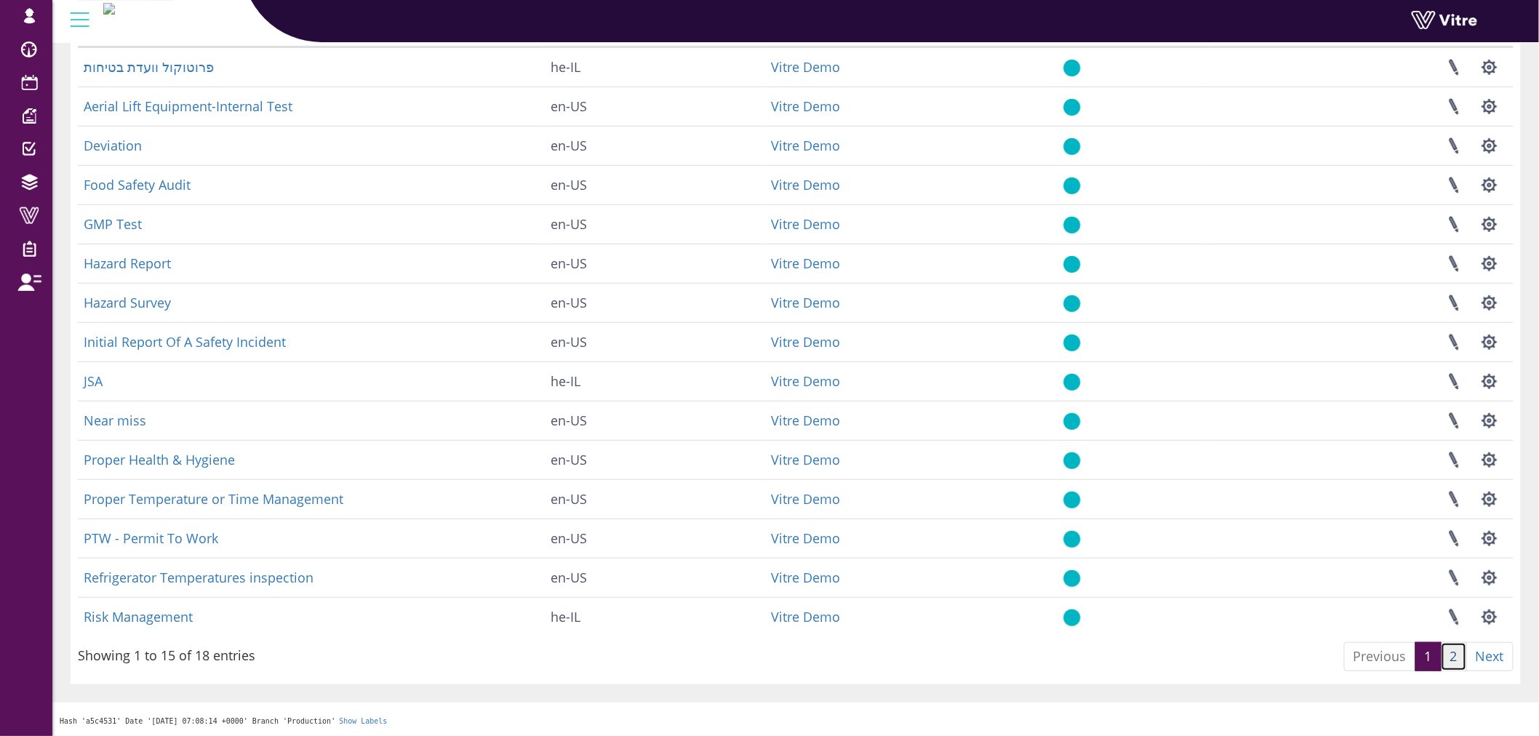
click at [1460, 656] on link "2" at bounding box center [1454, 656] width 26 height 29
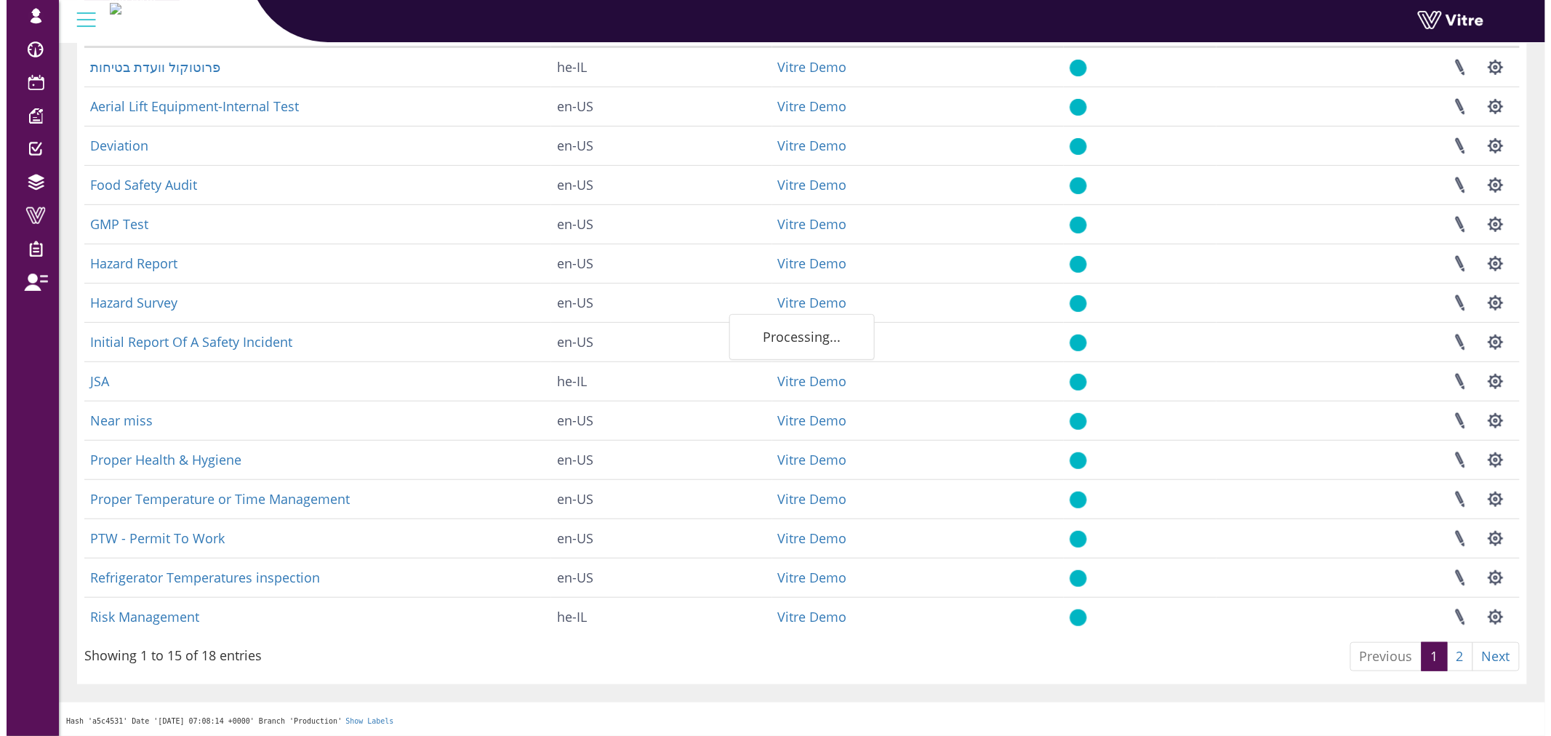
scroll to position [0, 0]
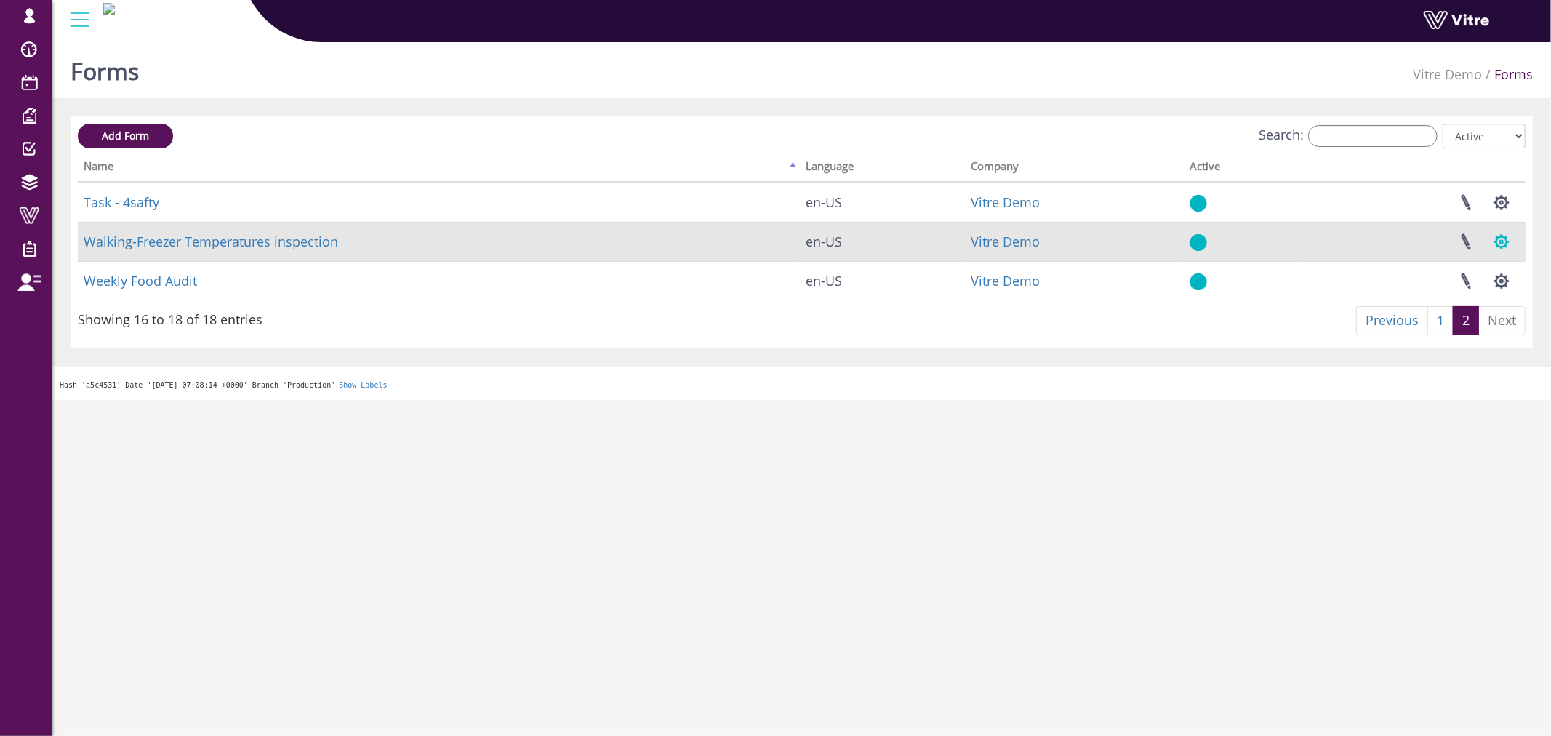
click at [1495, 237] on button "button" at bounding box center [1502, 242] width 36 height 39
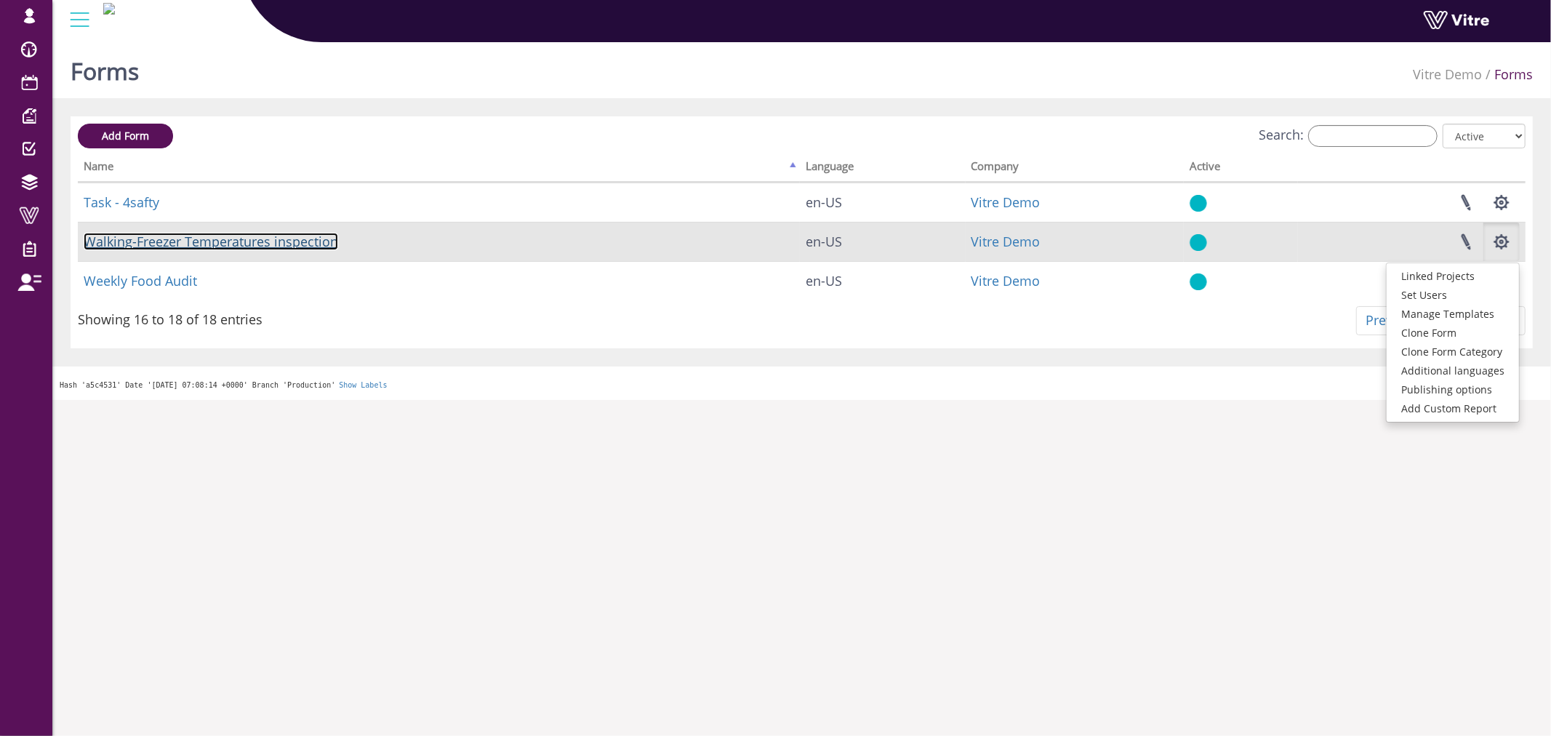
click at [248, 233] on link "Walking-Freezer Temperatures inspection" at bounding box center [211, 241] width 255 height 17
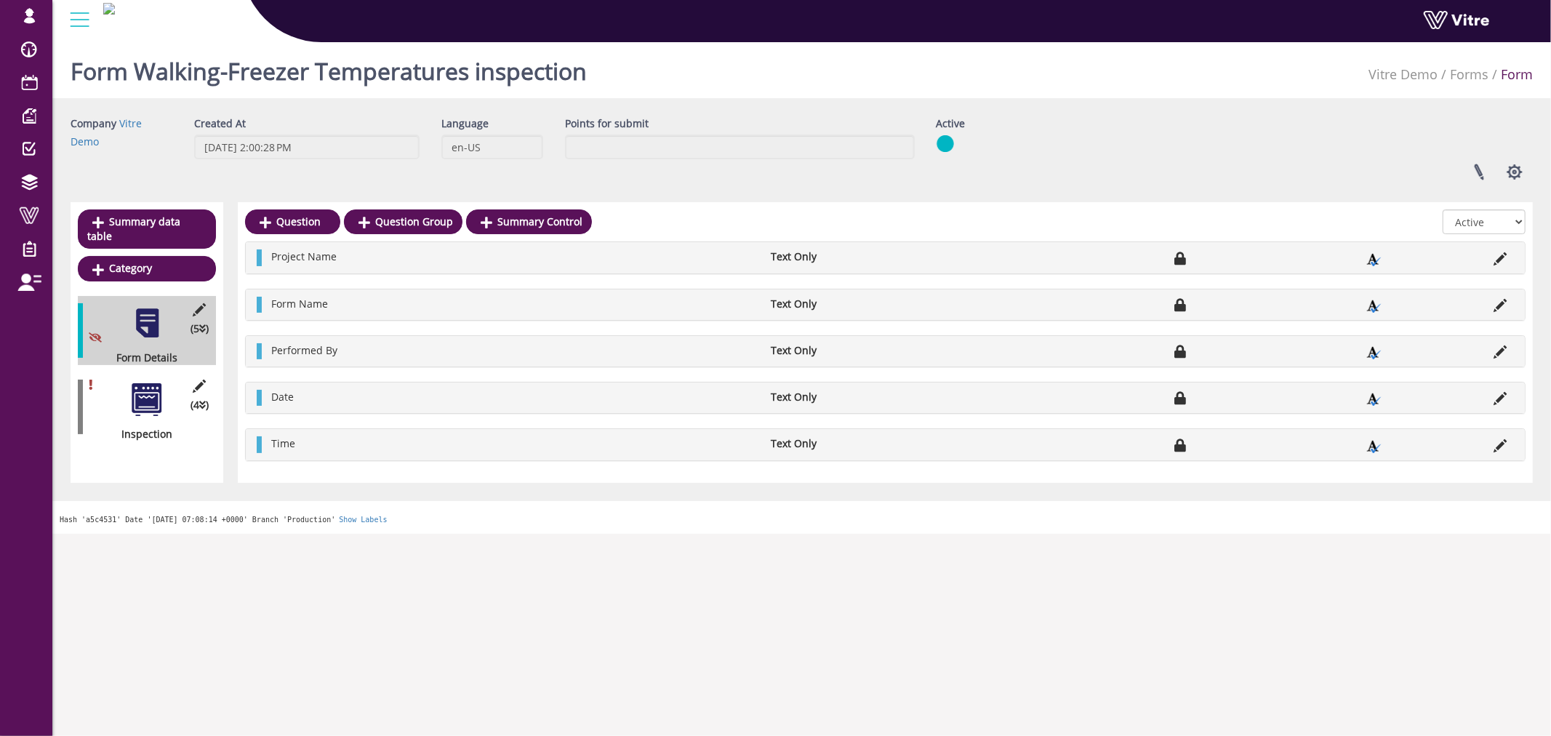
click at [159, 398] on div at bounding box center [147, 399] width 33 height 33
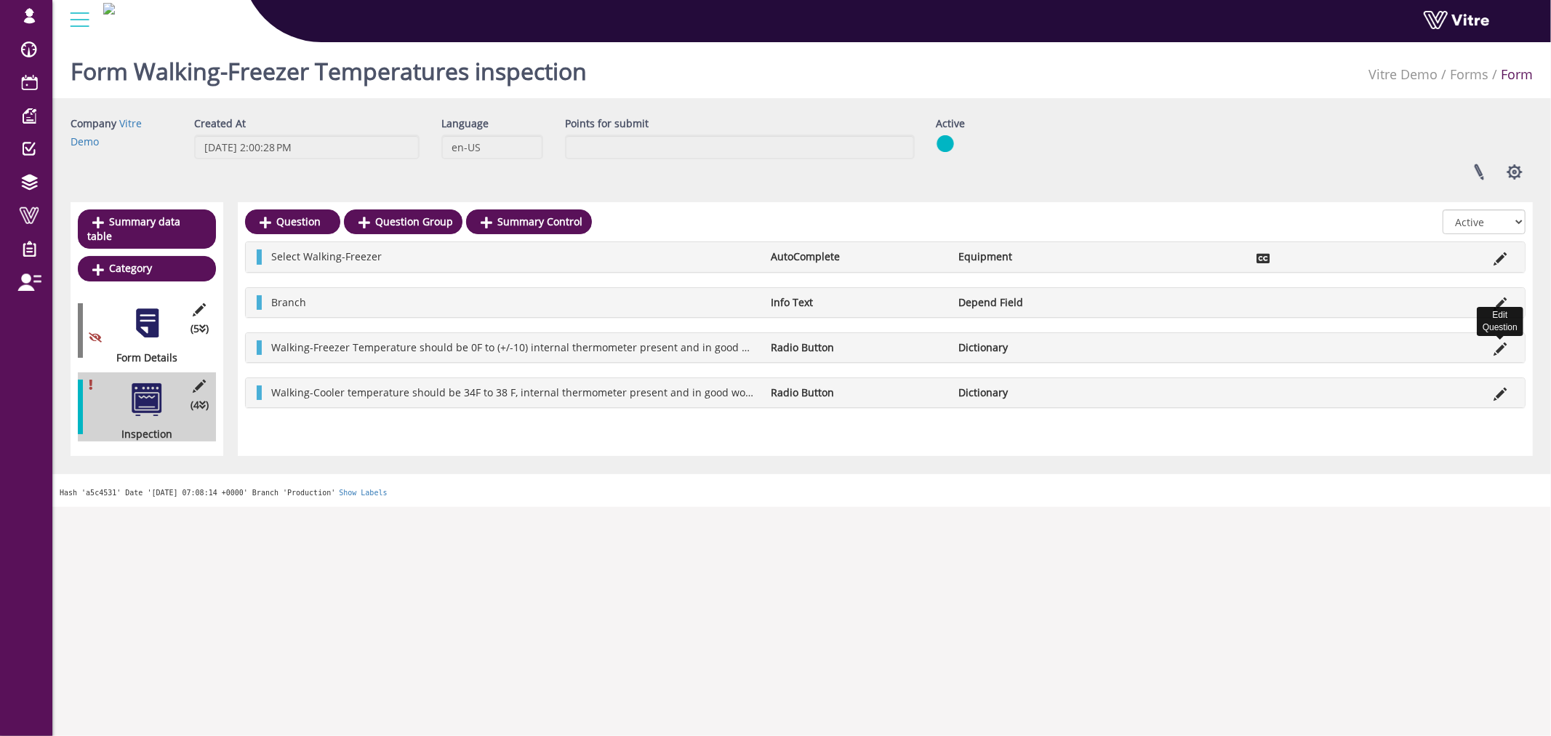
click at [1502, 345] on icon at bounding box center [1500, 349] width 13 height 13
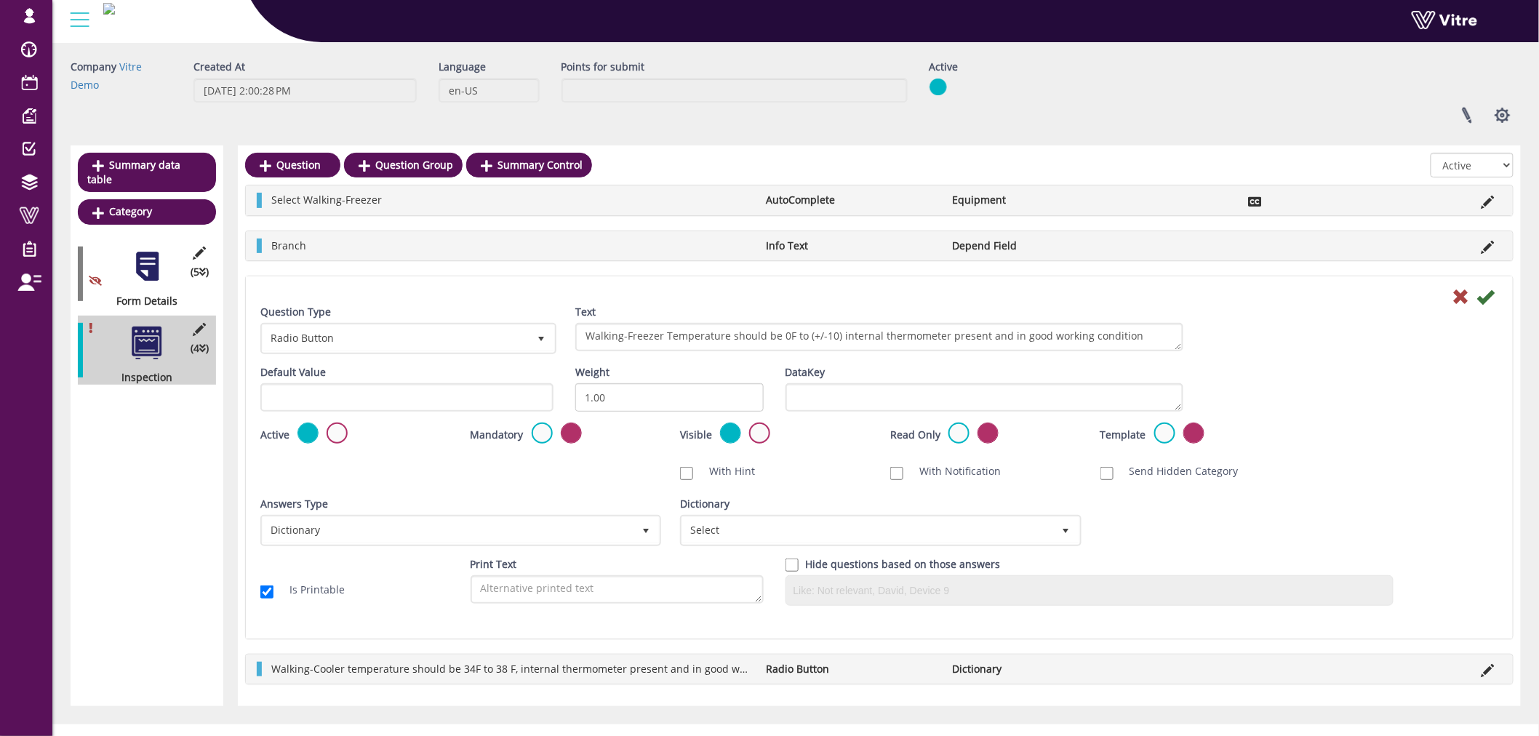
scroll to position [76, 0]
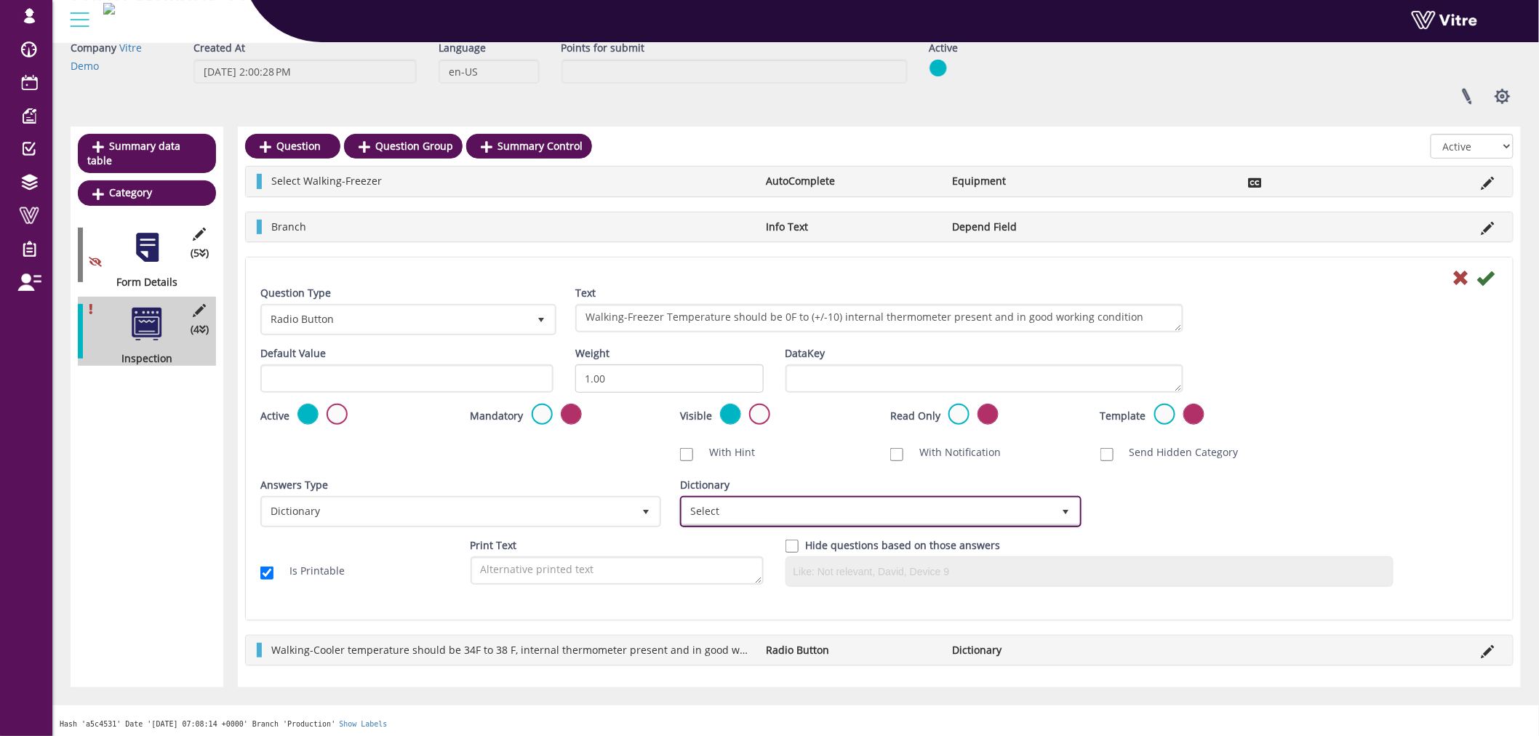
click at [830, 508] on span "Select" at bounding box center [867, 511] width 370 height 26
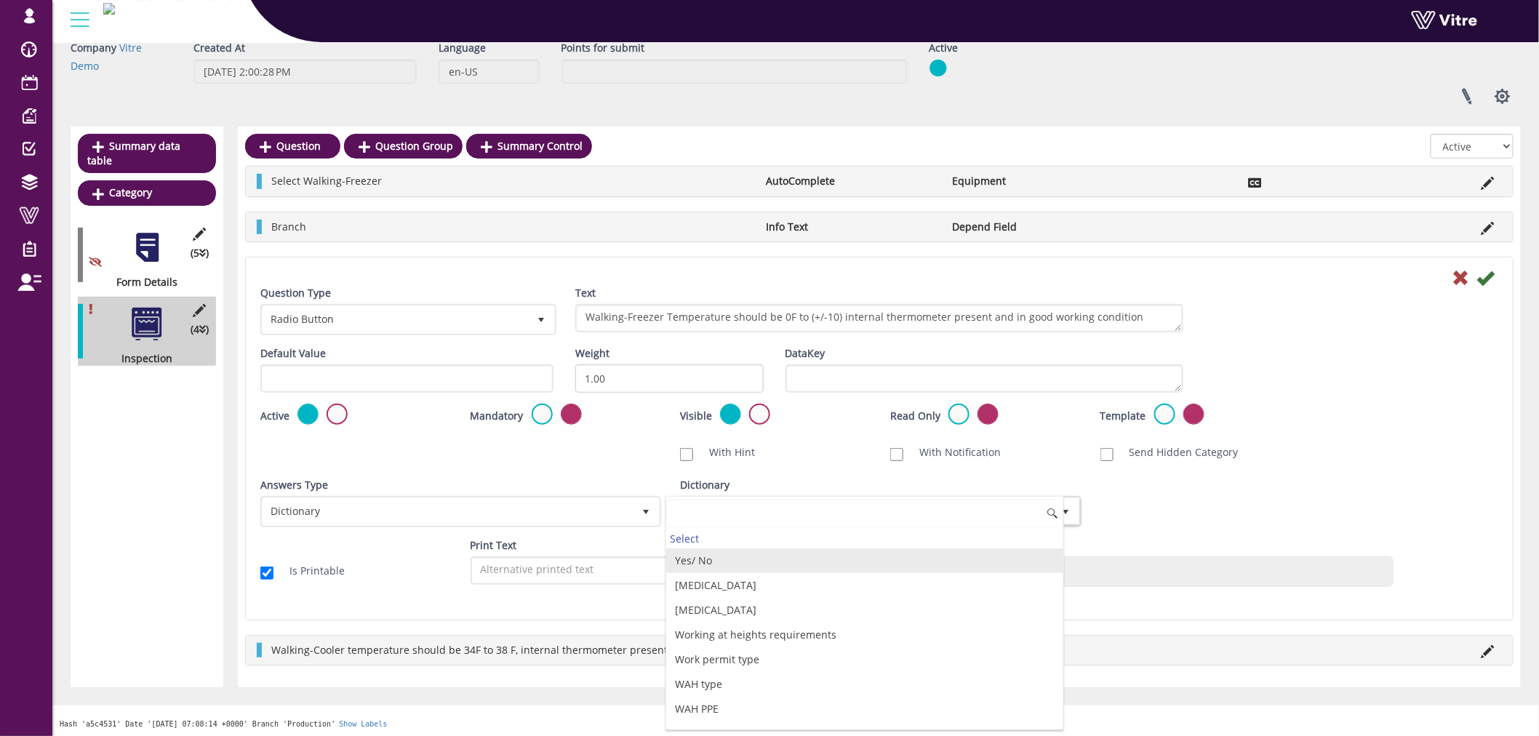
click at [705, 564] on li "Yes/ No" at bounding box center [864, 560] width 396 height 25
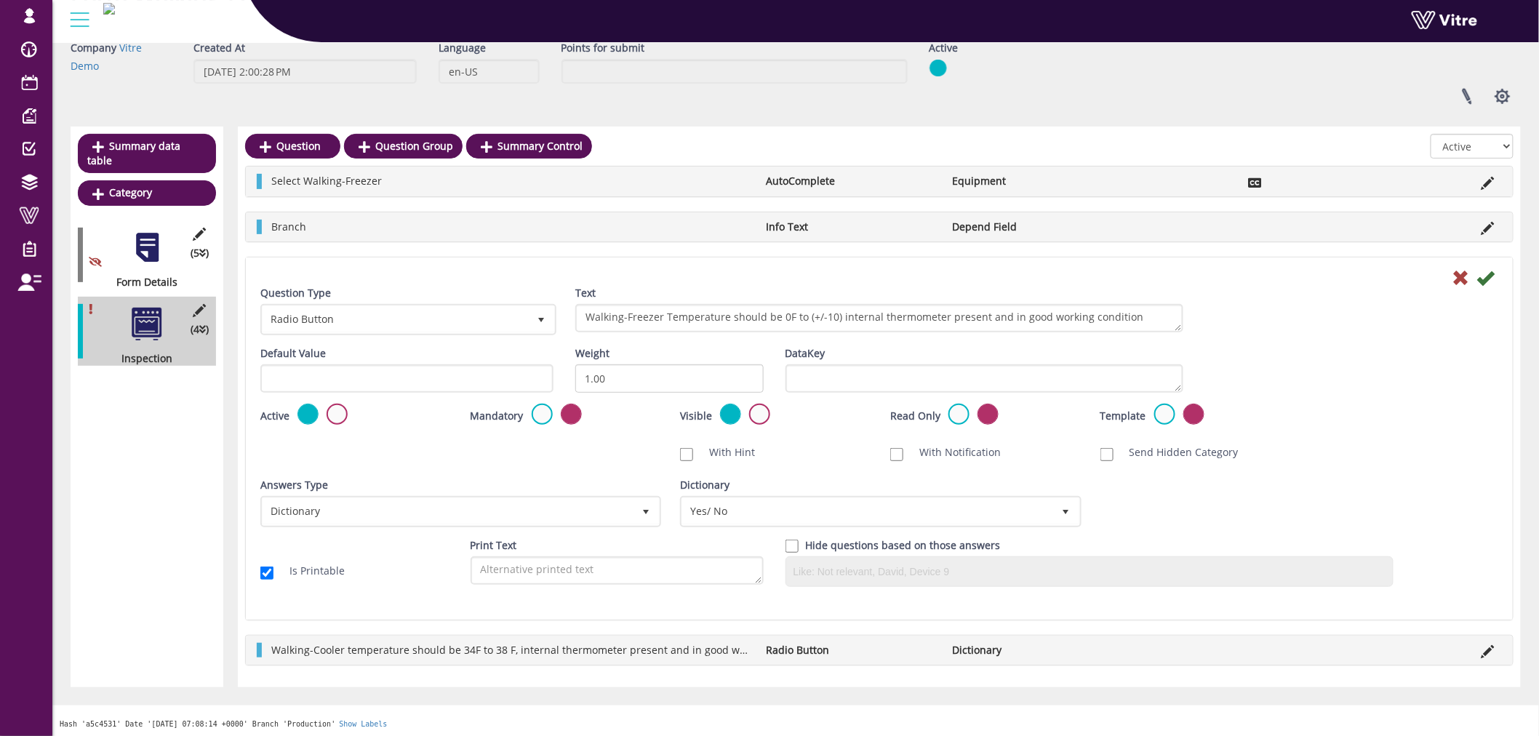
click at [1494, 276] on div at bounding box center [879, 276] width 1260 height 17
click at [1492, 277] on icon at bounding box center [1485, 277] width 17 height 17
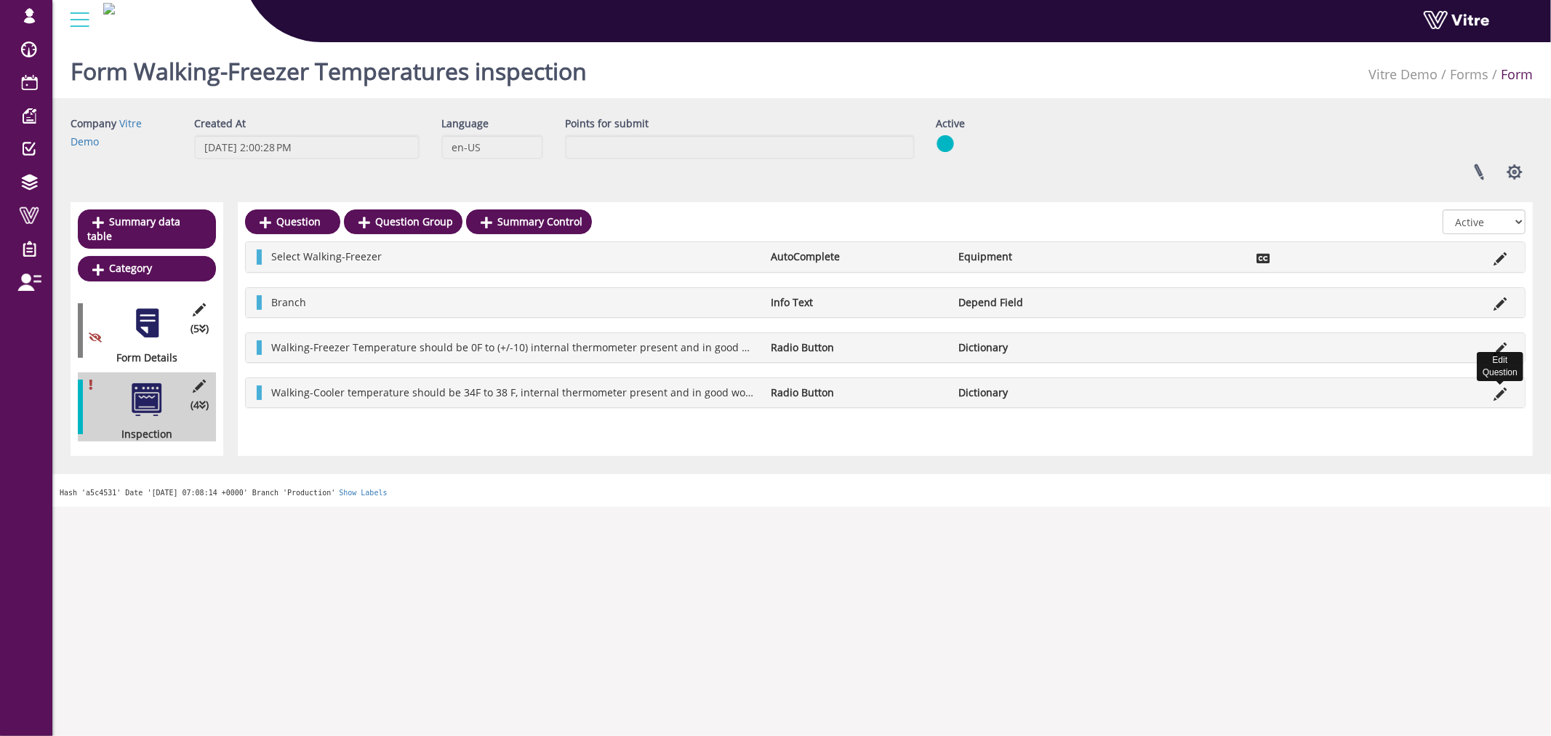
click at [1498, 390] on icon at bounding box center [1500, 394] width 13 height 13
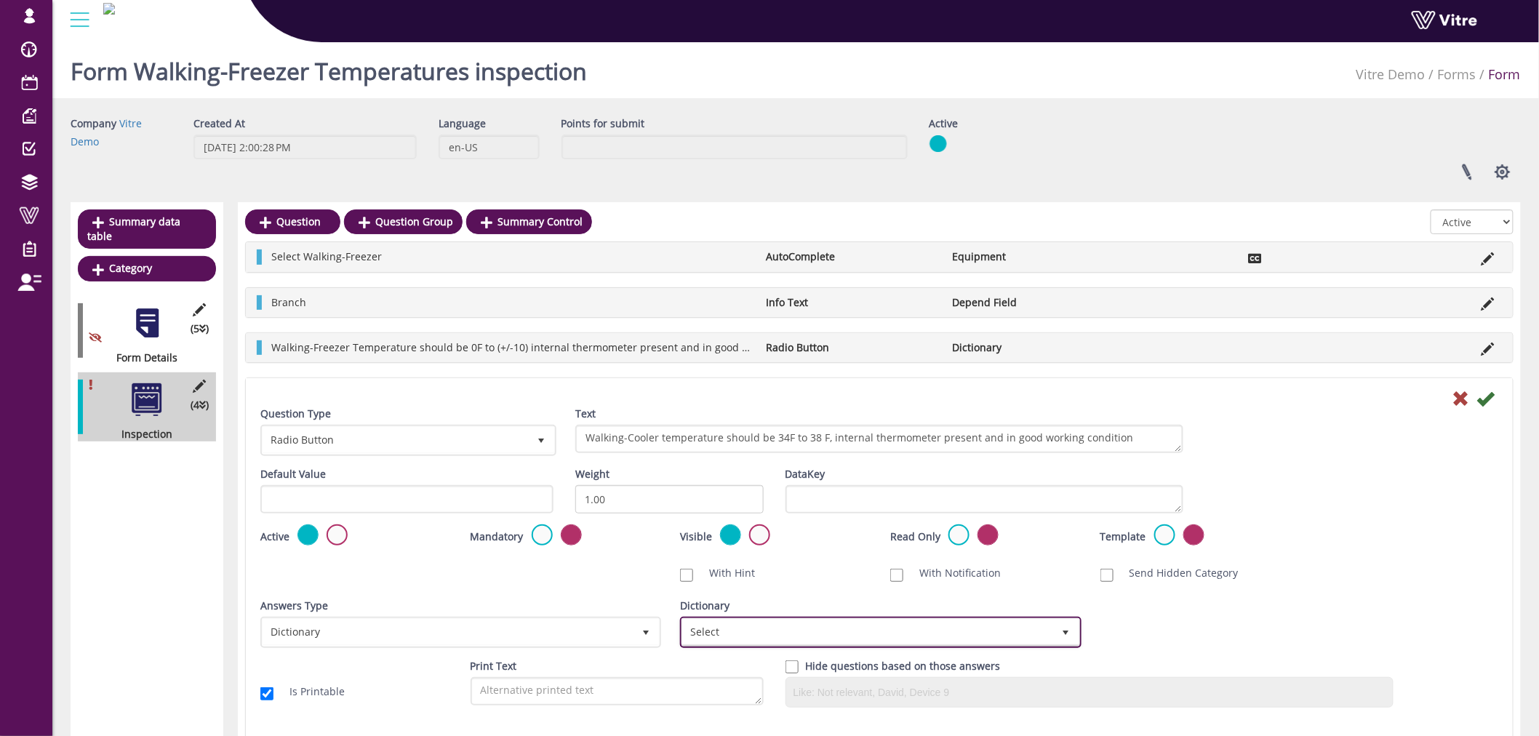
click at [846, 627] on span "Select" at bounding box center [867, 632] width 370 height 26
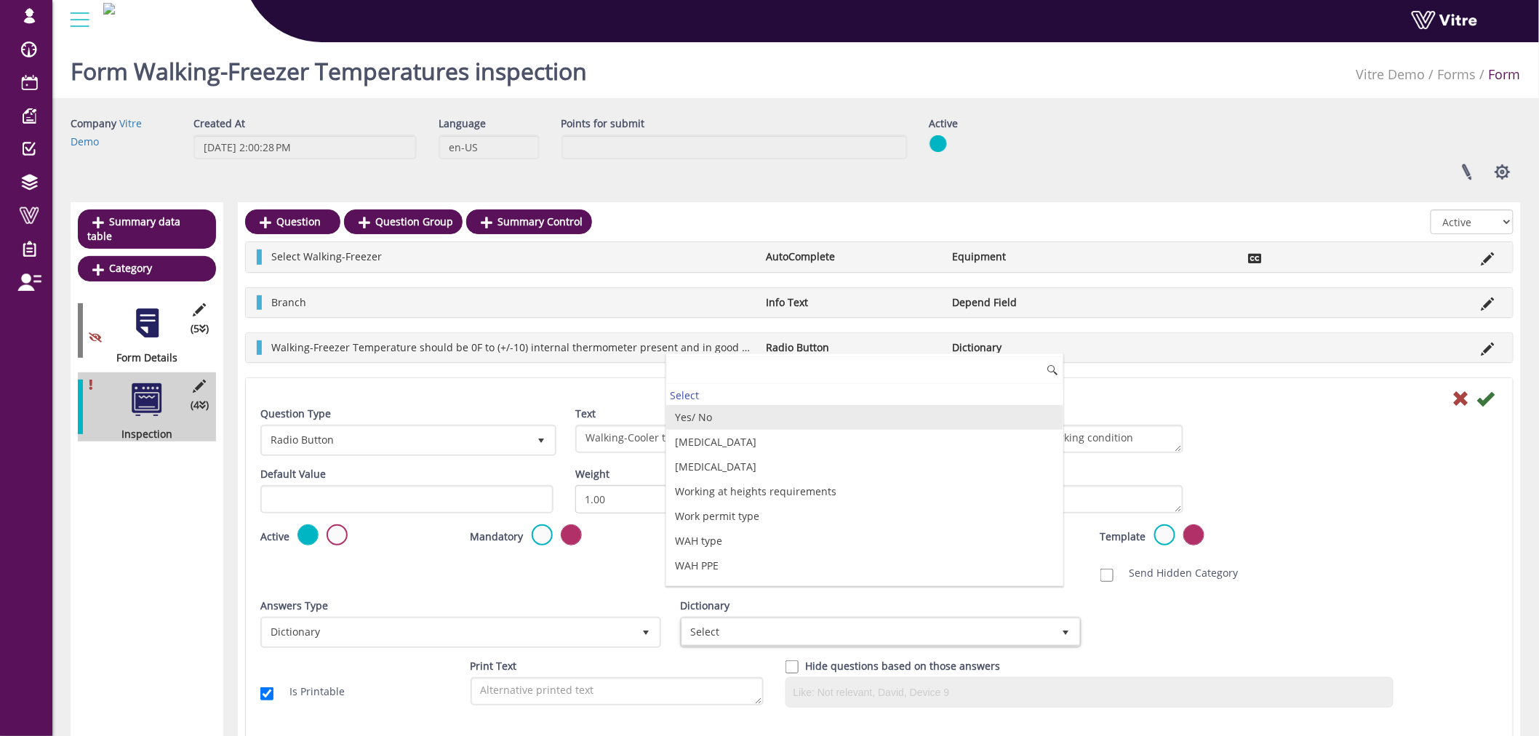
click at [744, 423] on li "Yes/ No" at bounding box center [864, 417] width 396 height 25
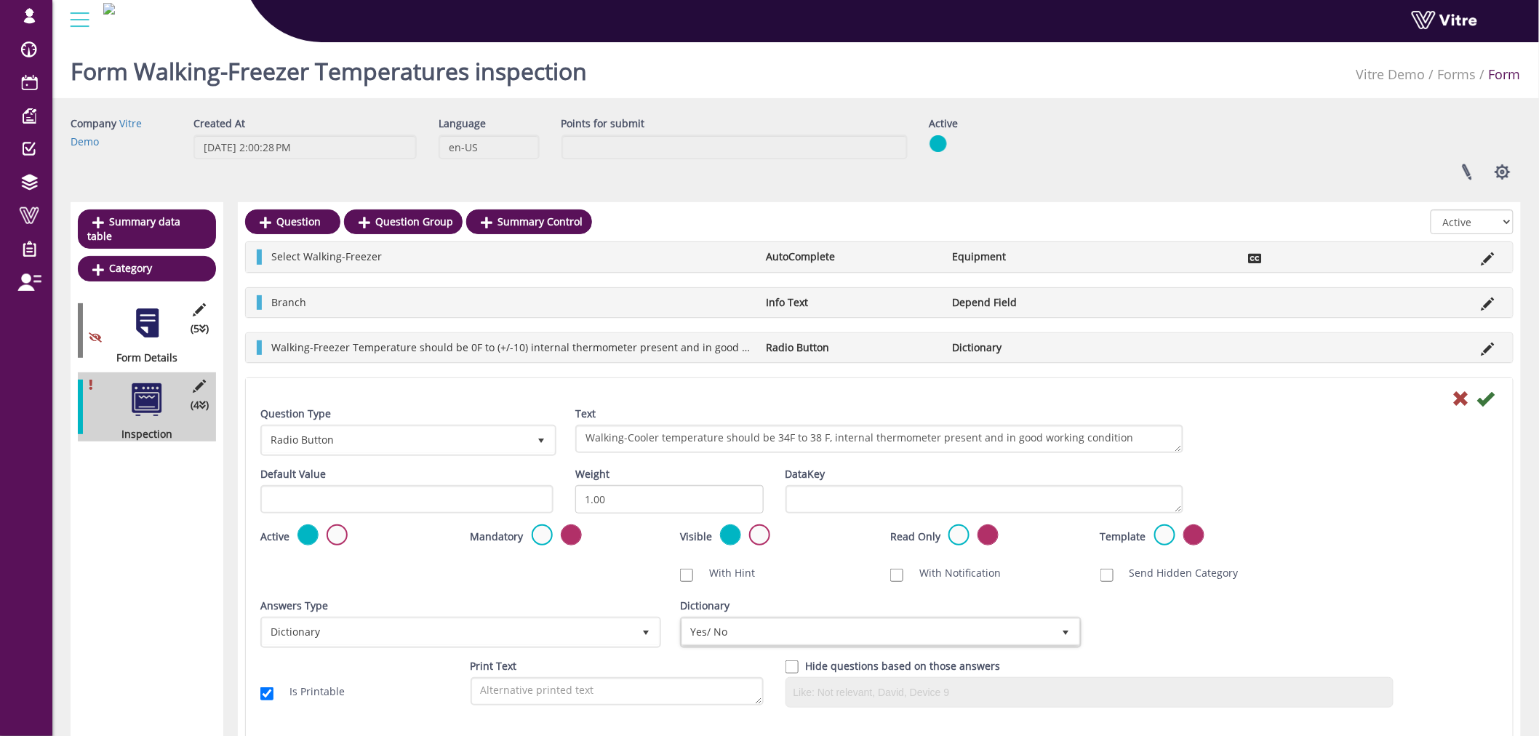
click at [1482, 396] on icon at bounding box center [1485, 398] width 17 height 17
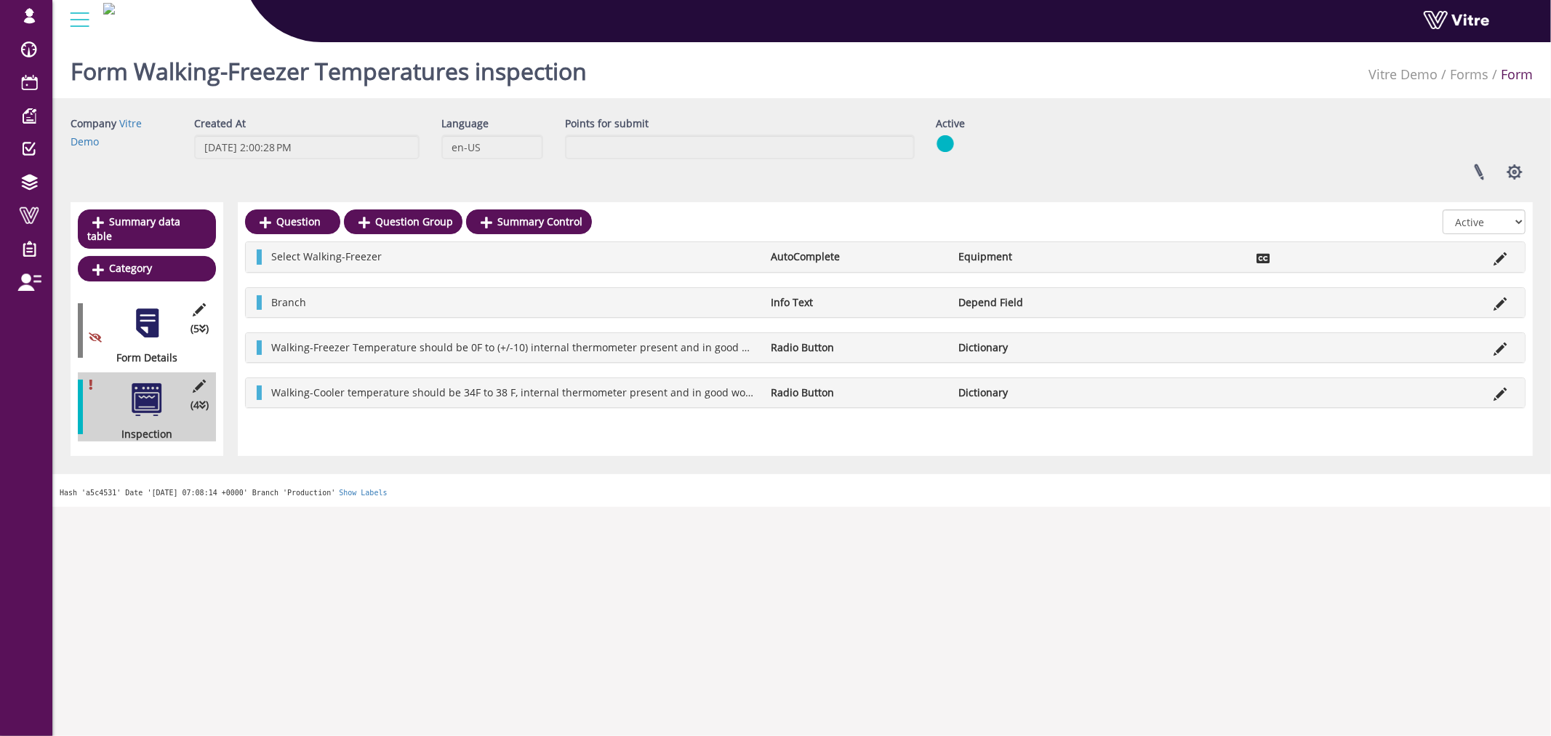
click at [197, 398] on span "(4 )" at bounding box center [200, 405] width 18 height 15
click at [197, 380] on icon at bounding box center [200, 386] width 18 height 13
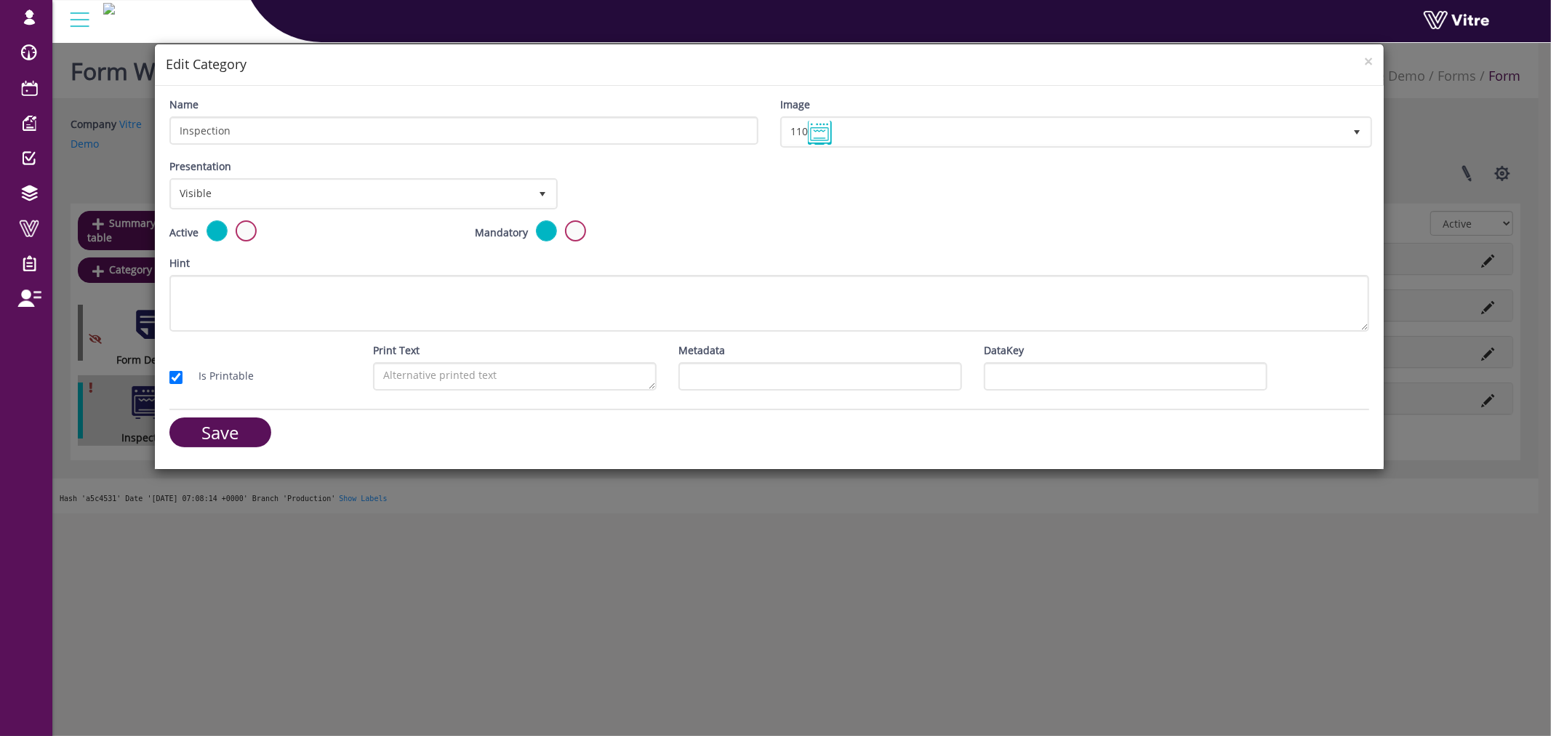
click at [1374, 60] on div "× Edit Category" at bounding box center [770, 64] width 1230 height 41
click at [1365, 60] on span "×" at bounding box center [1368, 61] width 9 height 20
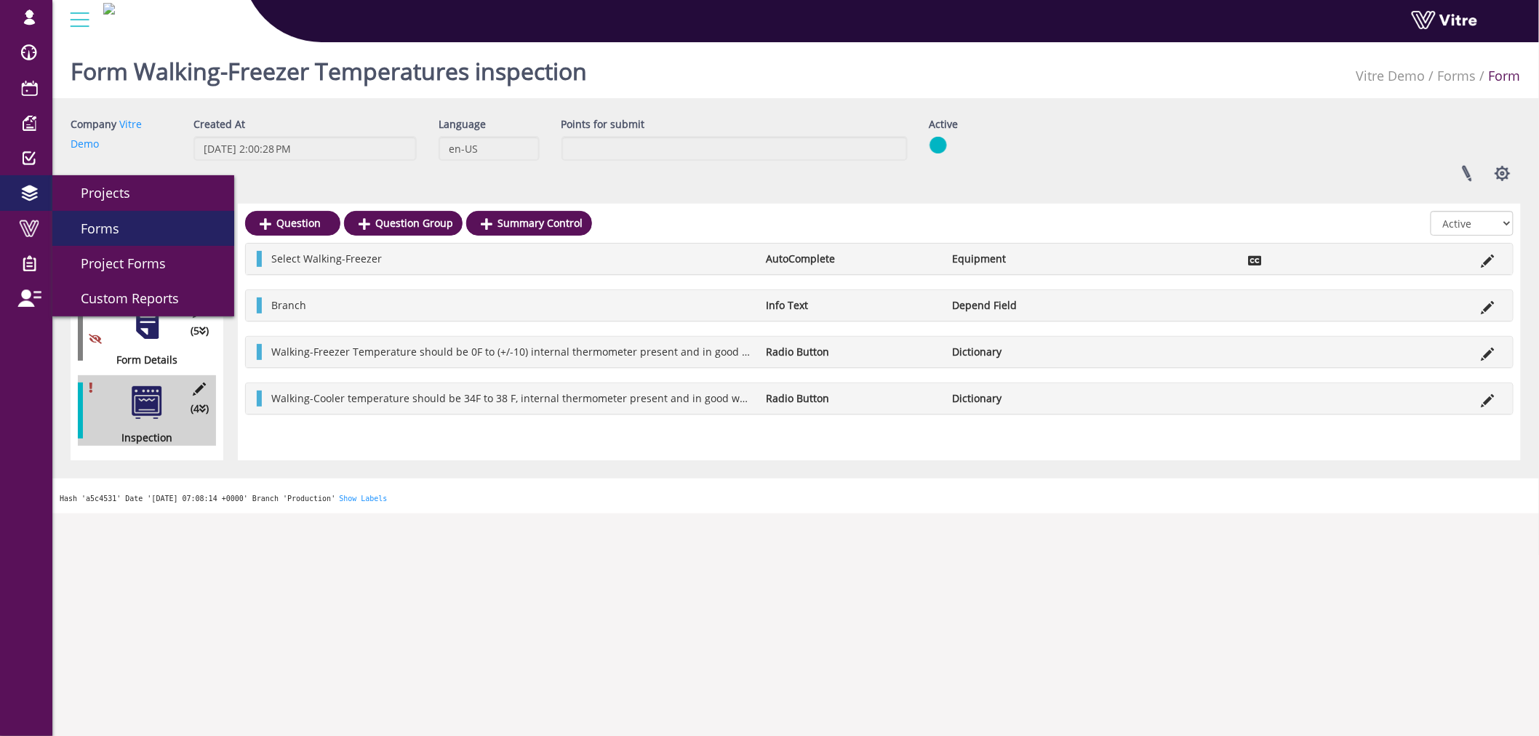
click at [84, 228] on span "Forms" at bounding box center [91, 228] width 56 height 17
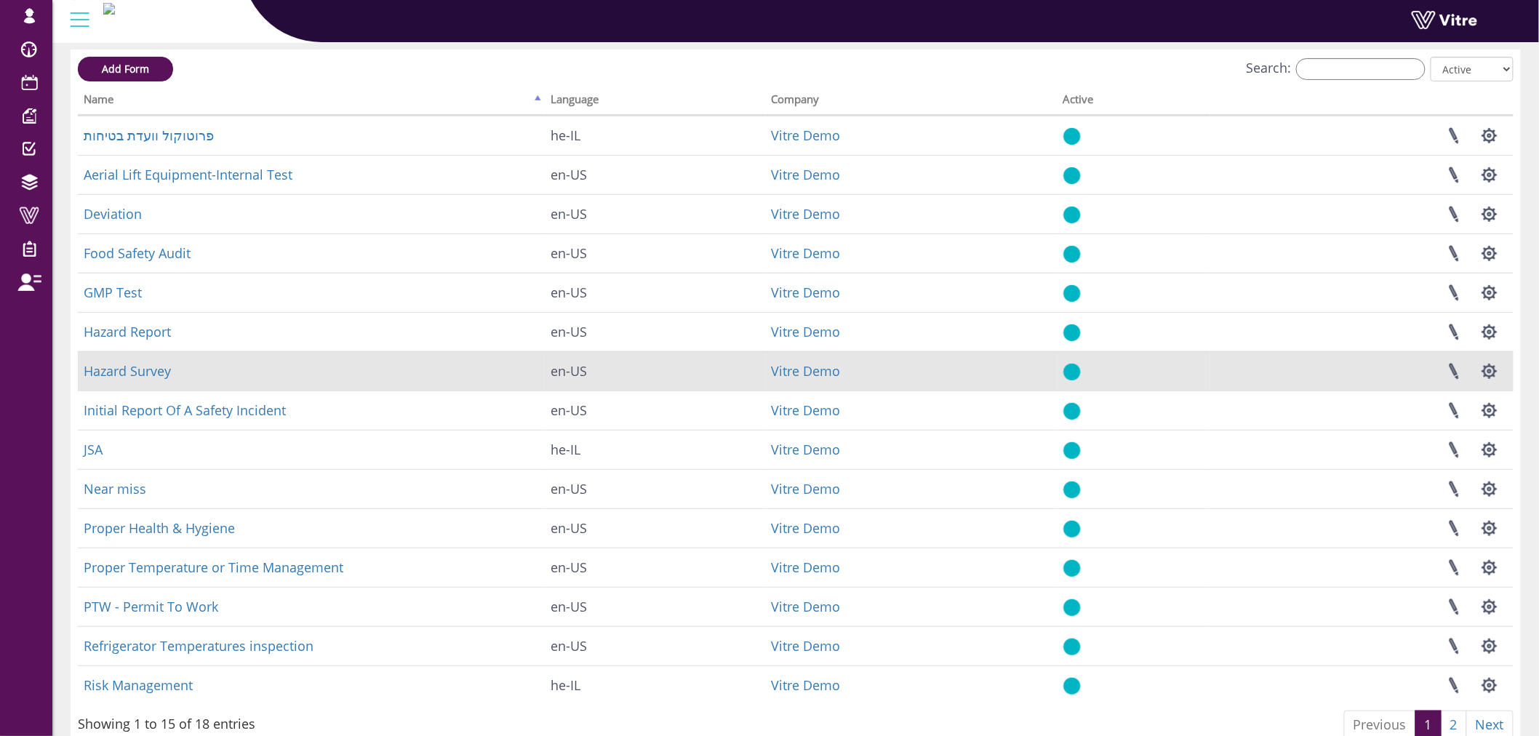
scroll to position [135, 0]
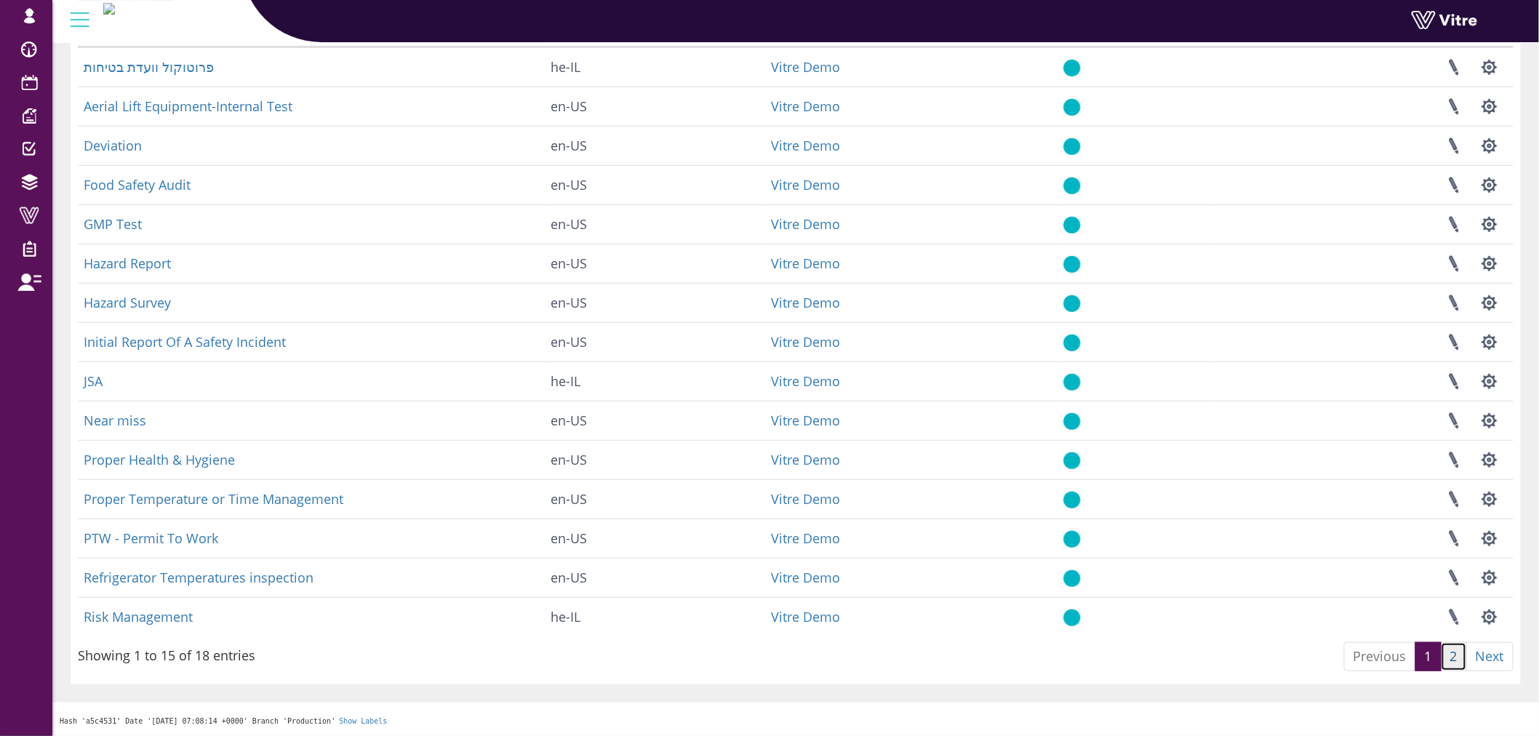
click at [1444, 659] on link "2" at bounding box center [1454, 656] width 26 height 29
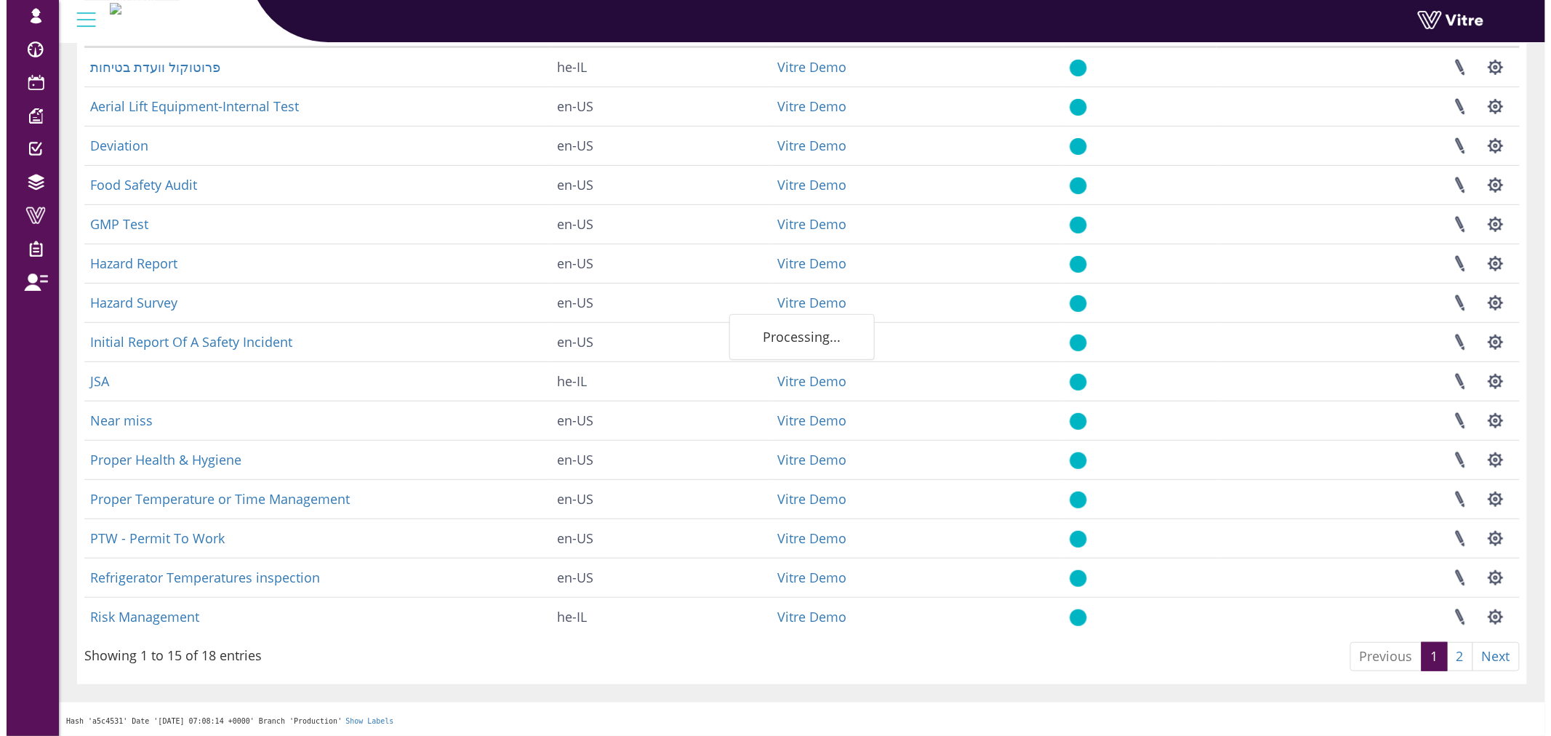
scroll to position [0, 0]
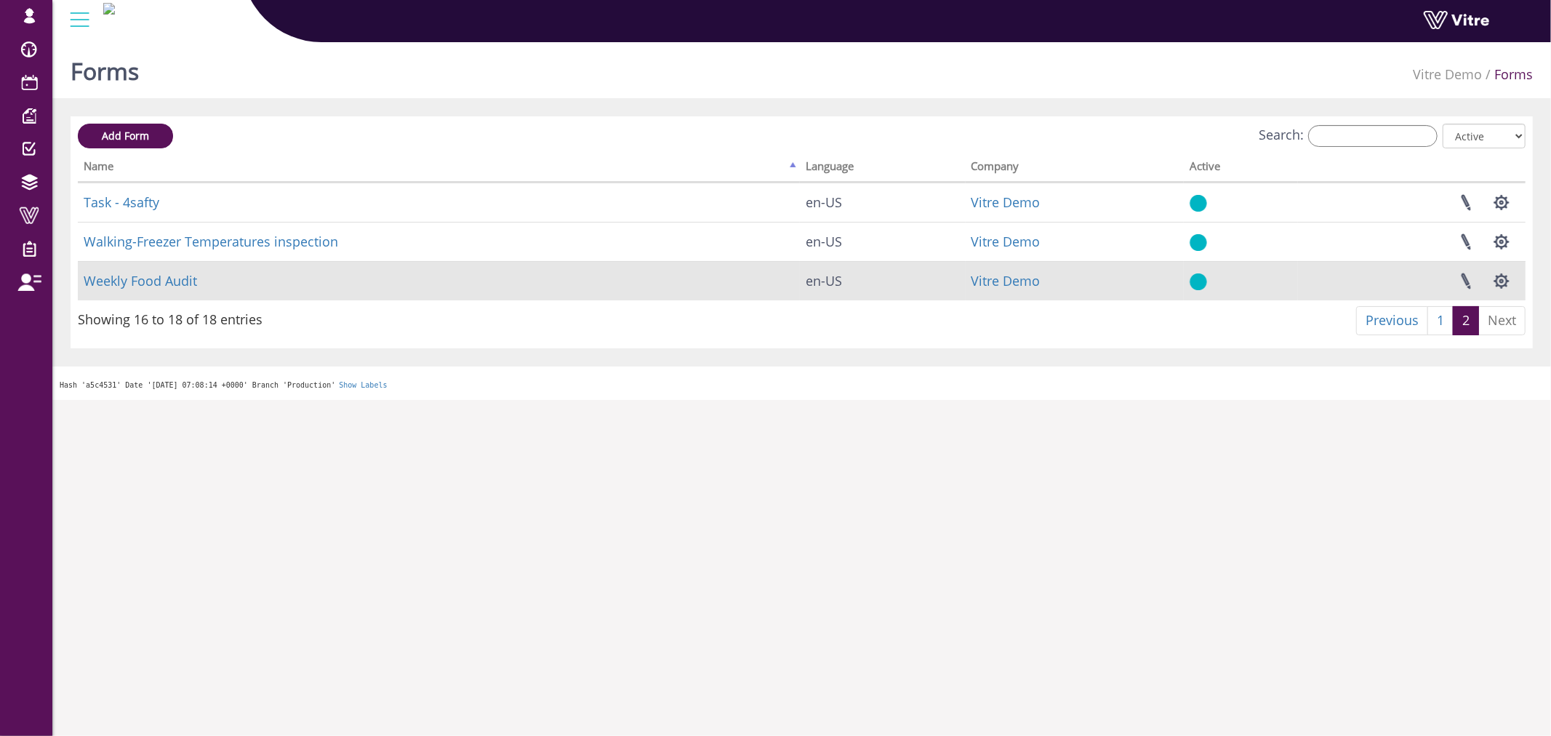
click at [162, 292] on td "Weekly Food Audit" at bounding box center [439, 280] width 722 height 39
click at [159, 289] on td "Weekly Food Audit" at bounding box center [439, 280] width 722 height 39
click at [156, 285] on link "Weekly Food Audit" at bounding box center [140, 280] width 113 height 17
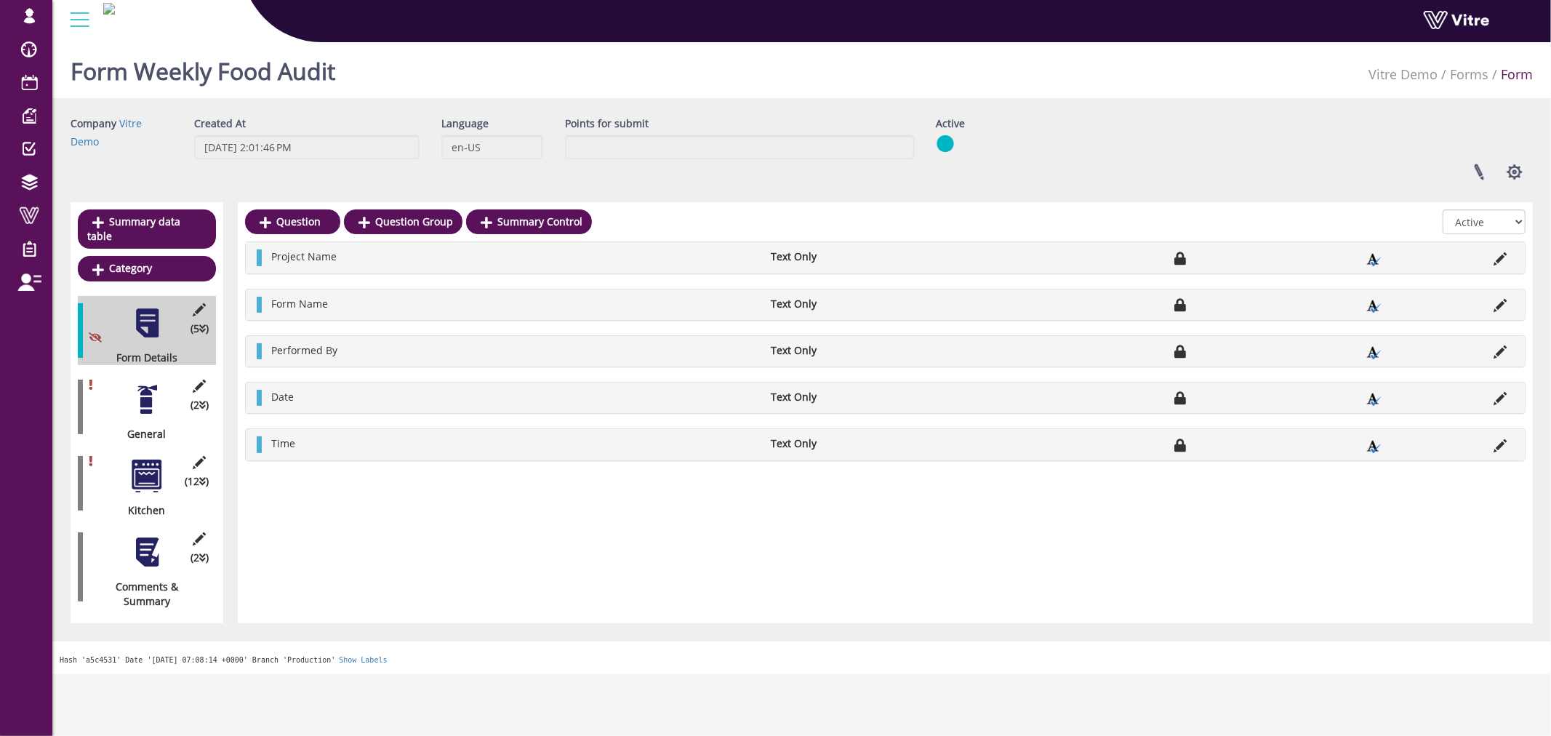
click at [150, 393] on div at bounding box center [147, 399] width 33 height 33
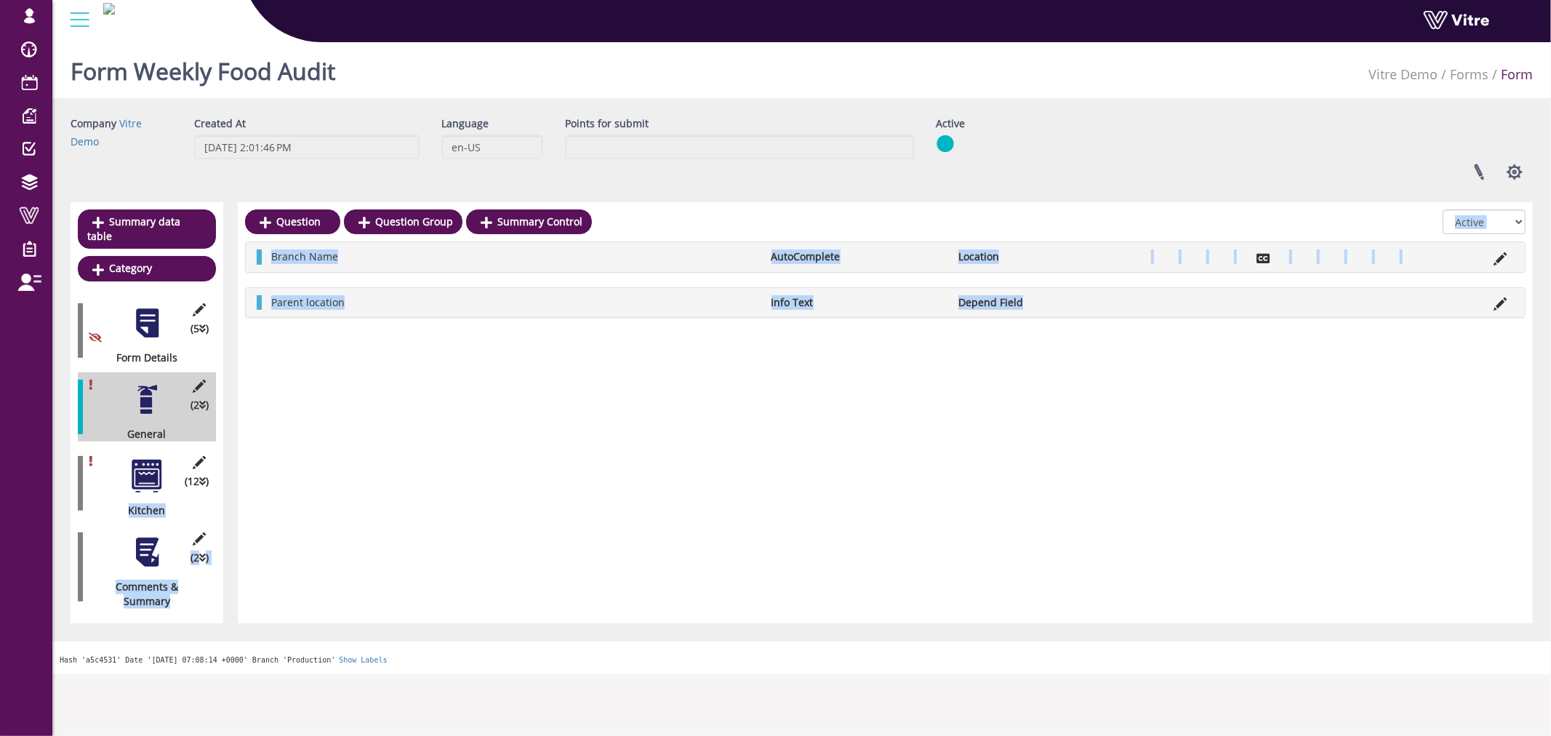
drag, startPoint x: 146, startPoint y: 456, endPoint x: 1060, endPoint y: 477, distance: 913.7
click at [1060, 477] on div "Summary data table Category (5 ) Form Details (2 ) General (12 ) Kitchen (2 ) C…" at bounding box center [802, 412] width 1462 height 421
click at [1057, 453] on div "Question Question Group Summary Control All Active Not Active Branch Name AutoC…" at bounding box center [885, 412] width 1295 height 421
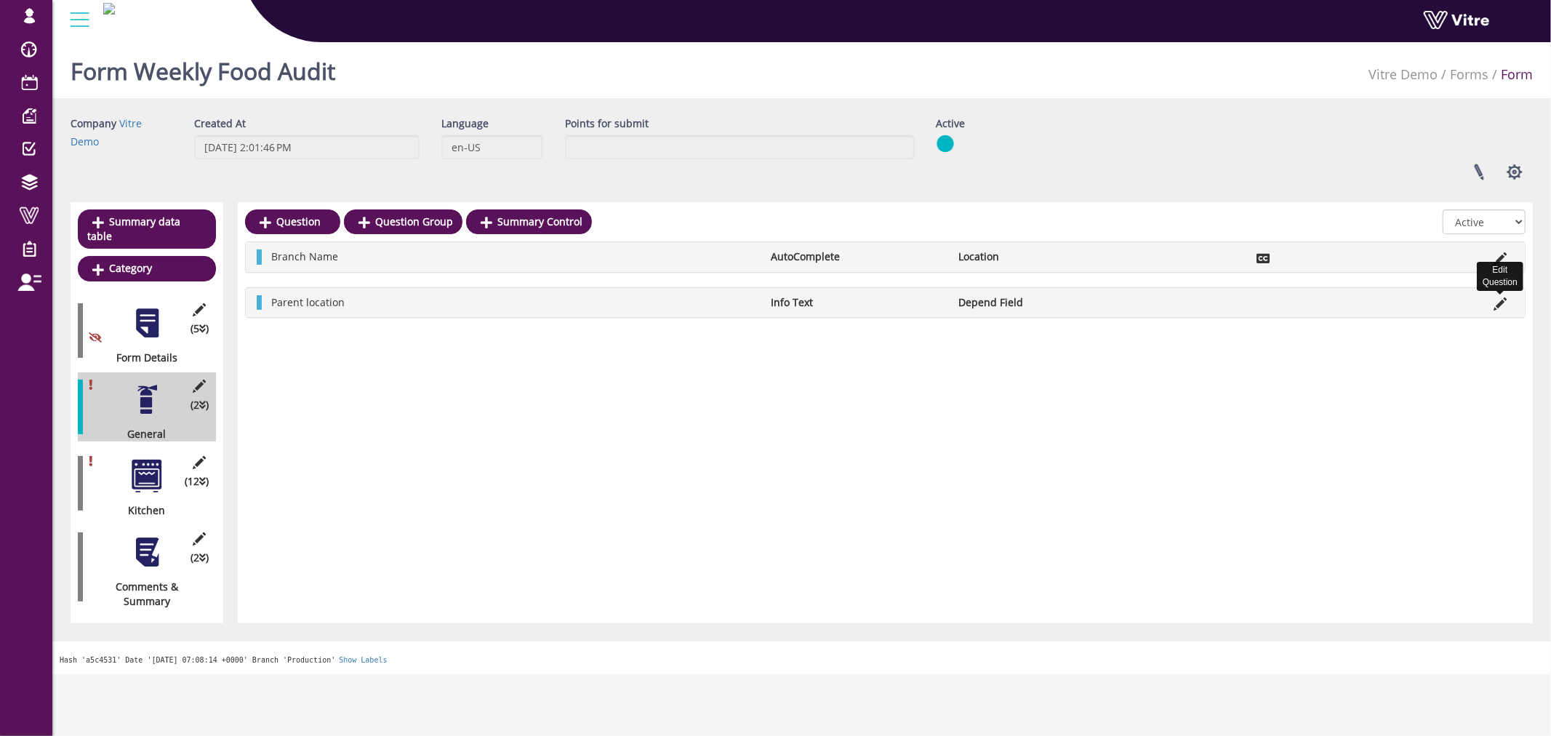
click at [1494, 300] on icon at bounding box center [1500, 303] width 13 height 13
click at [1497, 302] on icon at bounding box center [1500, 303] width 13 height 13
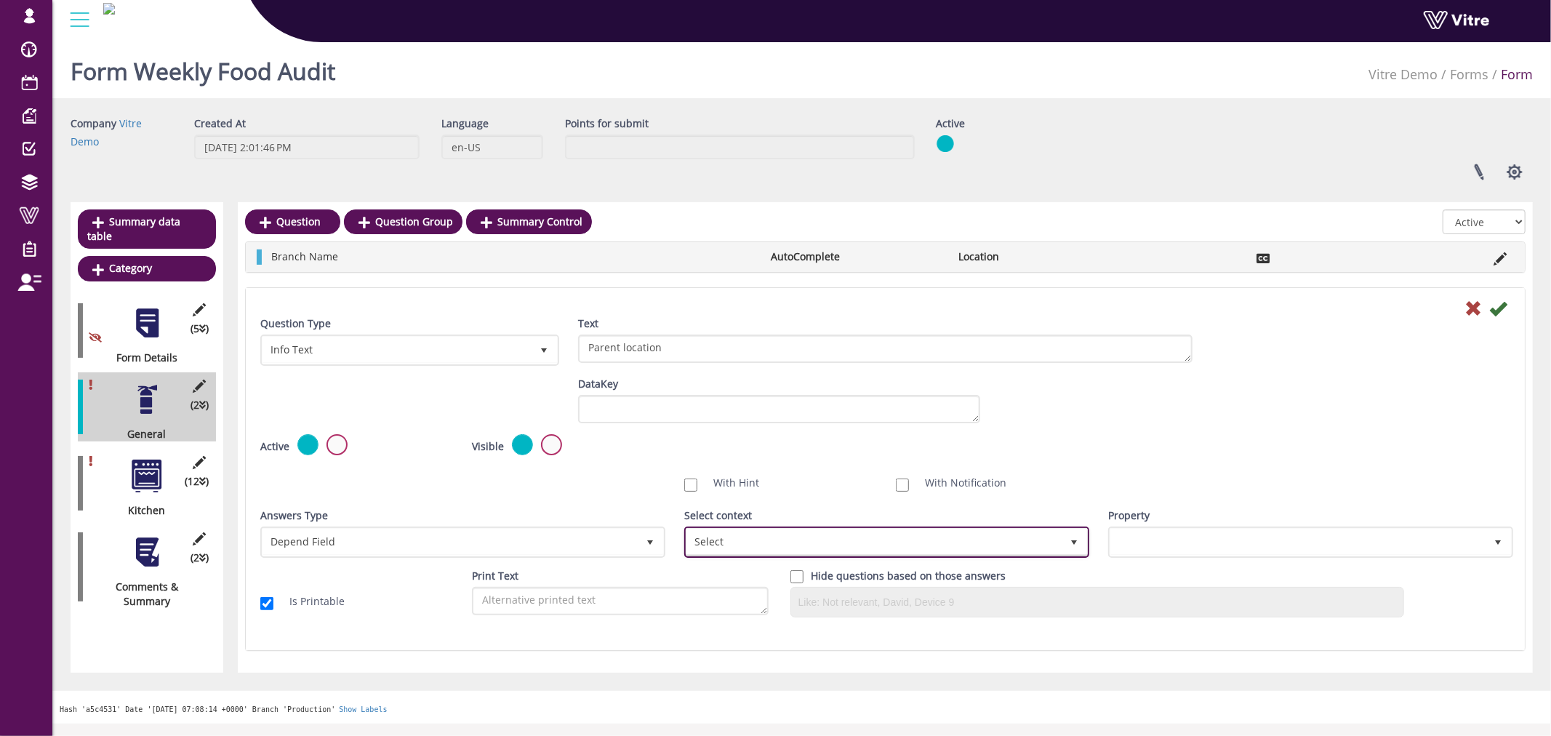
click at [817, 532] on span "Select" at bounding box center [874, 542] width 375 height 26
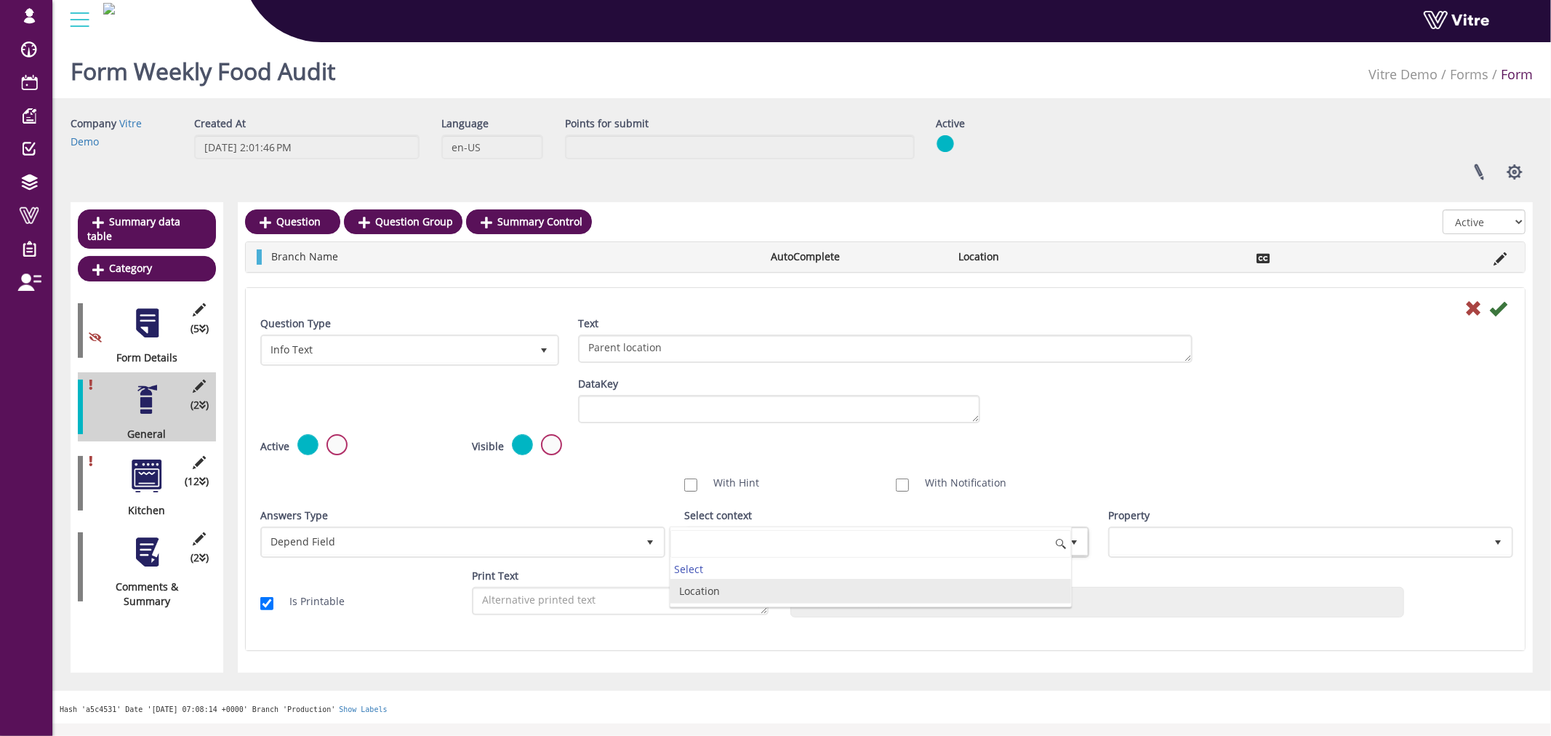
click at [787, 591] on li "Location" at bounding box center [871, 591] width 401 height 25
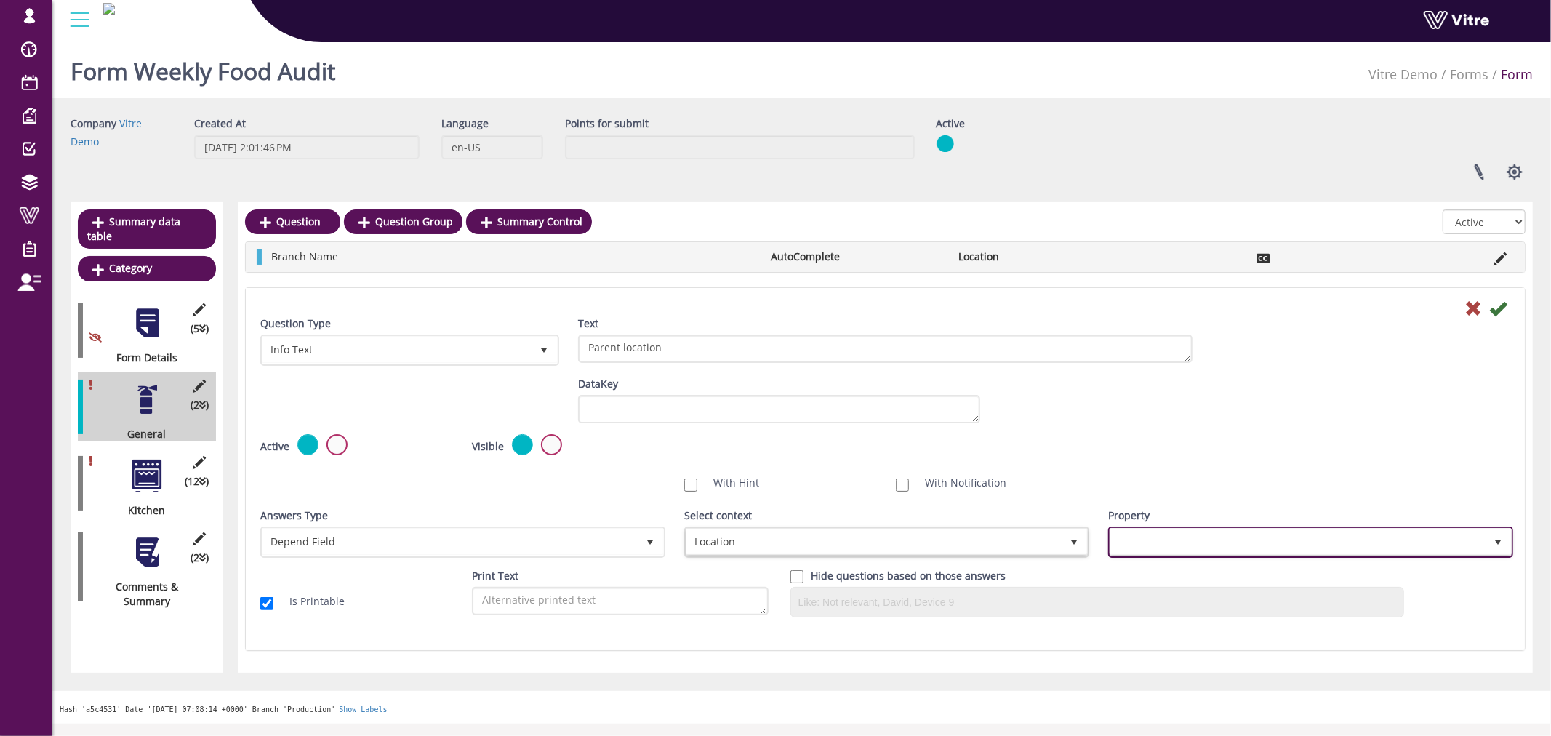
click at [1178, 540] on span at bounding box center [1298, 542] width 375 height 26
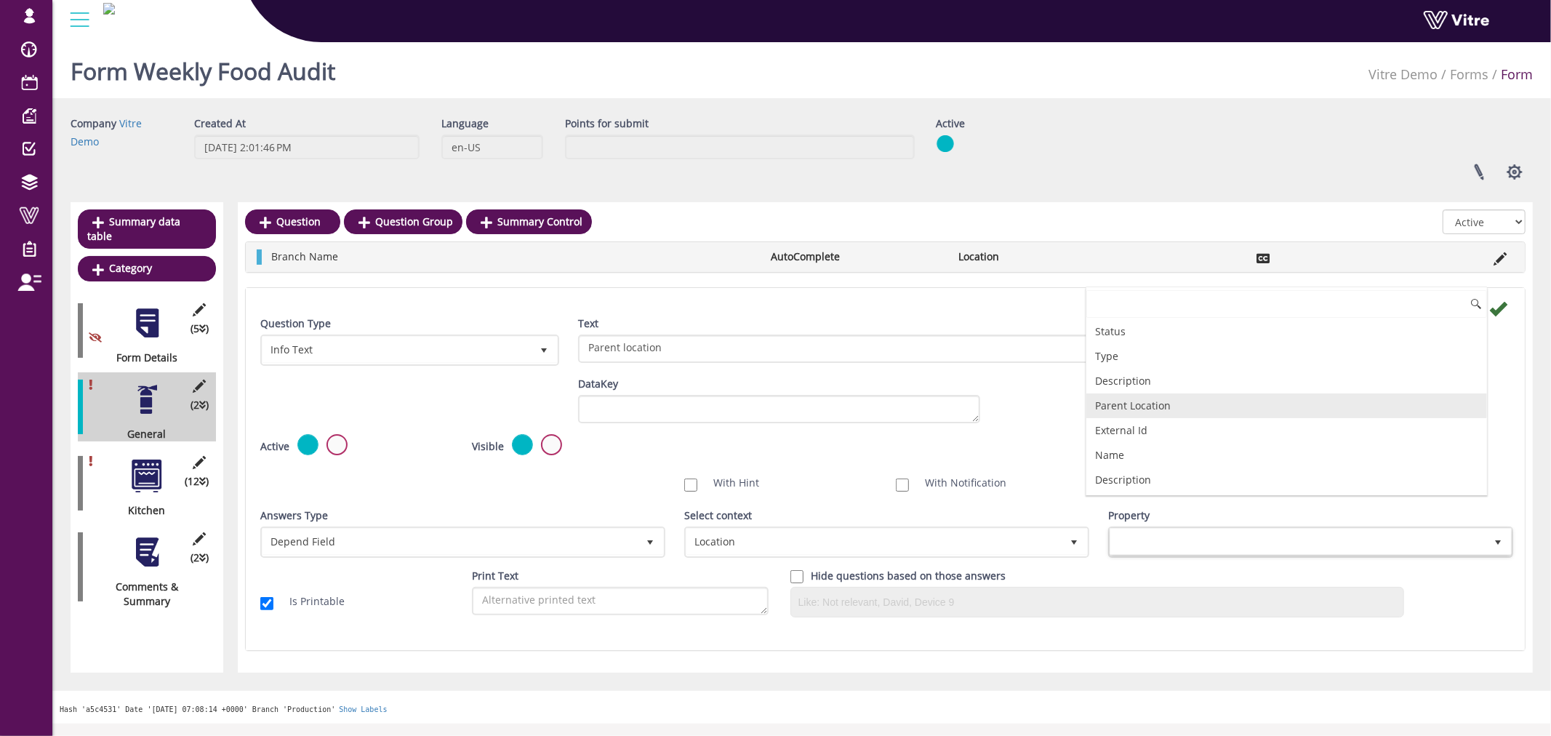
click at [1178, 406] on li "Parent Location" at bounding box center [1287, 405] width 401 height 25
click at [1172, 436] on div "Active Mandatory Visible Read Only Template Draft Name" at bounding box center [885, 451] width 1272 height 34
click at [1499, 309] on icon at bounding box center [1497, 308] width 17 height 17
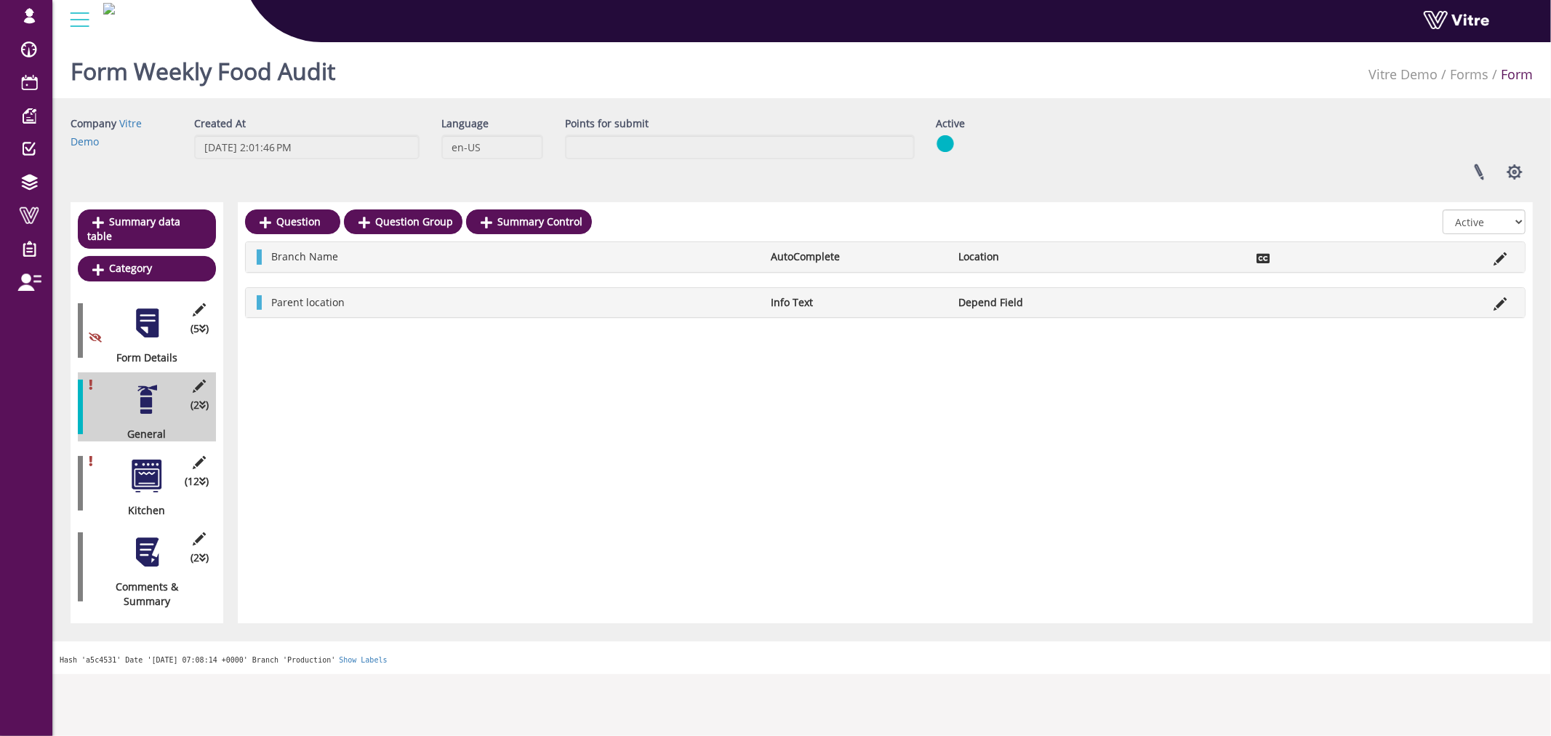
click at [171, 469] on div "(12 ) Kitchen" at bounding box center [147, 483] width 138 height 69
click at [146, 465] on div at bounding box center [147, 476] width 33 height 33
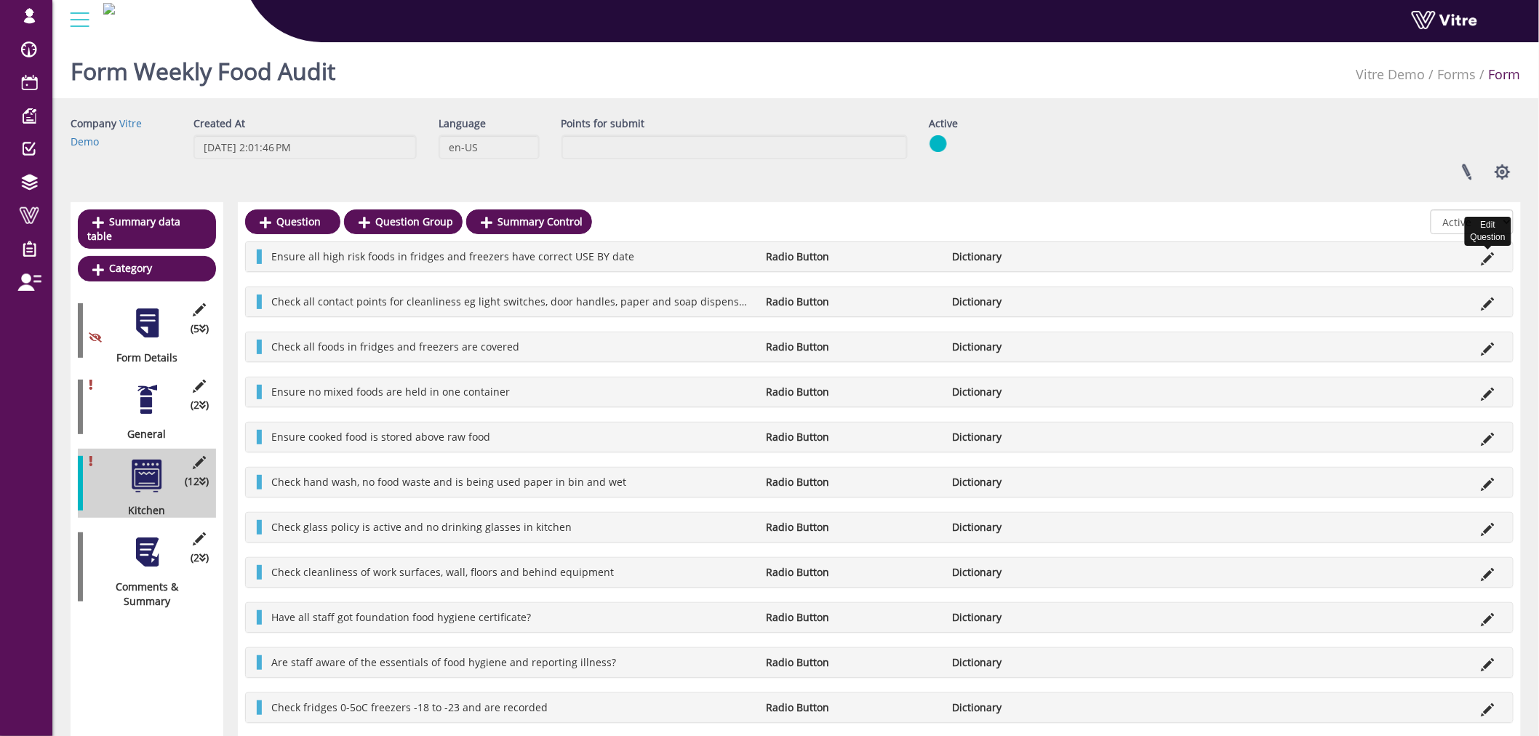
click at [1484, 257] on icon at bounding box center [1487, 258] width 13 height 13
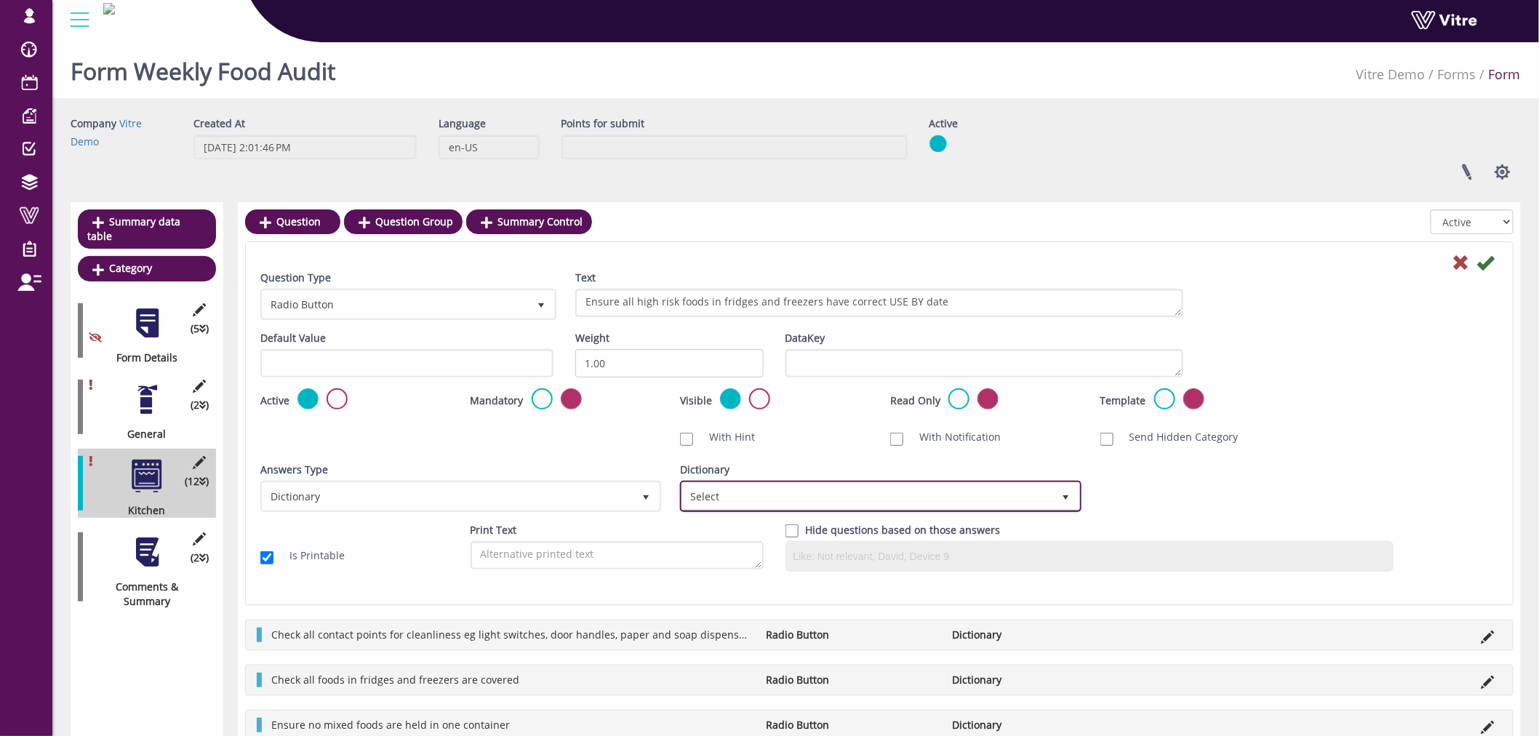
click at [889, 491] on span "Select" at bounding box center [867, 496] width 370 height 26
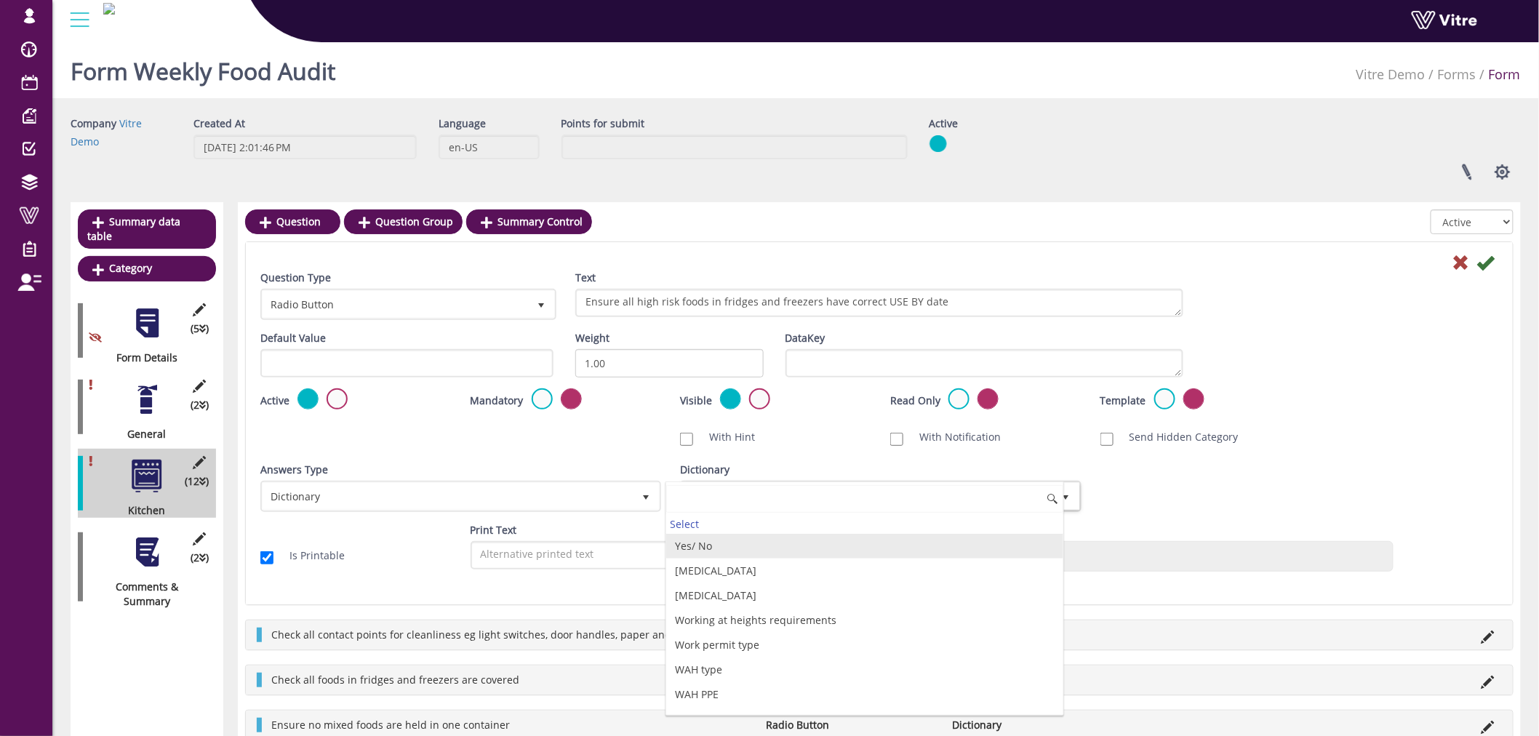
click at [695, 543] on li "Yes/ No" at bounding box center [864, 546] width 396 height 25
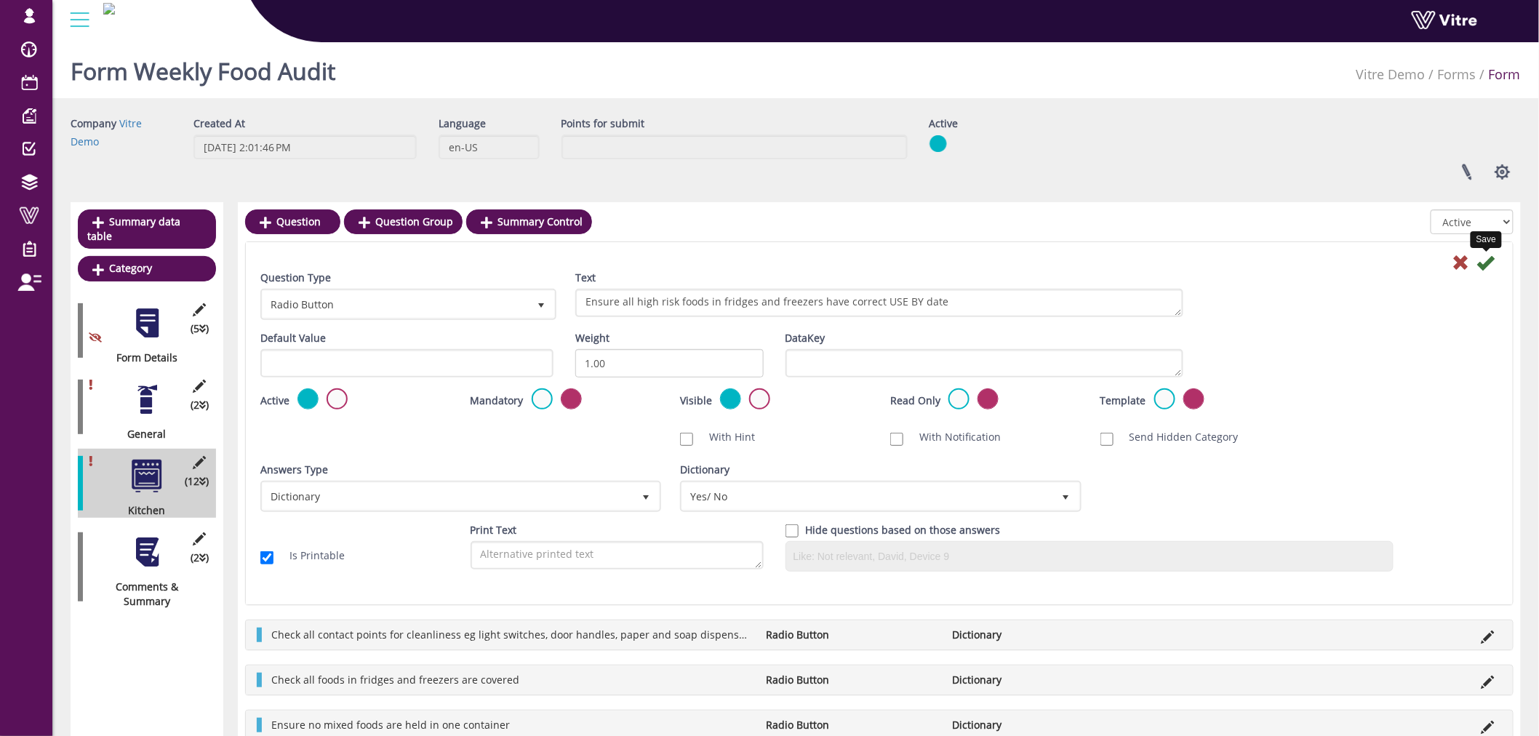
click at [1482, 260] on icon at bounding box center [1485, 262] width 17 height 17
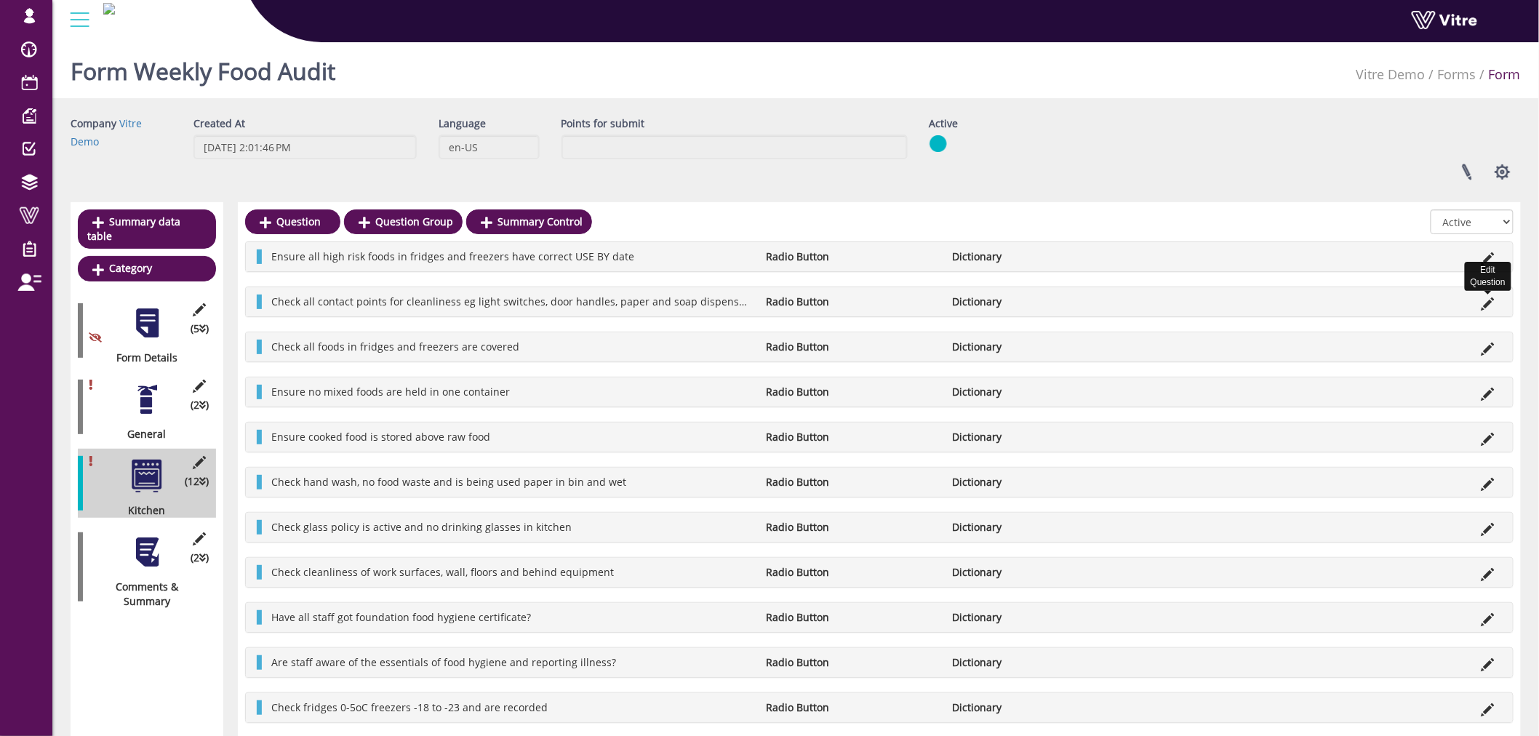
click at [1494, 298] on icon at bounding box center [1487, 303] width 13 height 13
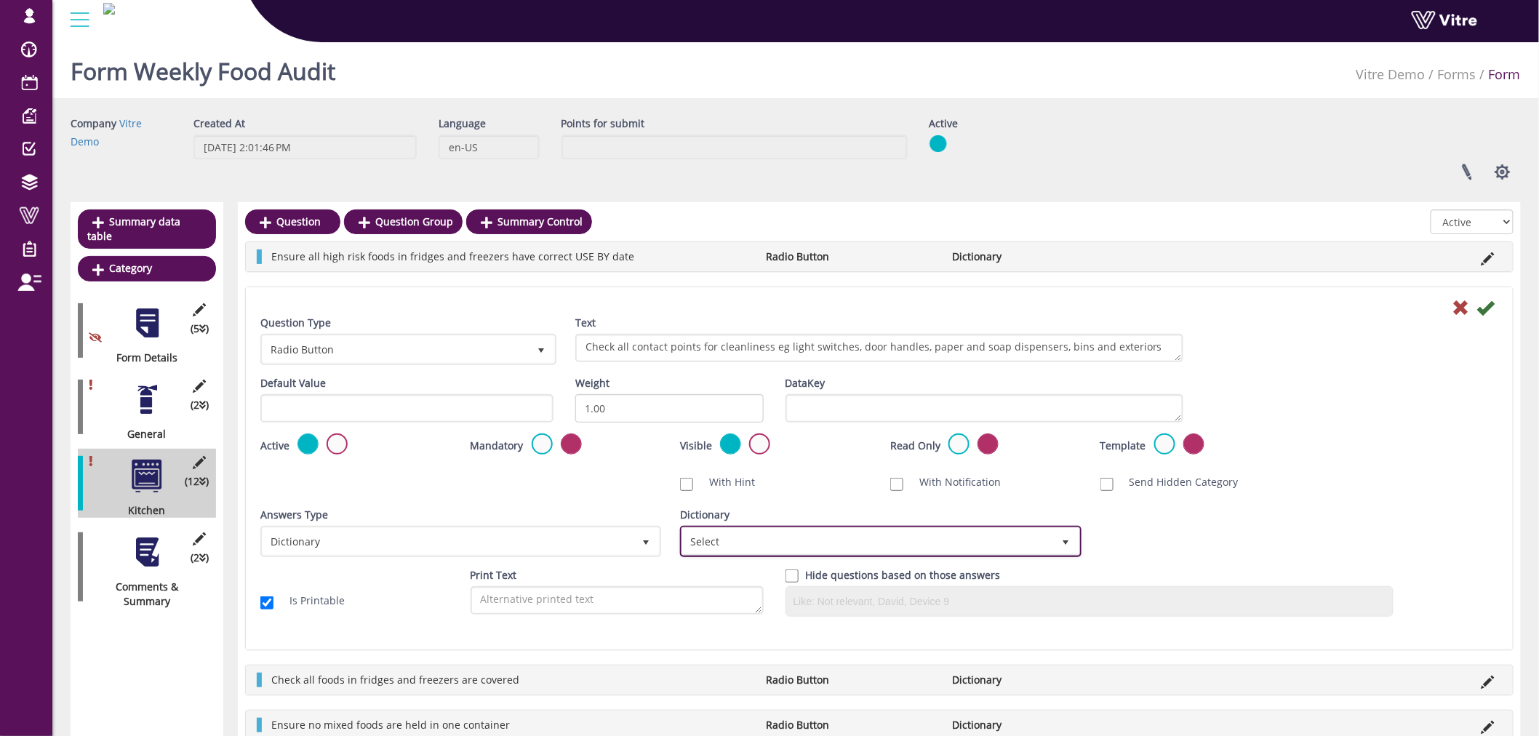
click at [934, 544] on span "Select" at bounding box center [867, 541] width 370 height 26
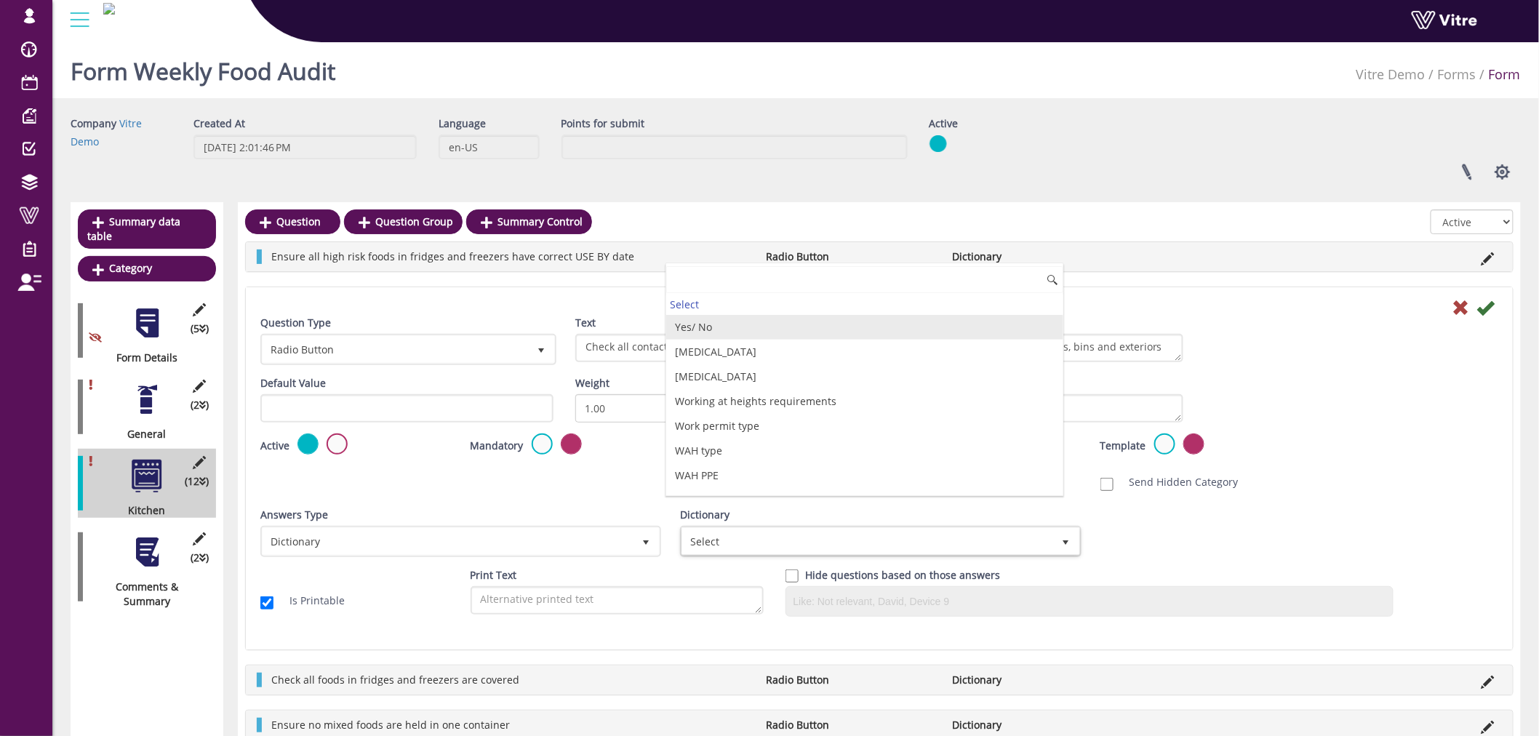
click at [729, 317] on li "Yes/ No" at bounding box center [864, 327] width 396 height 25
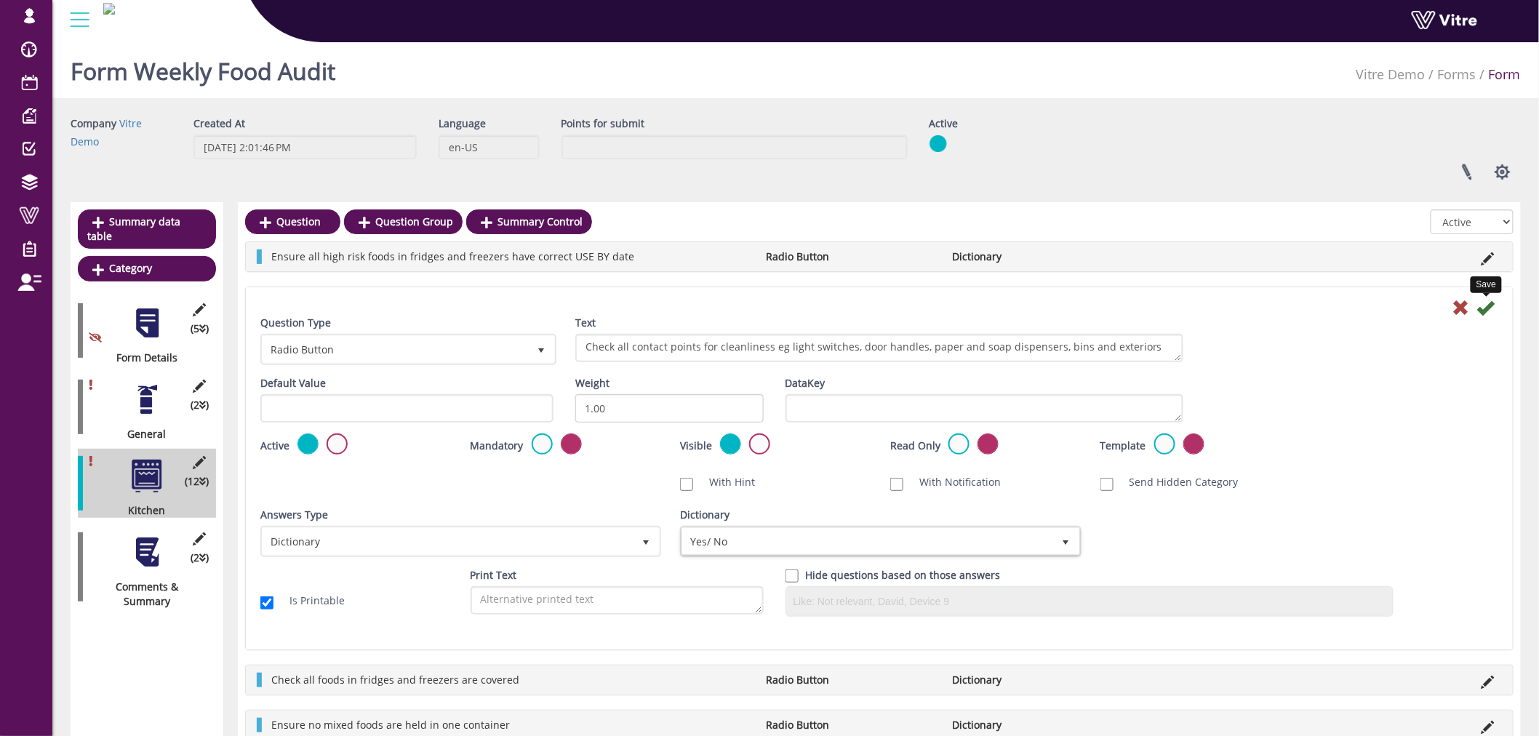
click at [1487, 303] on icon at bounding box center [1485, 307] width 17 height 17
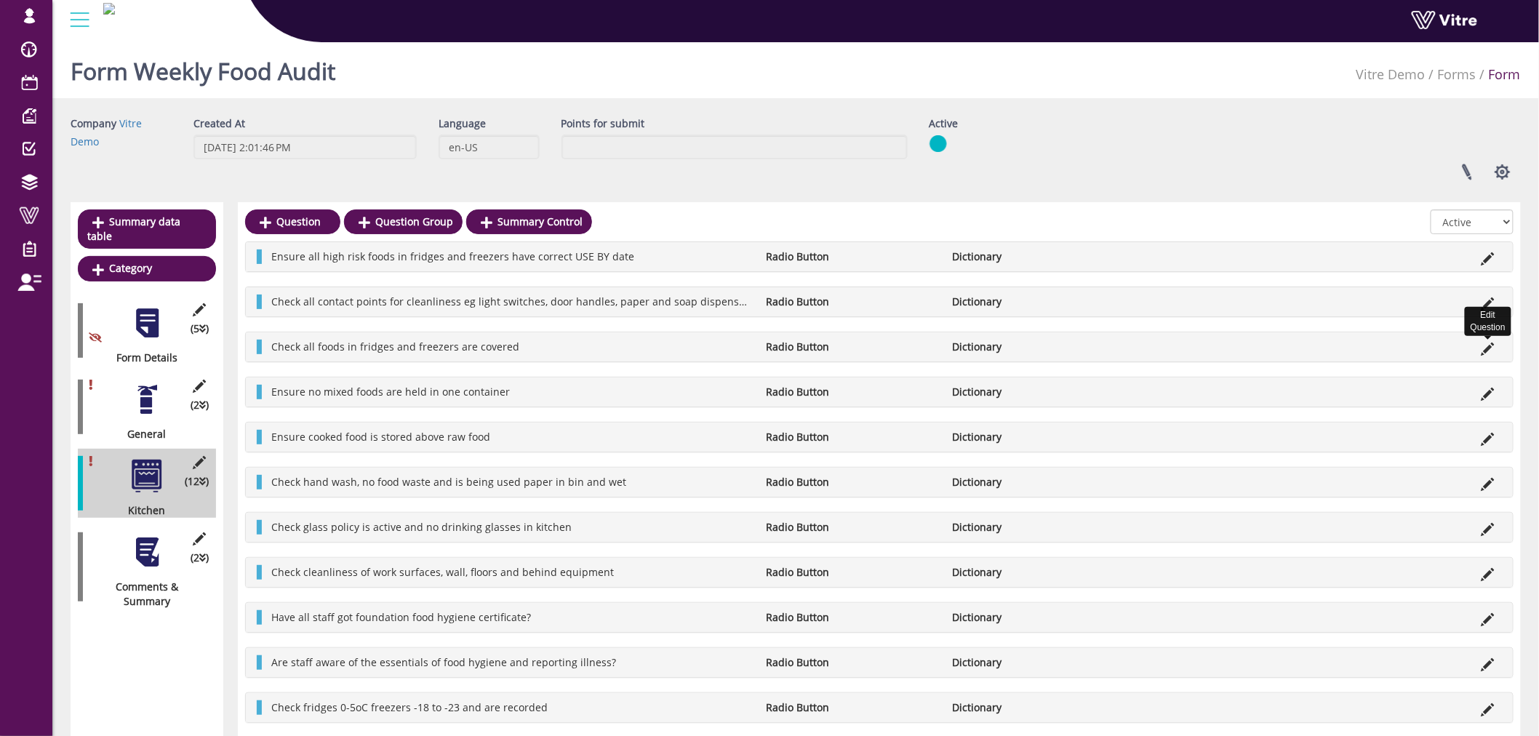
click at [1488, 346] on icon at bounding box center [1487, 349] width 13 height 13
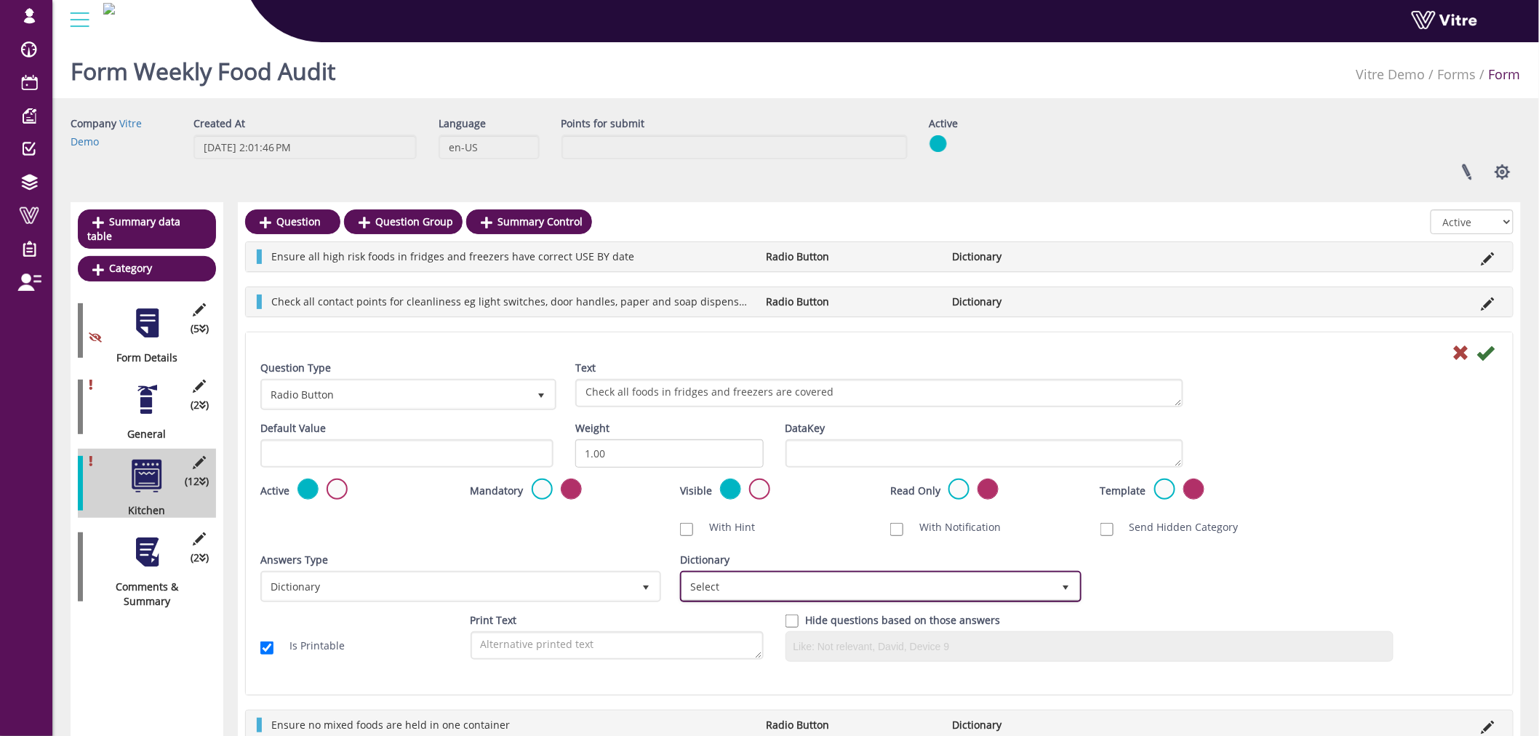
click at [920, 579] on span "Select" at bounding box center [867, 586] width 370 height 26
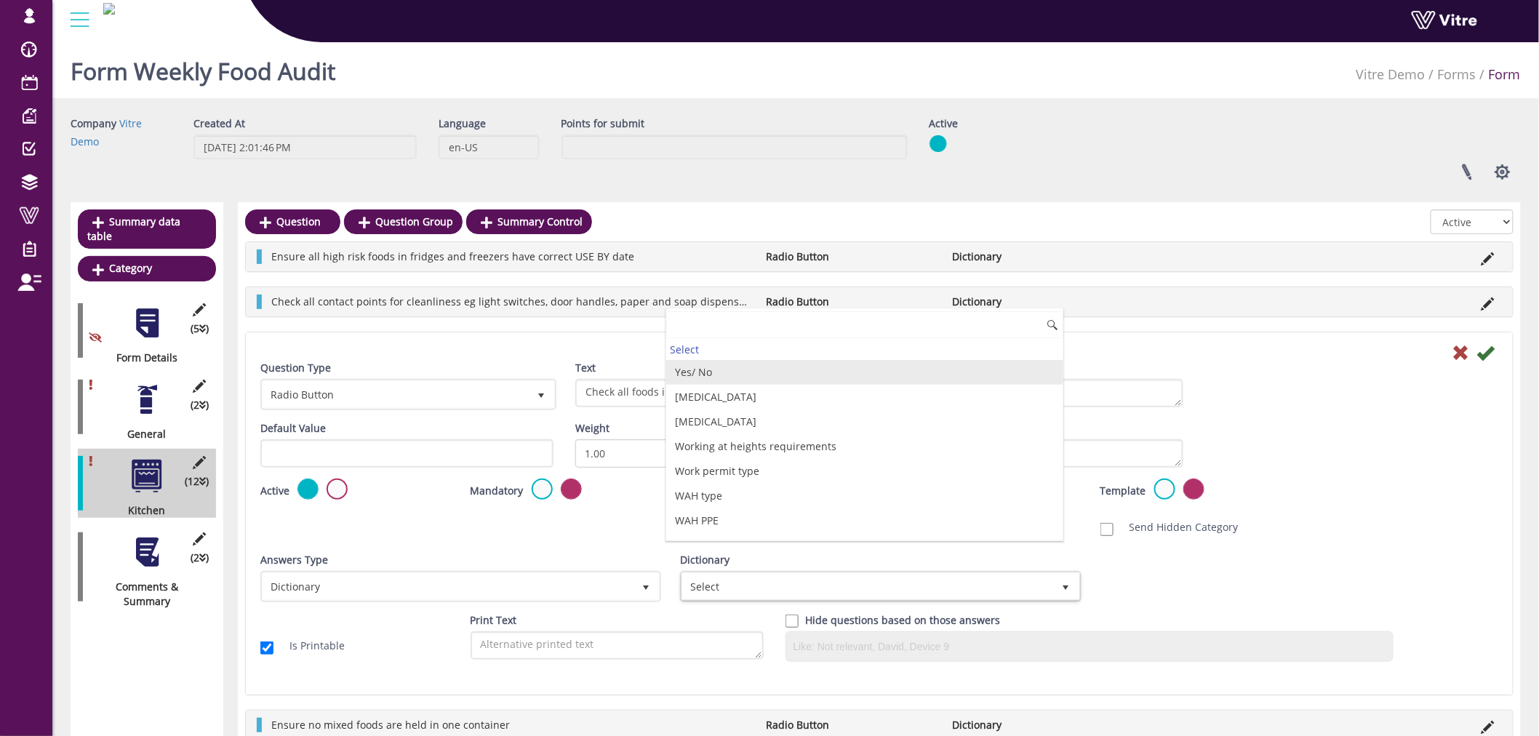
click at [789, 375] on li "Yes/ No" at bounding box center [864, 372] width 396 height 25
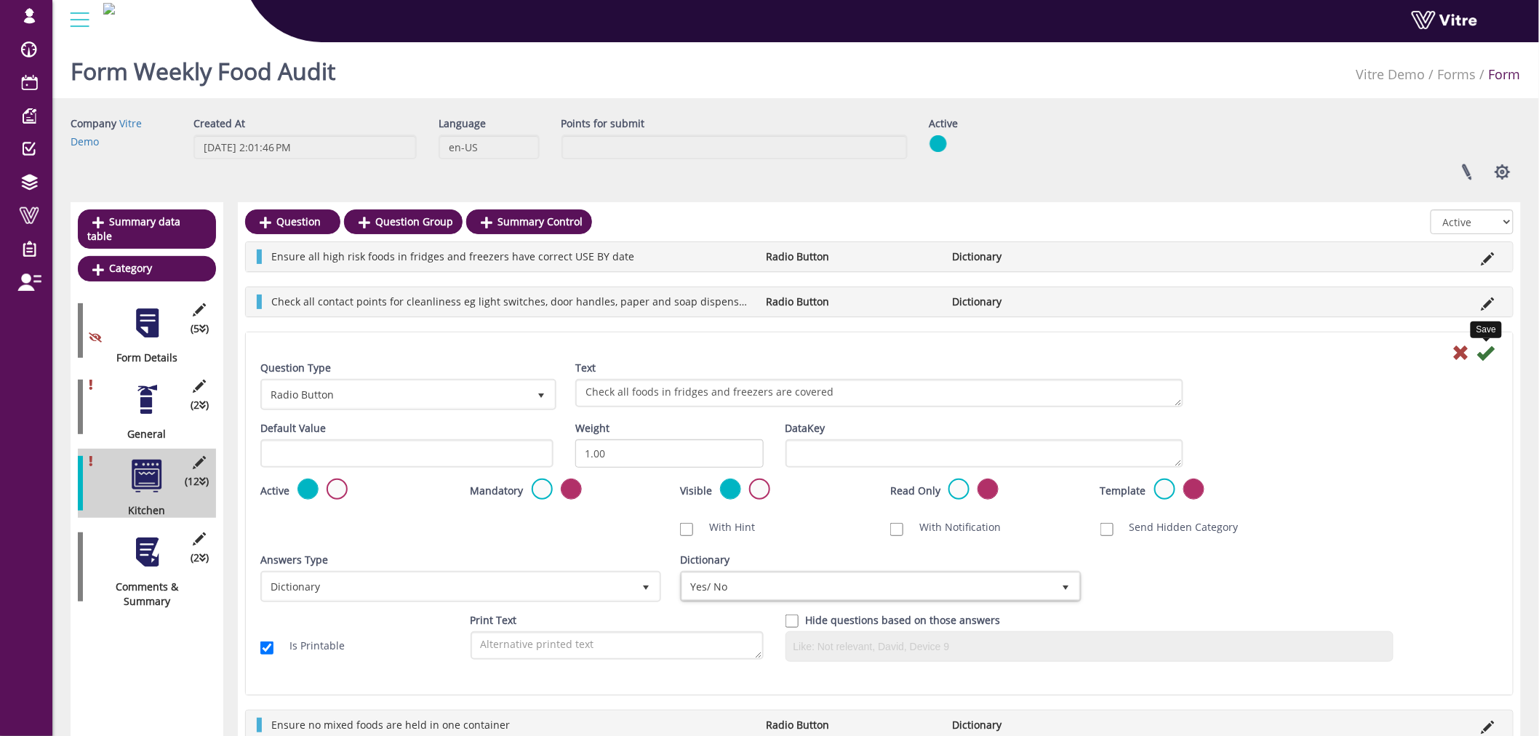
click at [1487, 352] on icon at bounding box center [1485, 352] width 17 height 17
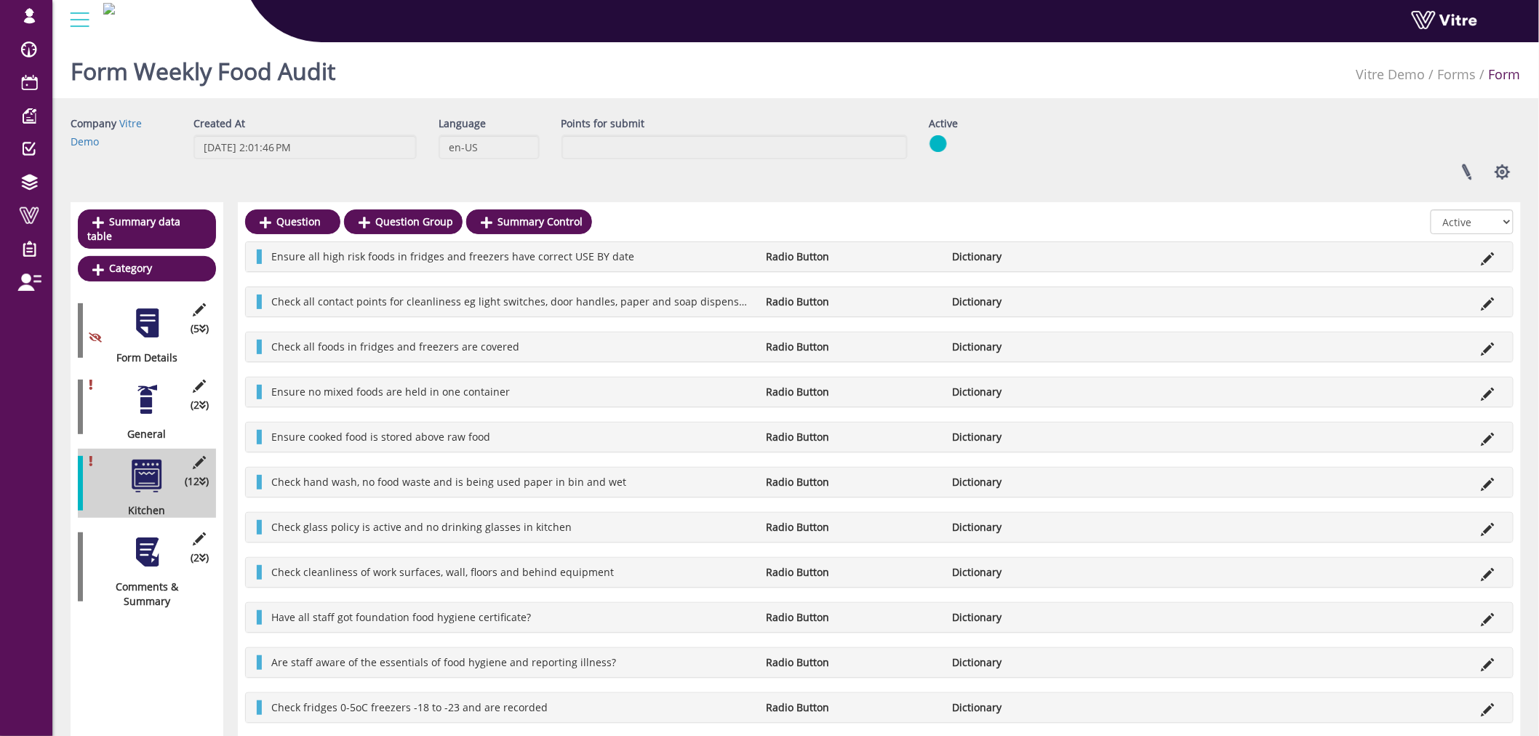
scroll to position [81, 0]
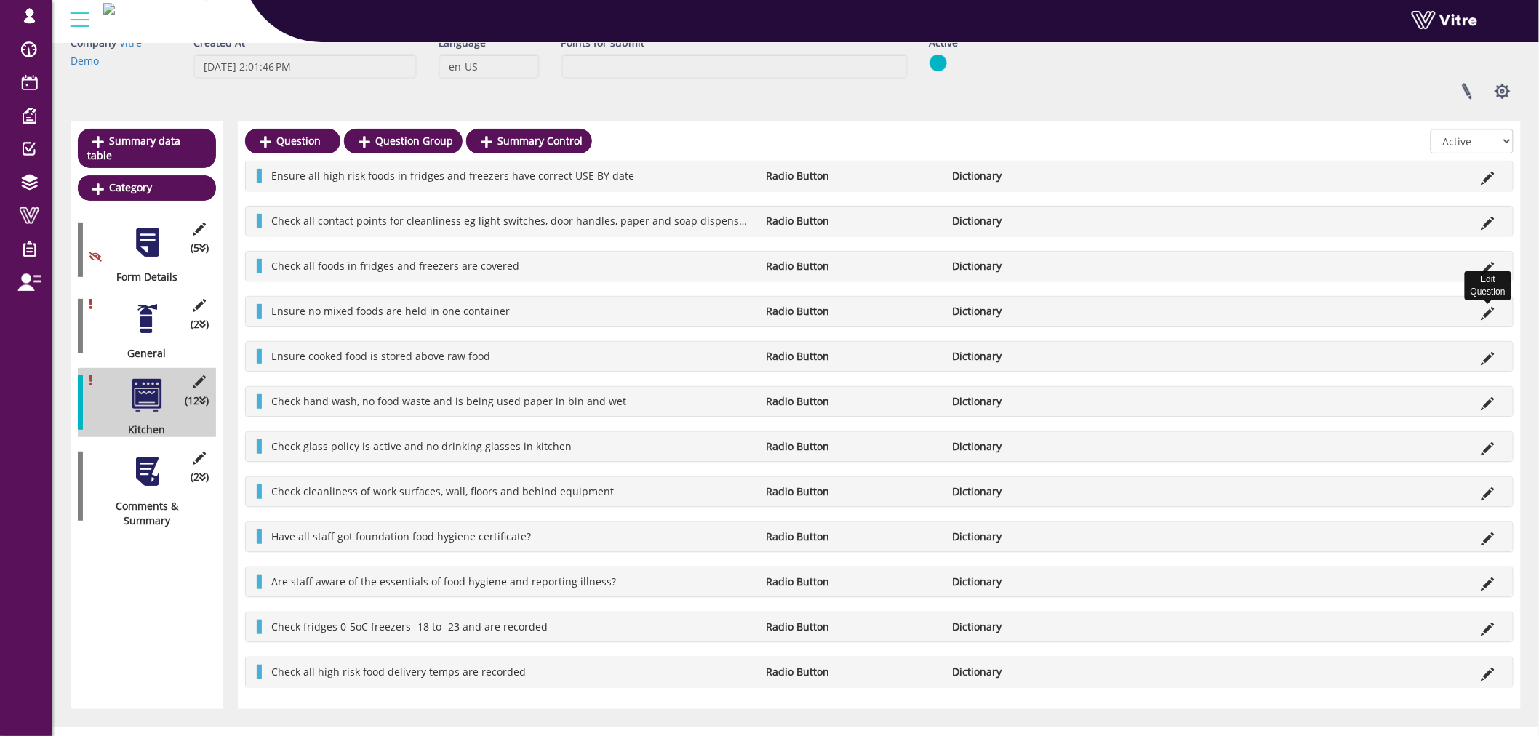
click at [1487, 309] on icon at bounding box center [1487, 313] width 13 height 13
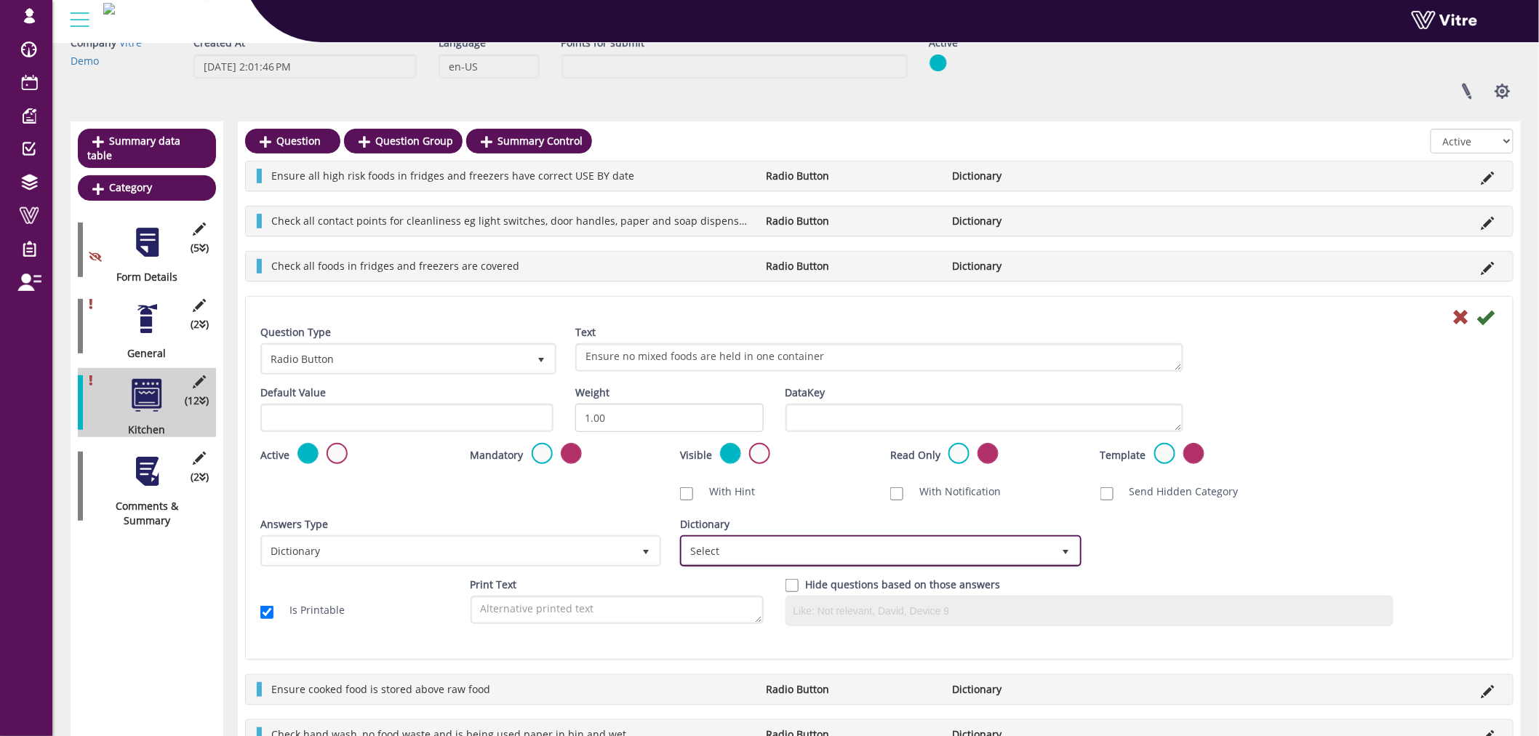
click at [956, 542] on span "Select" at bounding box center [867, 550] width 370 height 26
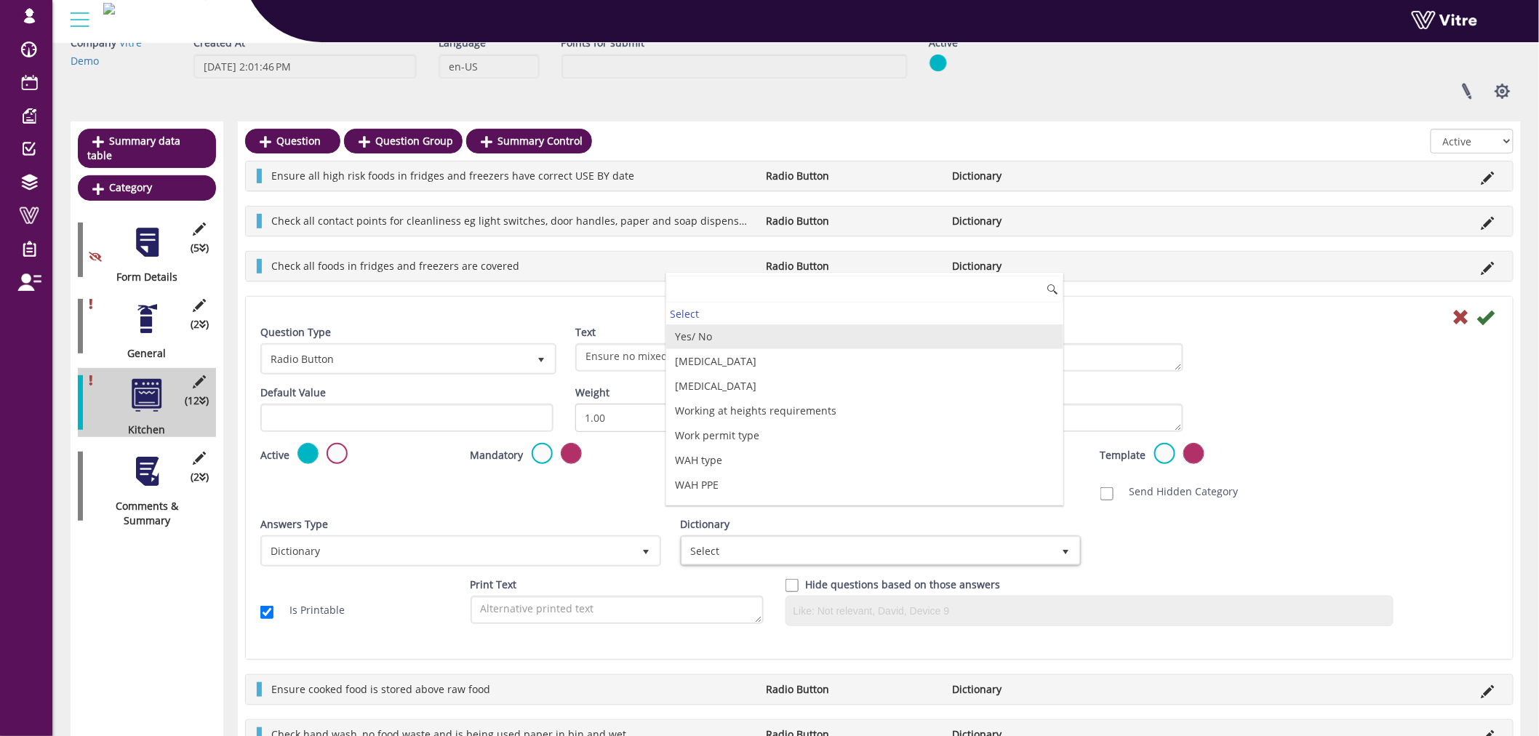
click at [764, 340] on li "Yes/ No" at bounding box center [864, 336] width 396 height 25
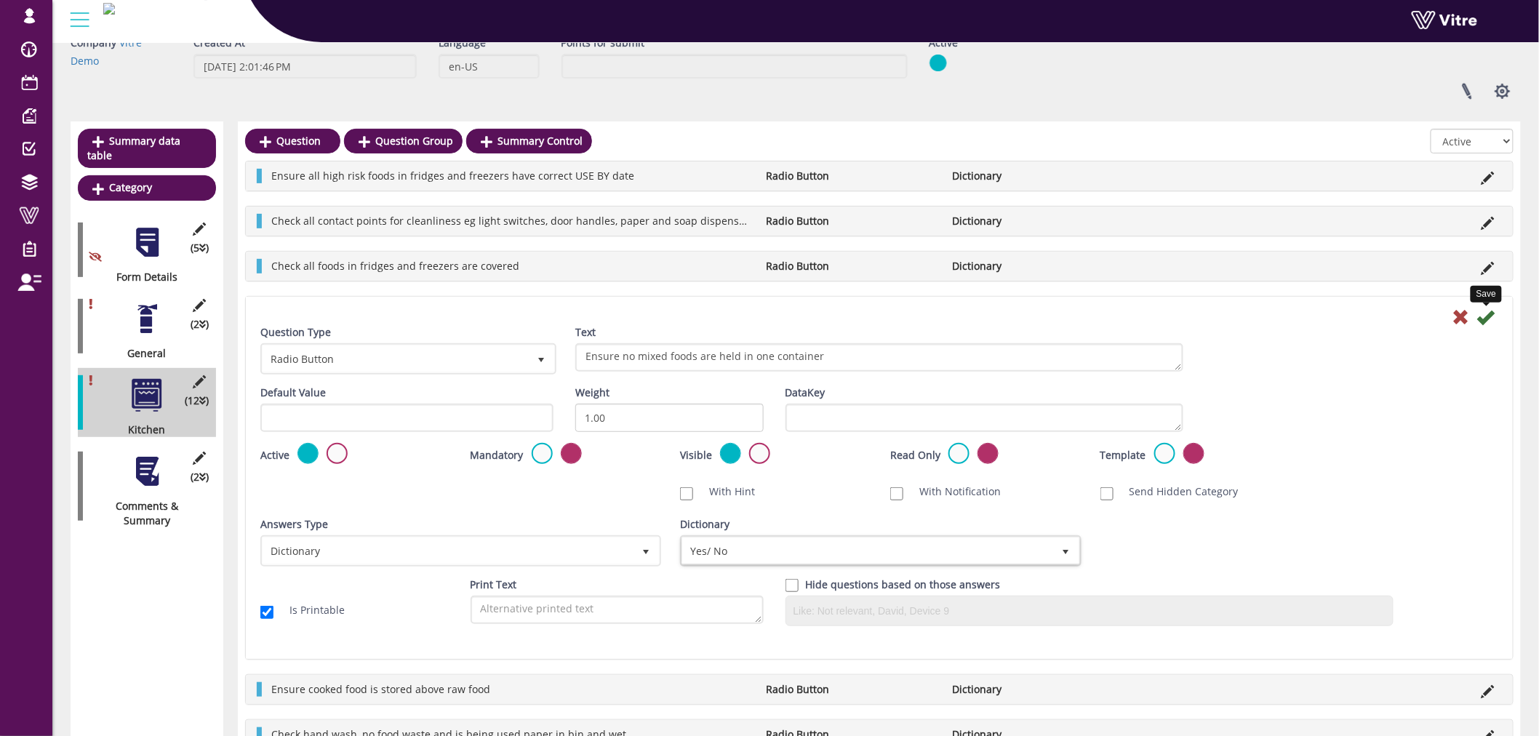
click at [1485, 317] on icon at bounding box center [1485, 316] width 17 height 17
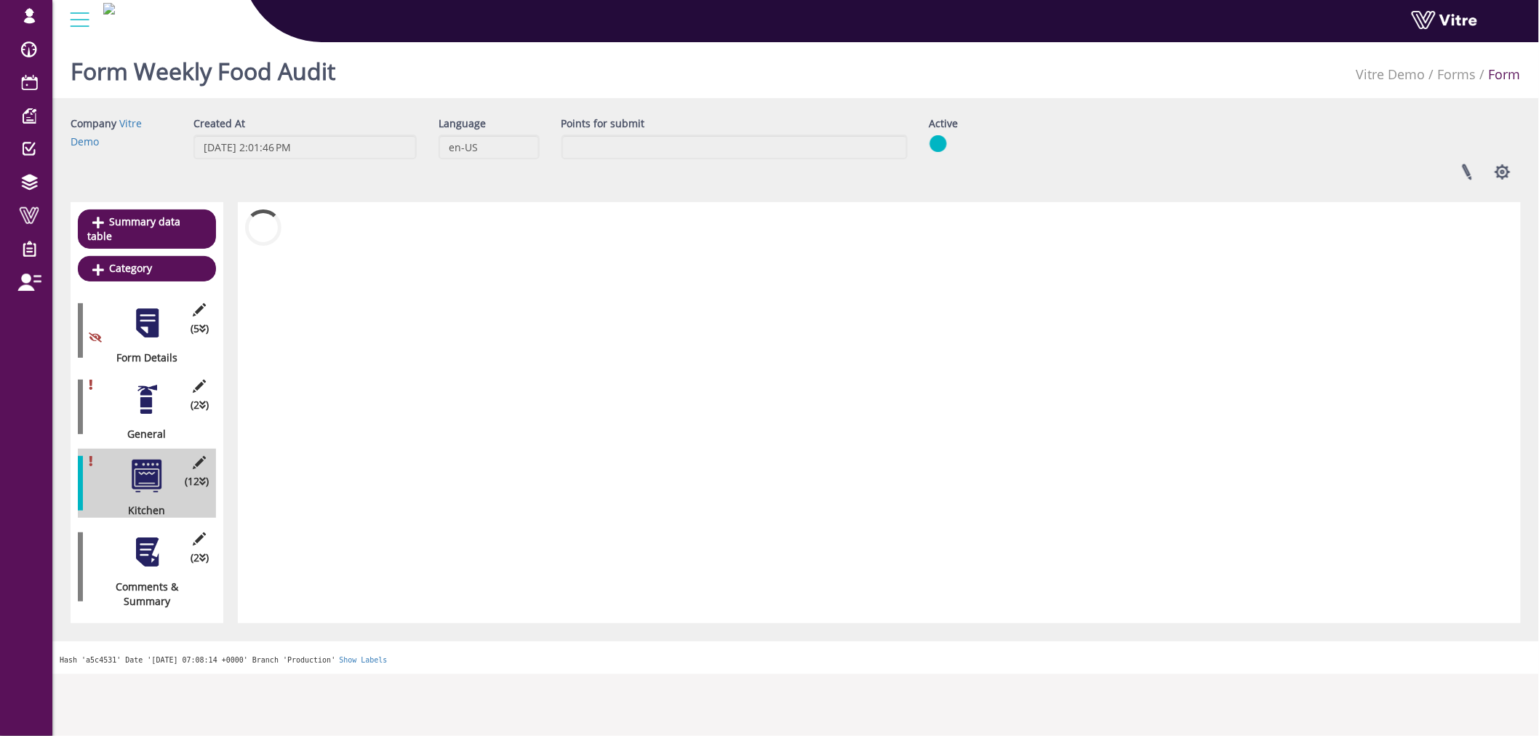
scroll to position [0, 0]
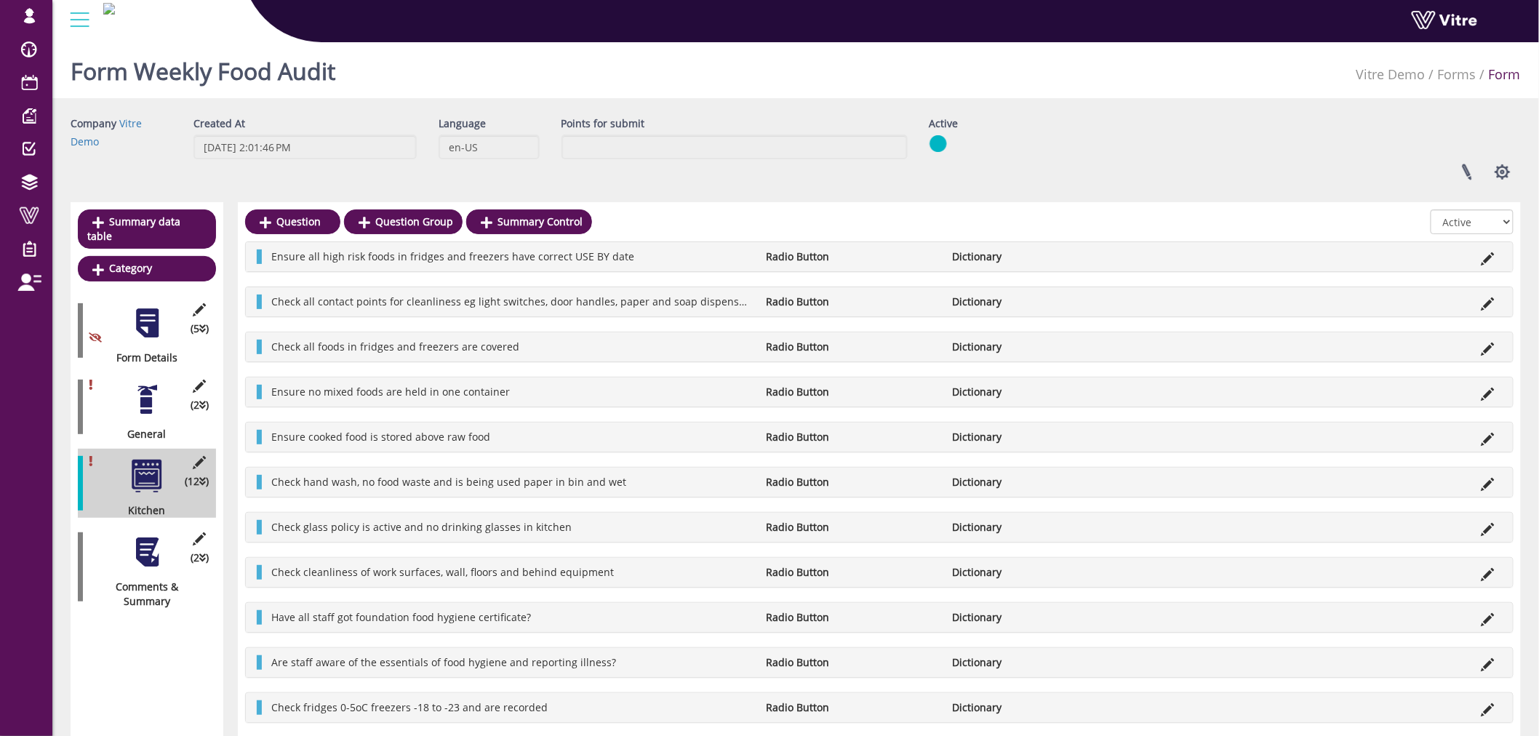
click at [1480, 437] on li at bounding box center [1488, 437] width 28 height 15
click at [1486, 437] on icon at bounding box center [1487, 439] width 13 height 13
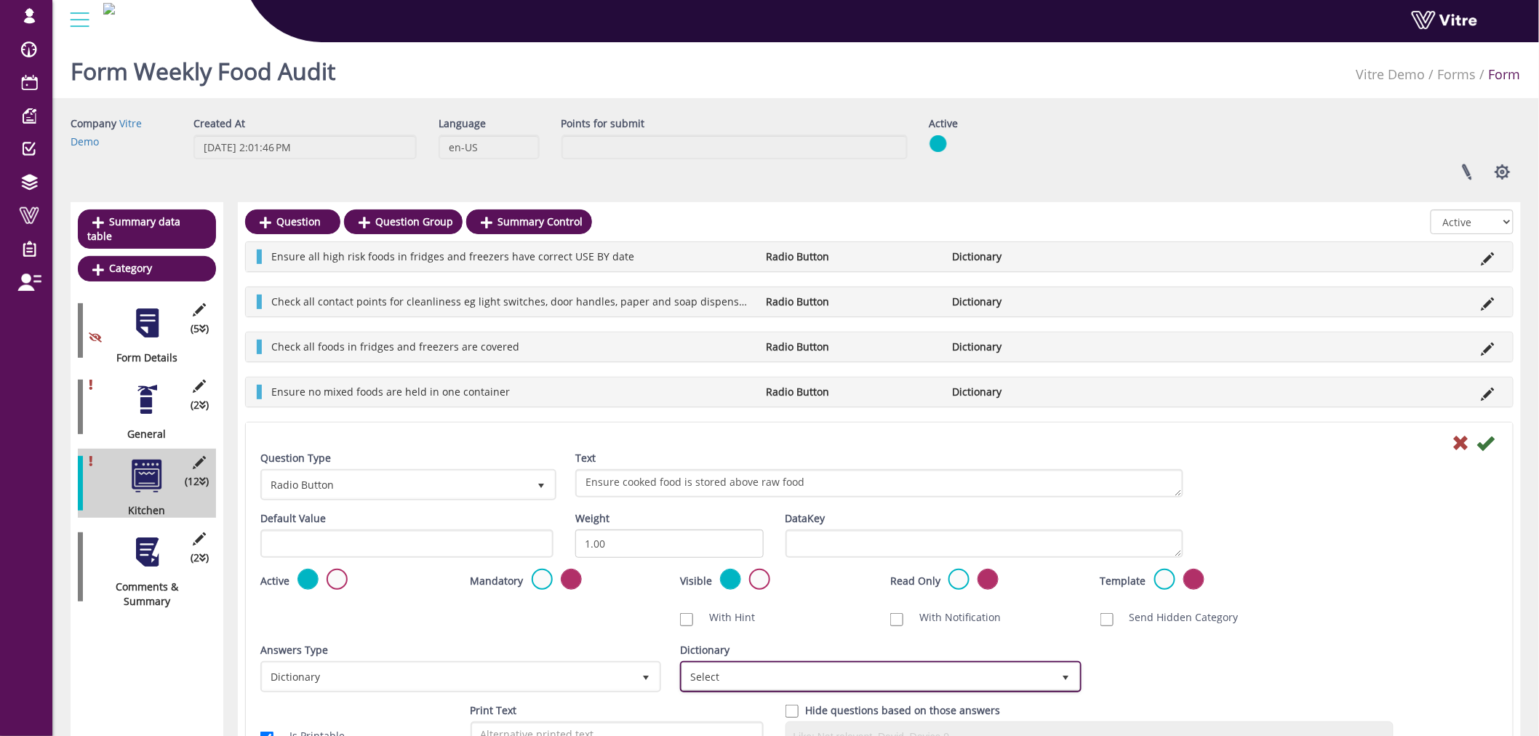
click at [833, 661] on span "Select" at bounding box center [880, 676] width 401 height 31
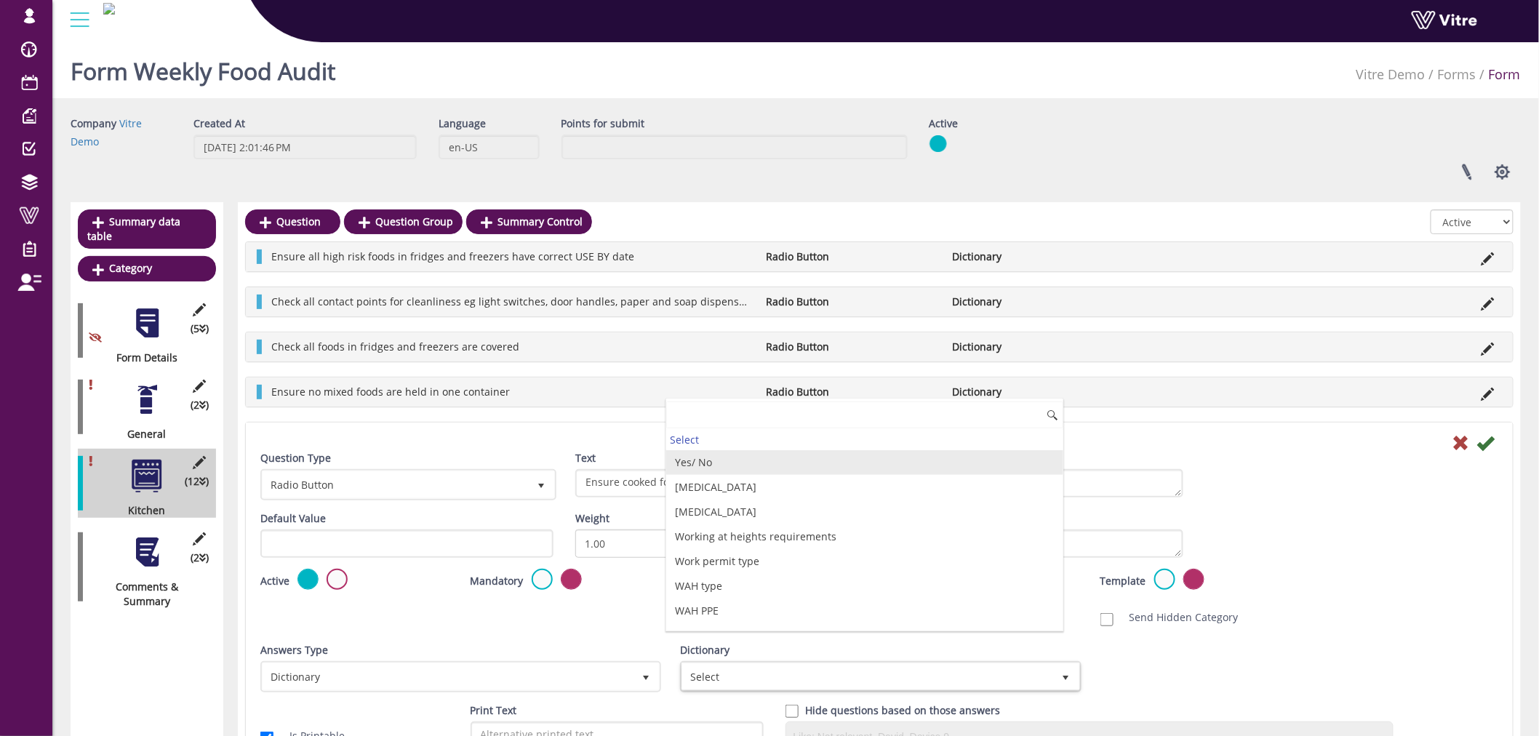
click at [788, 471] on li "Yes/ No" at bounding box center [864, 462] width 396 height 25
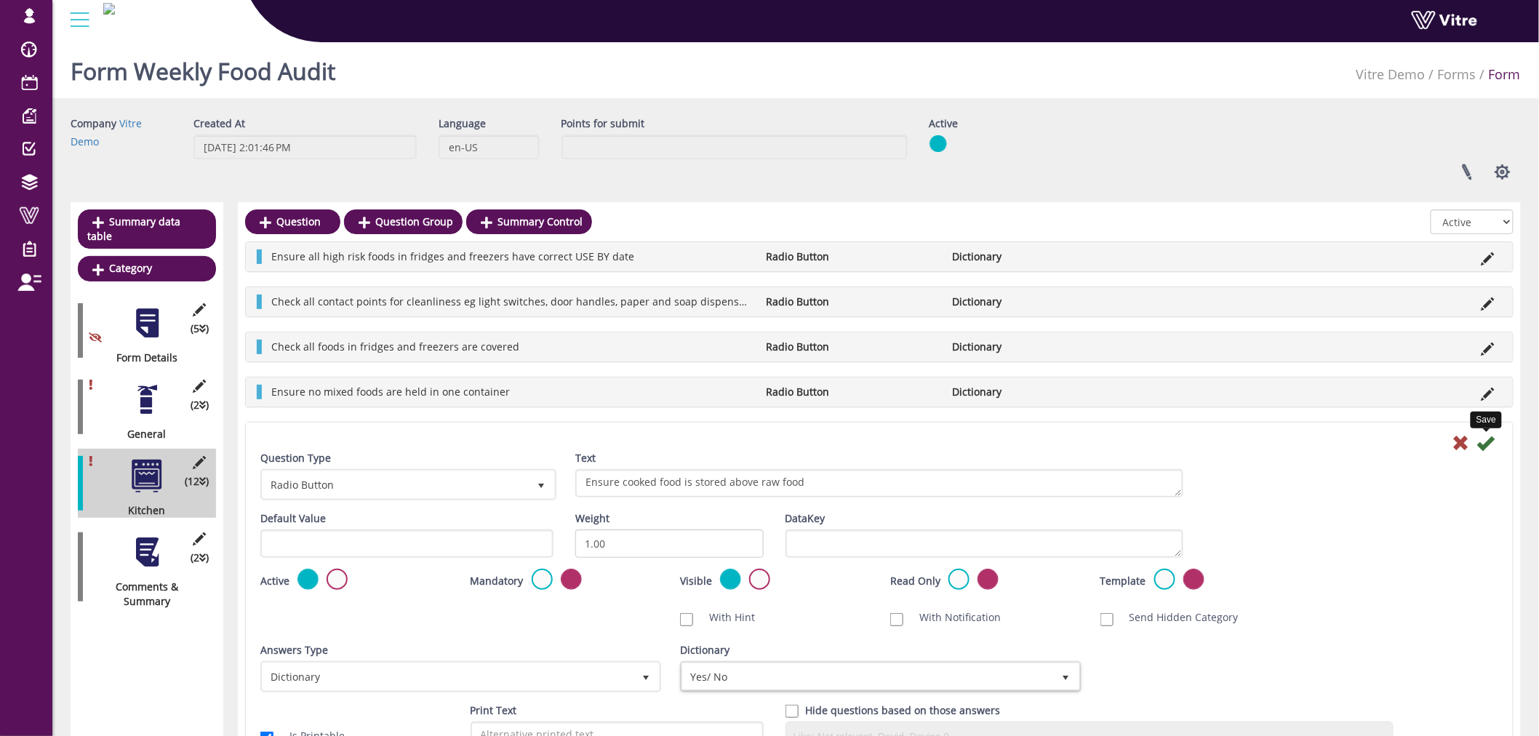
click at [1484, 441] on icon at bounding box center [1485, 442] width 17 height 17
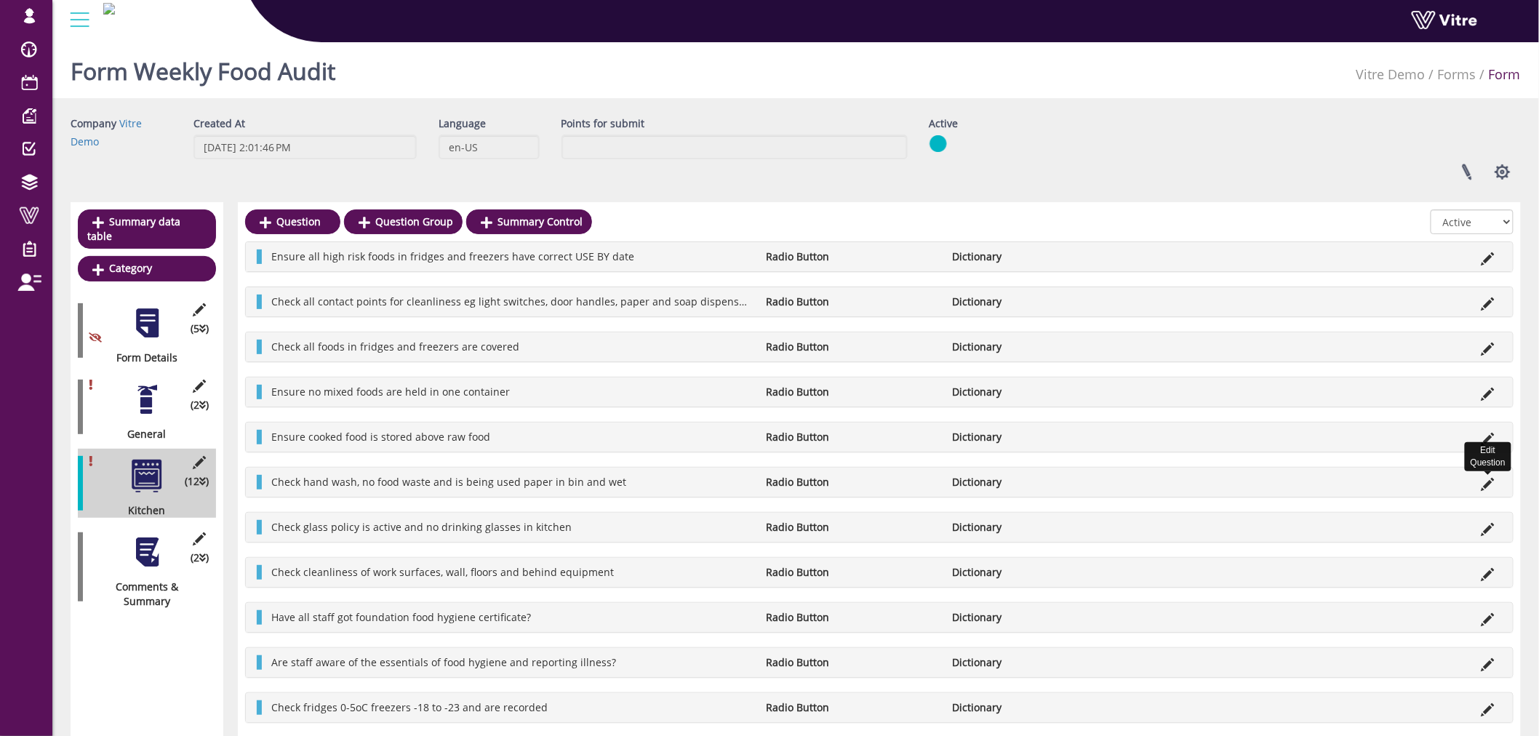
click at [1485, 486] on icon at bounding box center [1487, 484] width 13 height 13
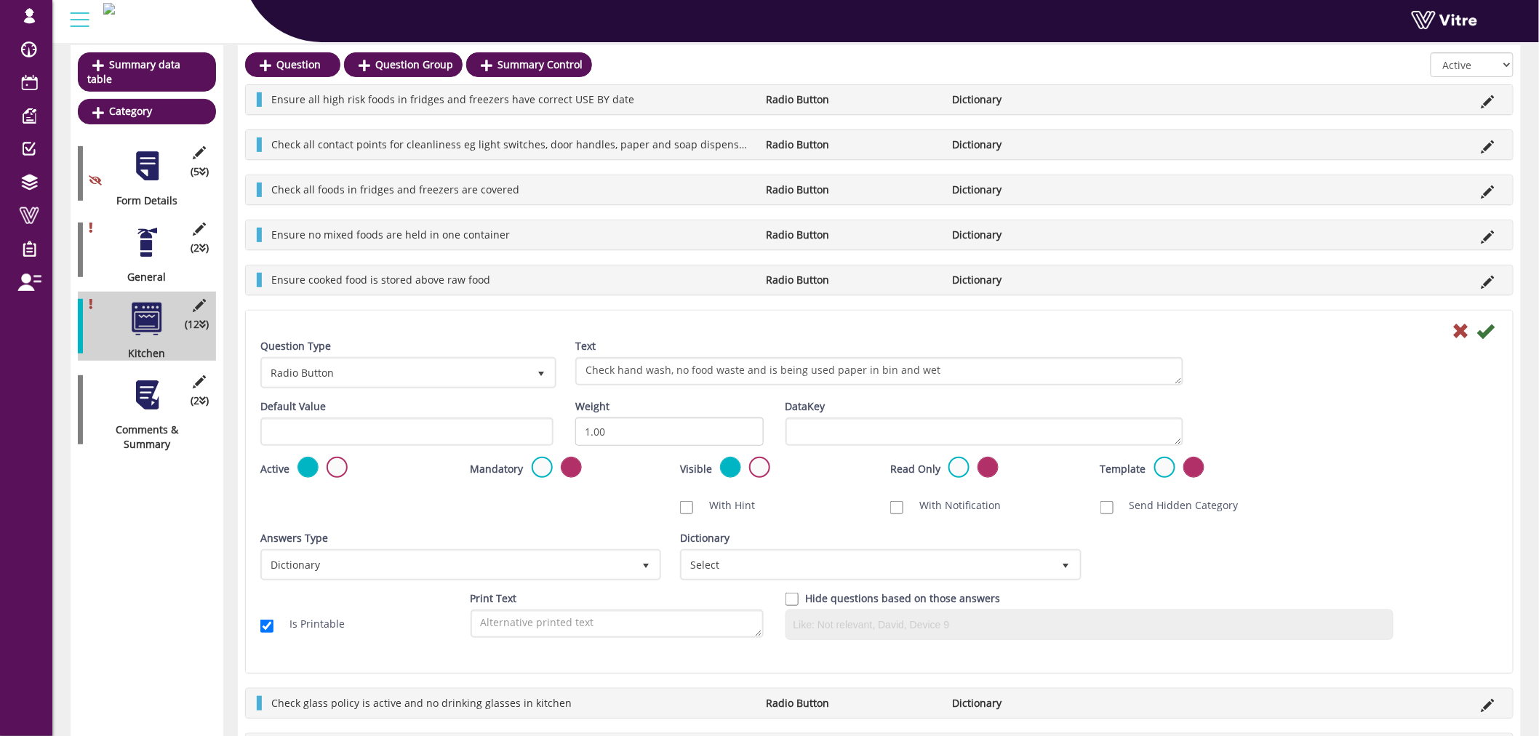
scroll to position [161, 0]
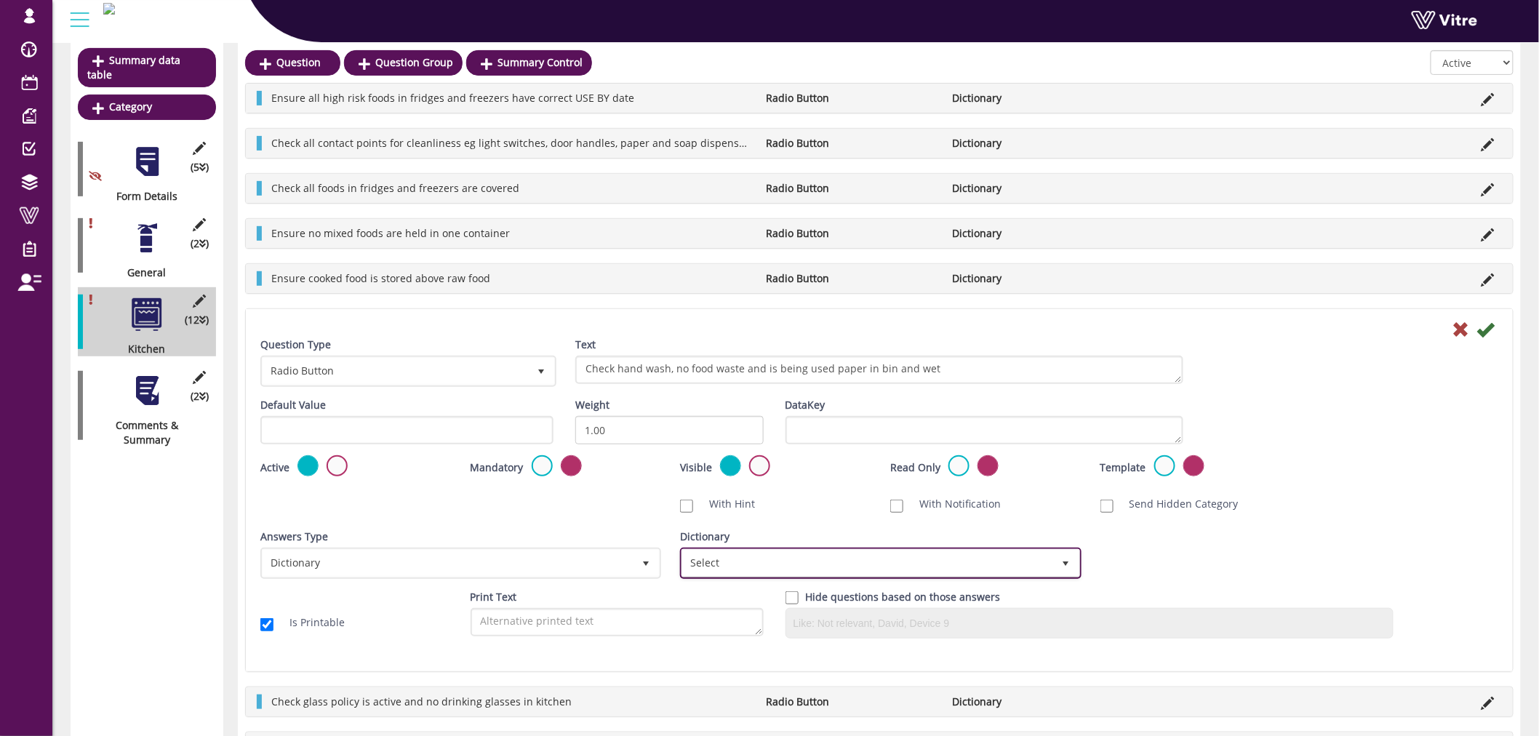
click at [851, 550] on span "Select" at bounding box center [867, 563] width 370 height 26
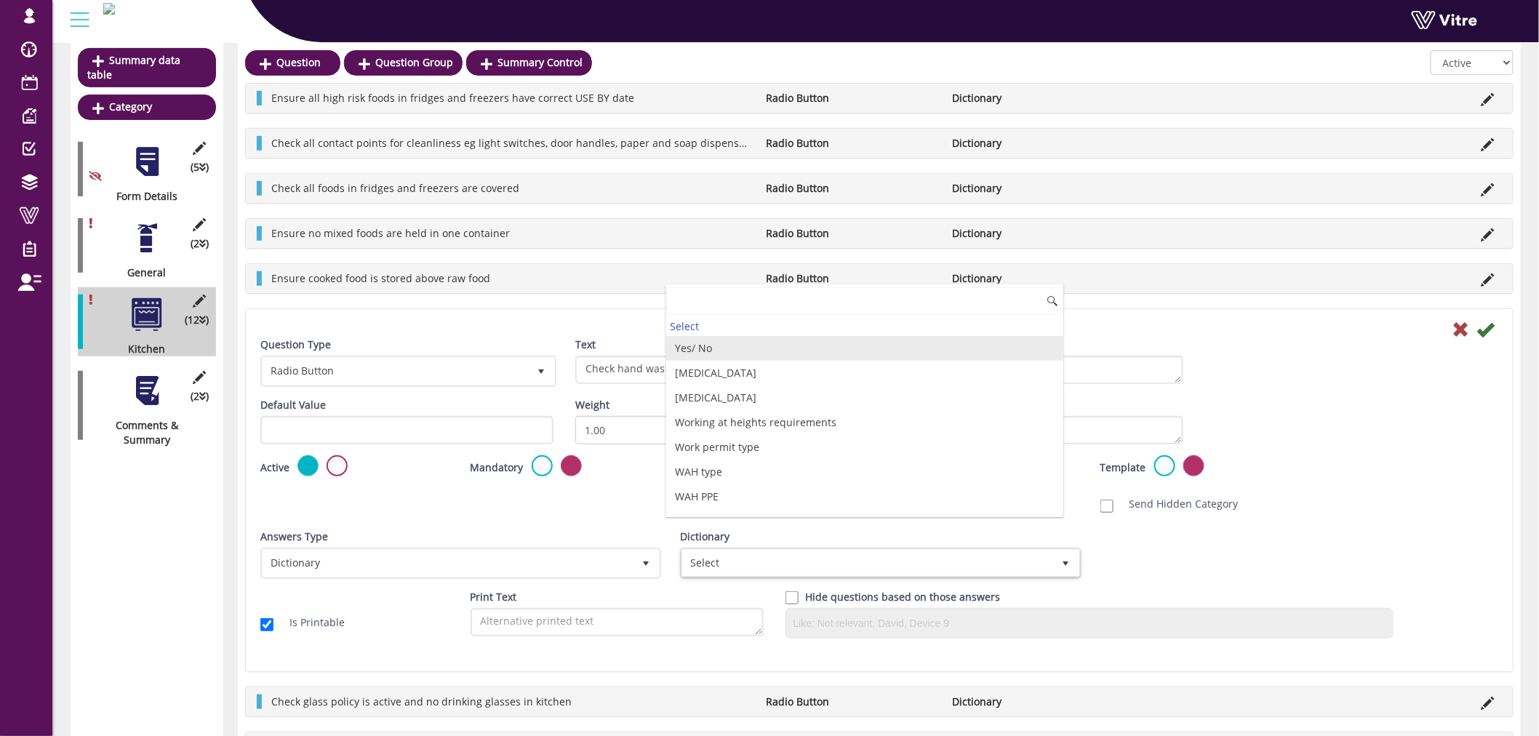
click at [764, 352] on li "Yes/ No" at bounding box center [864, 348] width 396 height 25
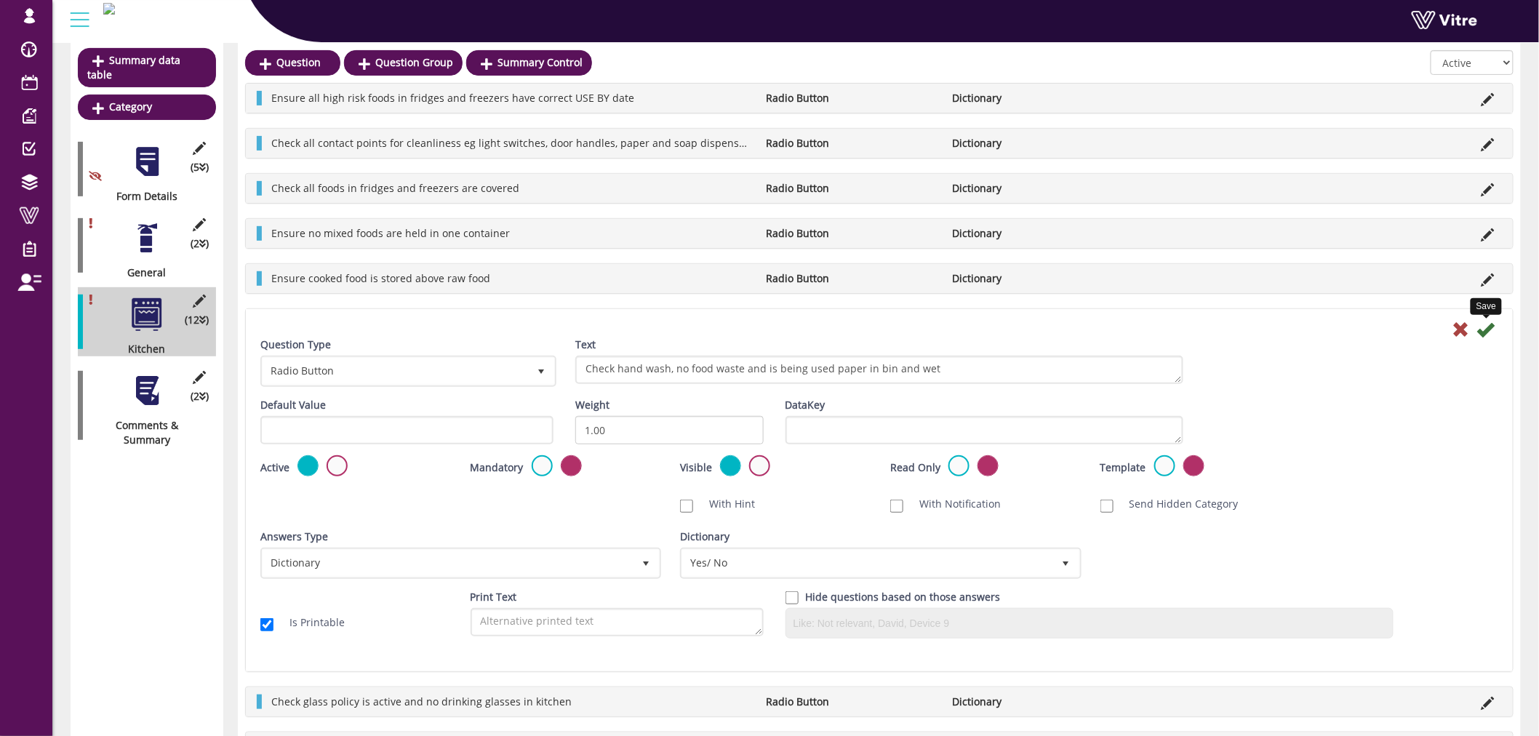
click at [1494, 322] on icon at bounding box center [1485, 329] width 17 height 17
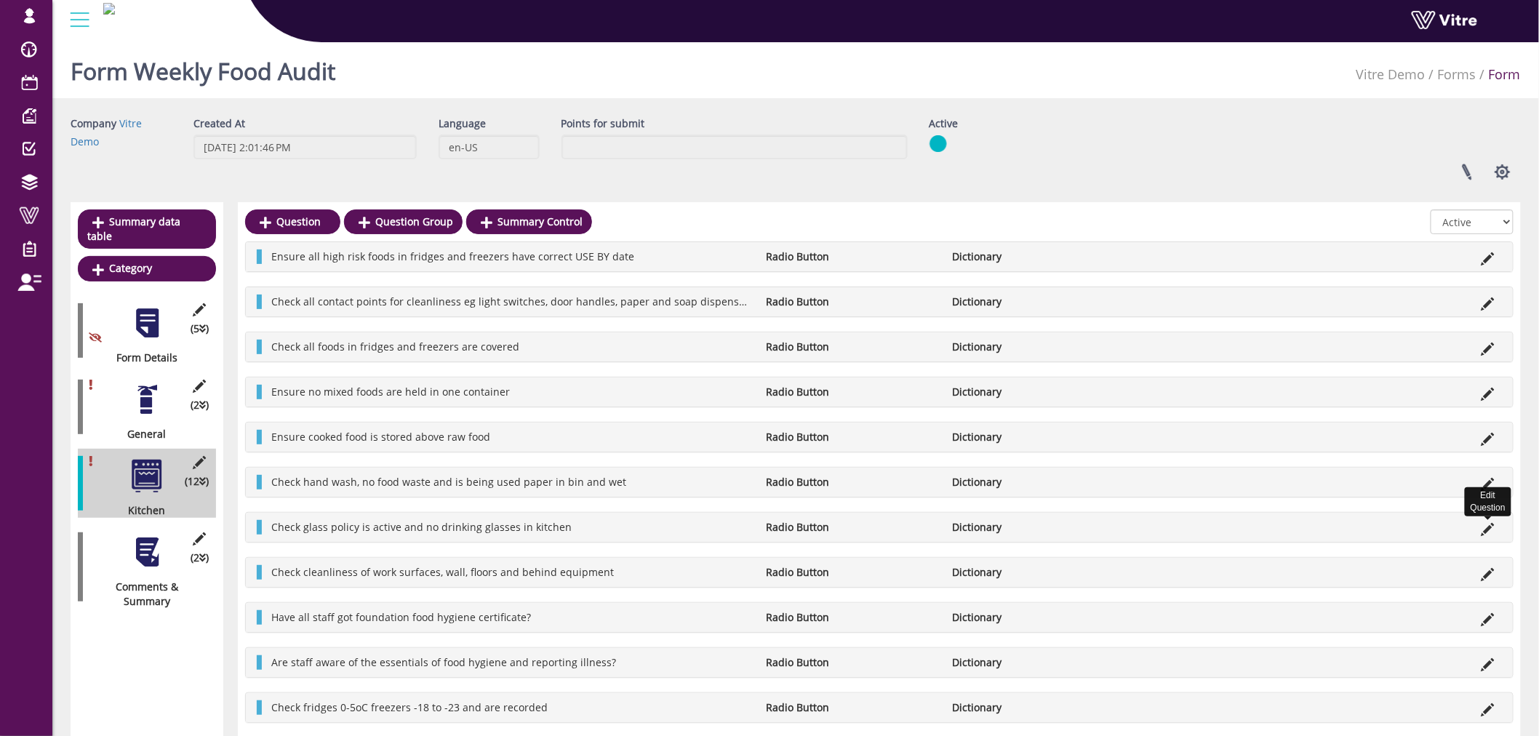
click at [1486, 526] on icon at bounding box center [1487, 529] width 13 height 13
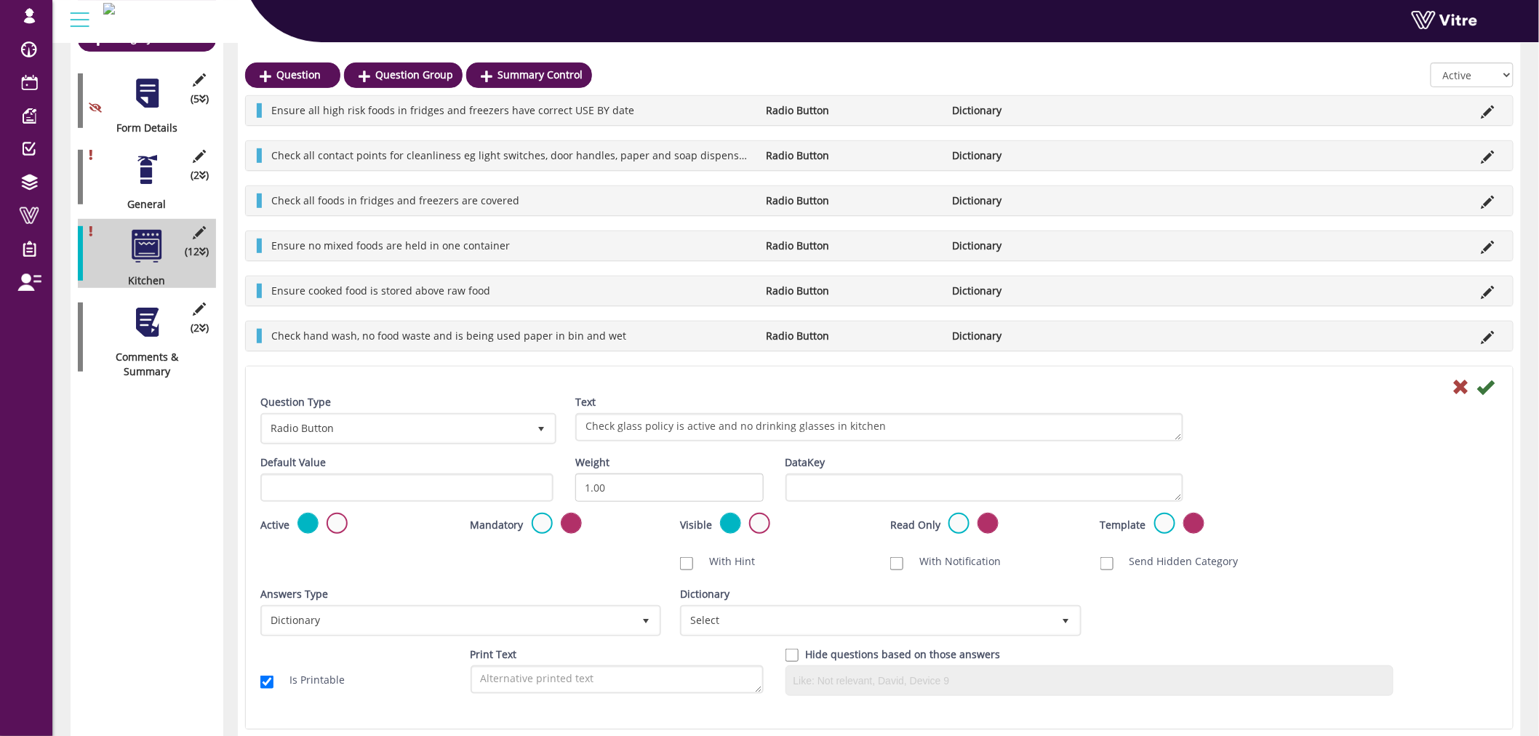
scroll to position [242, 0]
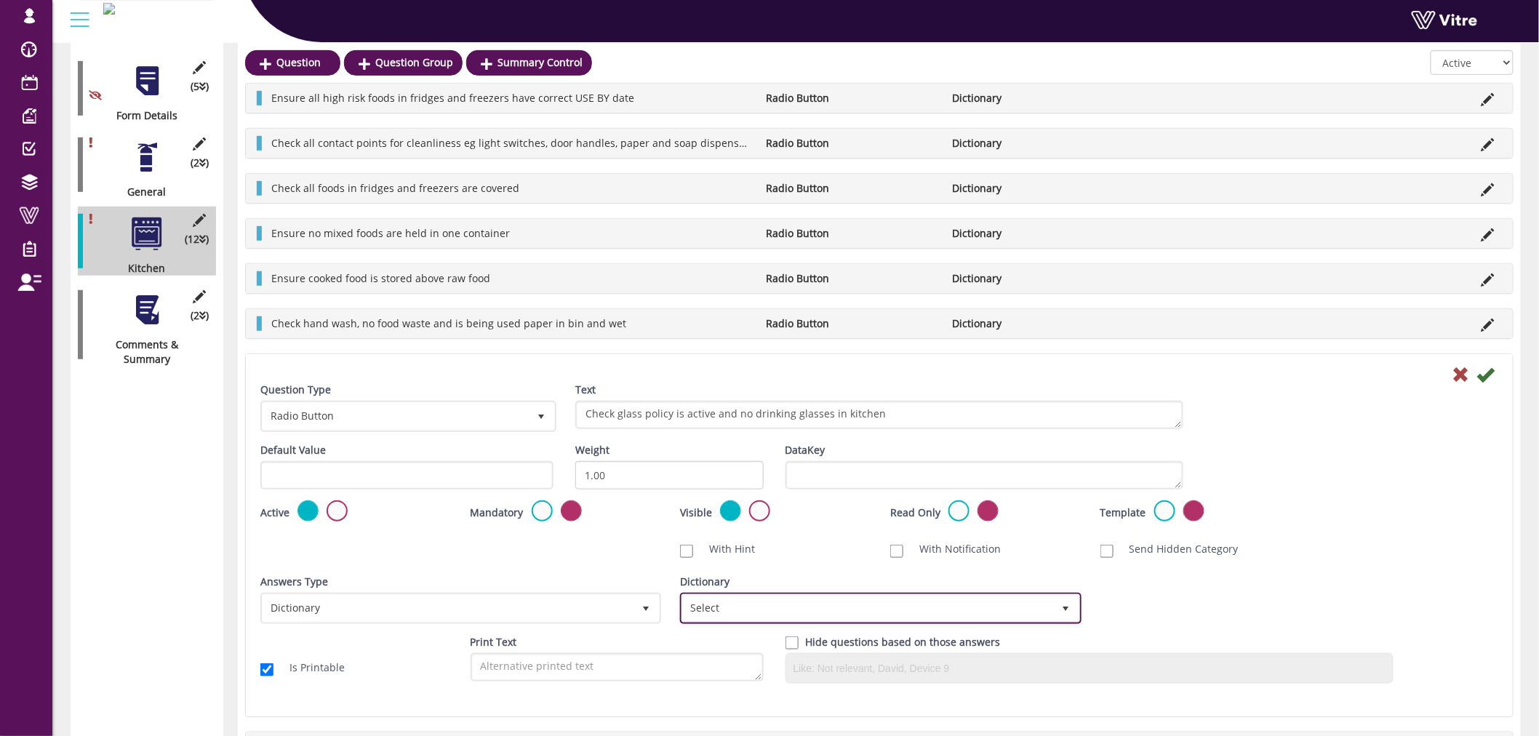
click at [784, 612] on span "Select" at bounding box center [867, 608] width 370 height 26
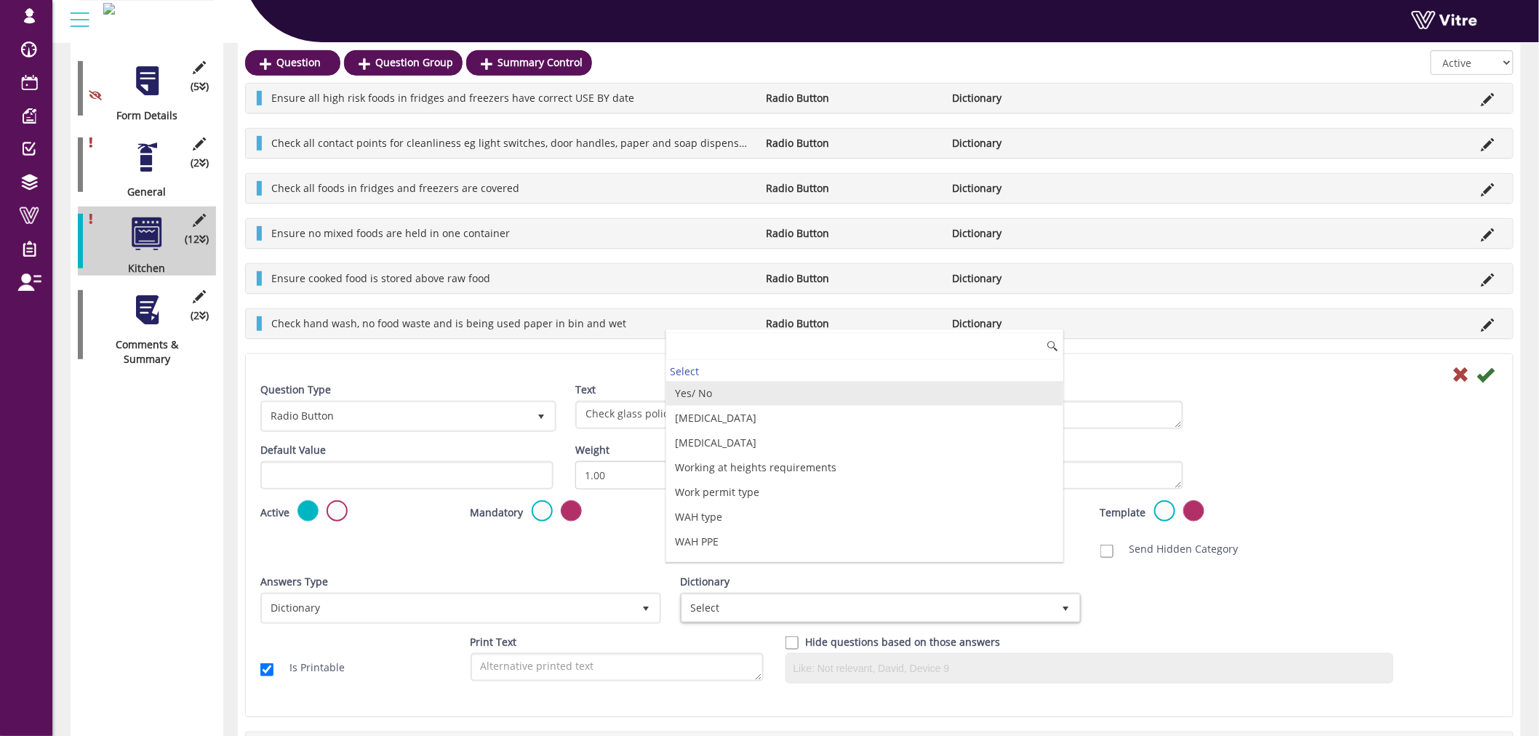
click at [729, 396] on li "Yes/ No" at bounding box center [864, 393] width 396 height 25
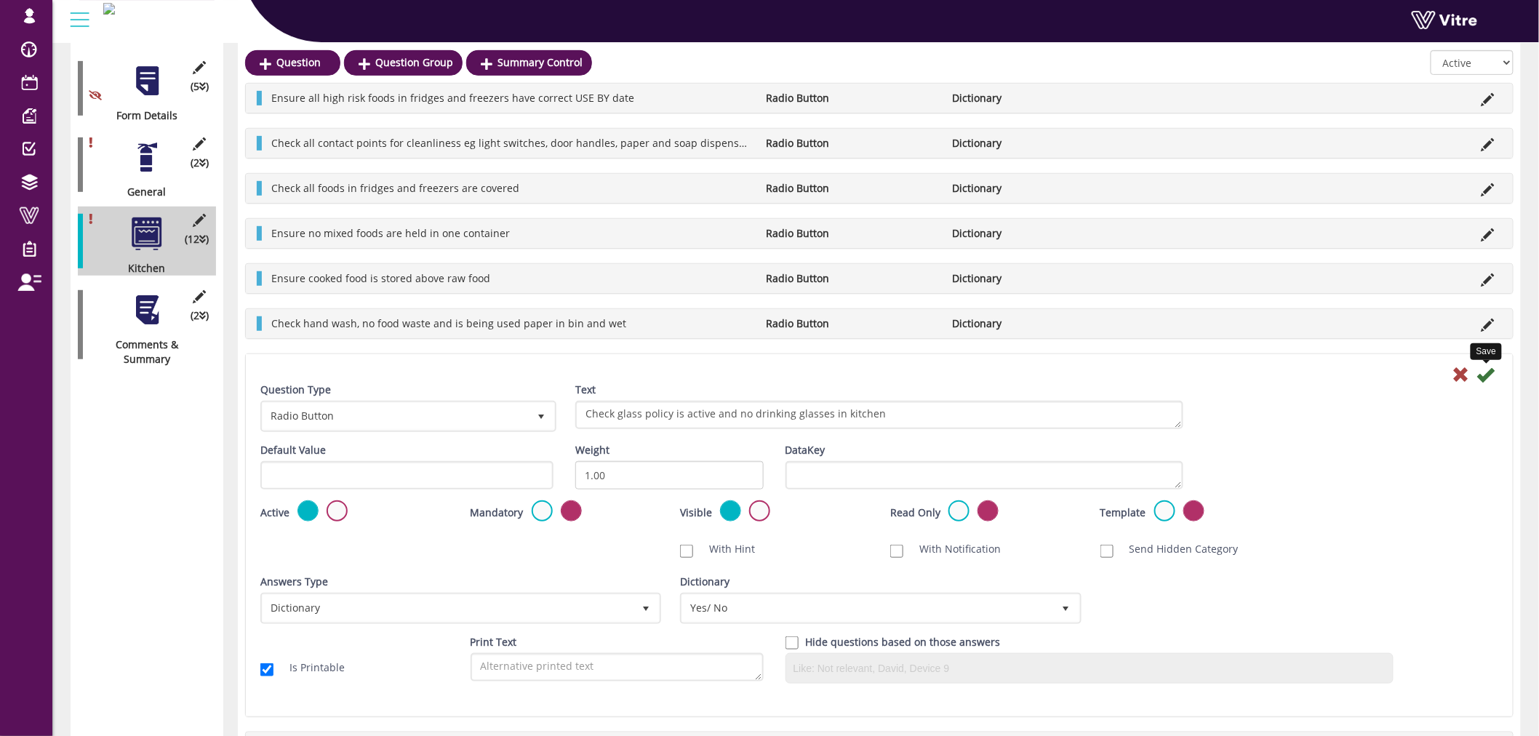
click at [1484, 378] on icon at bounding box center [1485, 374] width 17 height 17
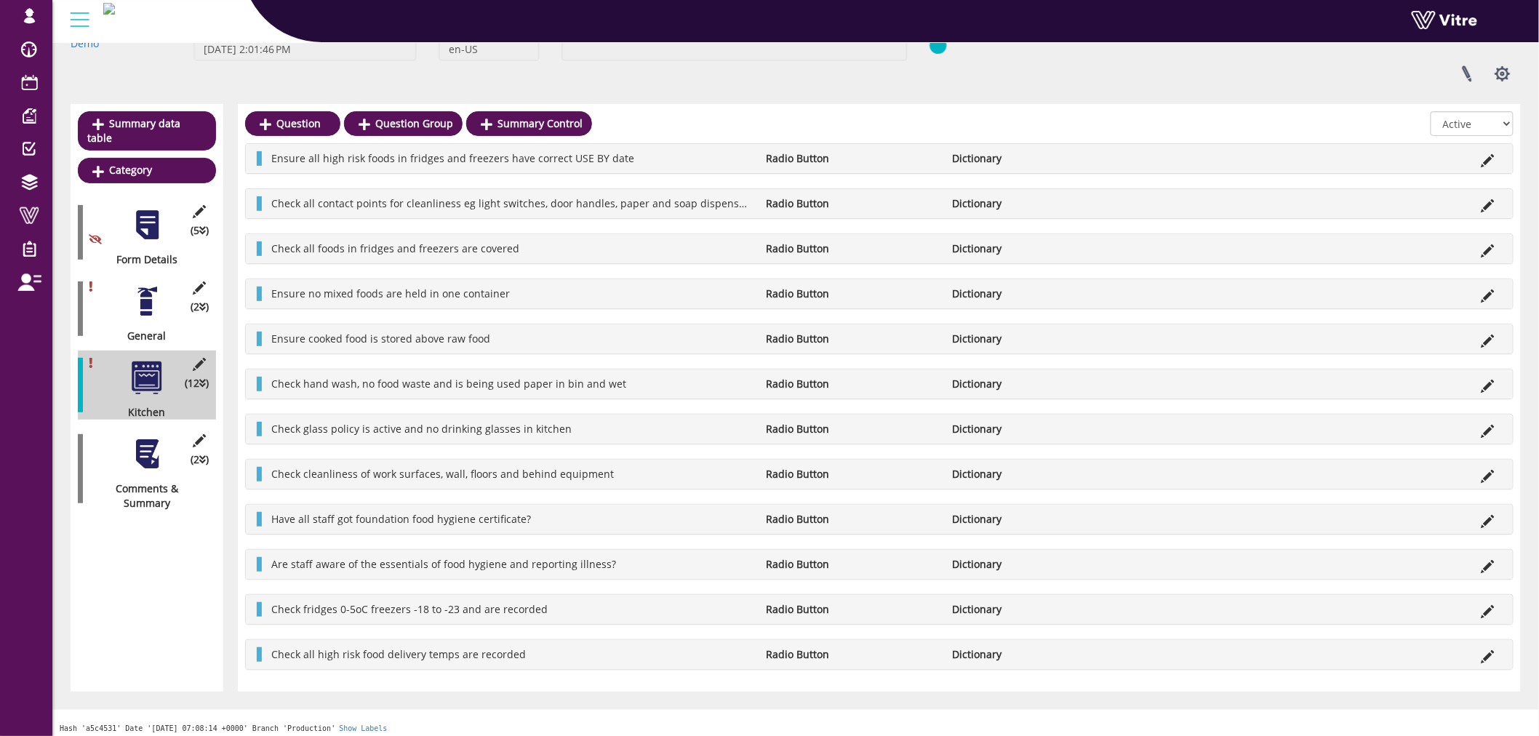
scroll to position [106, 0]
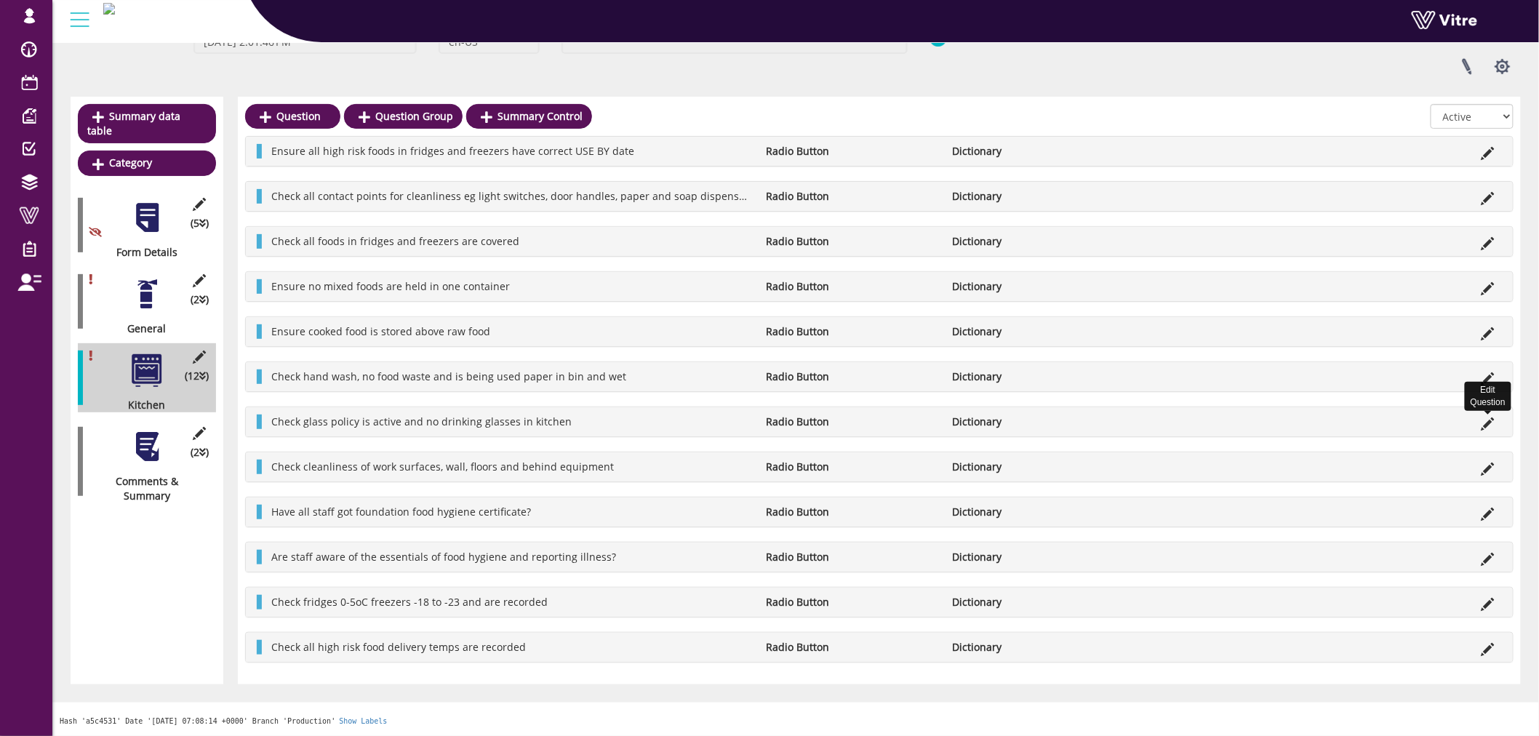
click at [1486, 424] on icon at bounding box center [1487, 423] width 13 height 13
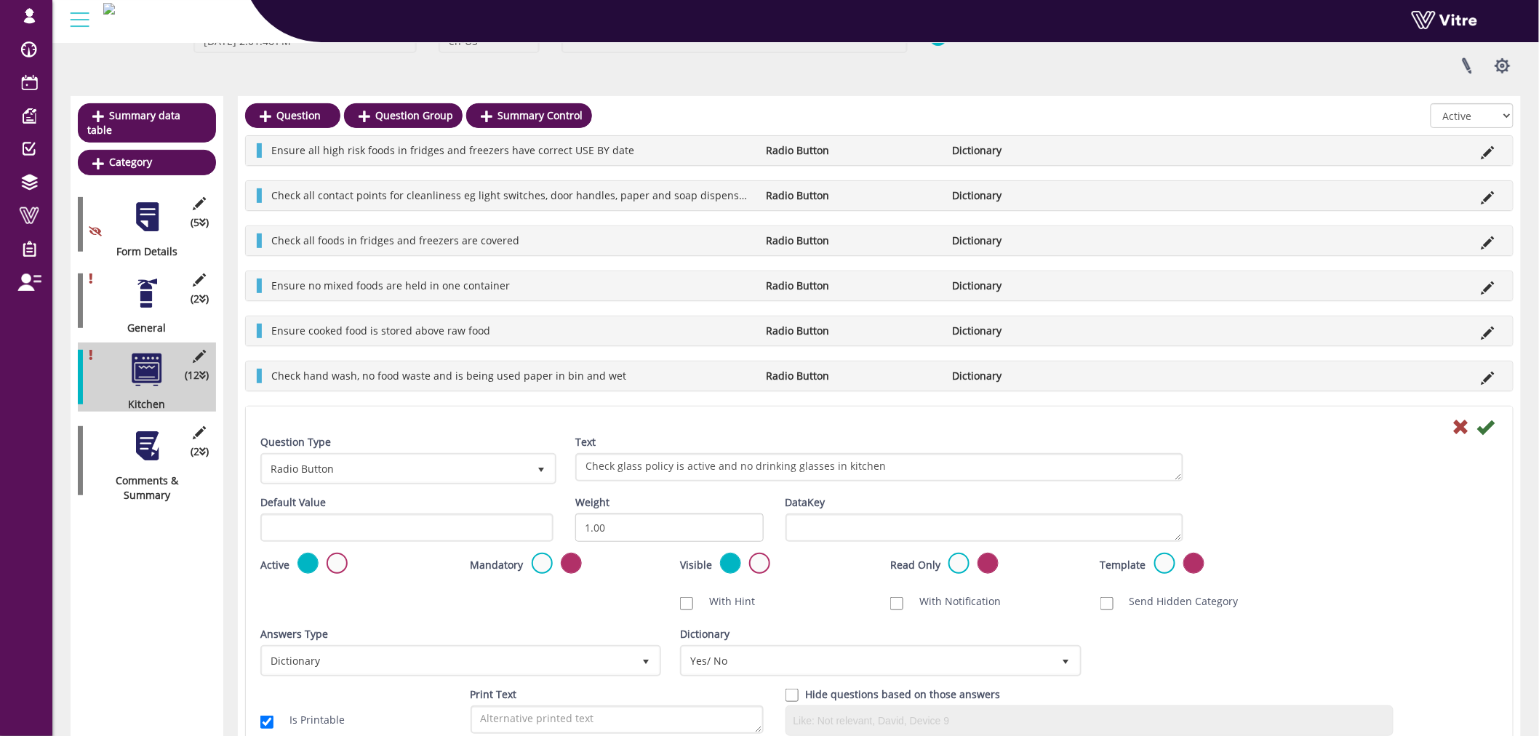
click at [1460, 430] on icon at bounding box center [1460, 426] width 17 height 17
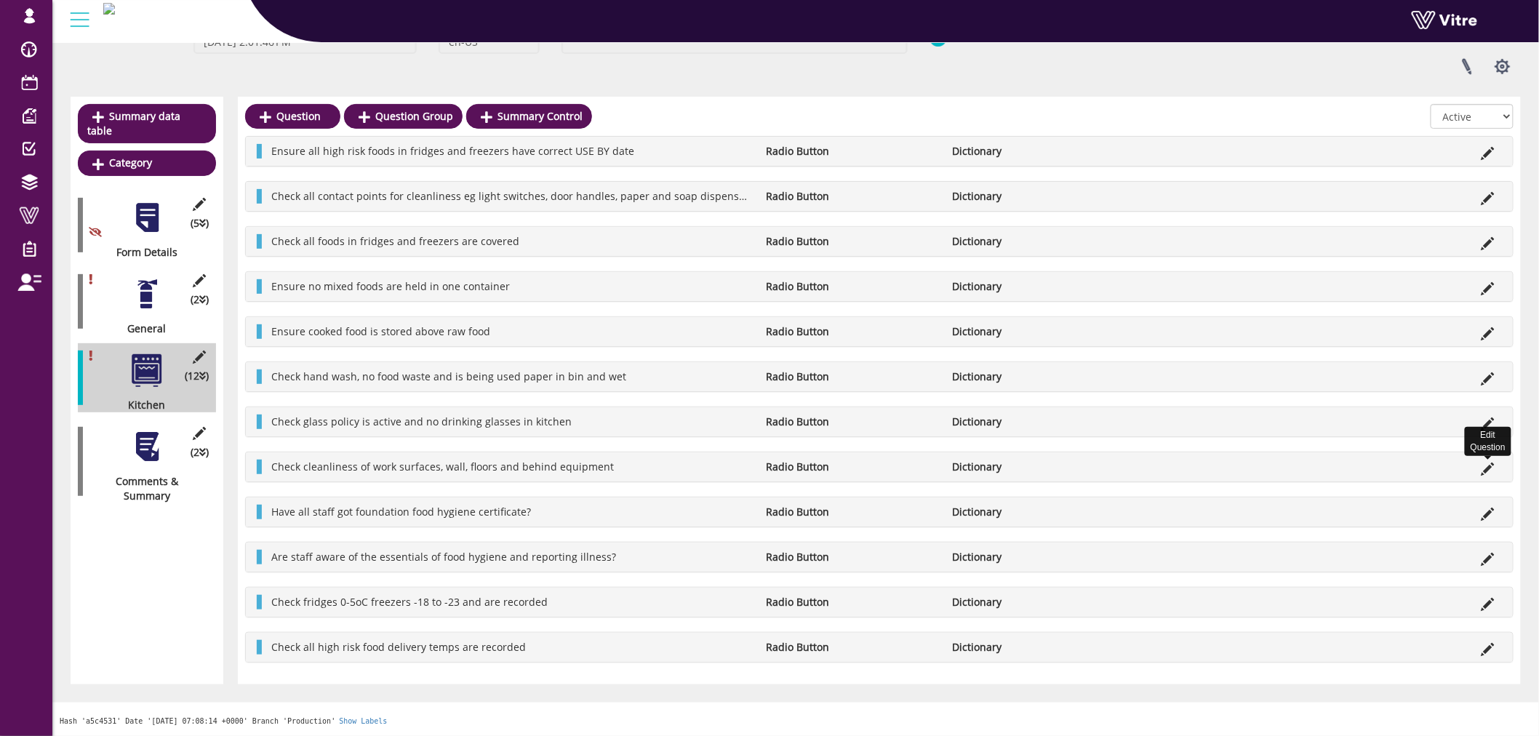
click at [1491, 470] on icon at bounding box center [1487, 469] width 13 height 13
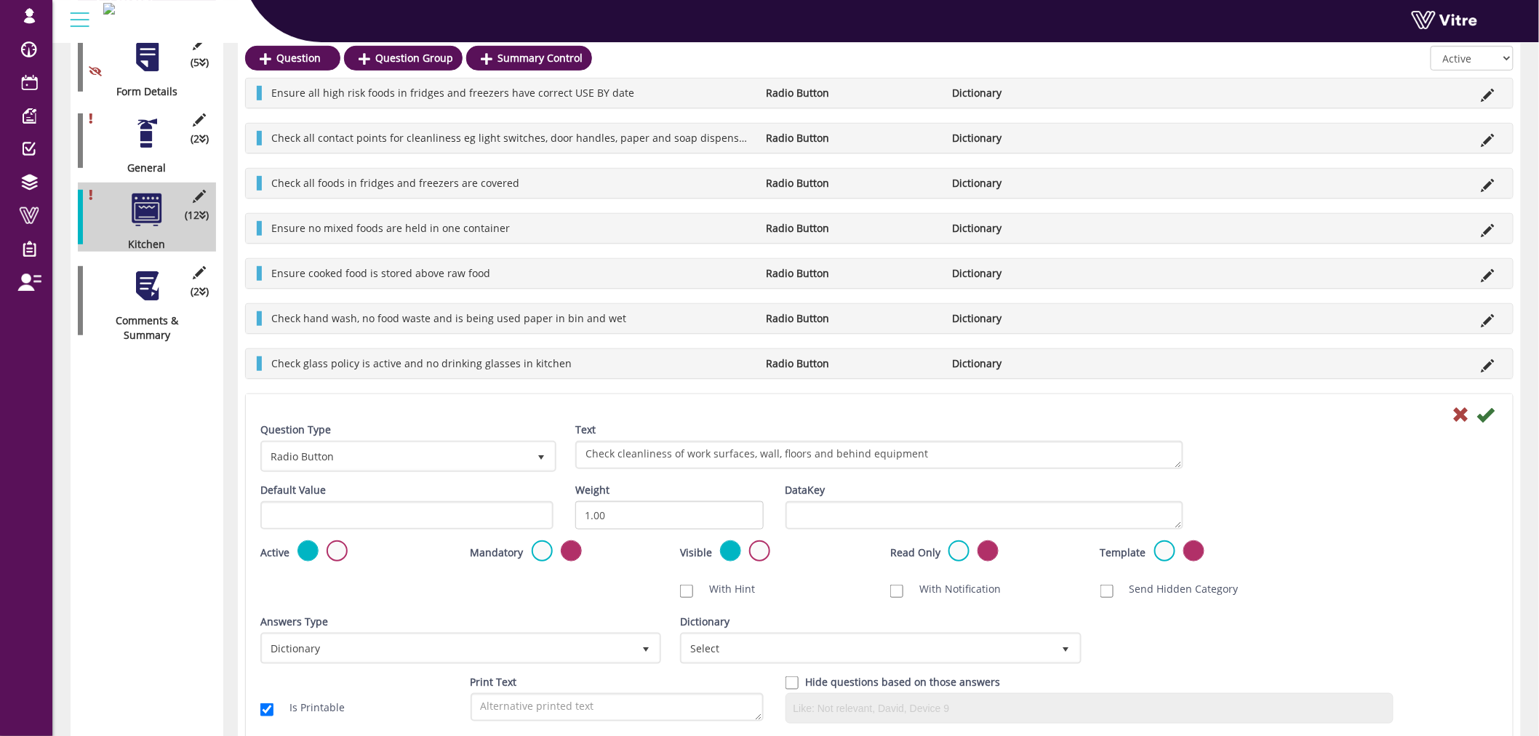
scroll to position [268, 0]
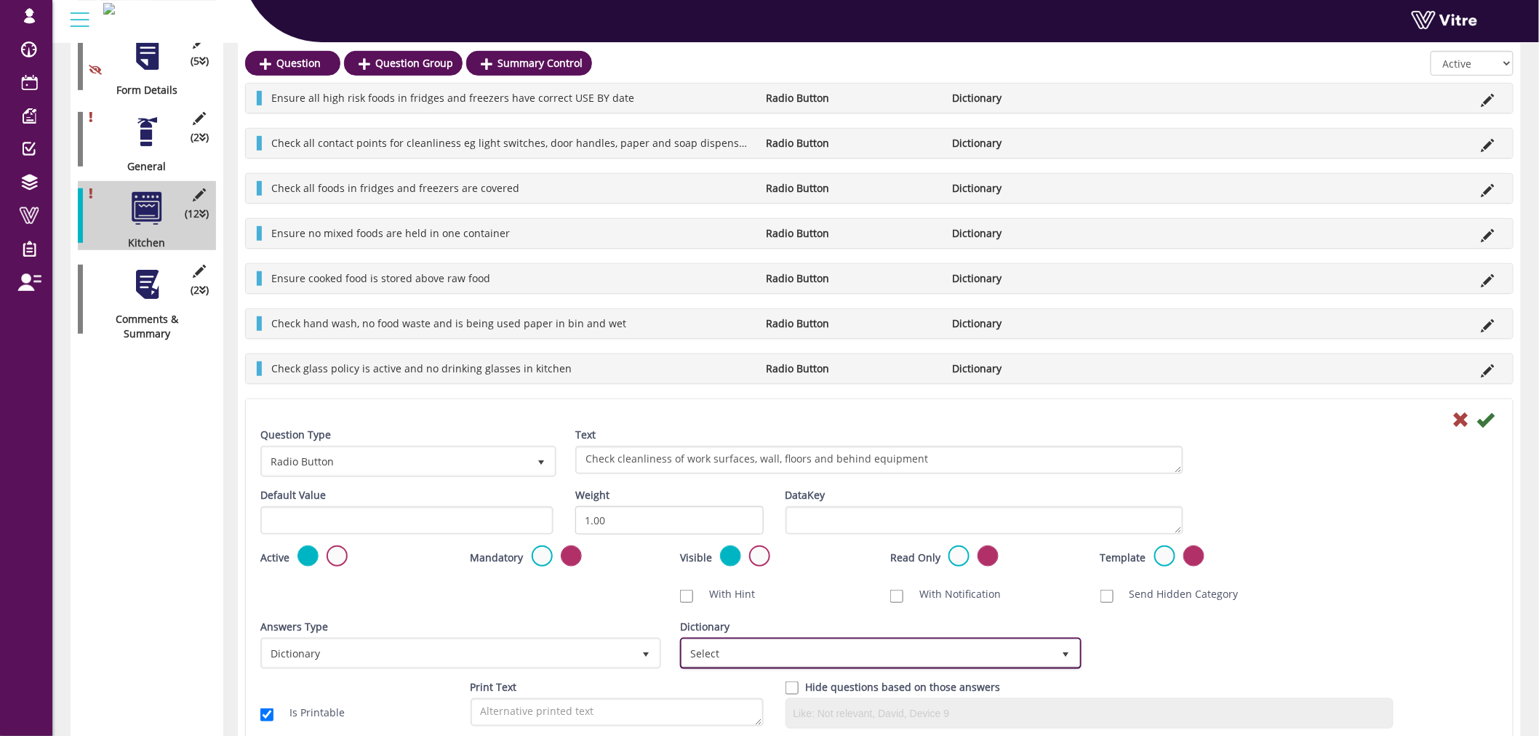
click at [944, 651] on span "Select" at bounding box center [867, 653] width 370 height 26
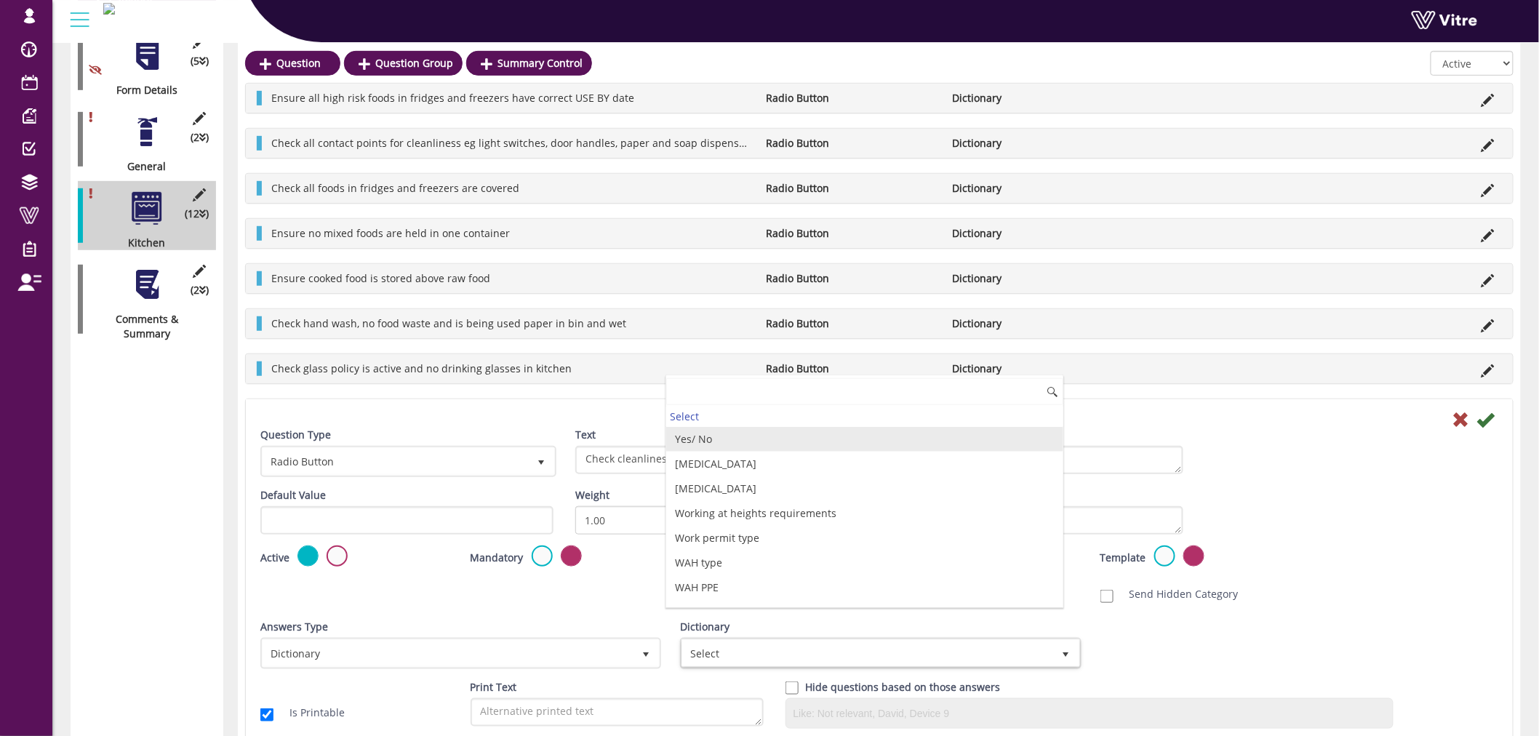
click at [729, 437] on li "Yes/ No" at bounding box center [864, 439] width 396 height 25
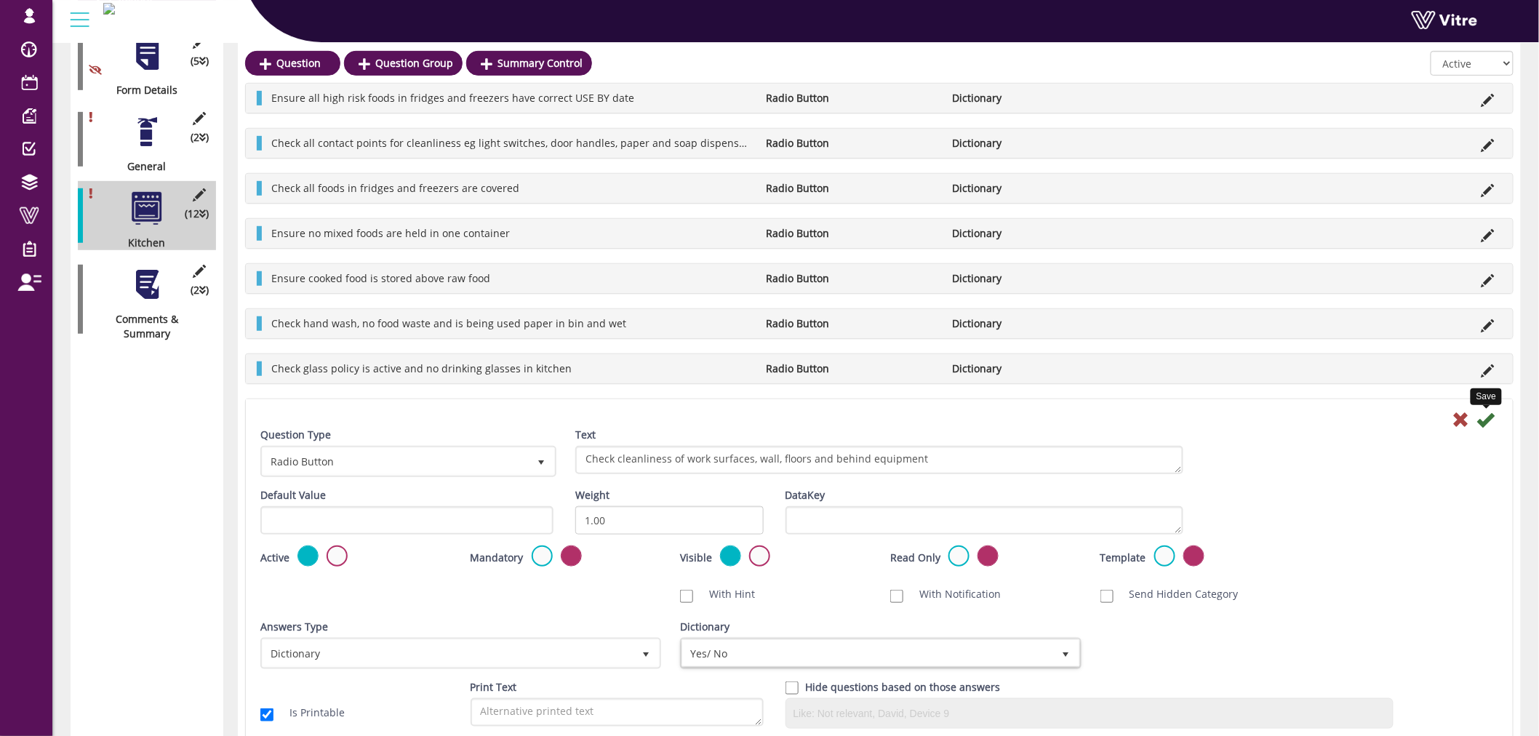
click at [1489, 417] on icon at bounding box center [1485, 419] width 17 height 17
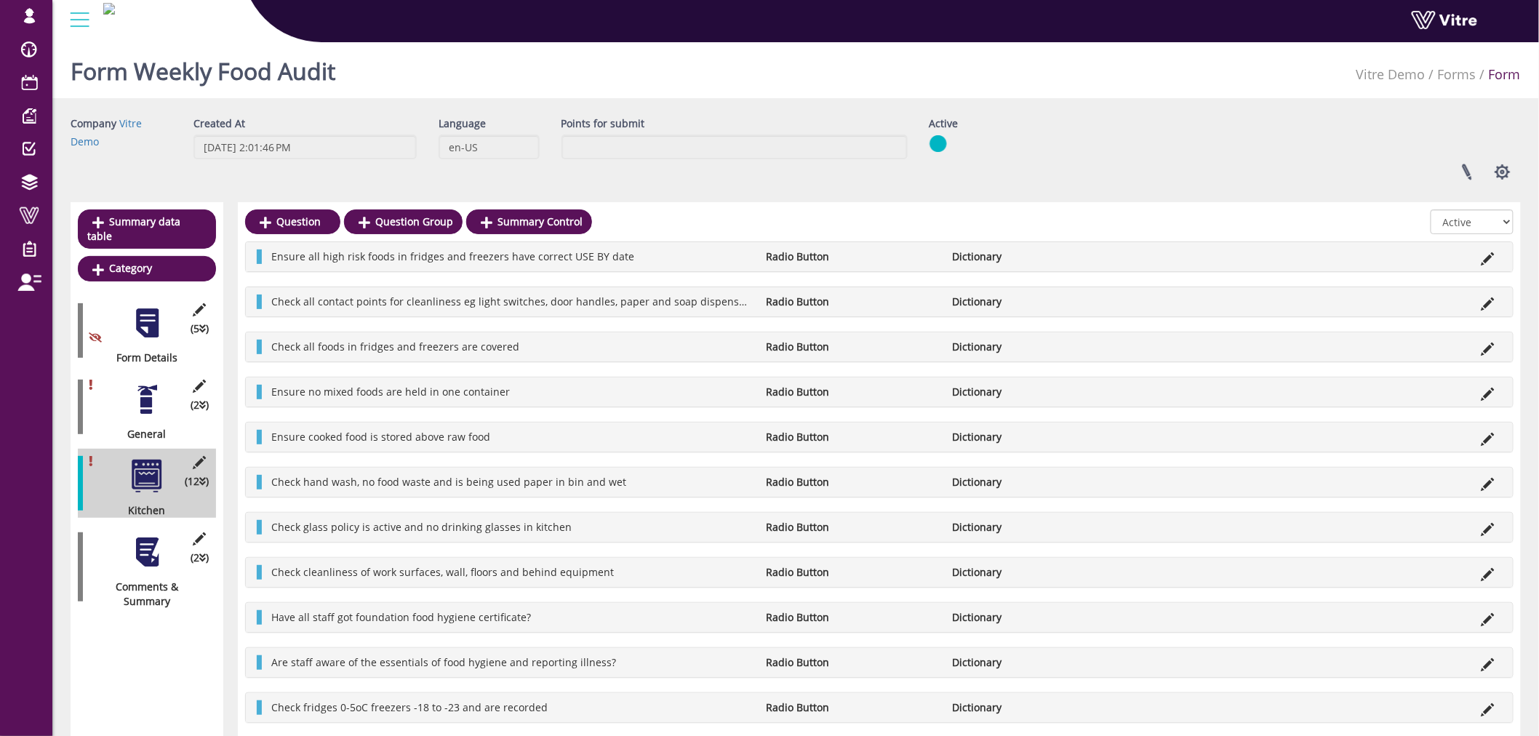
click at [1492, 618] on icon at bounding box center [1487, 619] width 13 height 13
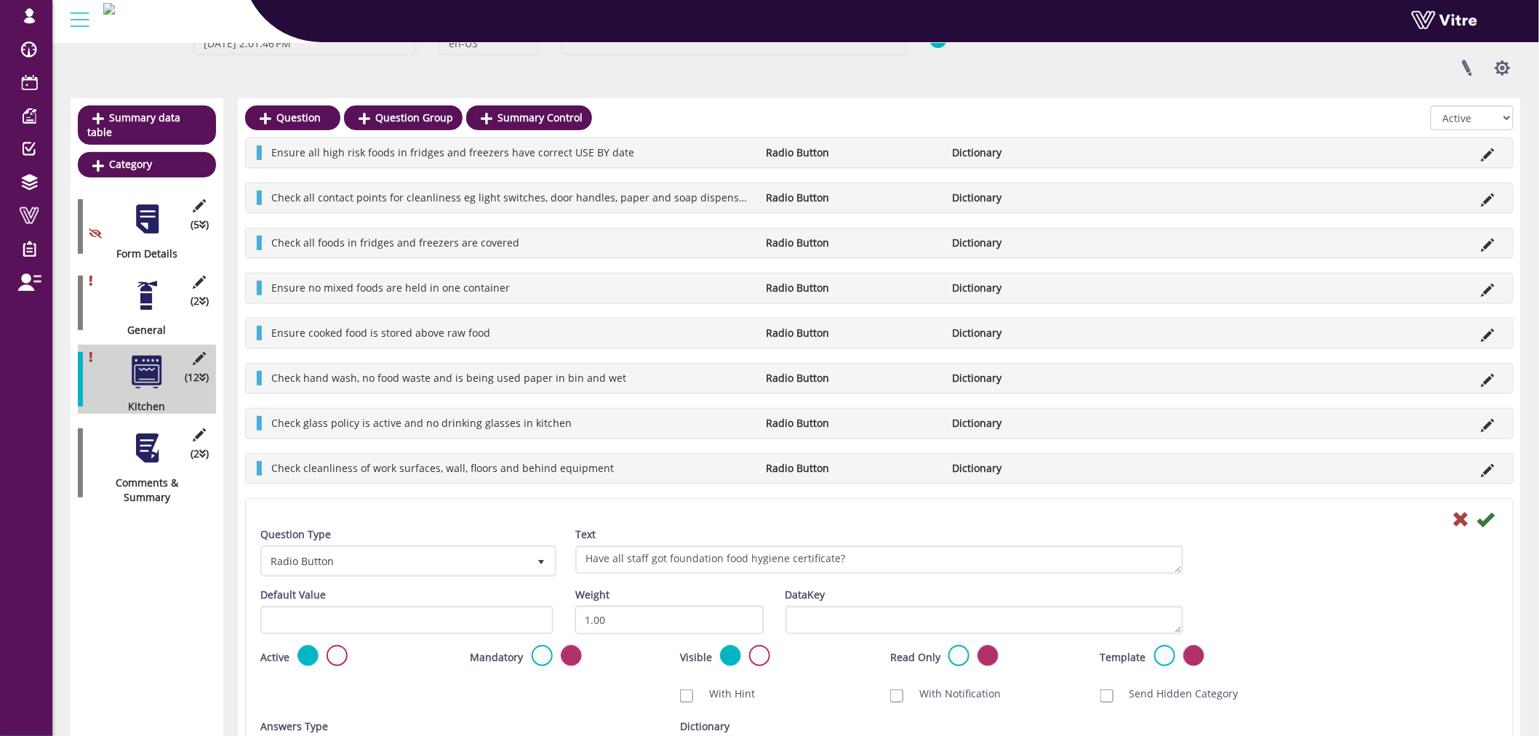
scroll to position [323, 0]
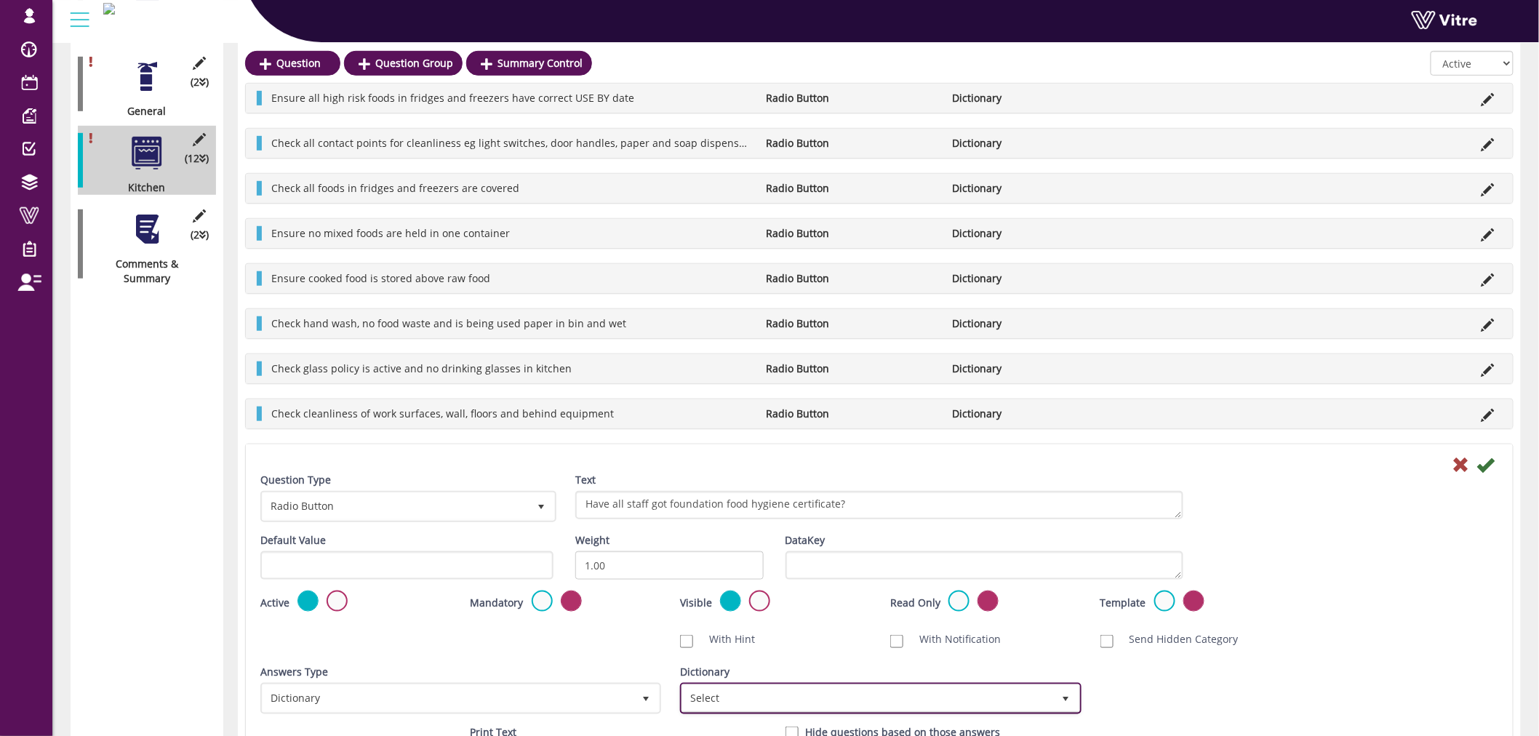
click at [788, 688] on span "Select" at bounding box center [867, 698] width 370 height 26
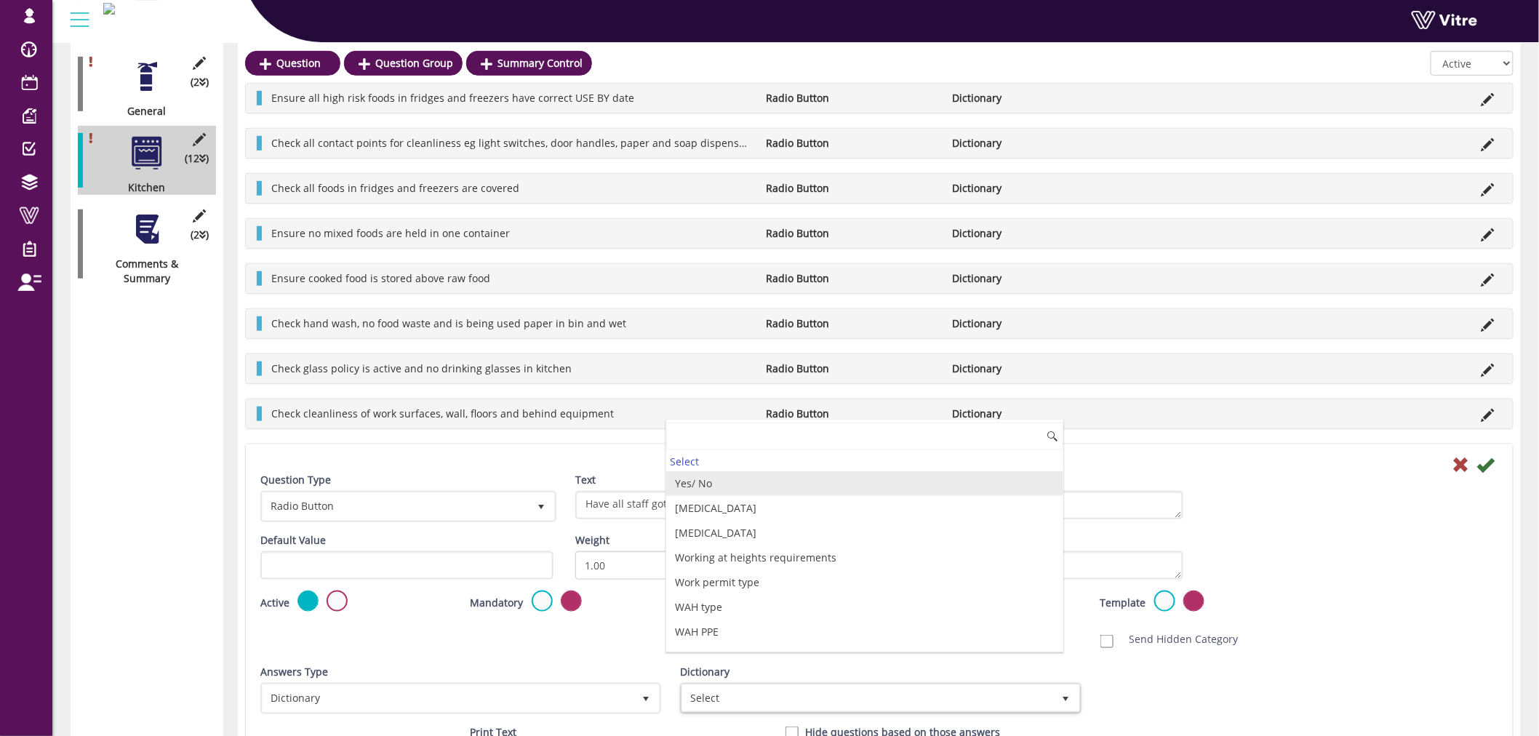
click at [725, 487] on li "Yes/ No" at bounding box center [864, 483] width 396 height 25
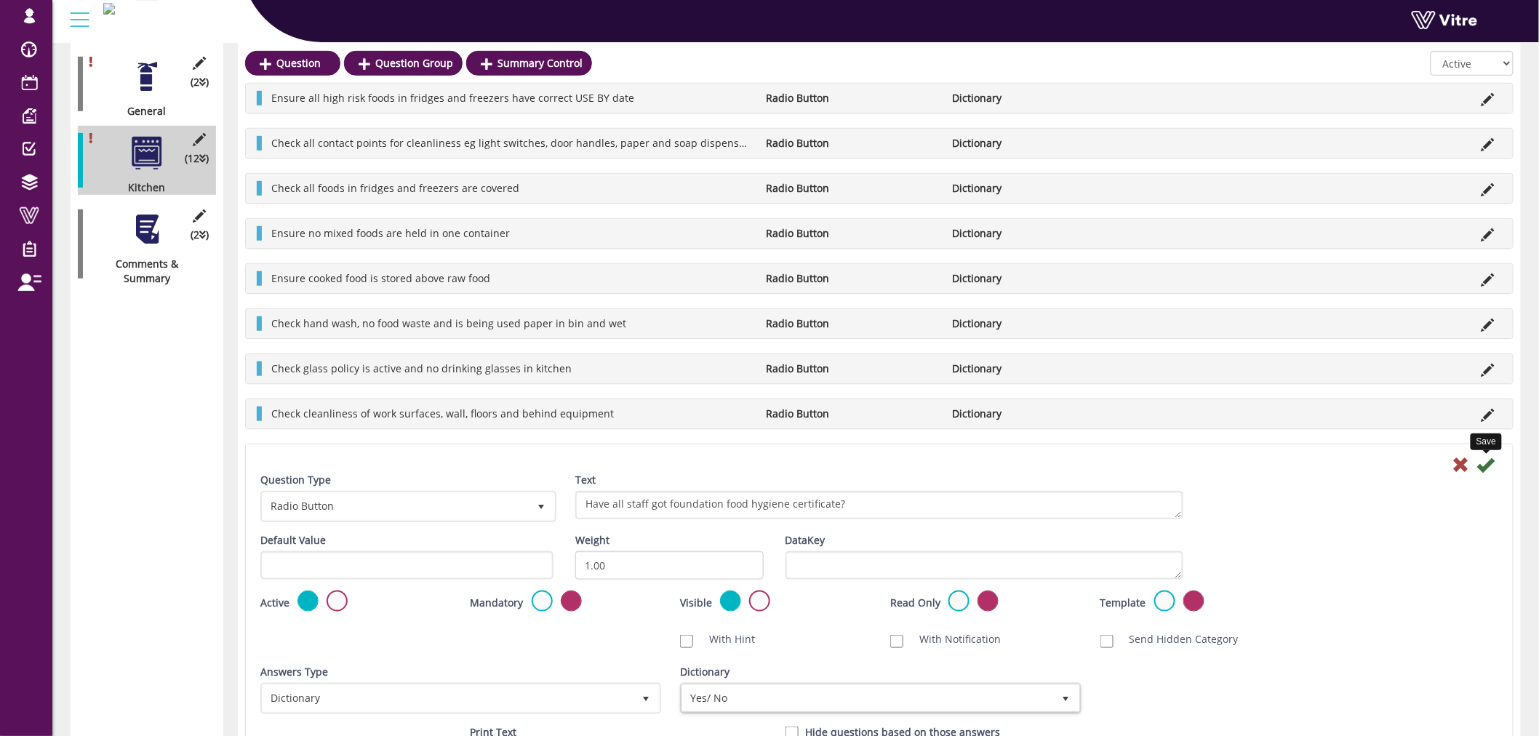
click at [1485, 464] on icon at bounding box center [1485, 464] width 17 height 17
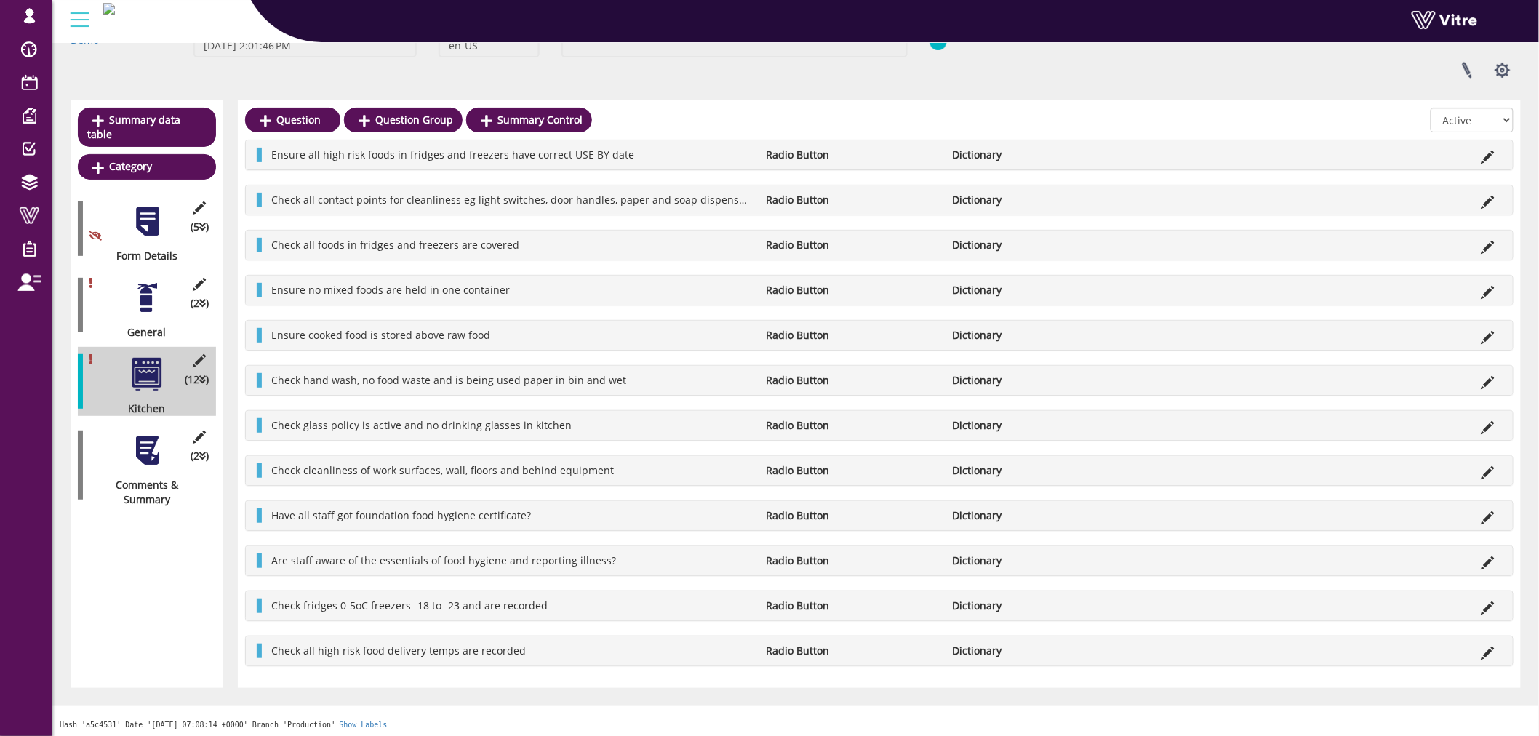
scroll to position [106, 0]
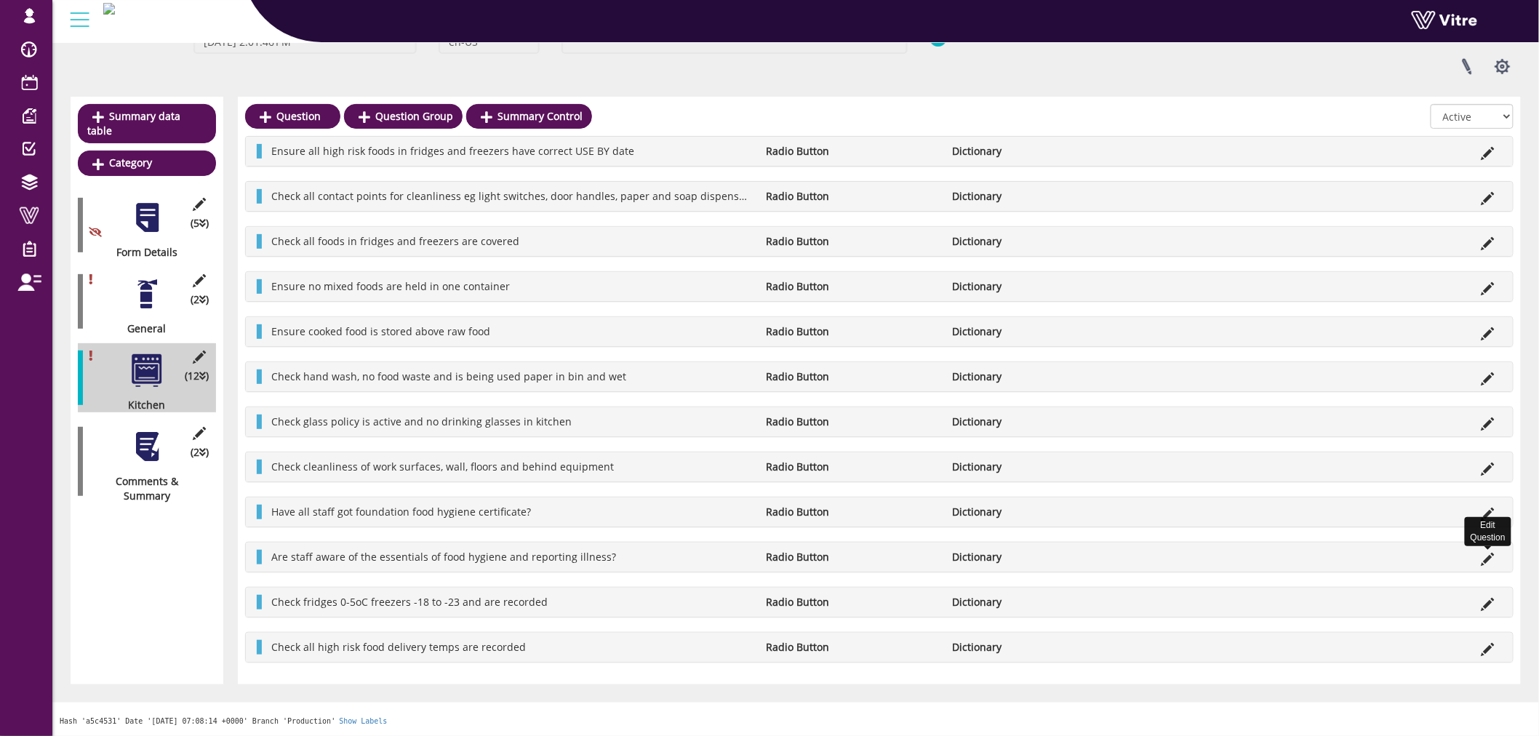
click at [1492, 565] on icon at bounding box center [1487, 559] width 13 height 13
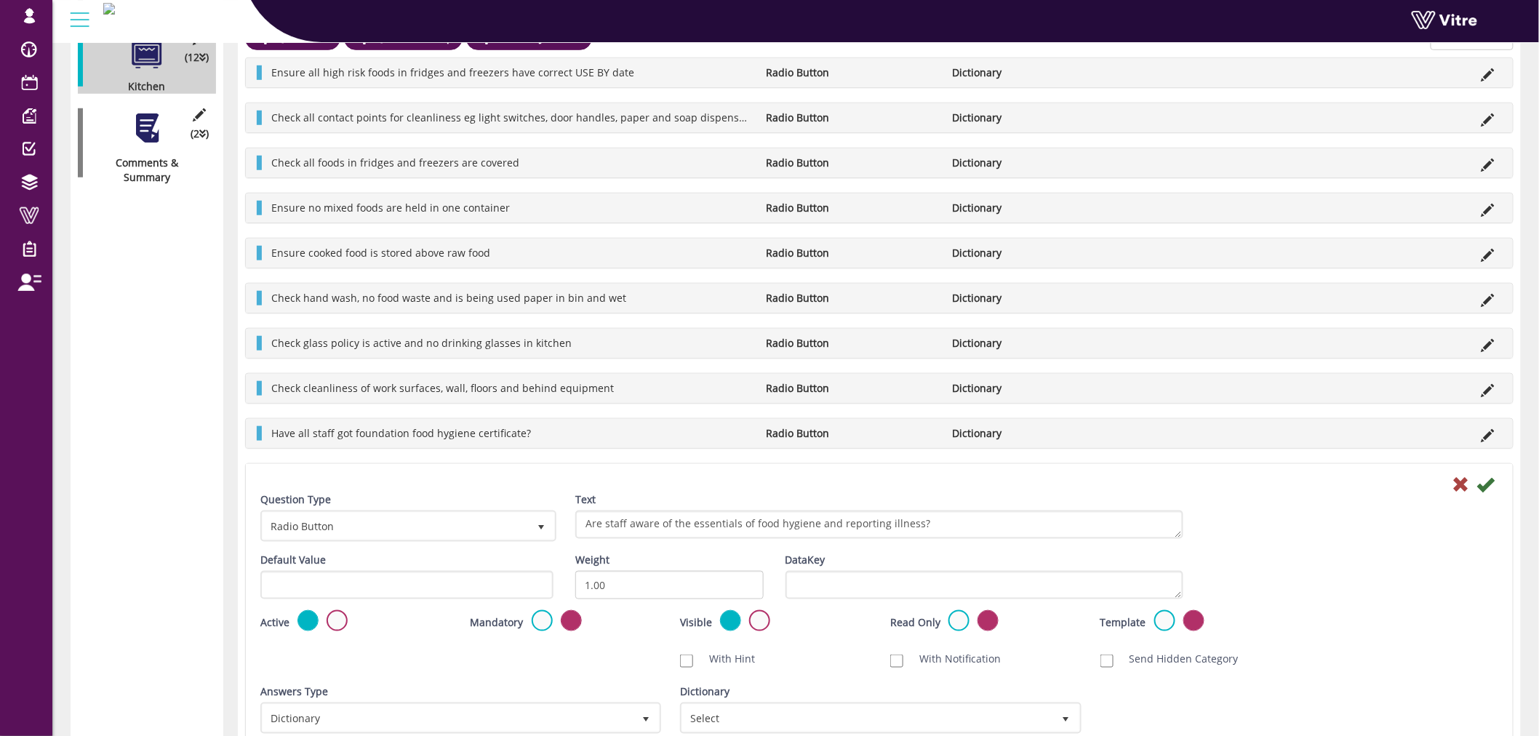
scroll to position [591, 0]
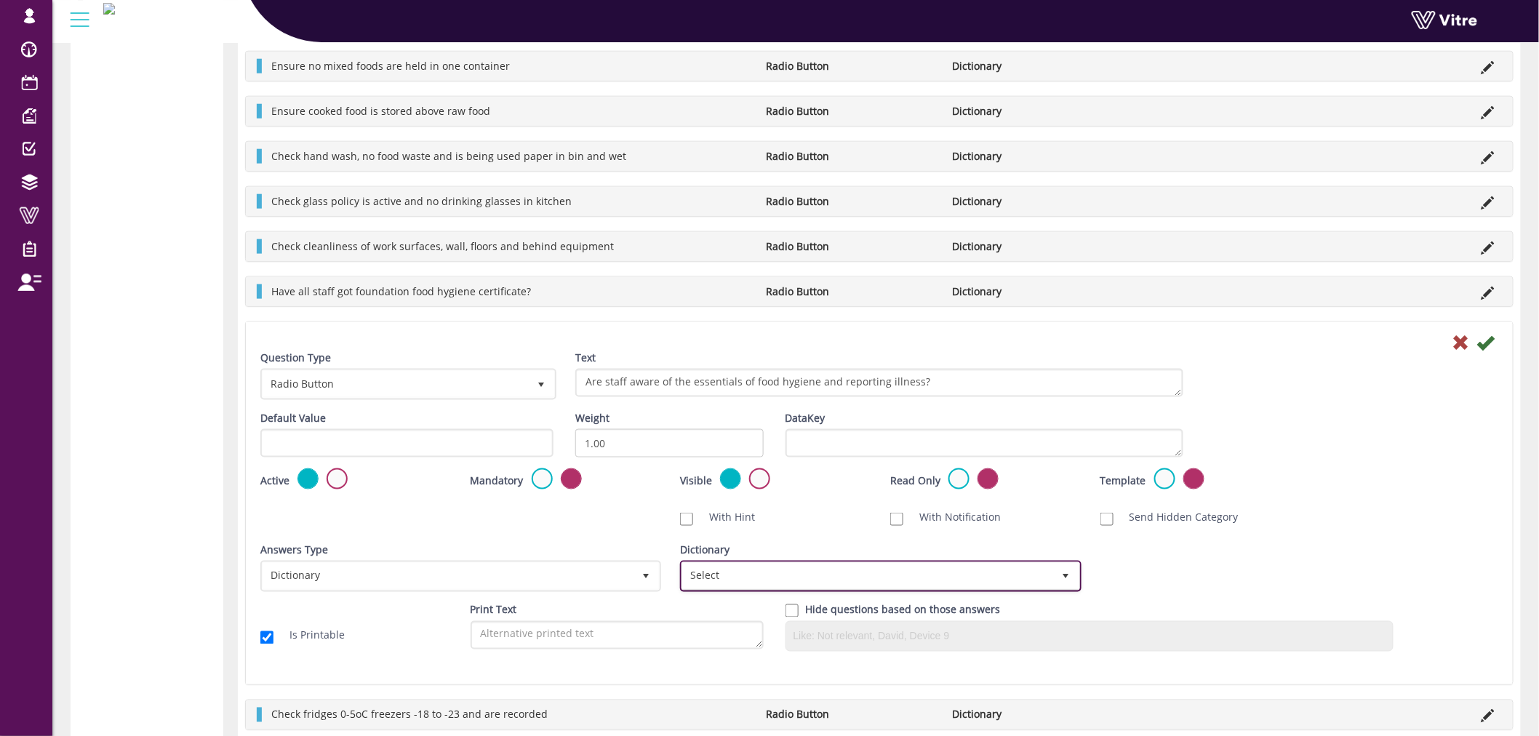
click at [801, 575] on span "Select" at bounding box center [867, 576] width 370 height 26
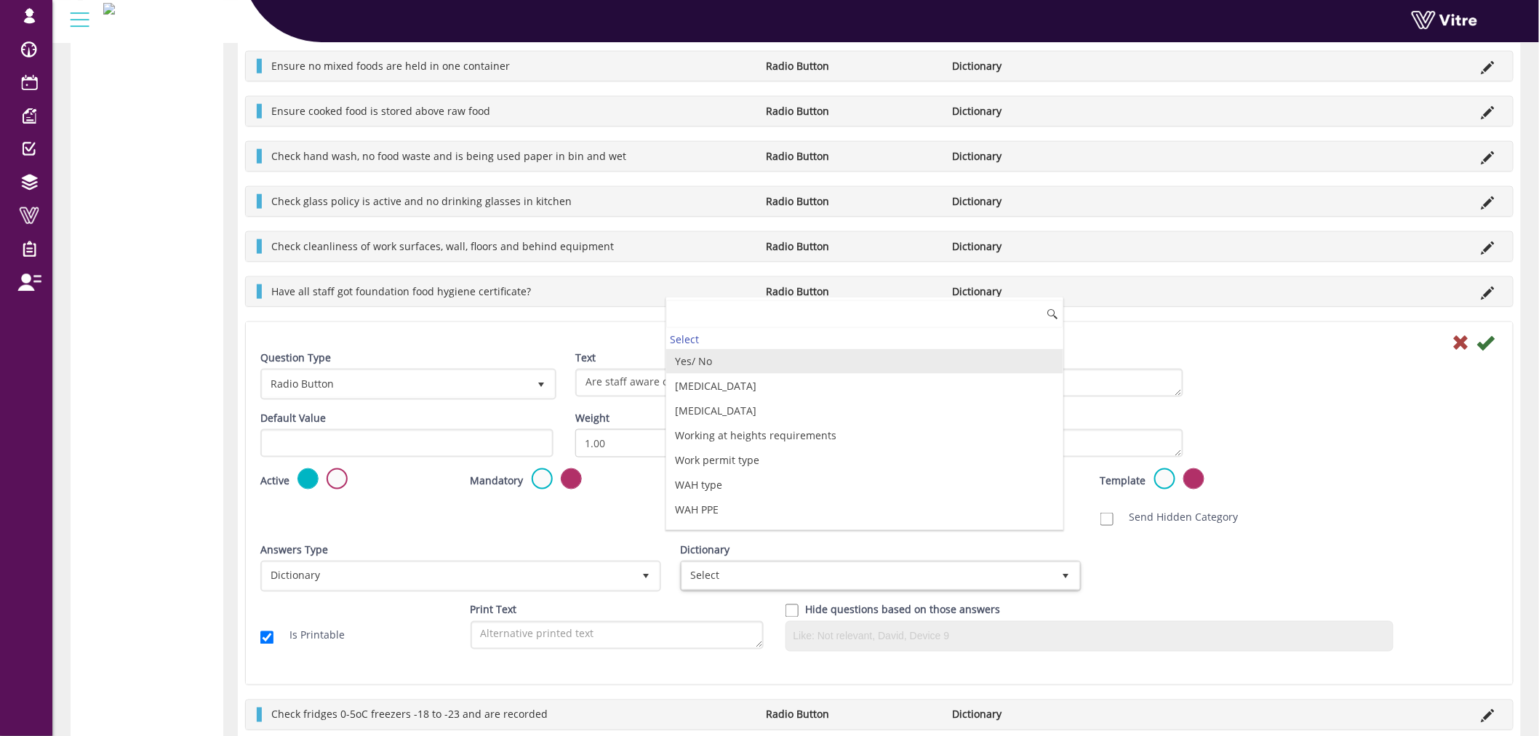
click at [691, 361] on li "Yes/ No" at bounding box center [864, 361] width 396 height 25
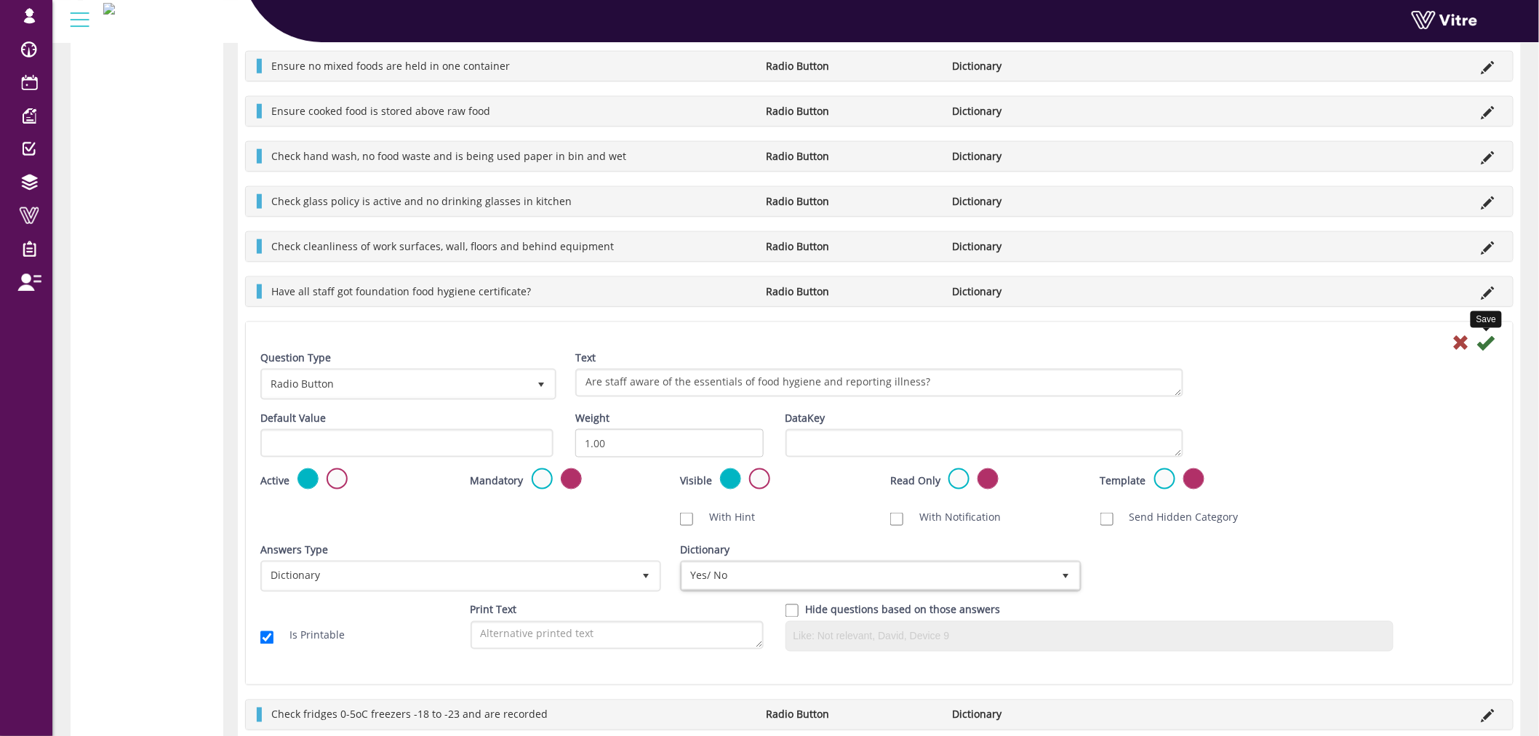
click at [1486, 343] on icon at bounding box center [1485, 342] width 17 height 17
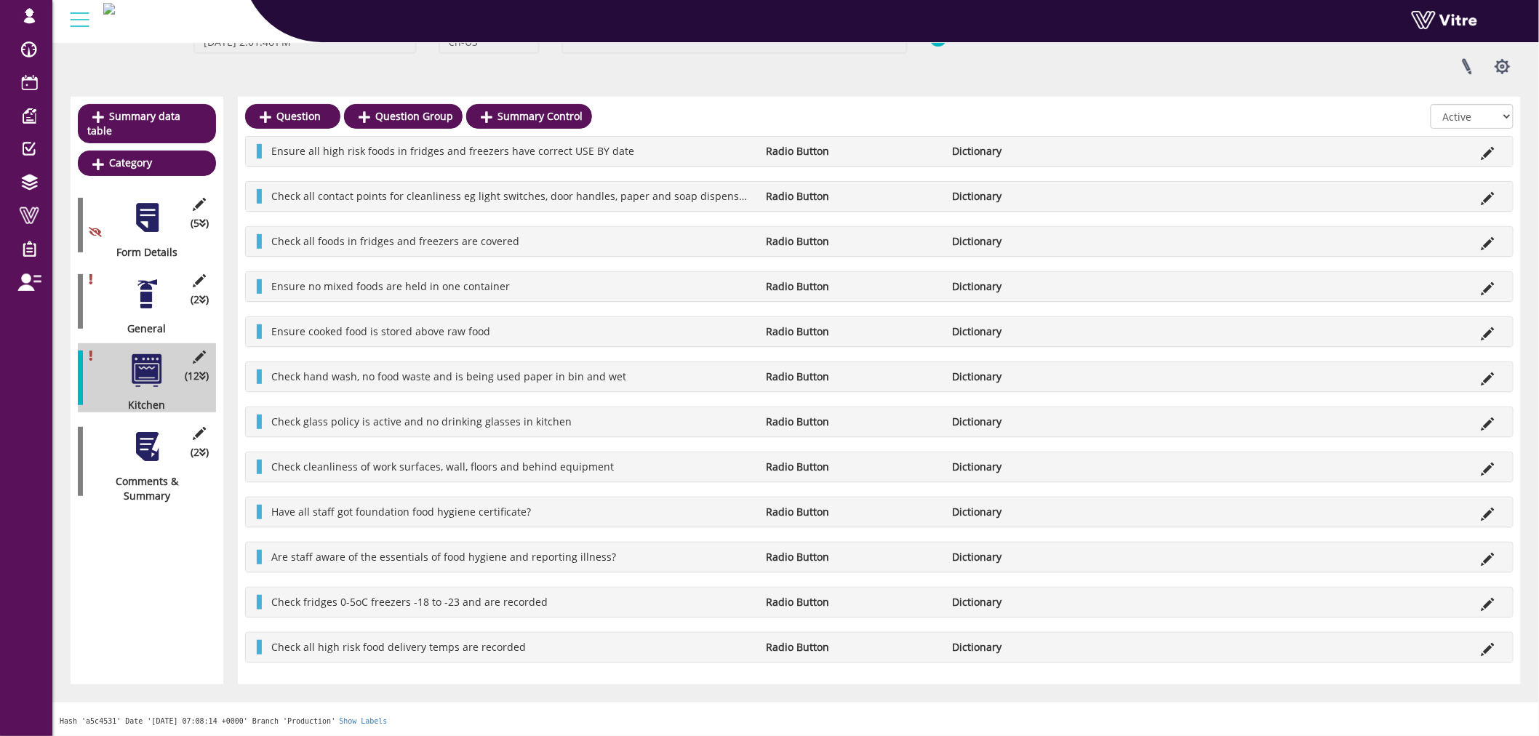
scroll to position [106, 0]
click at [1486, 615] on div "Check fridges 0-5oC freezers -18 to -23 and are recorded Radio Button Dictionary" at bounding box center [879, 602] width 1267 height 29
click at [1487, 605] on icon at bounding box center [1487, 604] width 13 height 13
click at [1491, 601] on icon at bounding box center [1487, 604] width 13 height 13
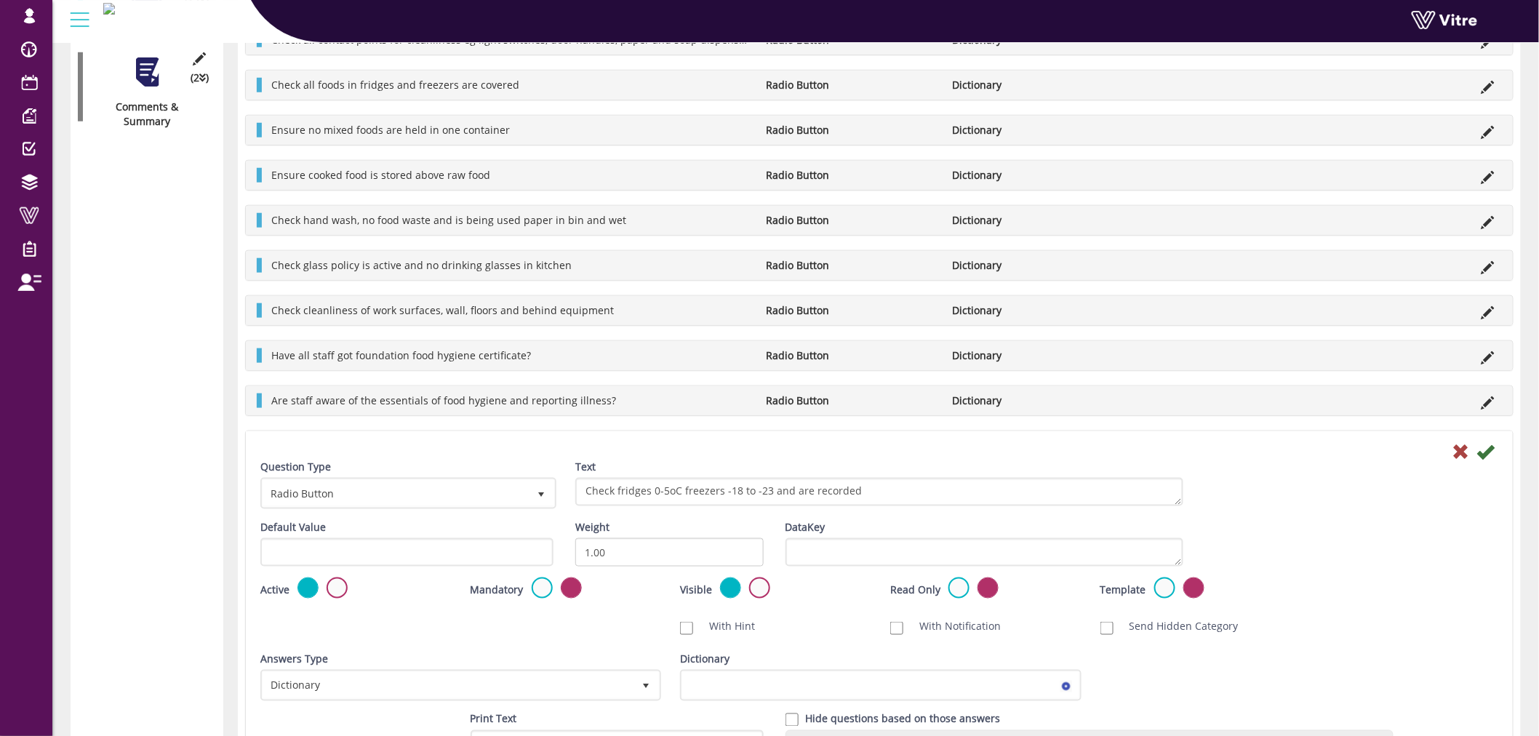
scroll to position [641, 0]
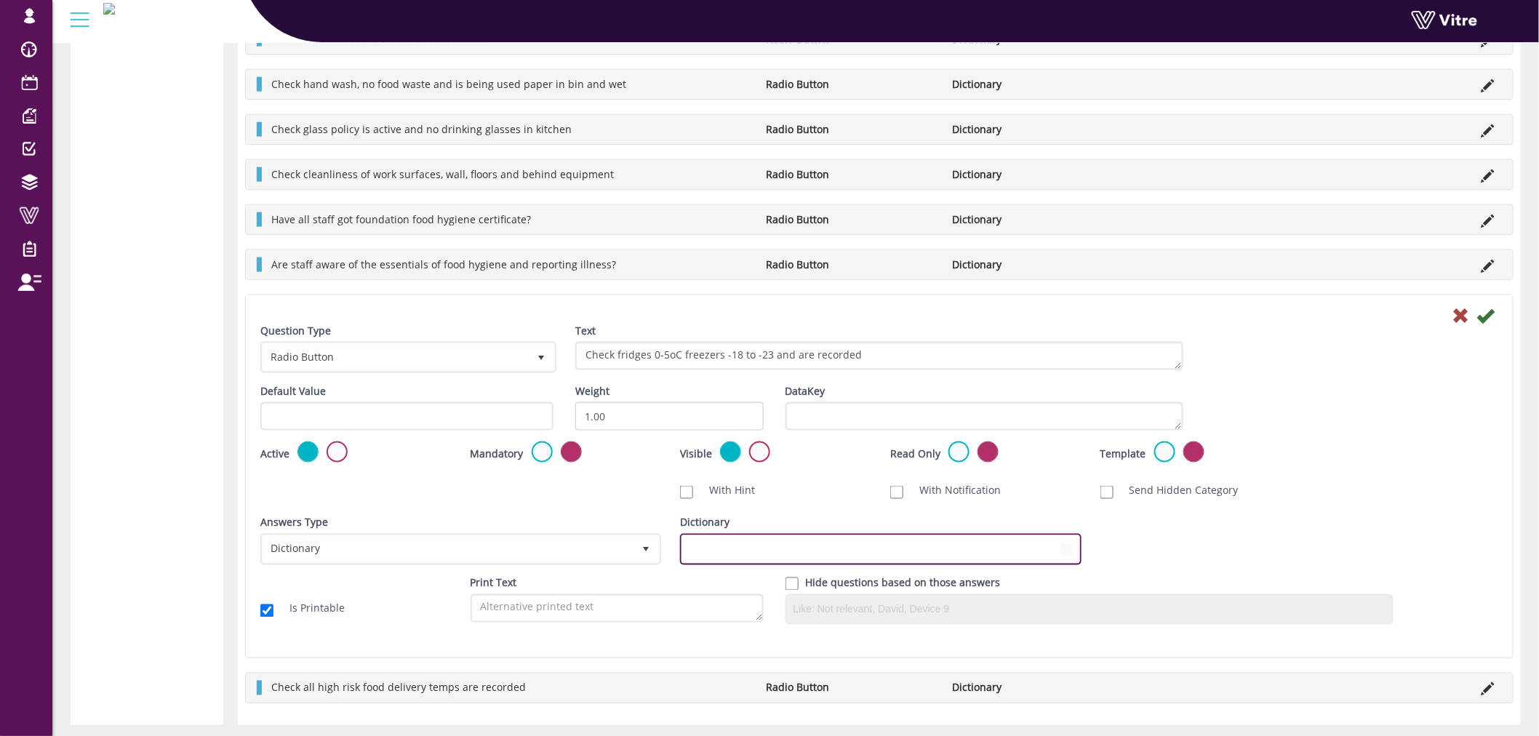
click at [899, 560] on span at bounding box center [867, 549] width 370 height 26
click at [710, 555] on span at bounding box center [867, 549] width 370 height 26
click at [959, 548] on span at bounding box center [867, 549] width 370 height 26
click at [1071, 544] on span "select" at bounding box center [1066, 550] width 12 height 12
click at [1472, 320] on div at bounding box center [879, 314] width 1260 height 17
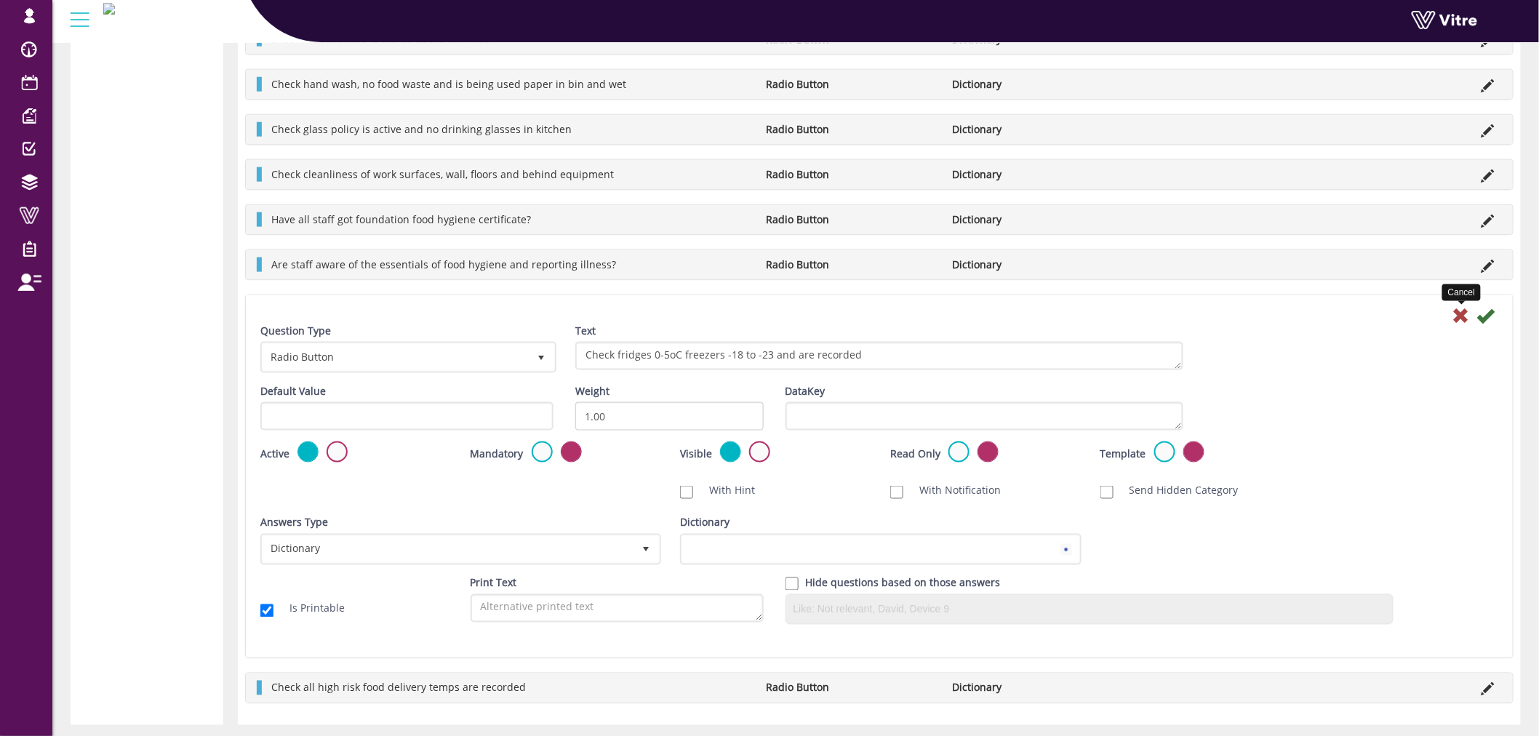
click at [1464, 316] on icon at bounding box center [1460, 315] width 17 height 17
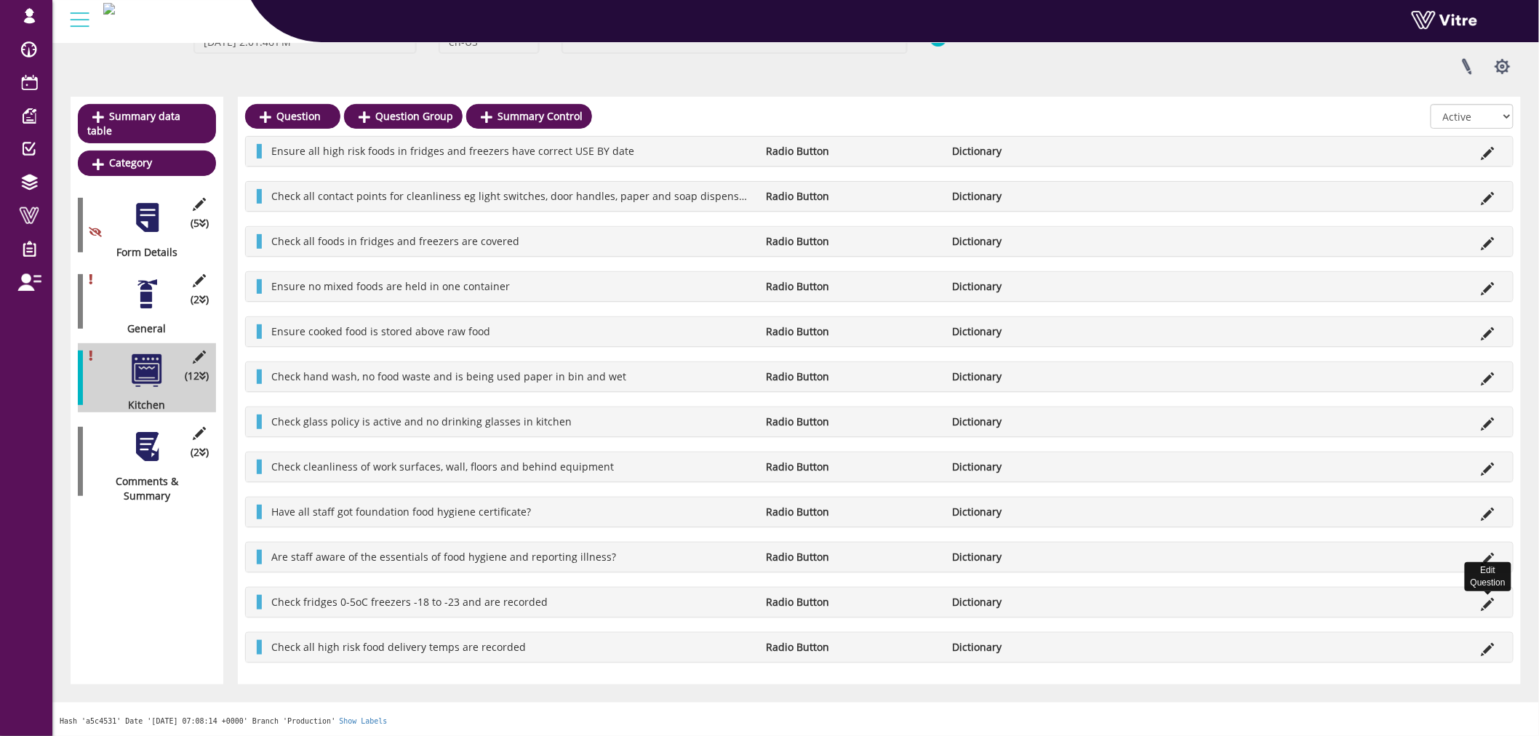
click at [1492, 601] on icon at bounding box center [1487, 604] width 13 height 13
click at [1492, 645] on icon at bounding box center [1487, 649] width 13 height 13
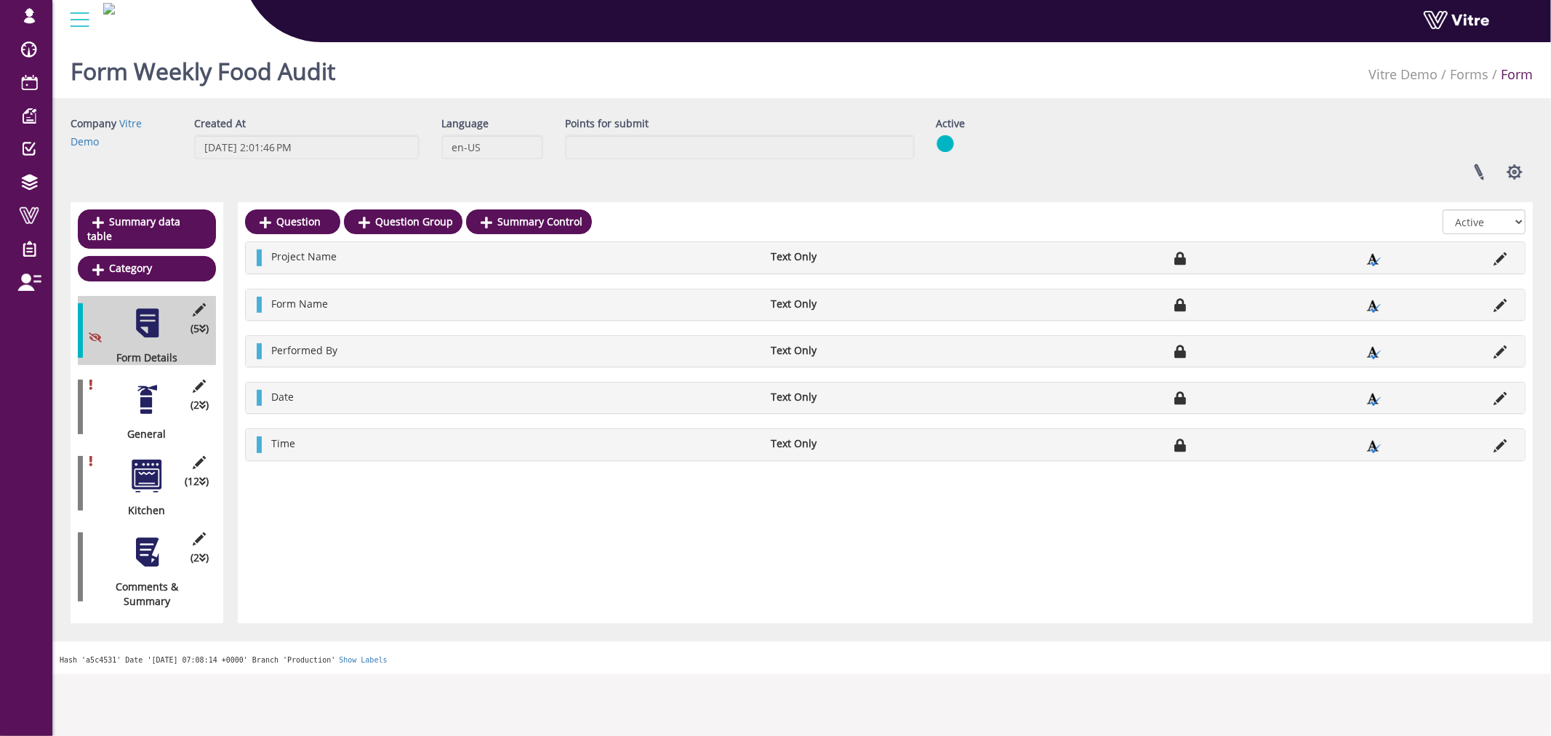
click at [143, 468] on div at bounding box center [147, 476] width 33 height 33
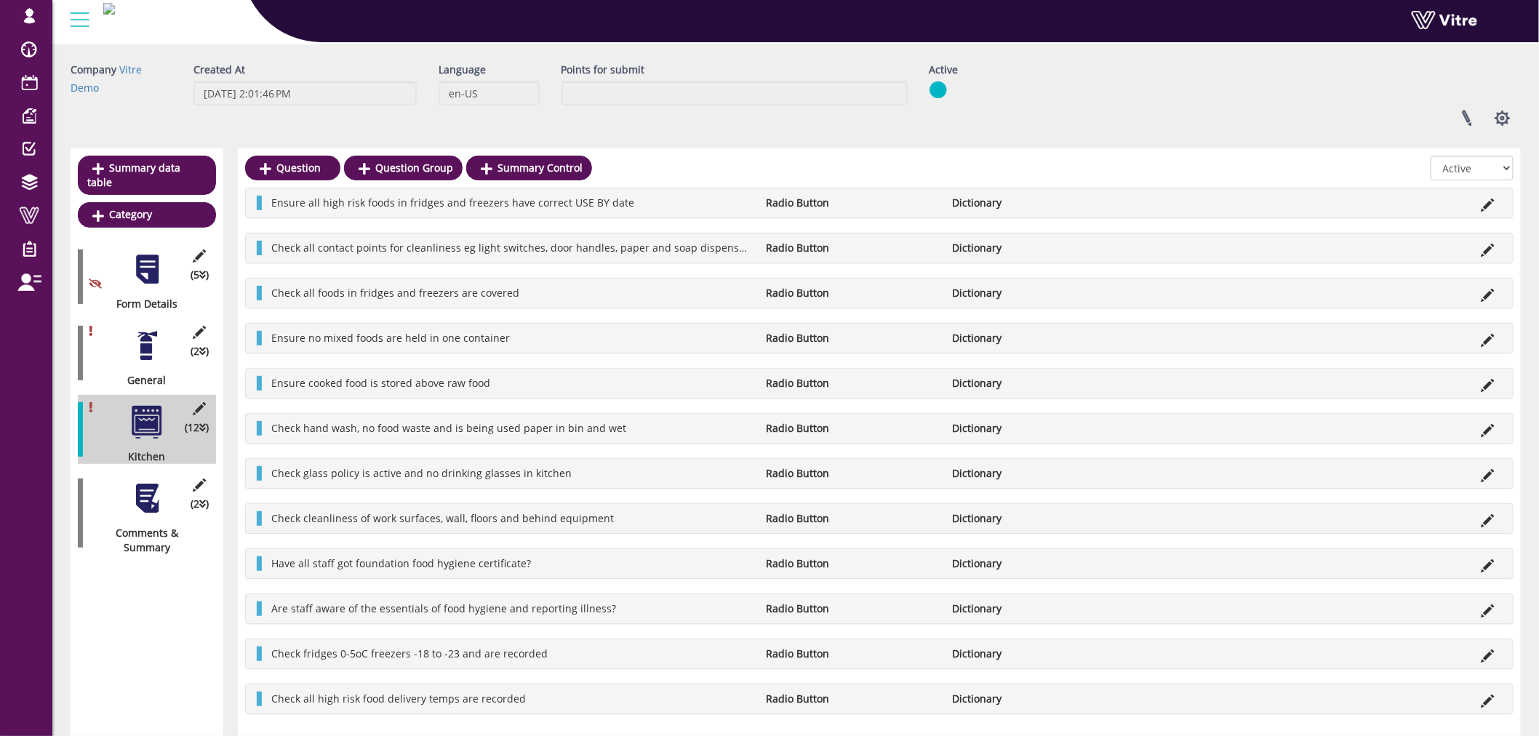
scroll to position [106, 0]
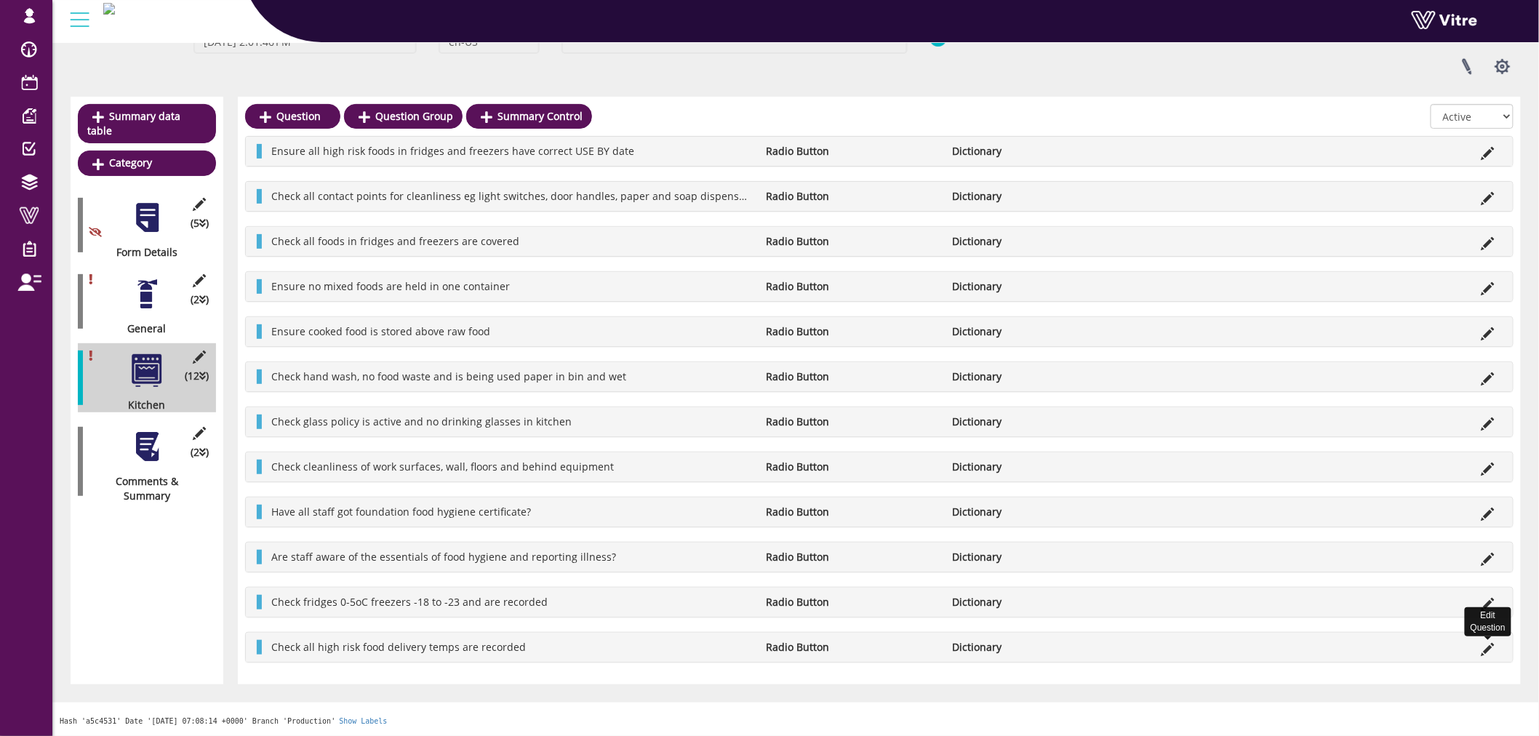
click at [1491, 653] on icon at bounding box center [1487, 649] width 13 height 13
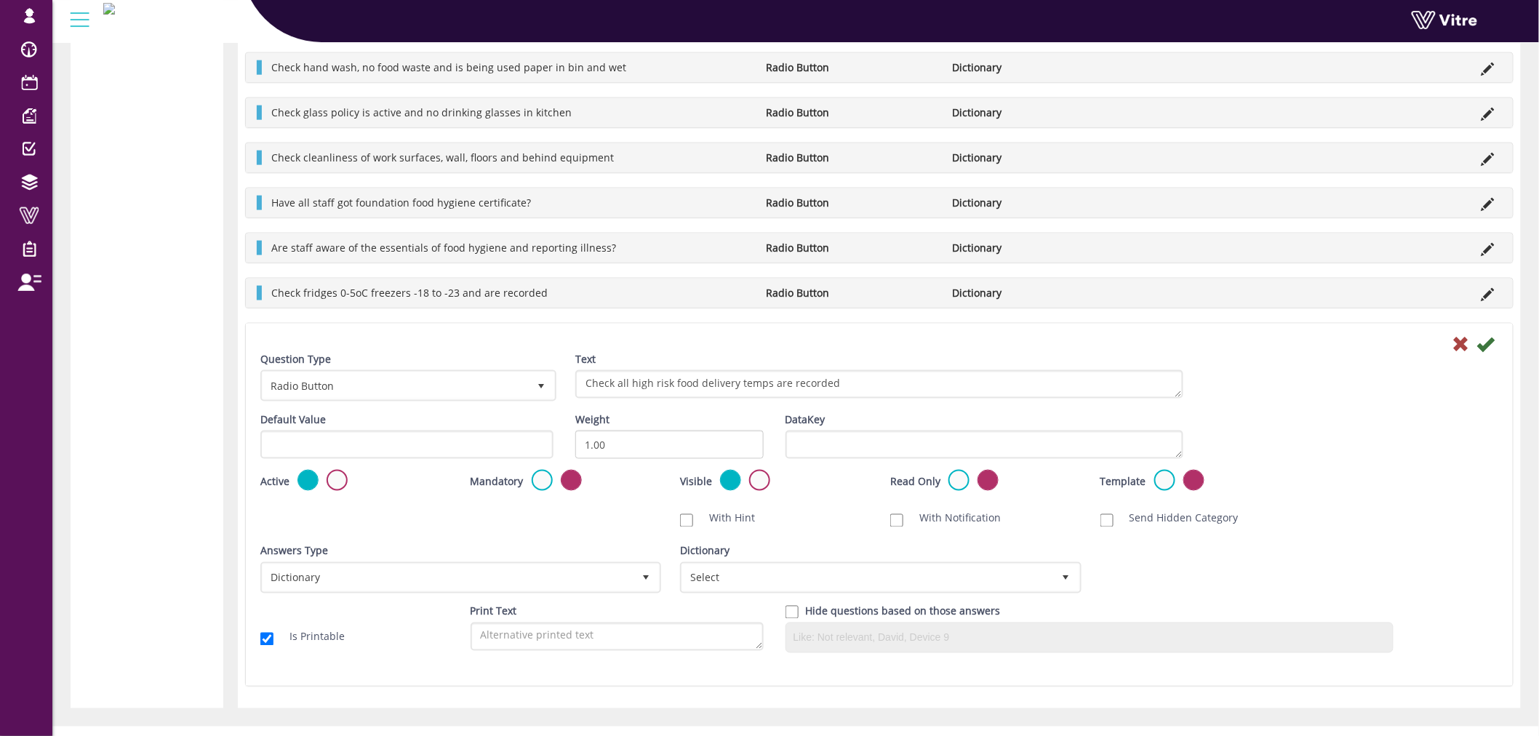
scroll to position [686, 0]
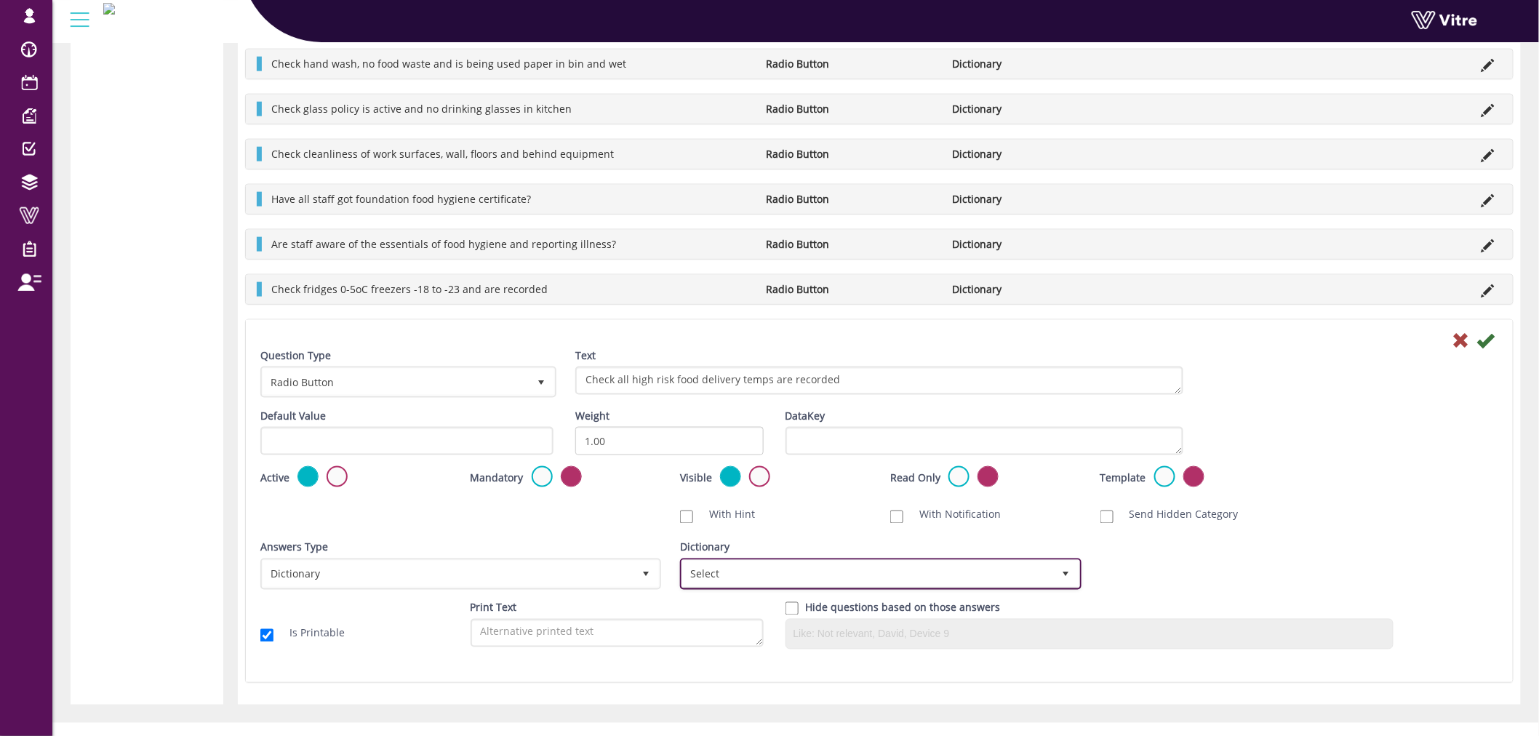
click at [892, 583] on span "Select" at bounding box center [867, 574] width 370 height 26
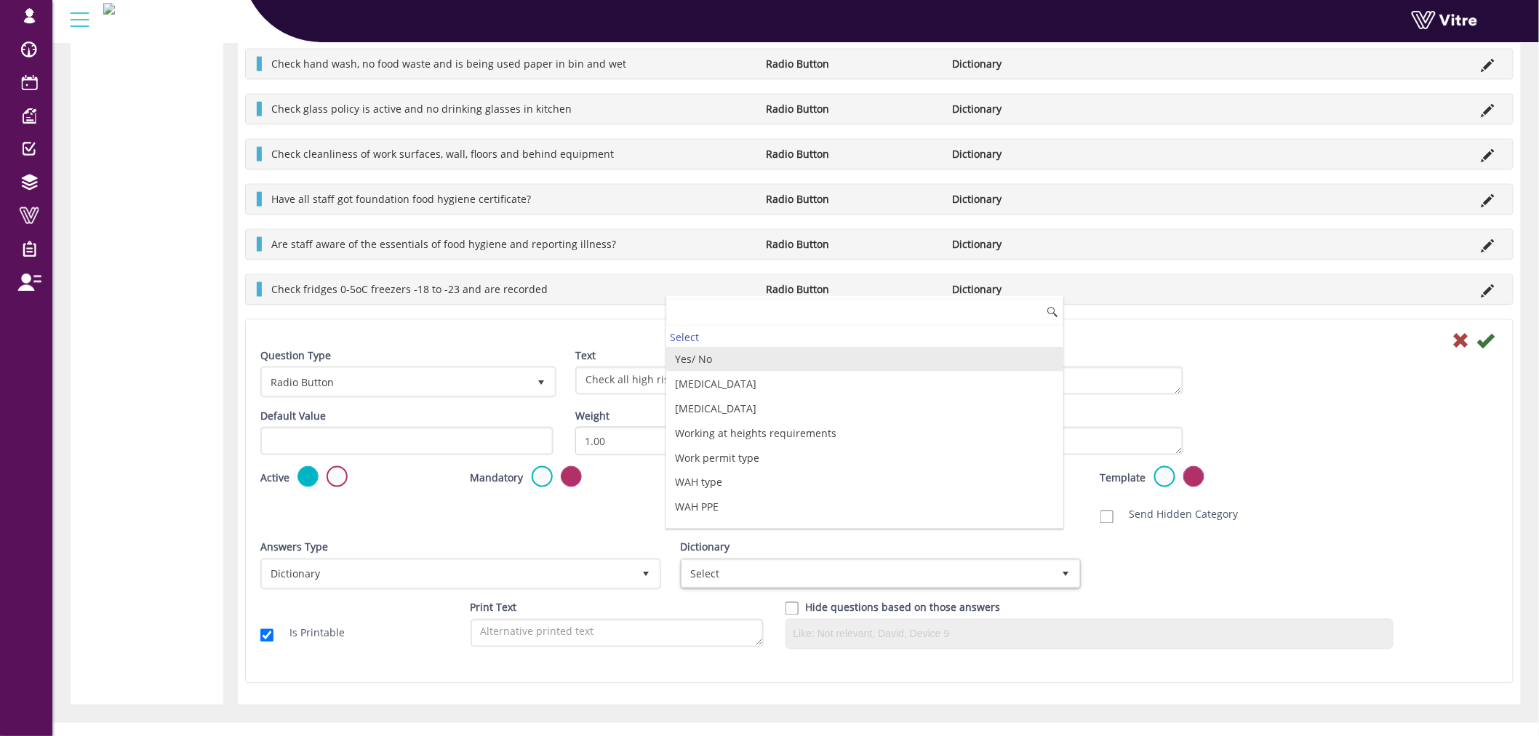
click at [684, 360] on li "Yes/ No" at bounding box center [864, 359] width 396 height 25
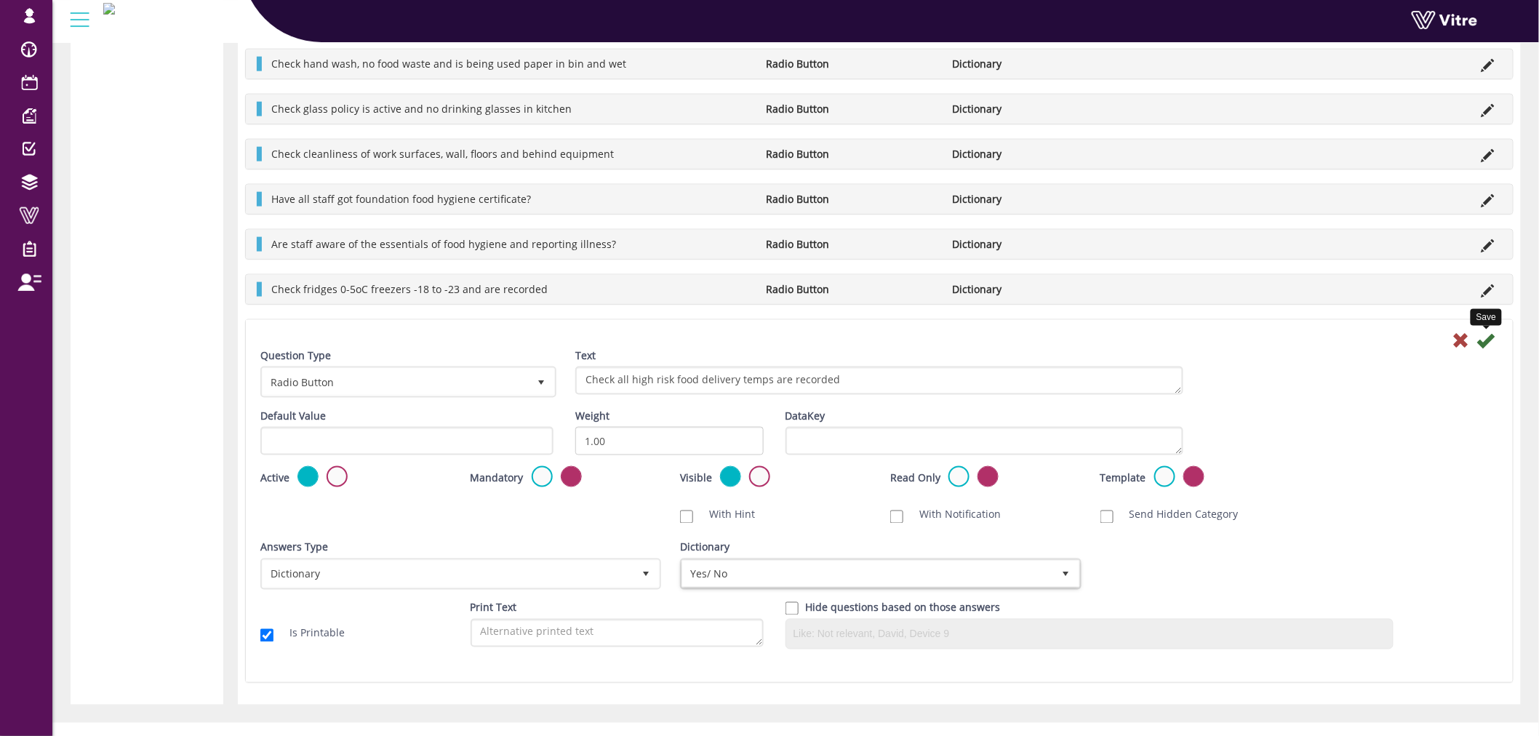
click at [1486, 339] on icon at bounding box center [1485, 340] width 17 height 17
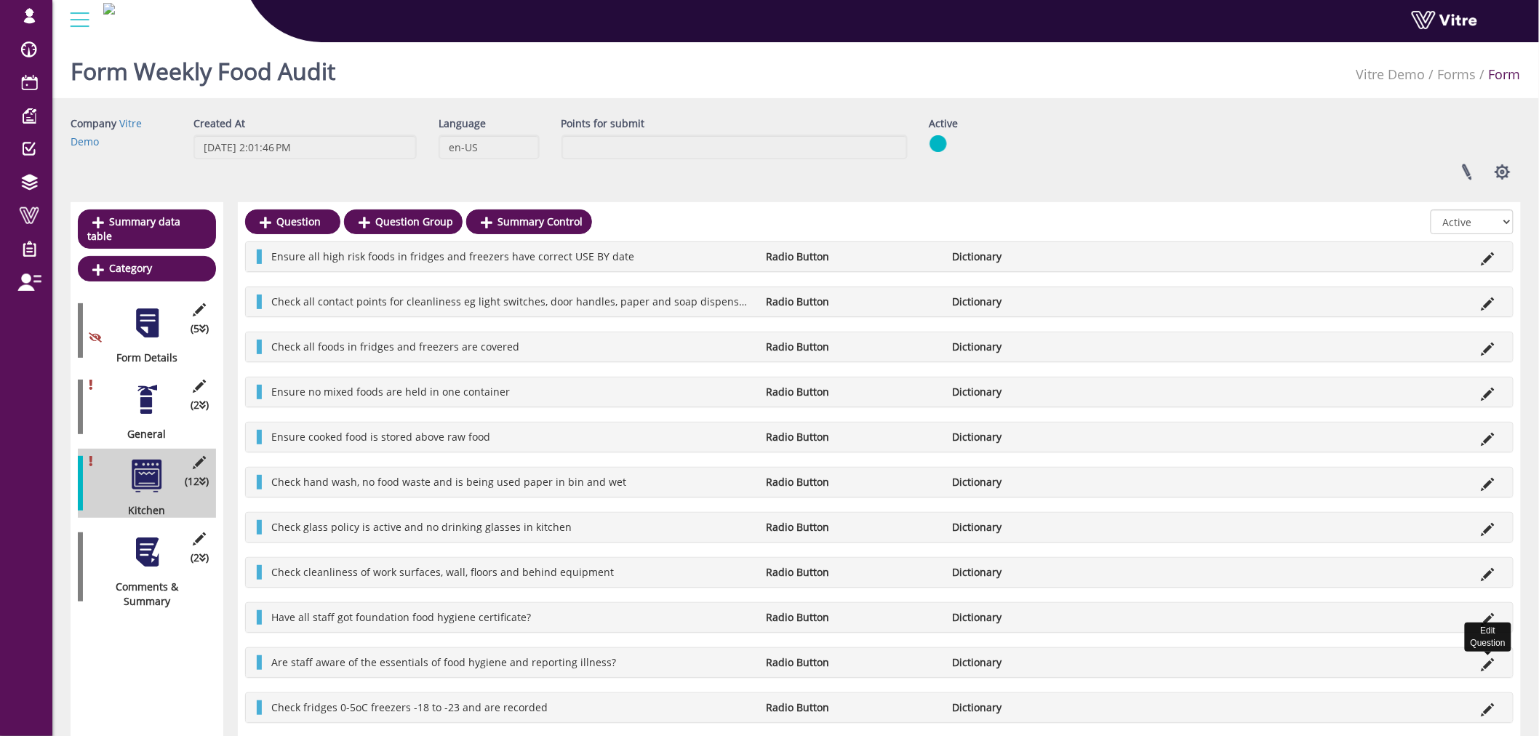
click at [1492, 663] on icon at bounding box center [1487, 664] width 13 height 13
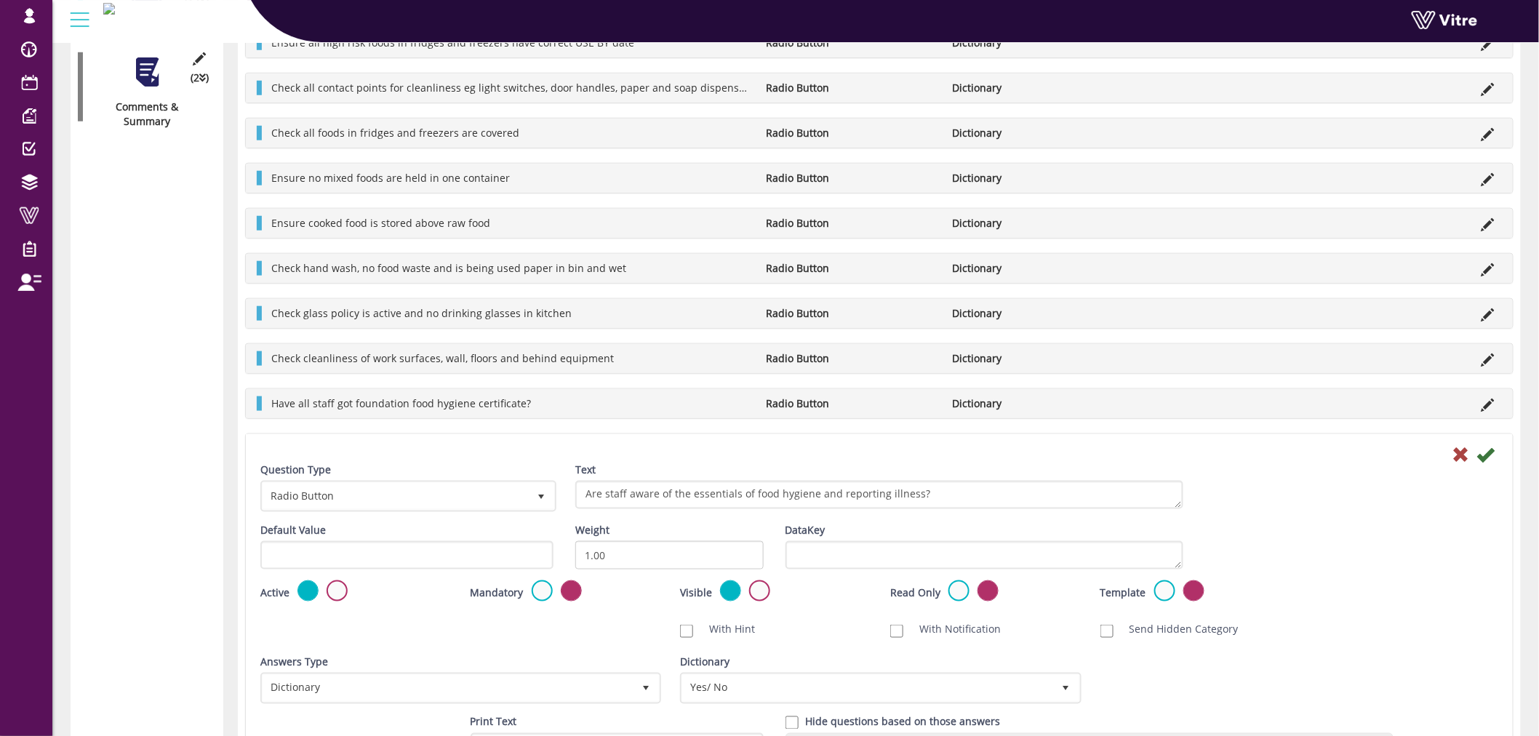
scroll to position [565, 0]
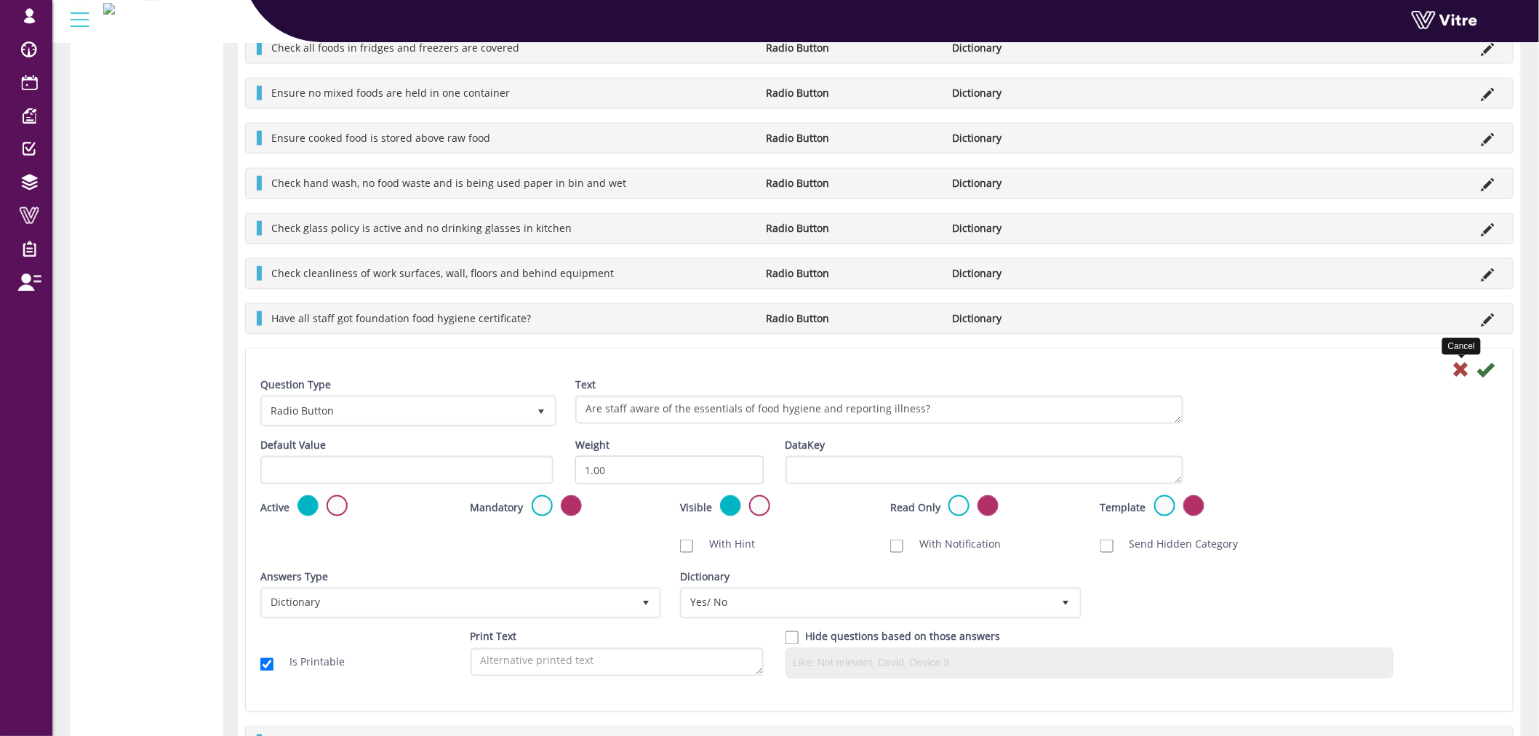
click at [1458, 374] on icon at bounding box center [1460, 369] width 17 height 17
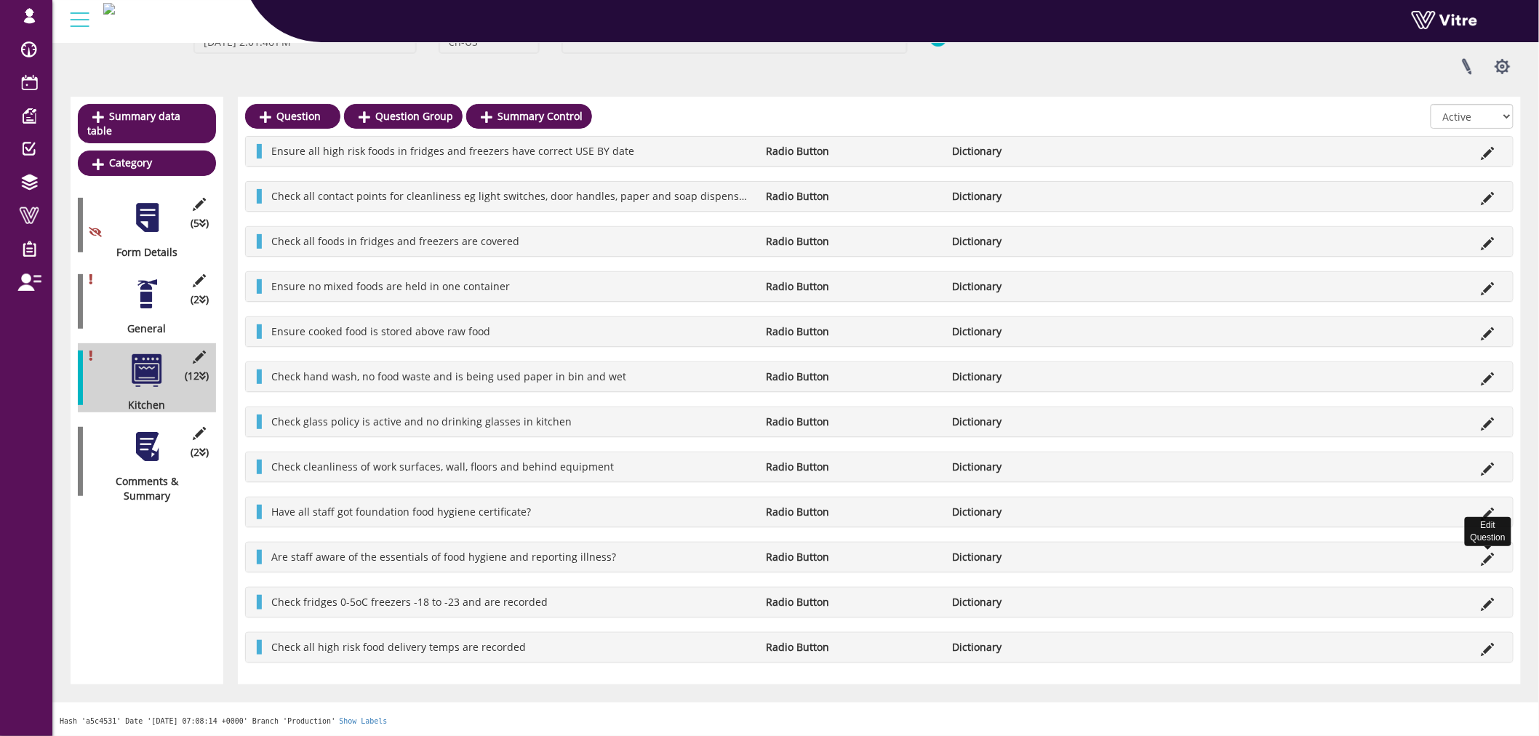
click at [1486, 553] on icon at bounding box center [1487, 559] width 13 height 13
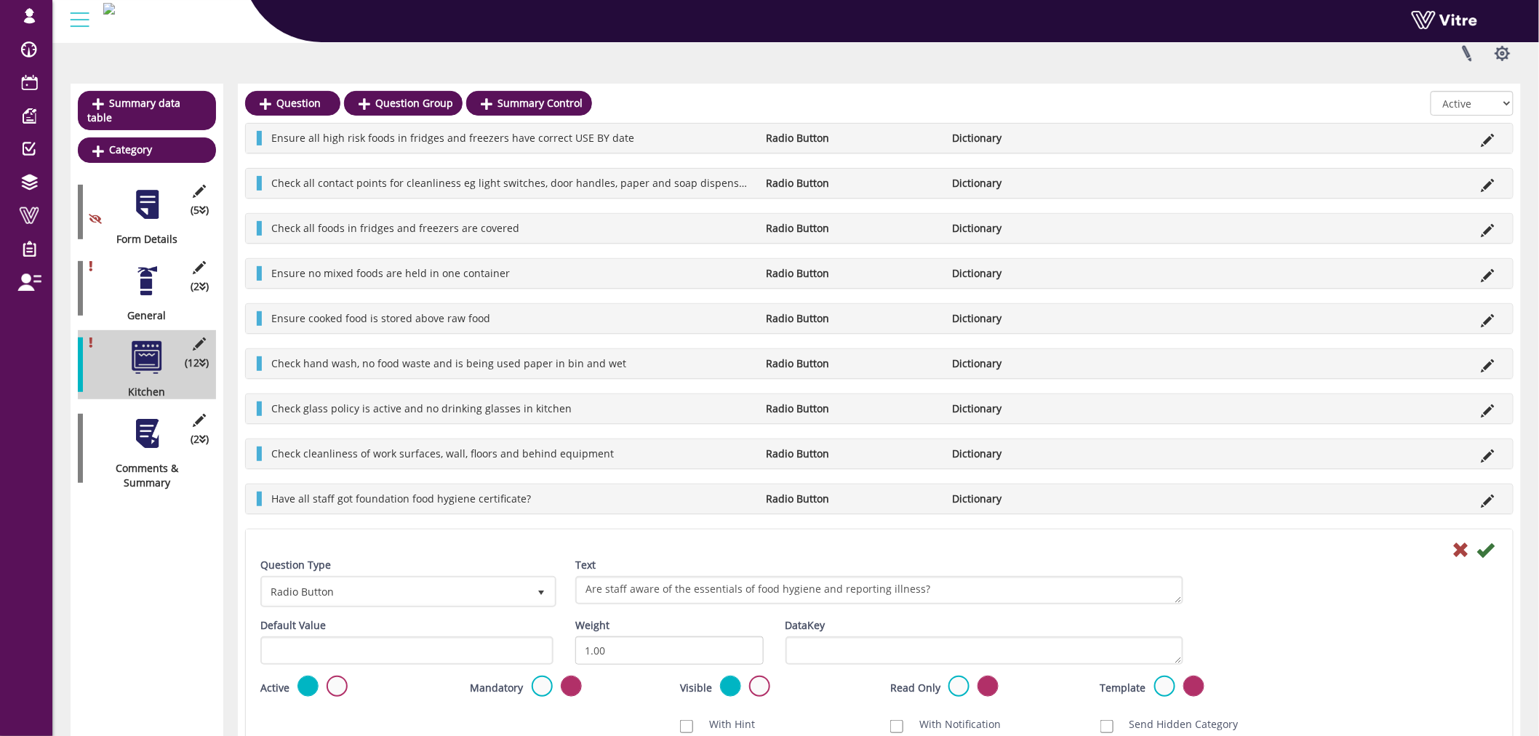
scroll to position [114, 0]
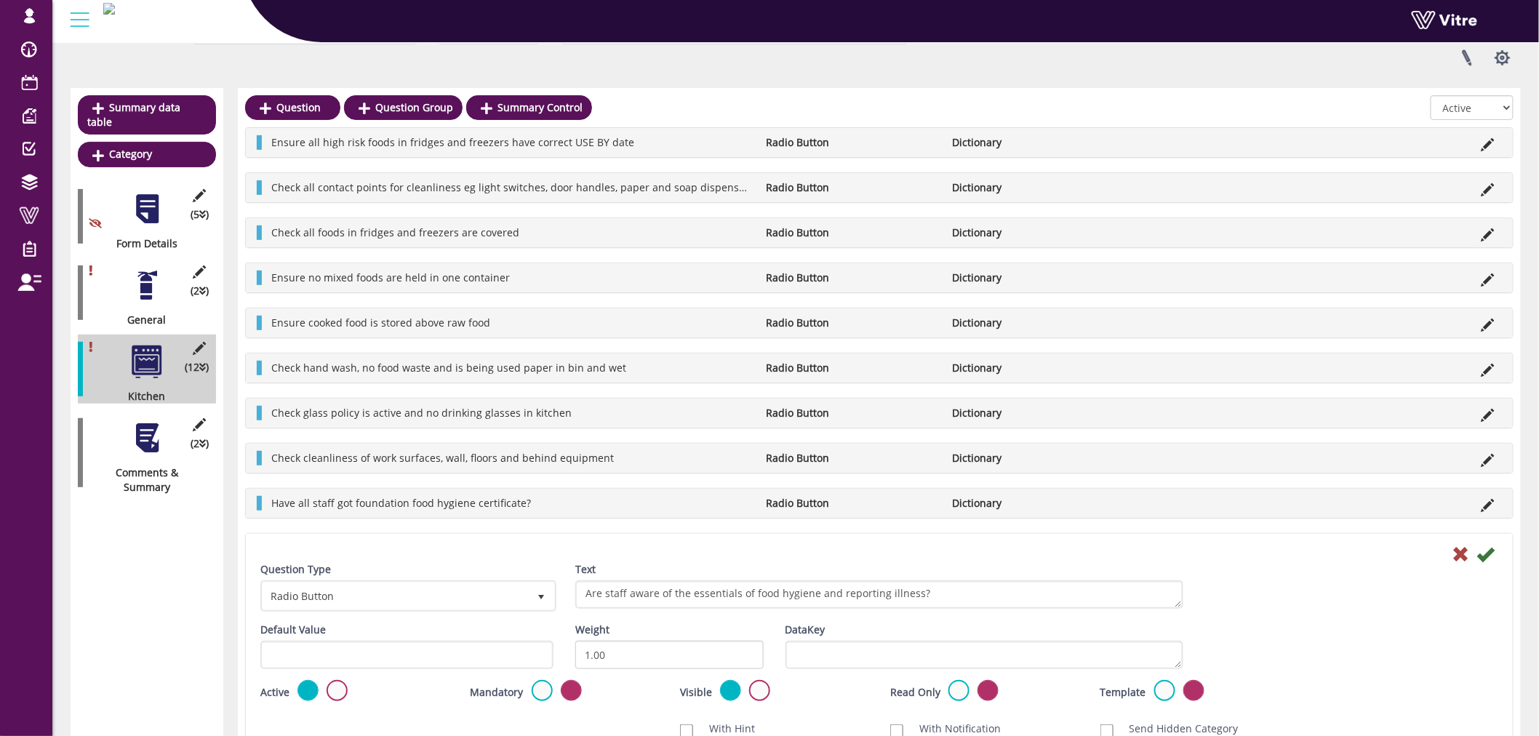
click at [137, 438] on div at bounding box center [147, 438] width 33 height 33
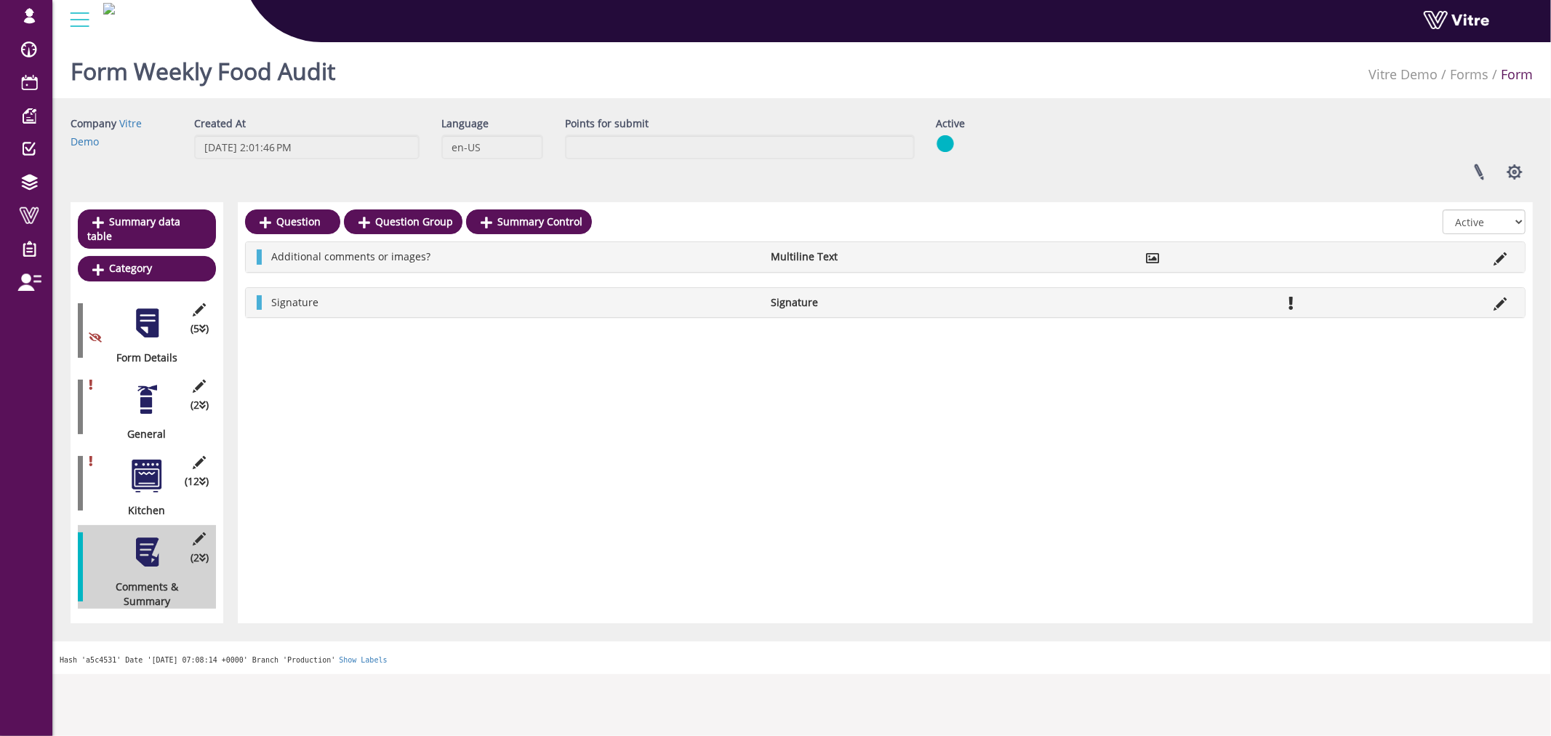
click at [150, 463] on div at bounding box center [147, 476] width 33 height 33
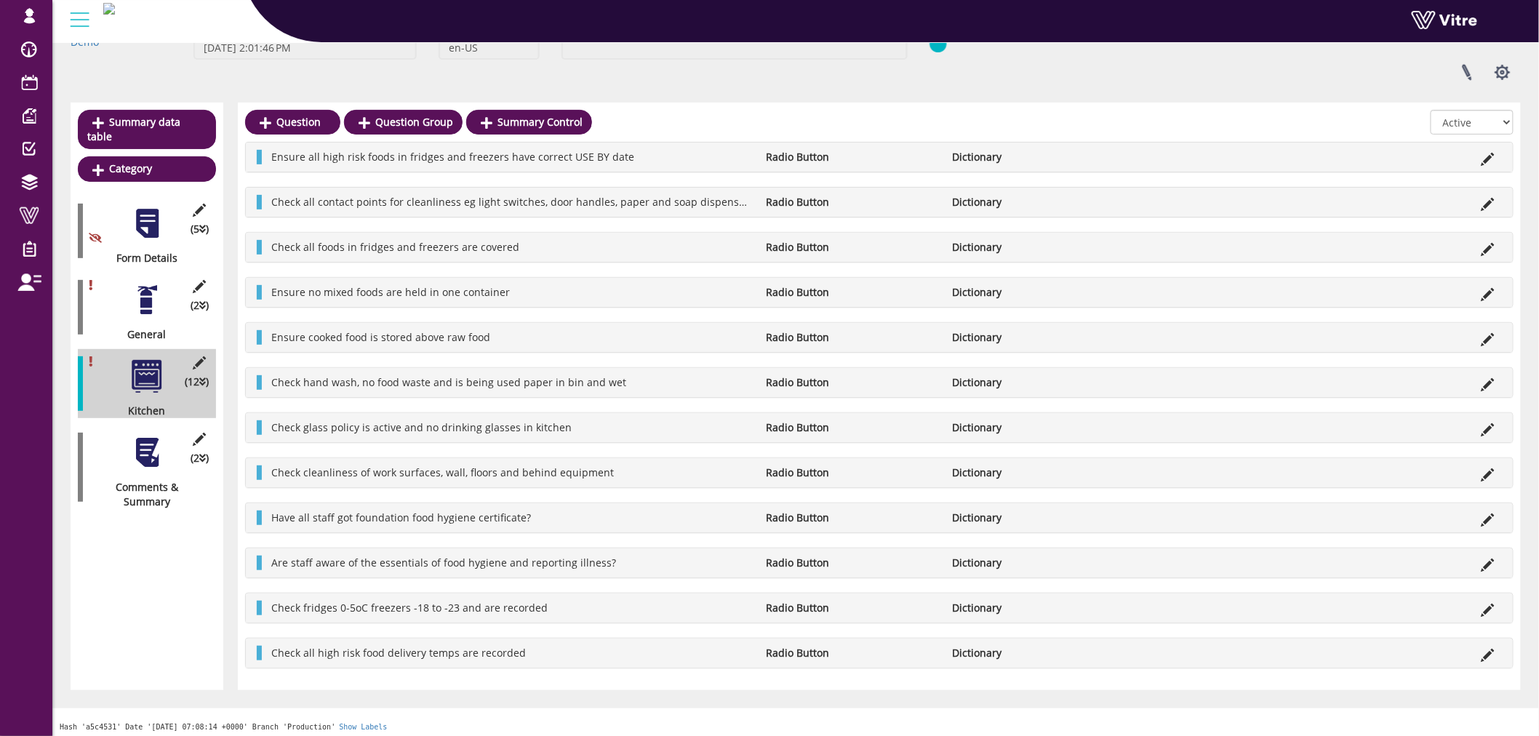
scroll to position [106, 0]
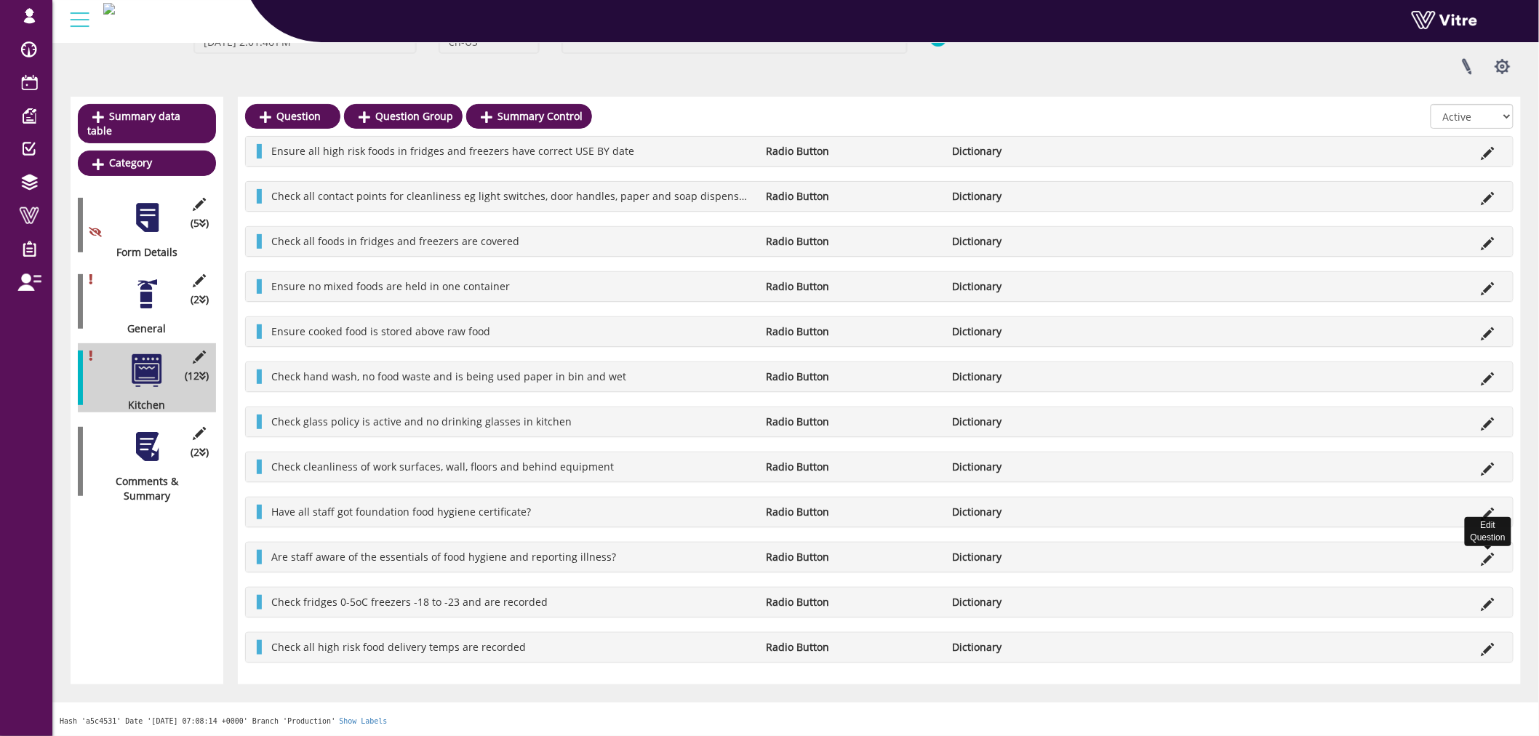
click at [1486, 559] on icon at bounding box center [1487, 559] width 13 height 13
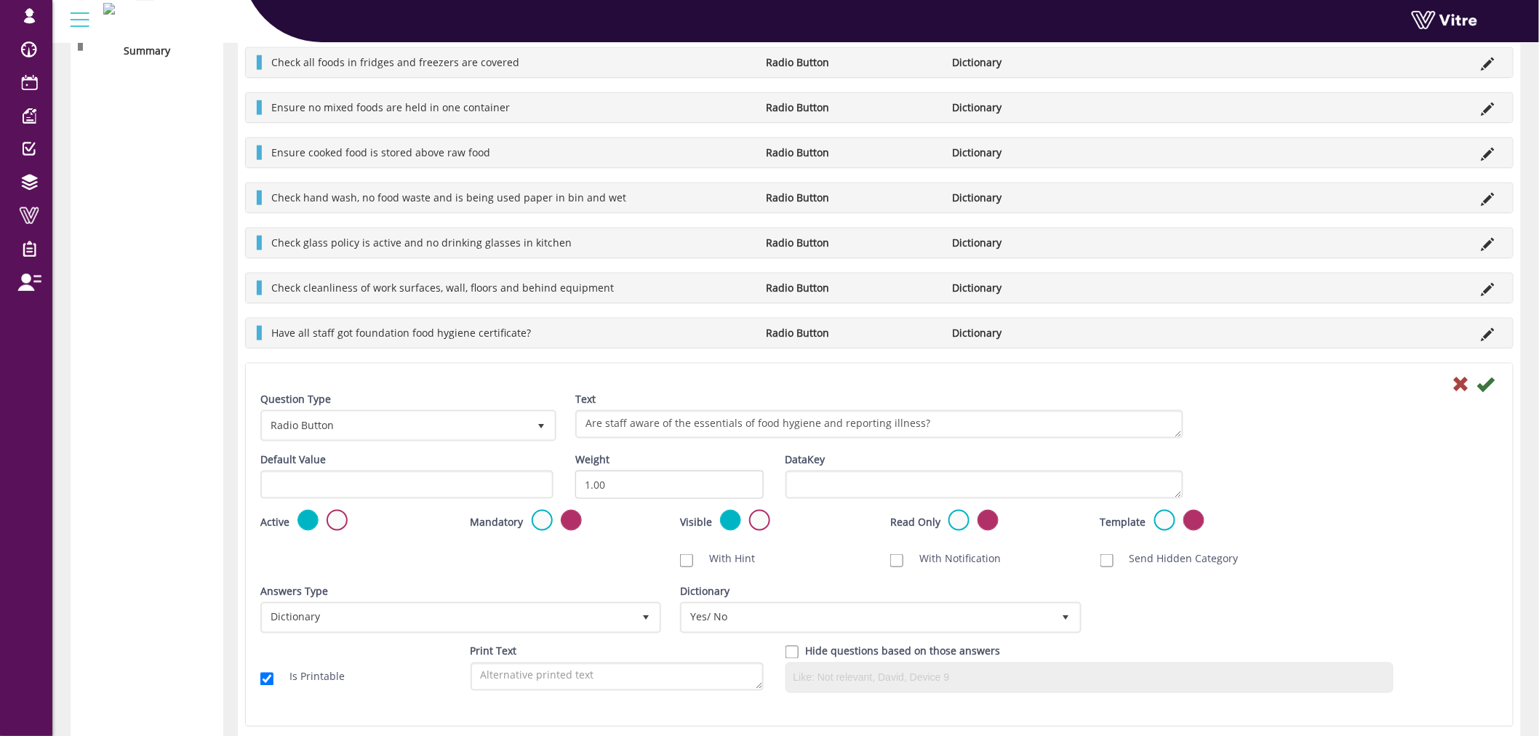
scroll to position [703, 0]
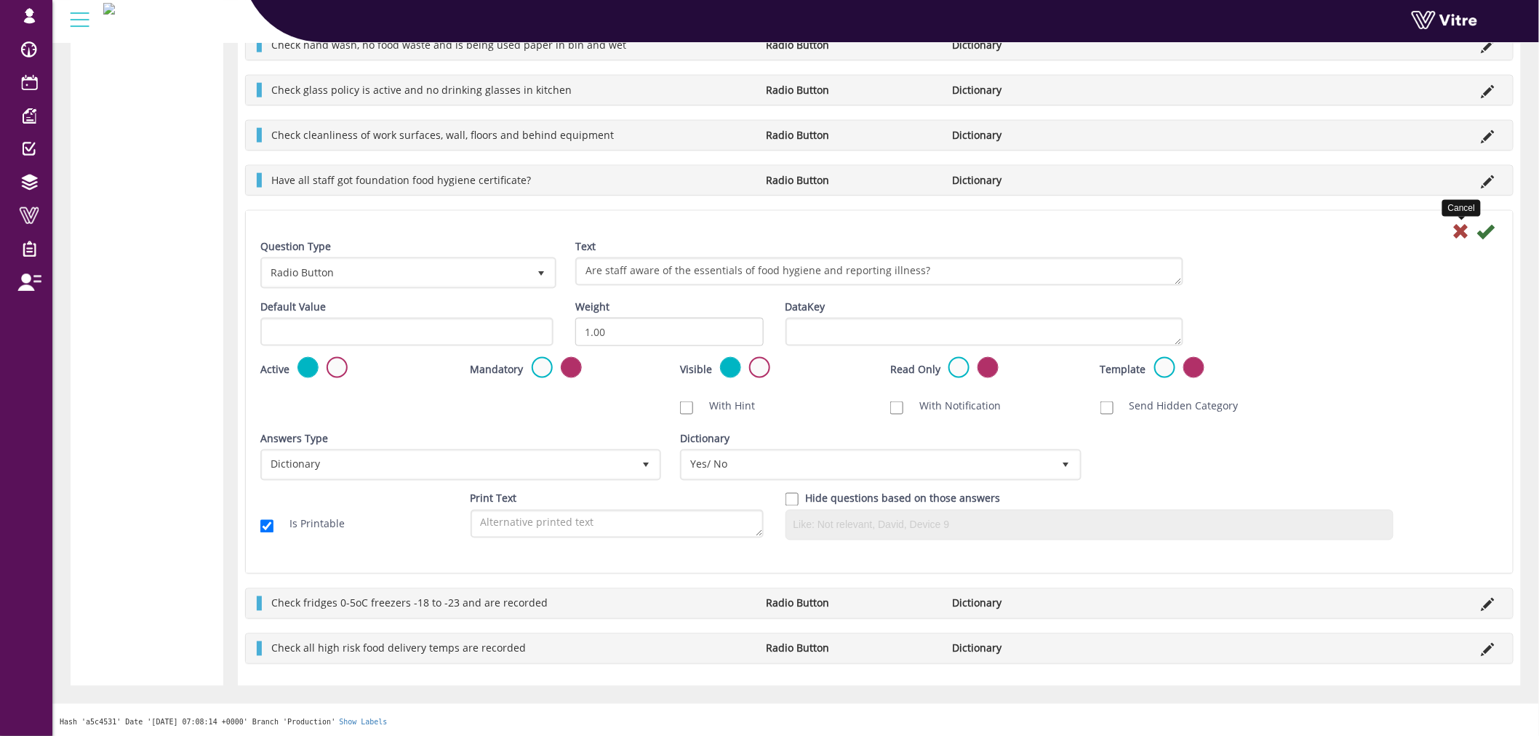
click at [1462, 229] on icon at bounding box center [1460, 231] width 17 height 17
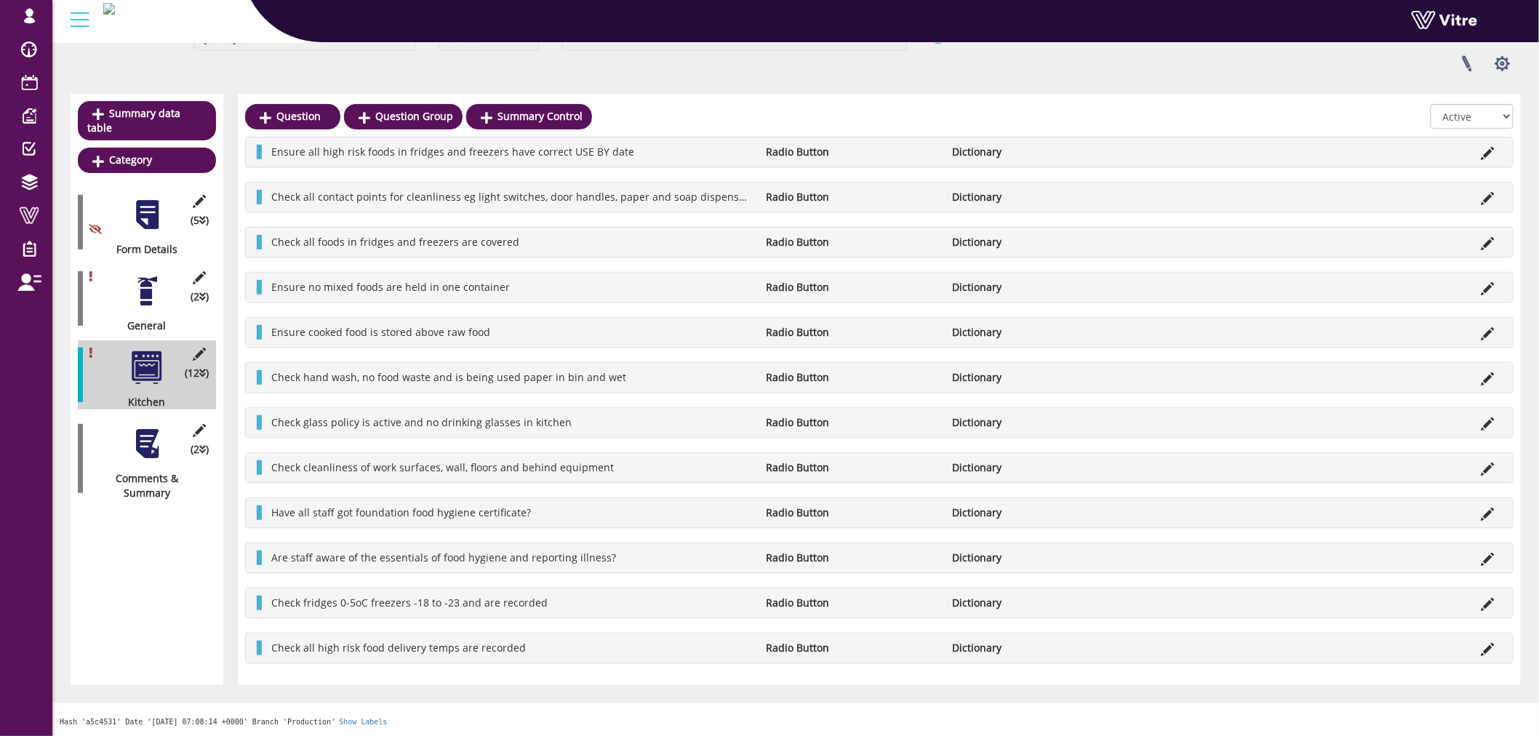
scroll to position [106, 0]
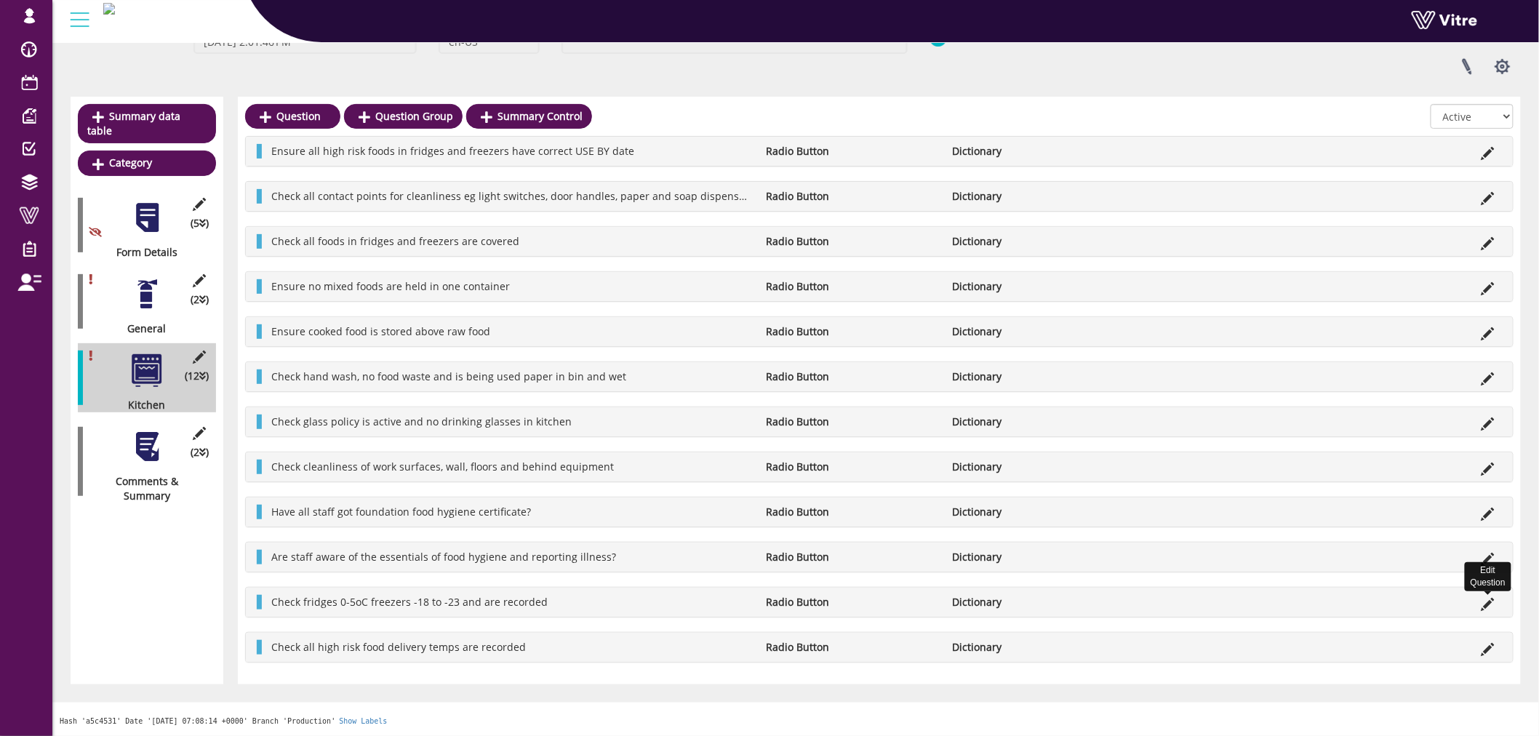
click at [1489, 606] on icon at bounding box center [1487, 604] width 13 height 13
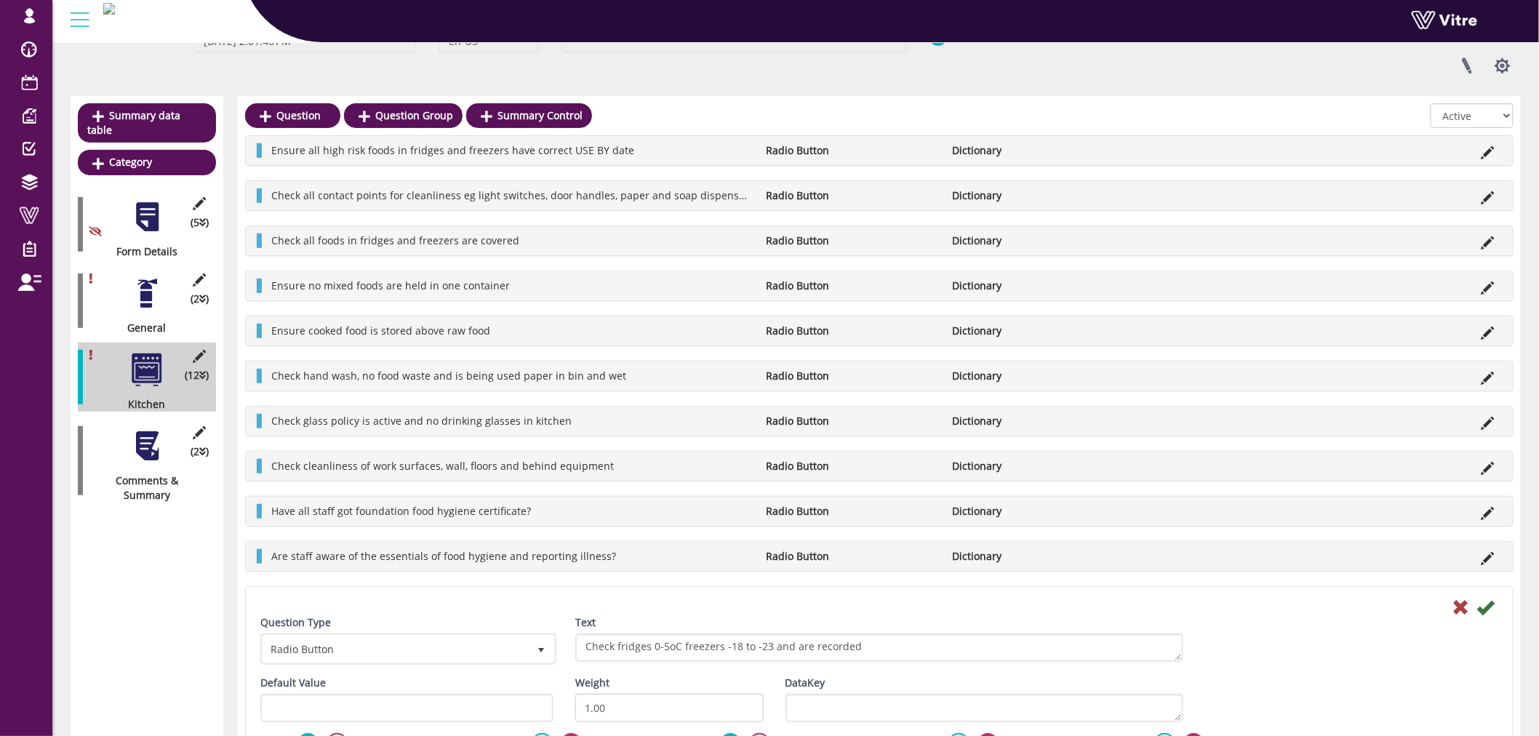
scroll to position [438, 0]
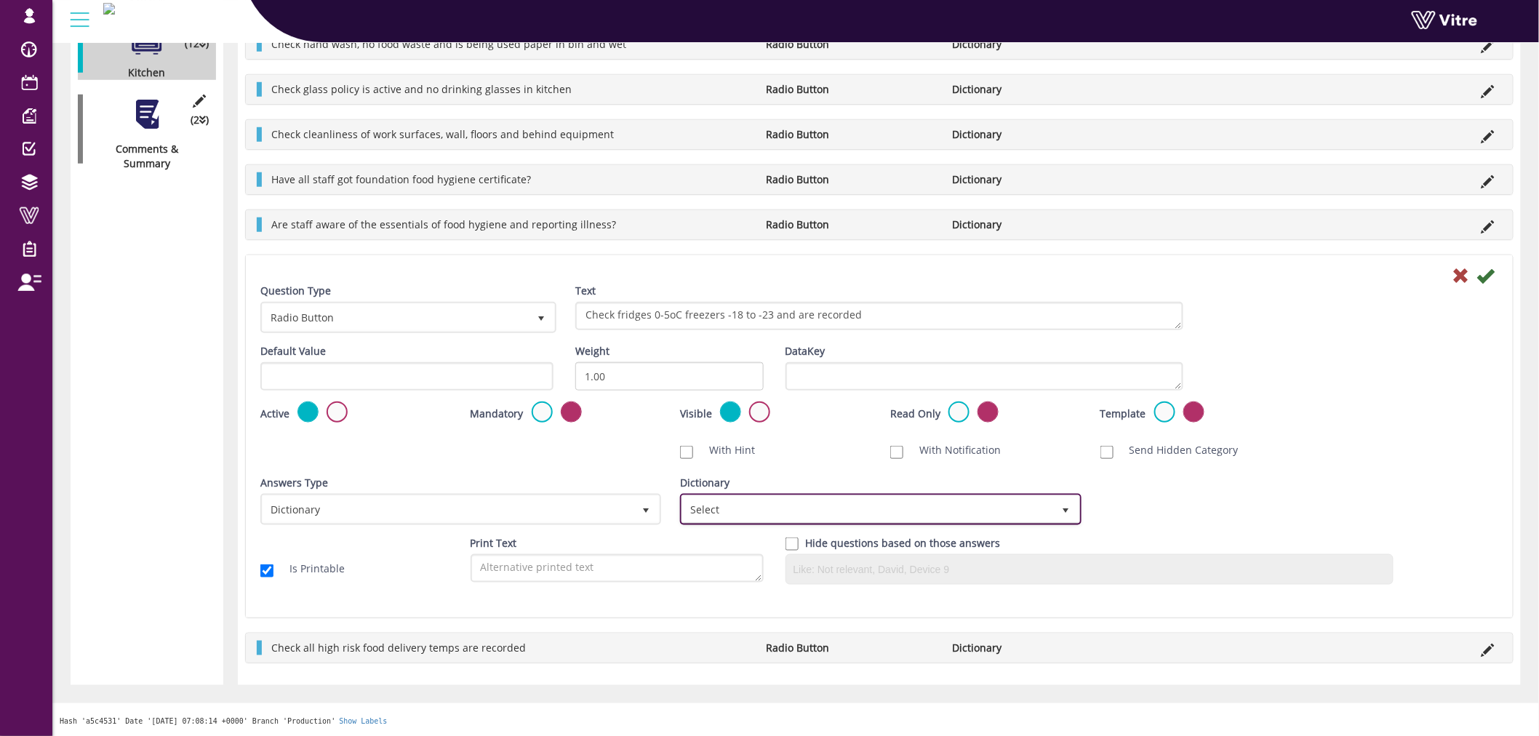
click at [754, 503] on span "Select" at bounding box center [867, 509] width 370 height 26
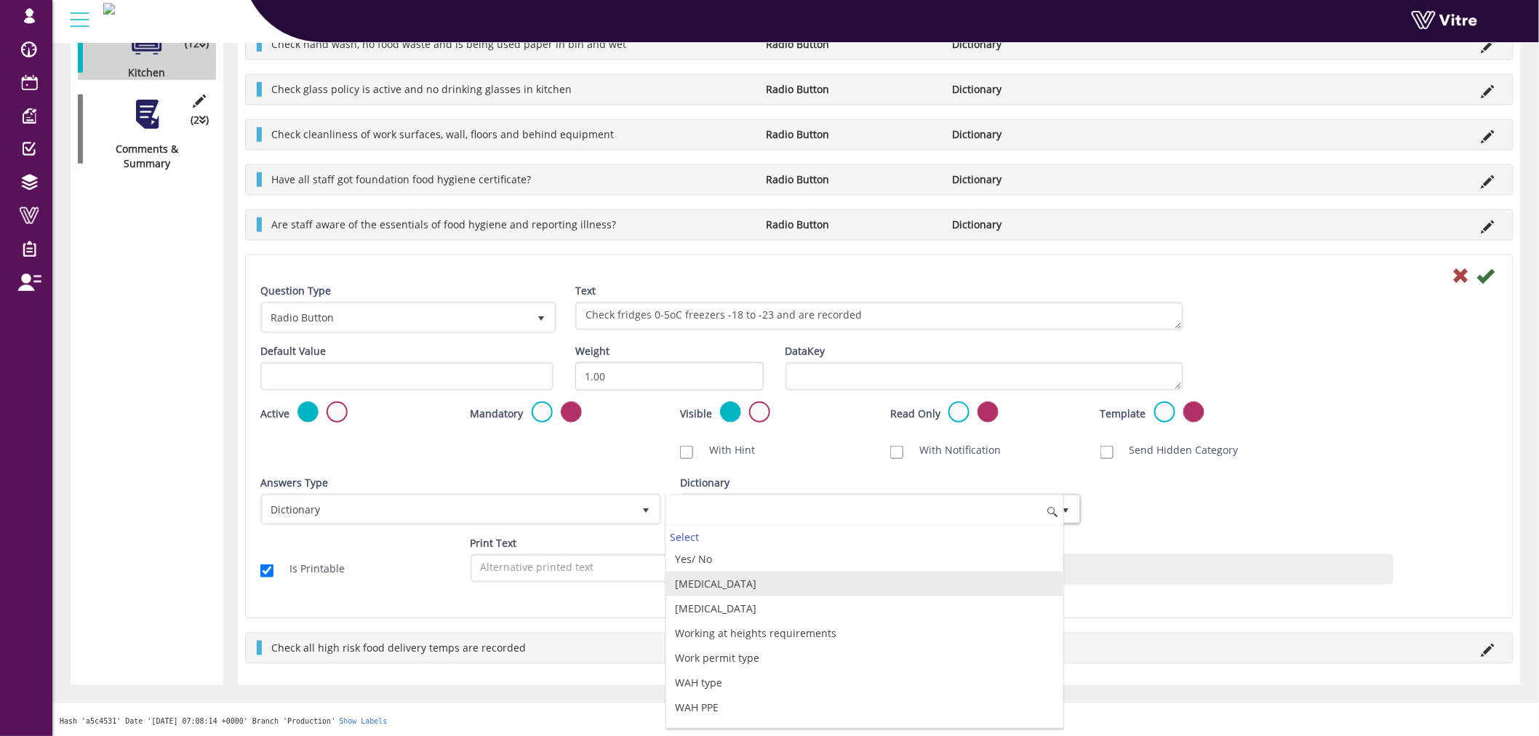
click at [708, 568] on li "Yes/ No" at bounding box center [864, 559] width 396 height 25
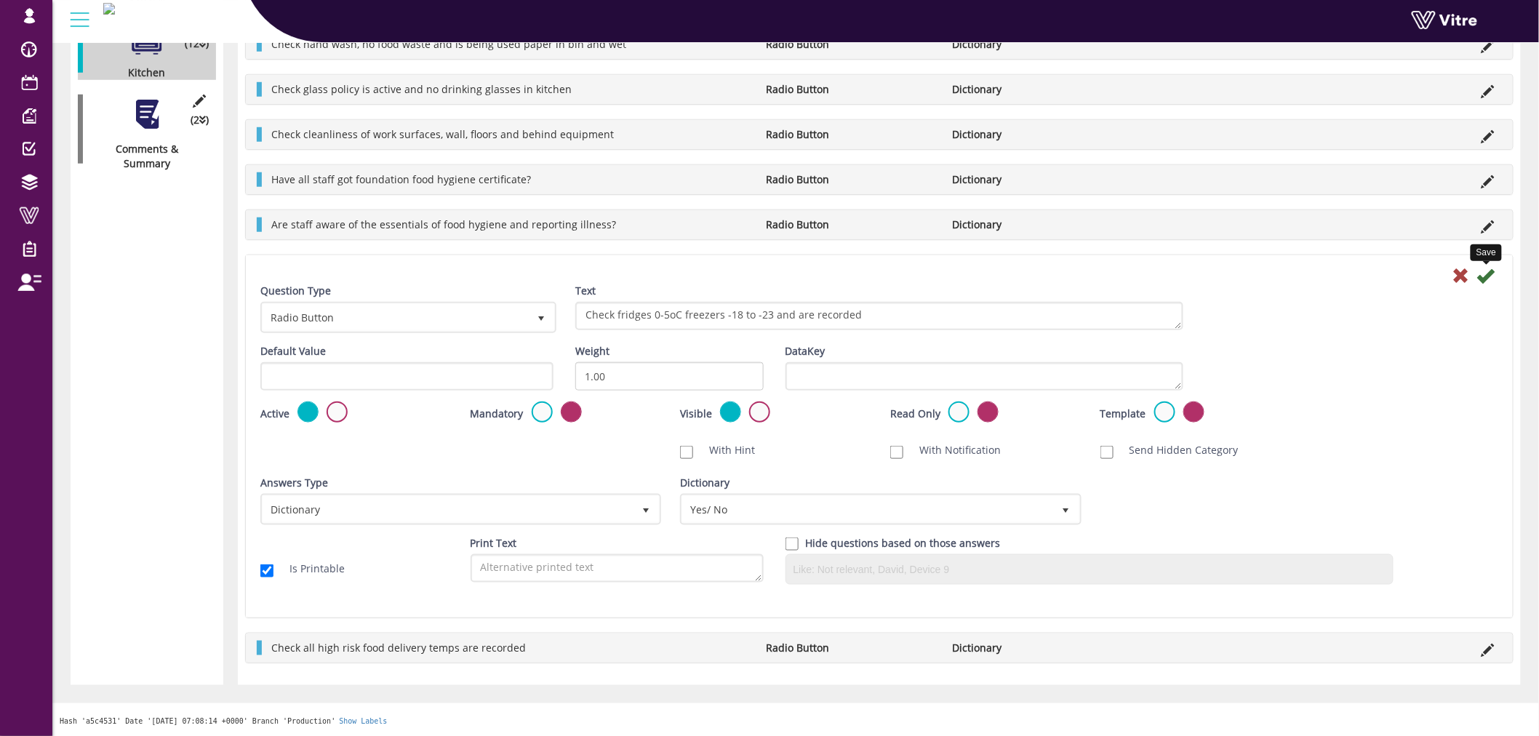
click at [1485, 271] on icon at bounding box center [1485, 275] width 17 height 17
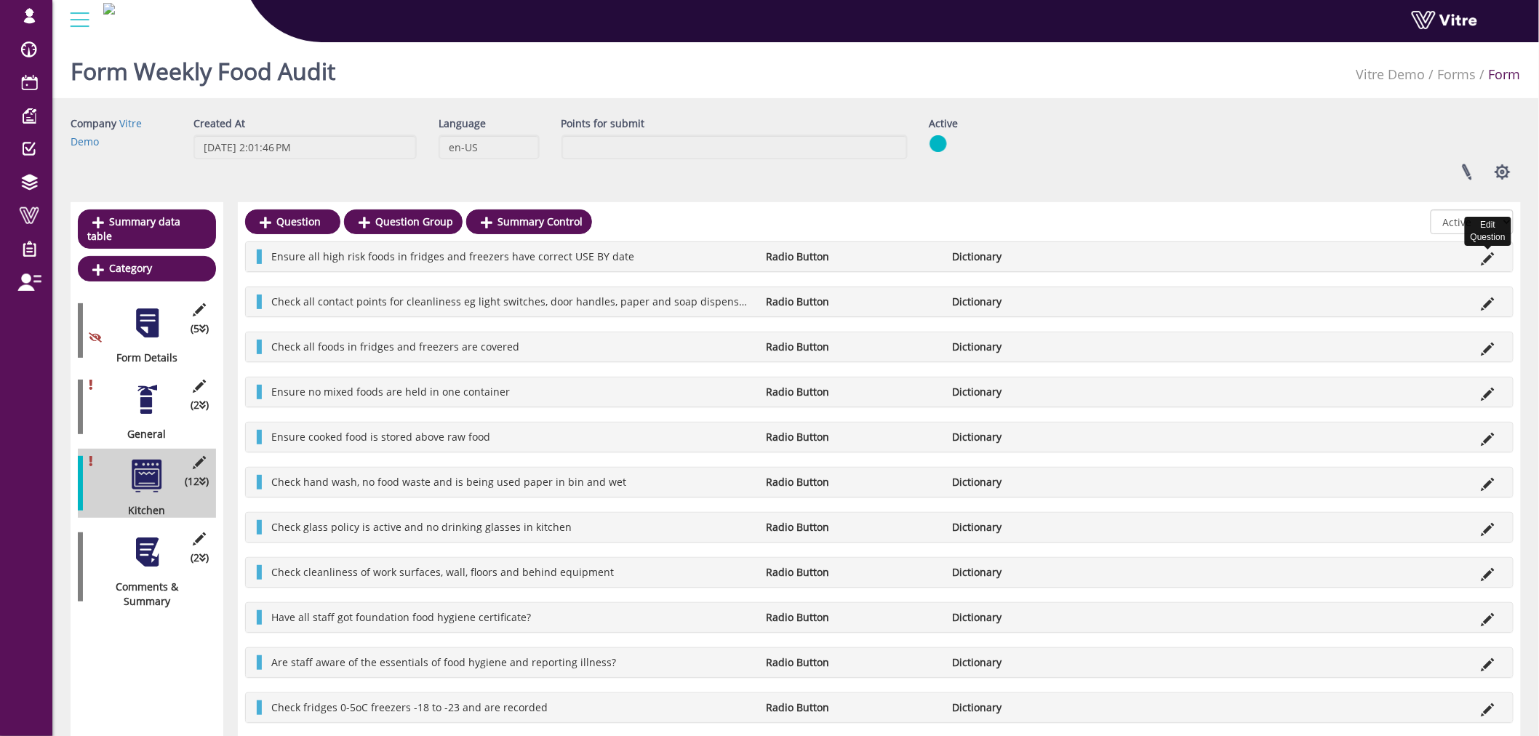
click at [1487, 255] on icon at bounding box center [1487, 258] width 13 height 13
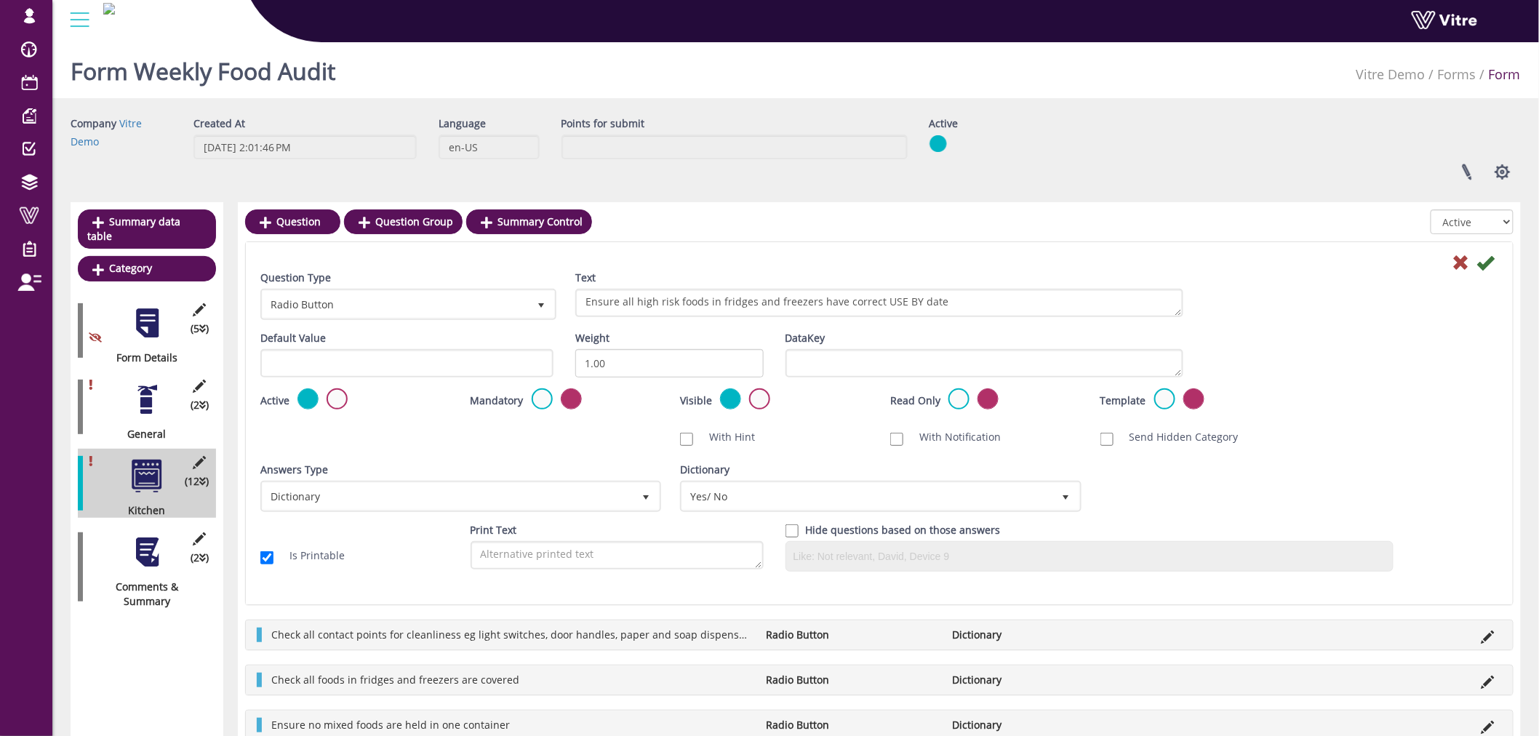
click at [159, 387] on div at bounding box center [147, 399] width 33 height 33
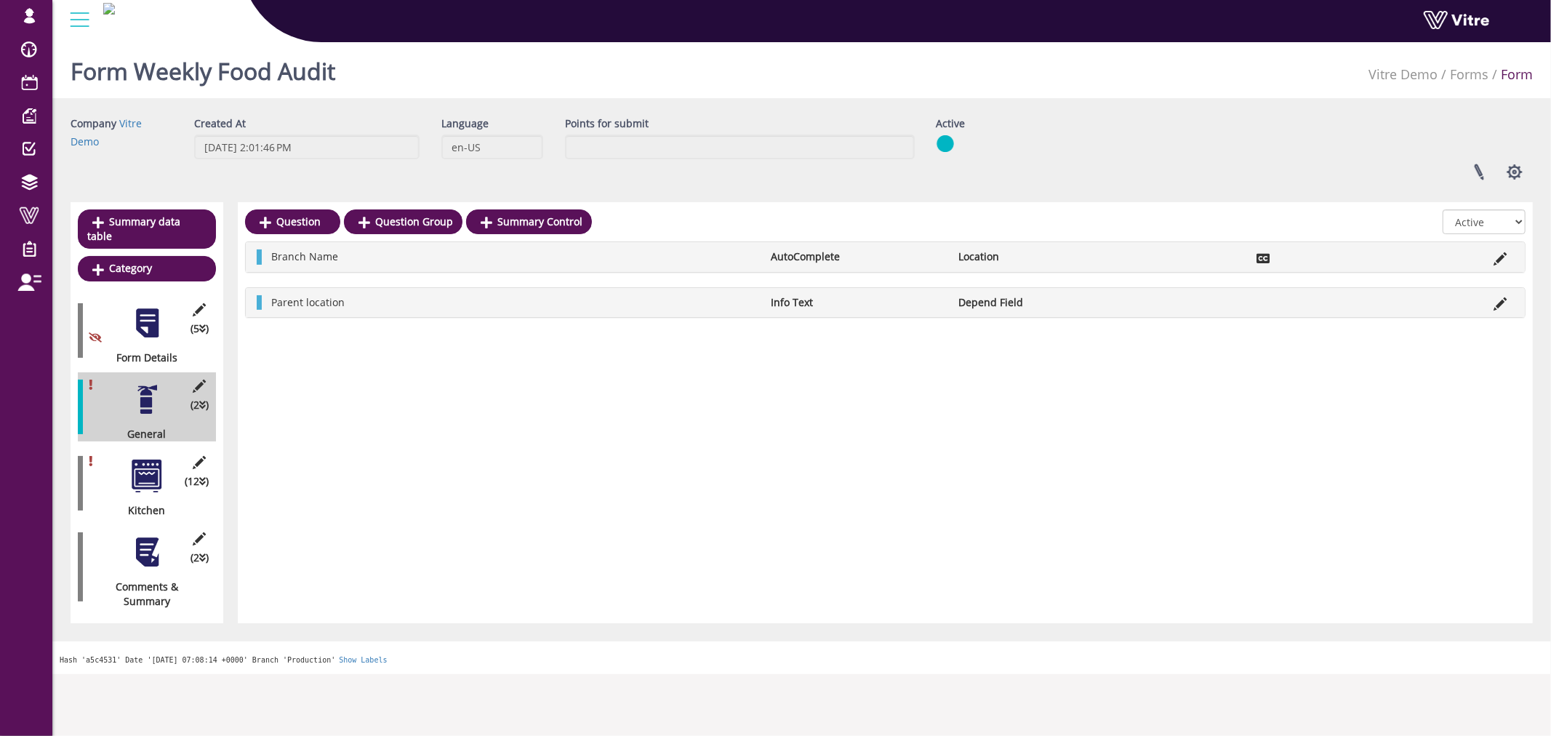
click at [149, 545] on div at bounding box center [147, 552] width 33 height 33
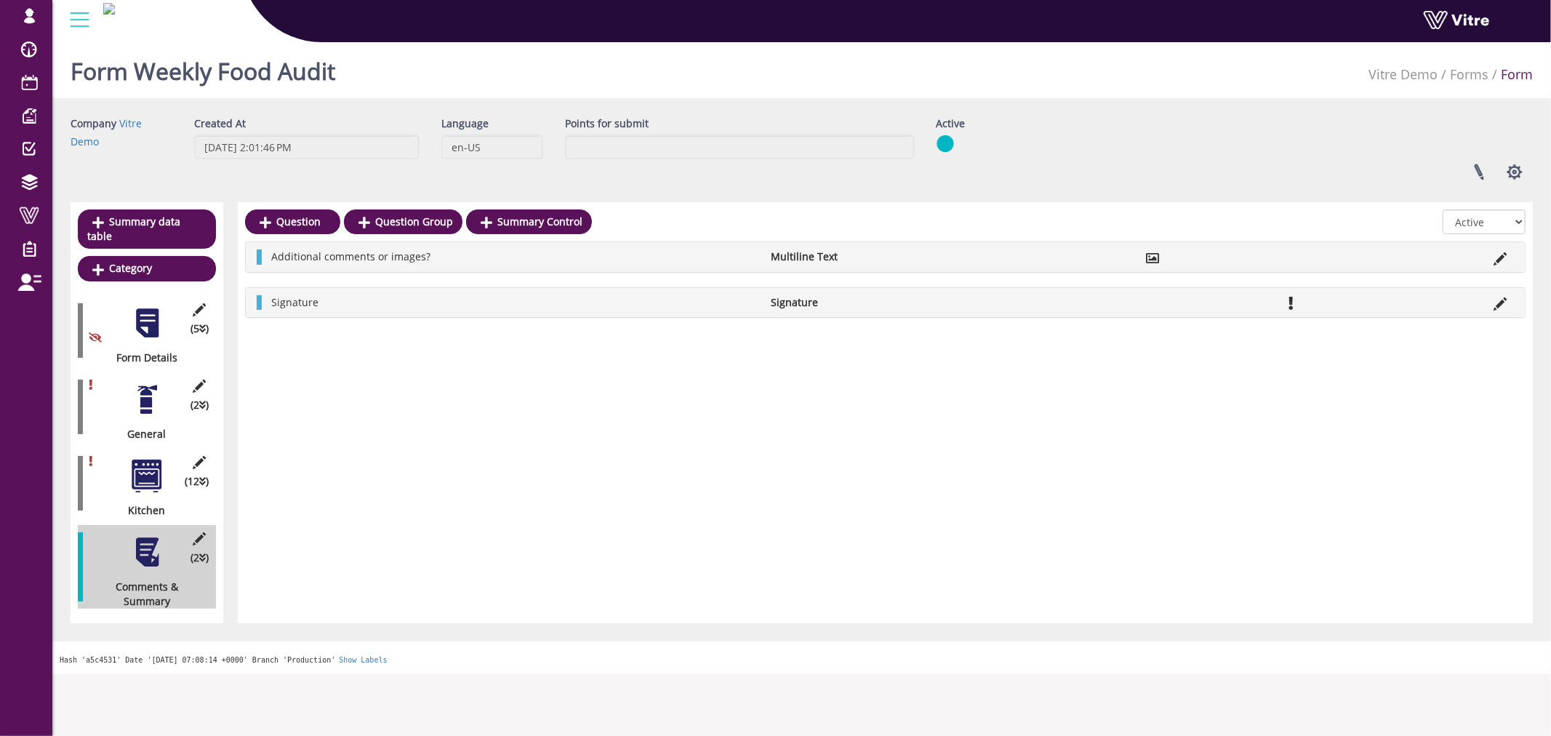
click at [164, 452] on div "(12 ) Kitchen" at bounding box center [147, 483] width 138 height 69
click at [150, 461] on div at bounding box center [147, 476] width 33 height 33
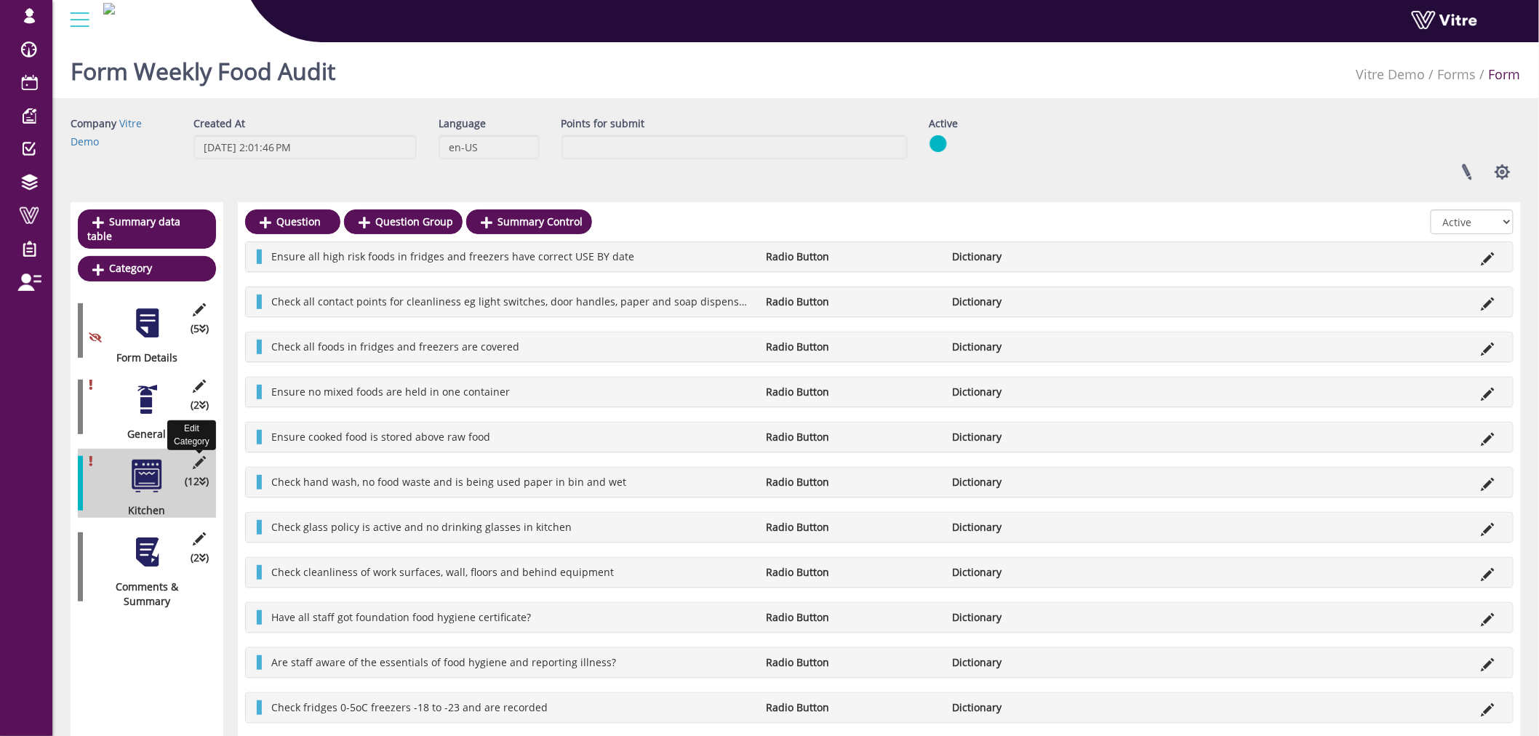
click at [199, 456] on icon at bounding box center [200, 462] width 18 height 13
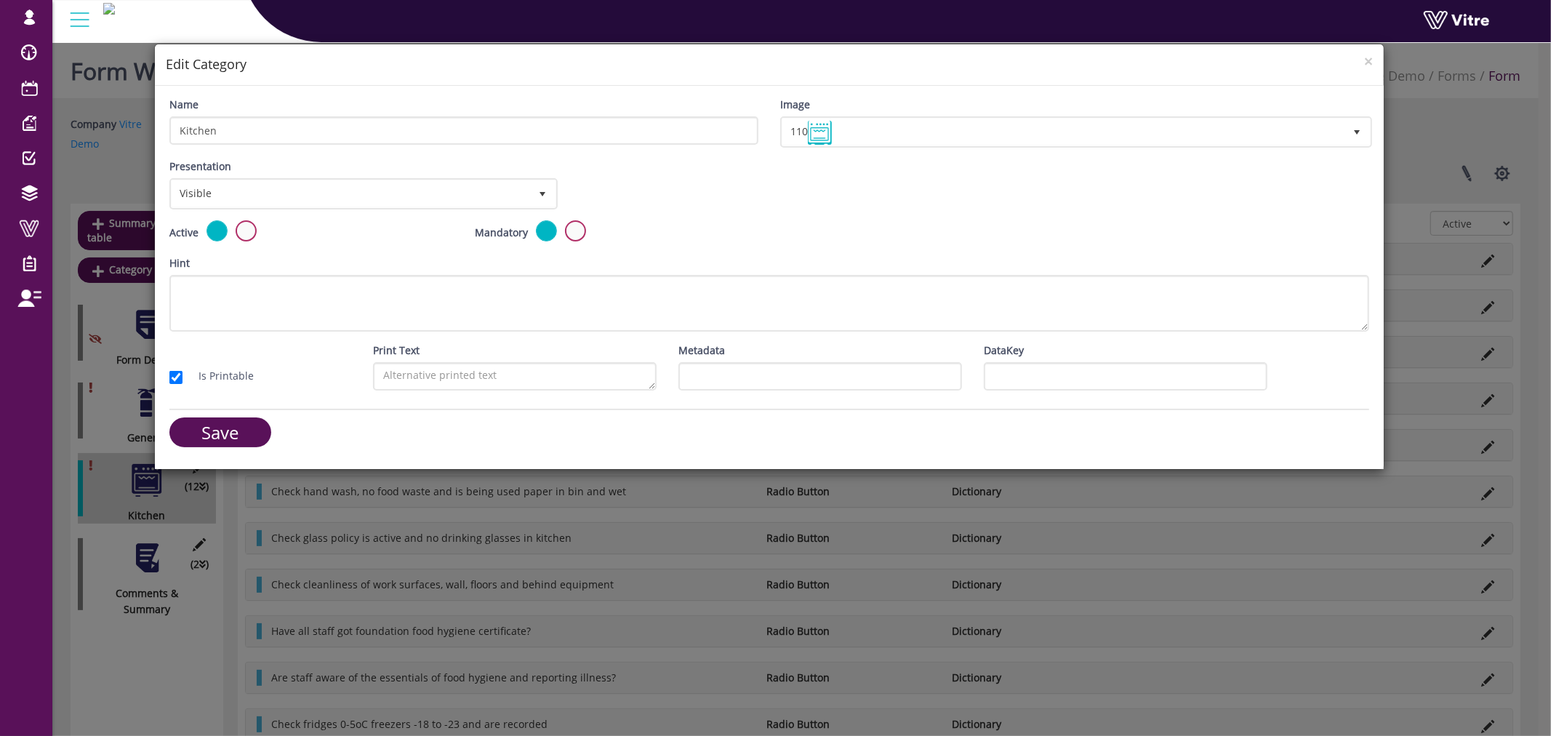
click at [561, 223] on div "Mandatory Active" at bounding box center [617, 232] width 284 height 24
click at [570, 225] on label at bounding box center [575, 230] width 21 height 21
click at [0, 0] on input "radio" at bounding box center [0, 0] width 0 height 0
click at [236, 419] on input "Save" at bounding box center [220, 432] width 102 height 30
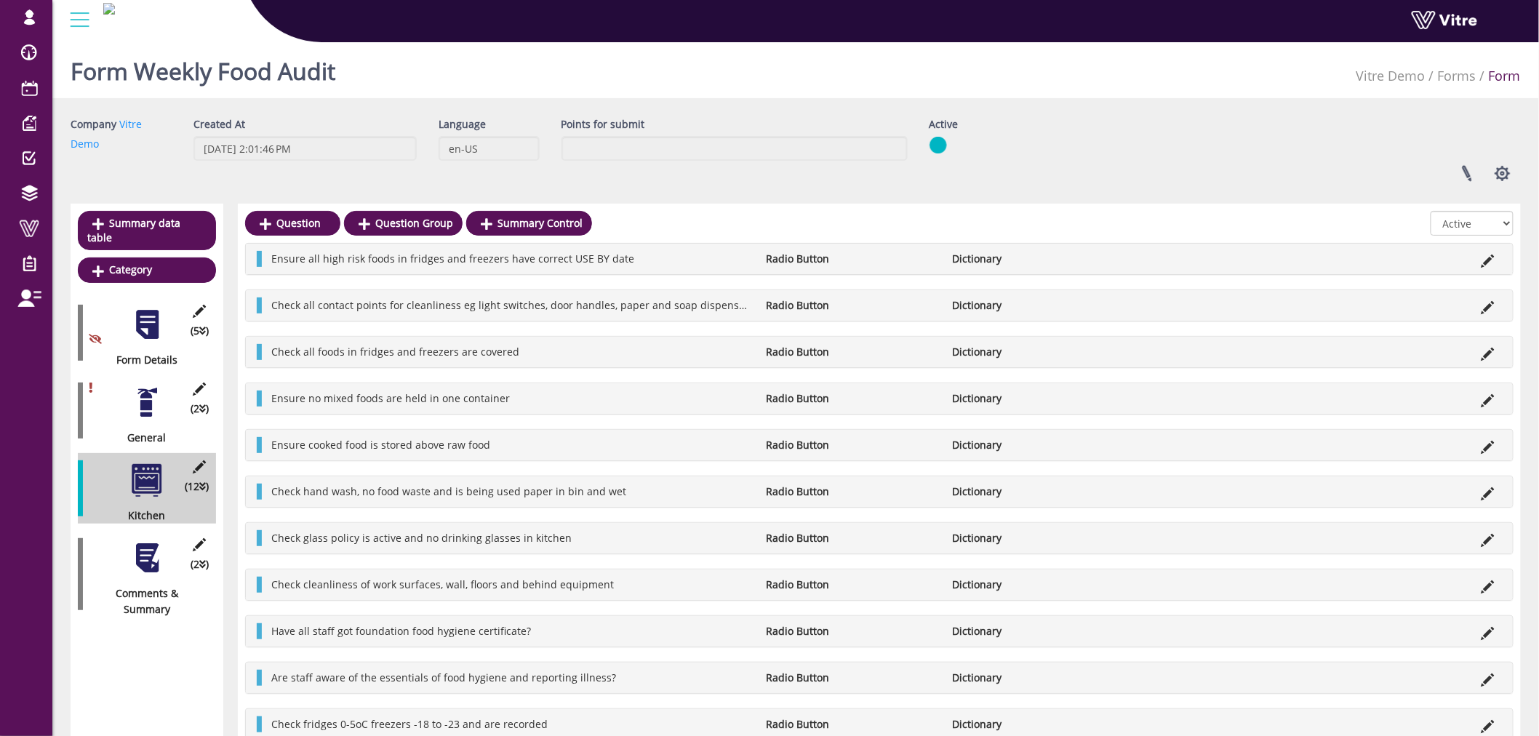
click at [149, 408] on div "(2 ) General" at bounding box center [147, 410] width 138 height 71
click at [146, 391] on div at bounding box center [147, 402] width 33 height 33
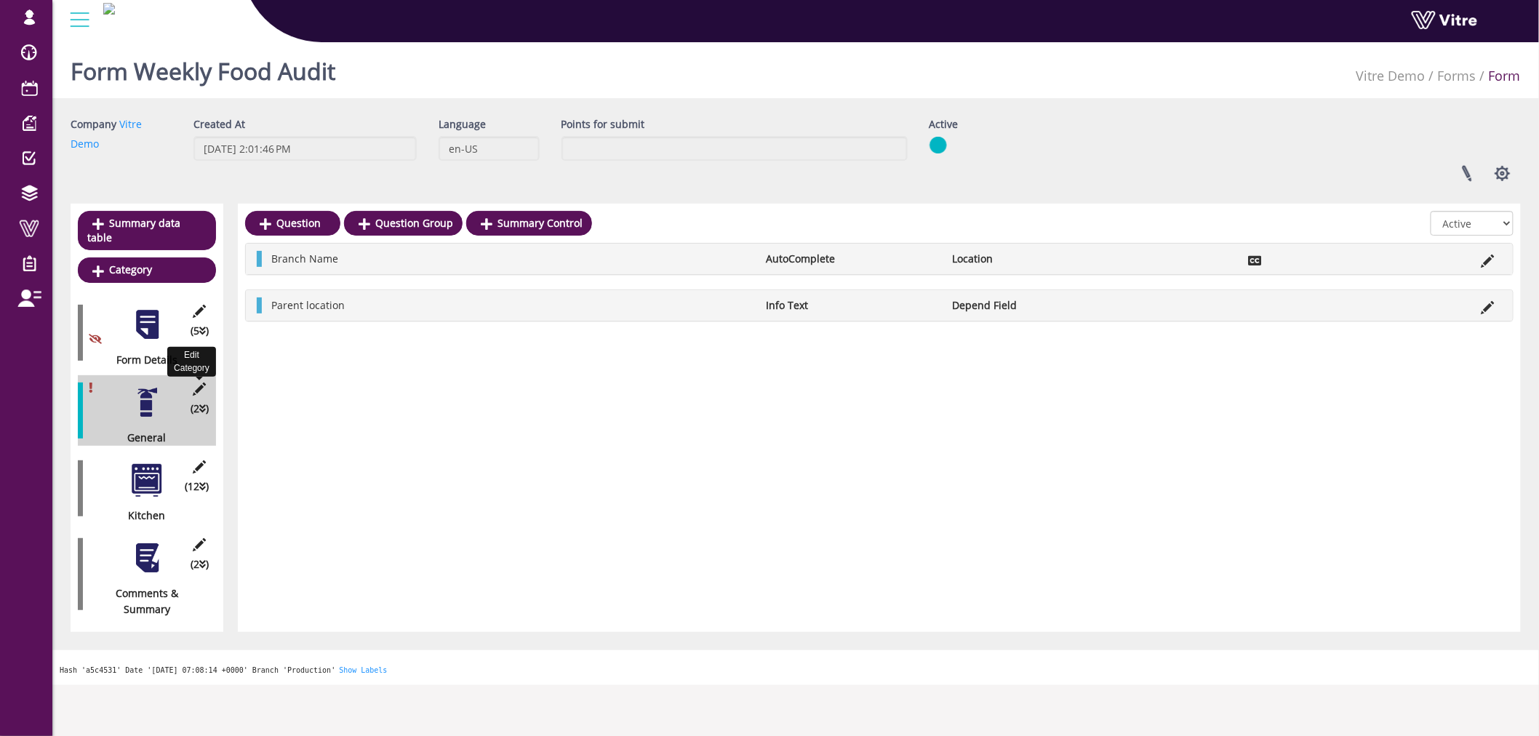
click at [201, 383] on icon at bounding box center [200, 389] width 18 height 13
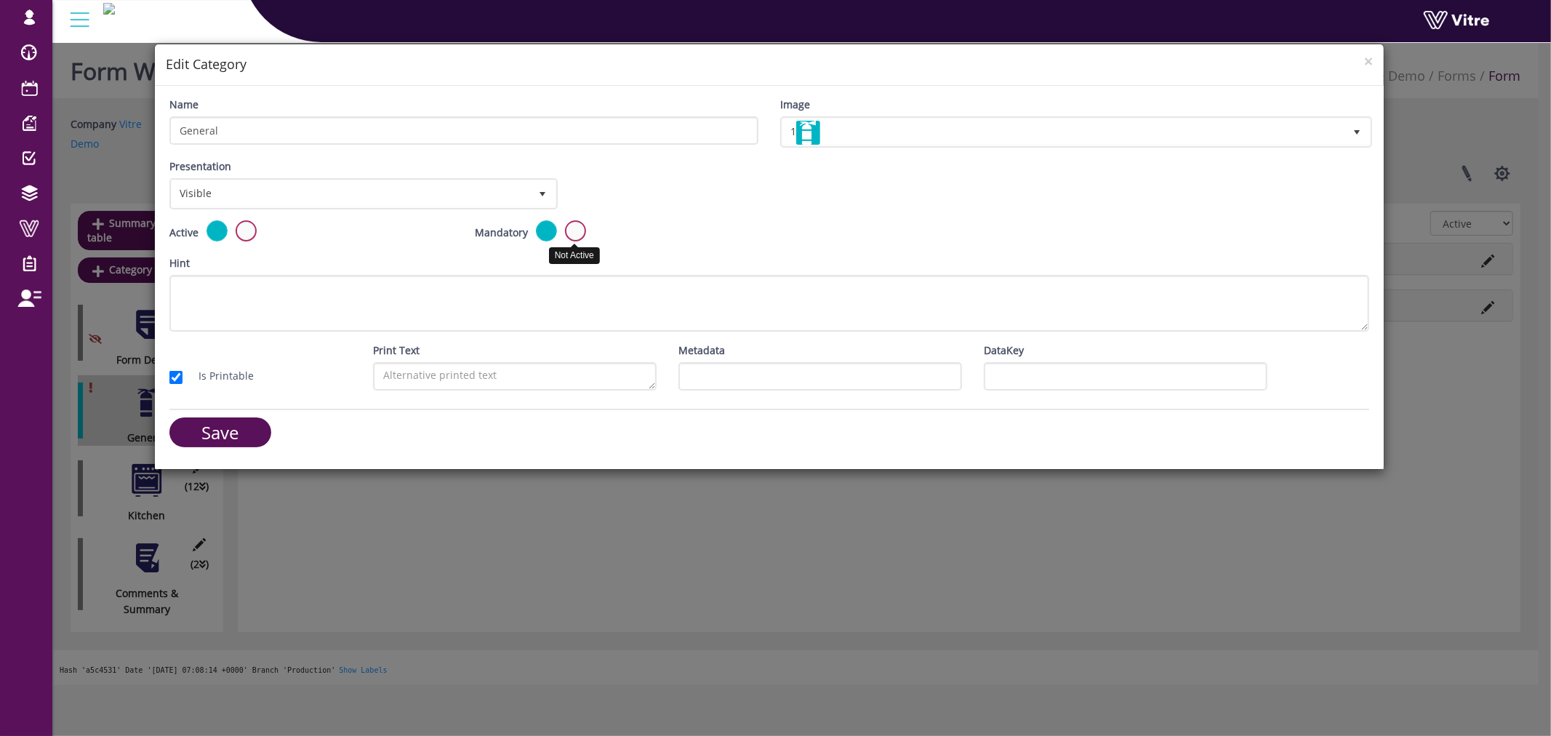
click at [573, 225] on label at bounding box center [575, 230] width 21 height 21
click at [0, 0] on input "radio" at bounding box center [0, 0] width 0 height 0
click at [199, 420] on input "Save" at bounding box center [220, 432] width 102 height 30
